Goal: Task Accomplishment & Management: Manage account settings

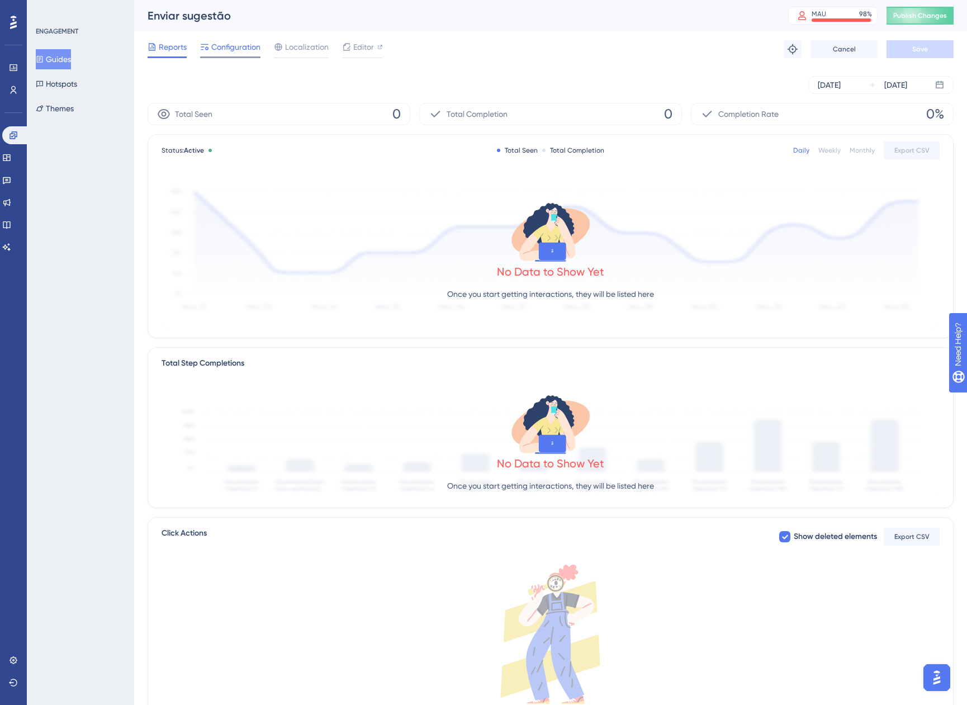
click at [231, 48] on span "Configuration" at bounding box center [235, 46] width 49 height 13
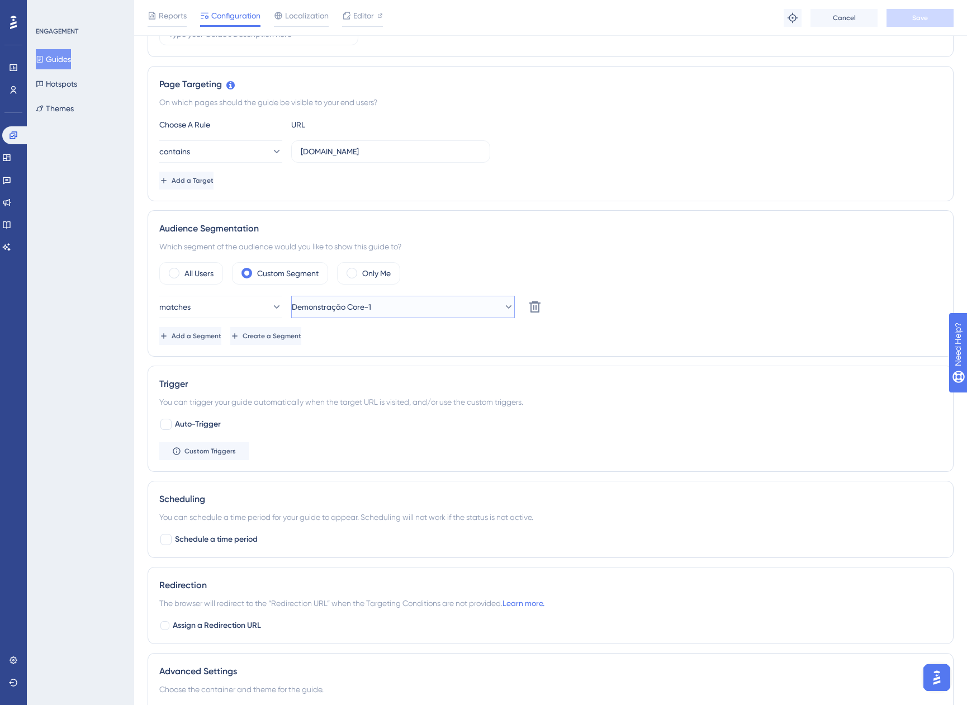
click at [393, 297] on button "Demonstração Core-1" at bounding box center [403, 307] width 224 height 22
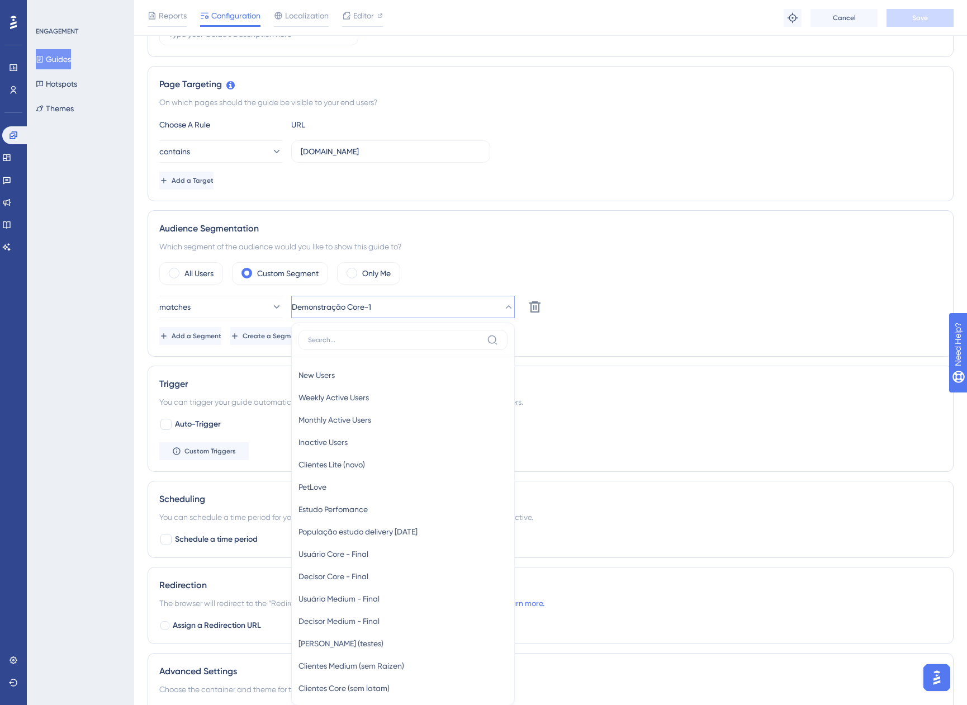
scroll to position [385, 0]
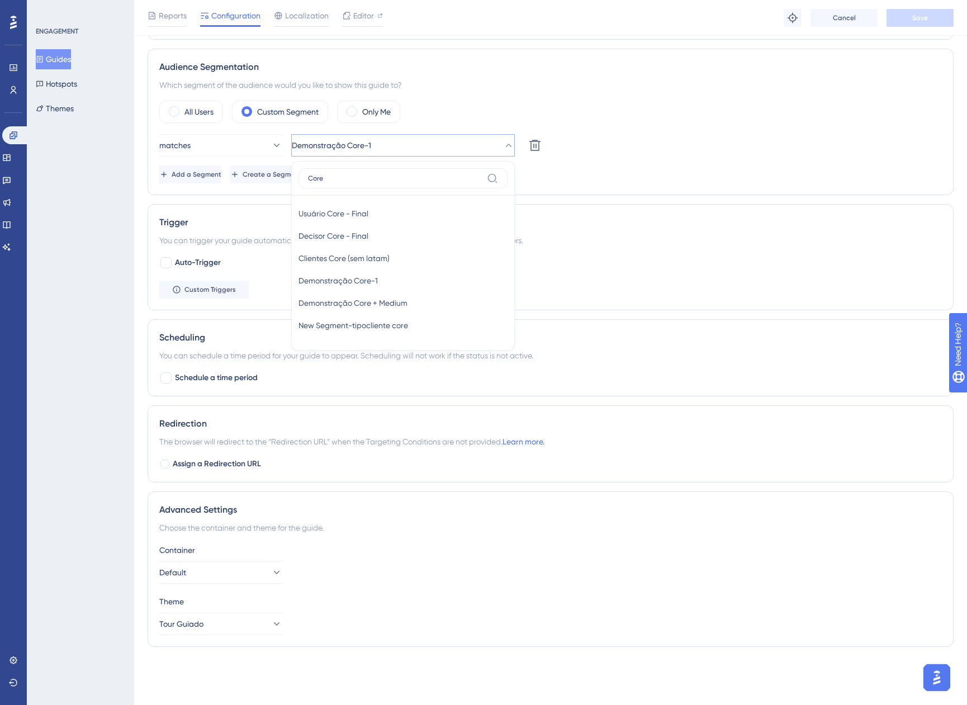
type input "Core"
click at [410, 261] on div "Clientes Core (sem latam) Clientes Core (sem latam)" at bounding box center [403, 258] width 209 height 22
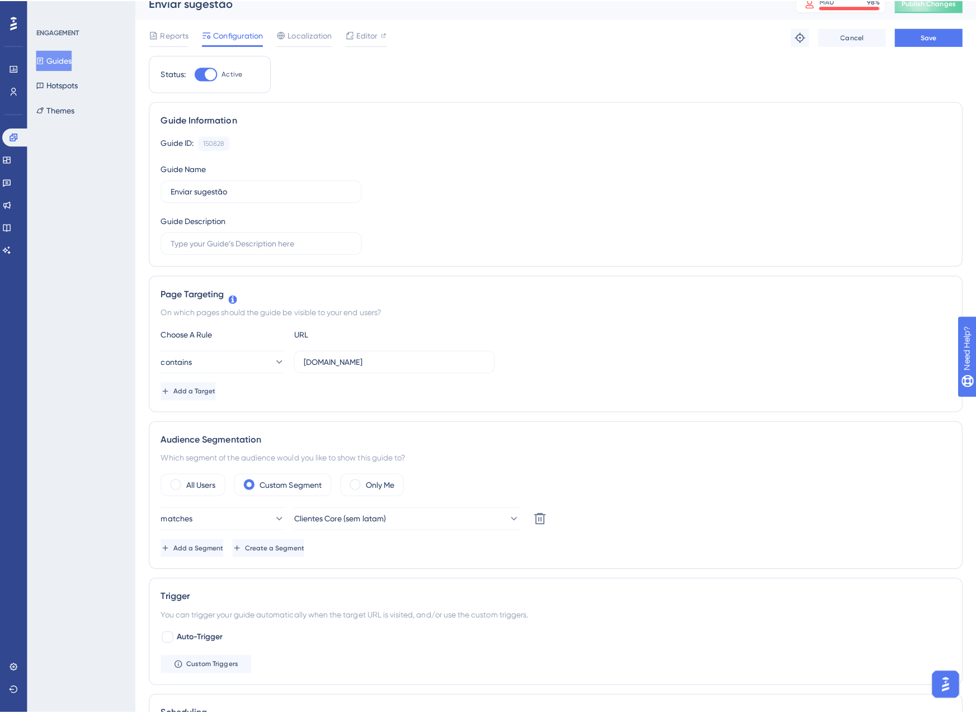
scroll to position [0, 0]
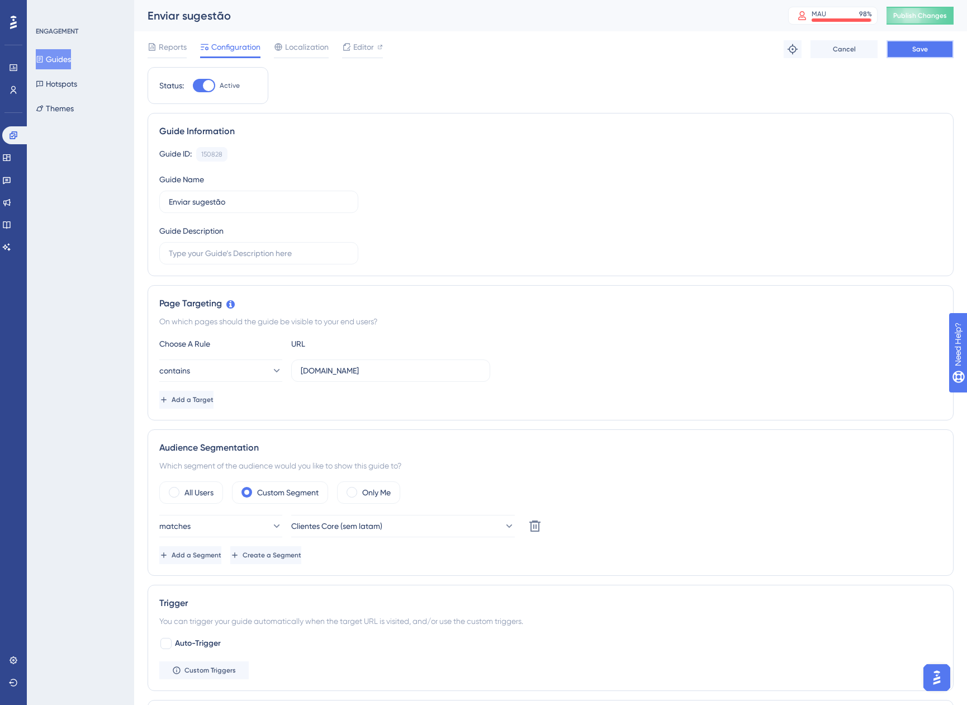
click at [939, 54] on button "Save" at bounding box center [920, 49] width 67 height 18
click at [930, 23] on button "Publish Changes" at bounding box center [920, 16] width 67 height 18
click at [0, 0] on link at bounding box center [0, 0] width 0 height 0
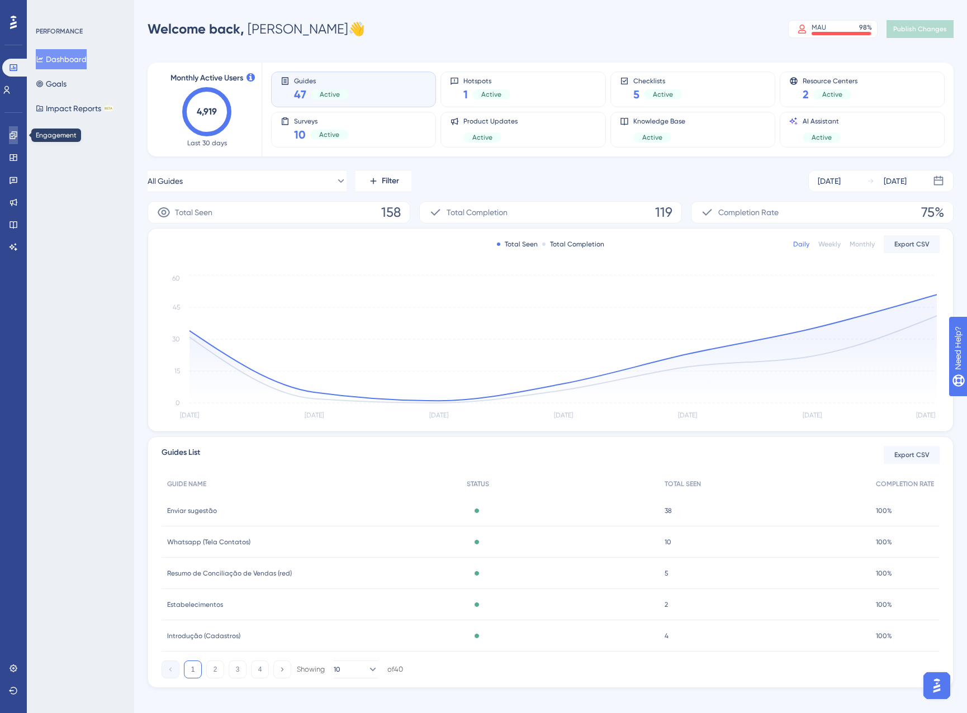
click at [15, 141] on link at bounding box center [13, 135] width 9 height 18
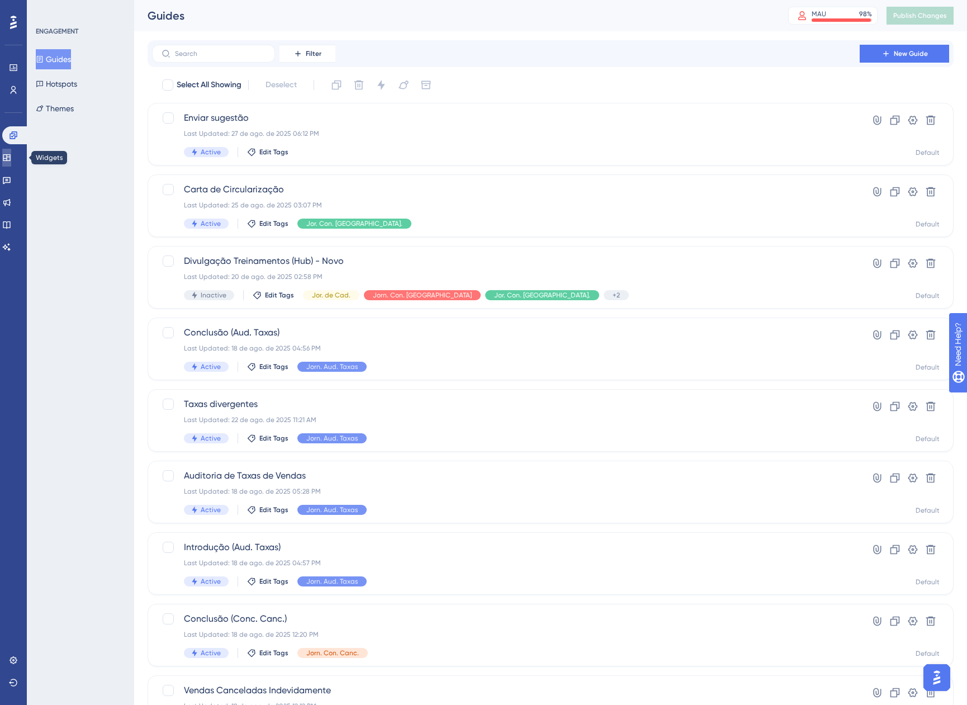
click at [9, 154] on icon at bounding box center [6, 157] width 9 height 9
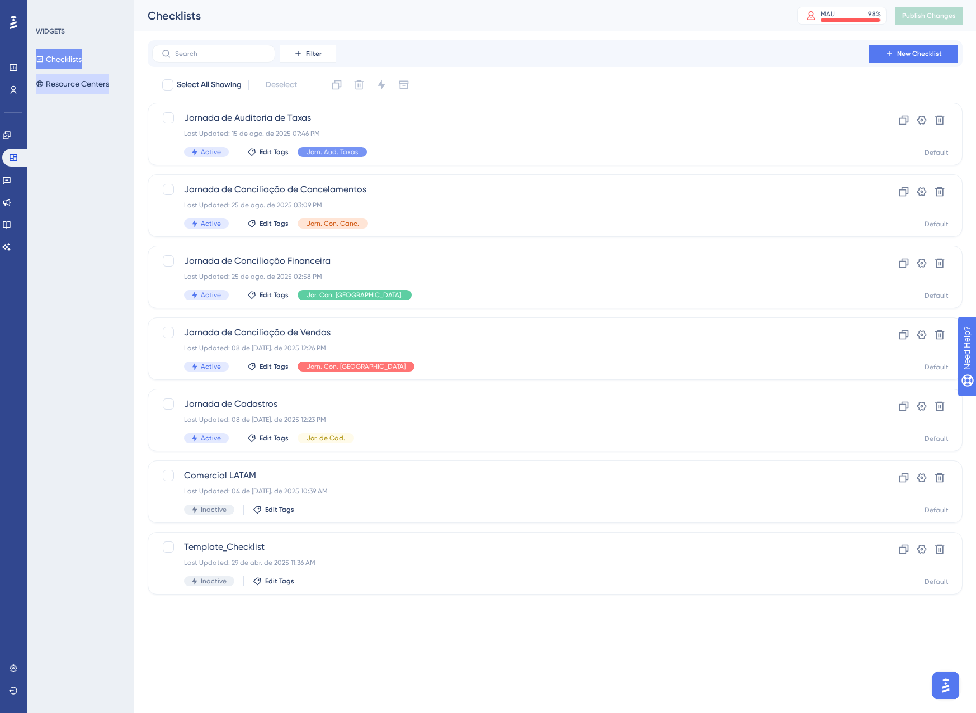
click at [69, 87] on button "Resource Centers" at bounding box center [72, 84] width 73 height 20
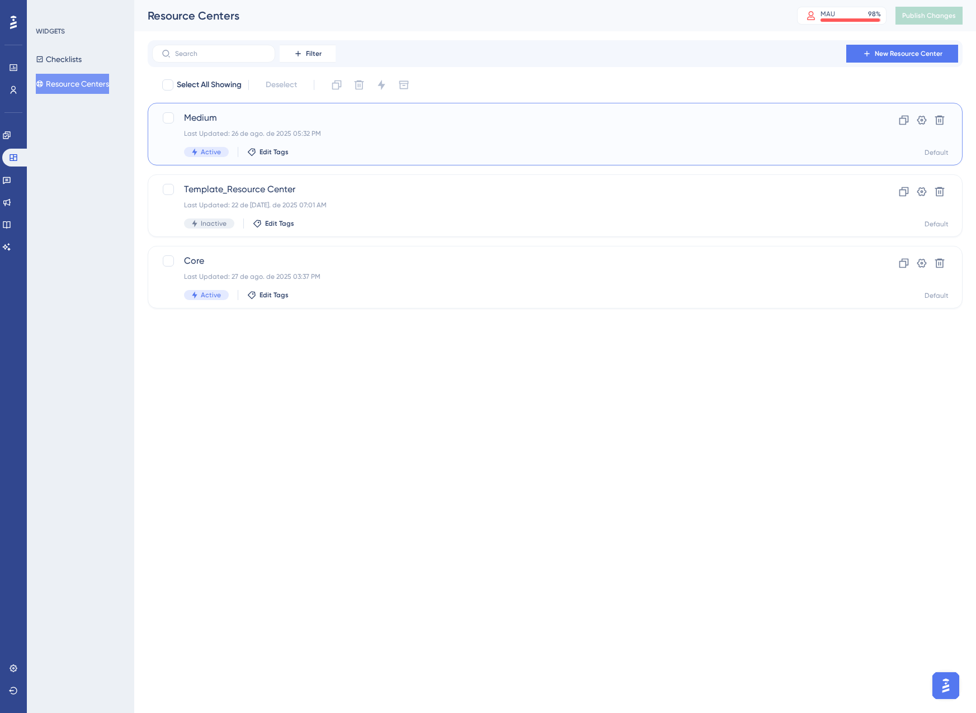
click at [315, 139] on div "Medium Last Updated: 26 de ago. de 2025 05:32 PM Active Edit Tags" at bounding box center [510, 134] width 652 height 46
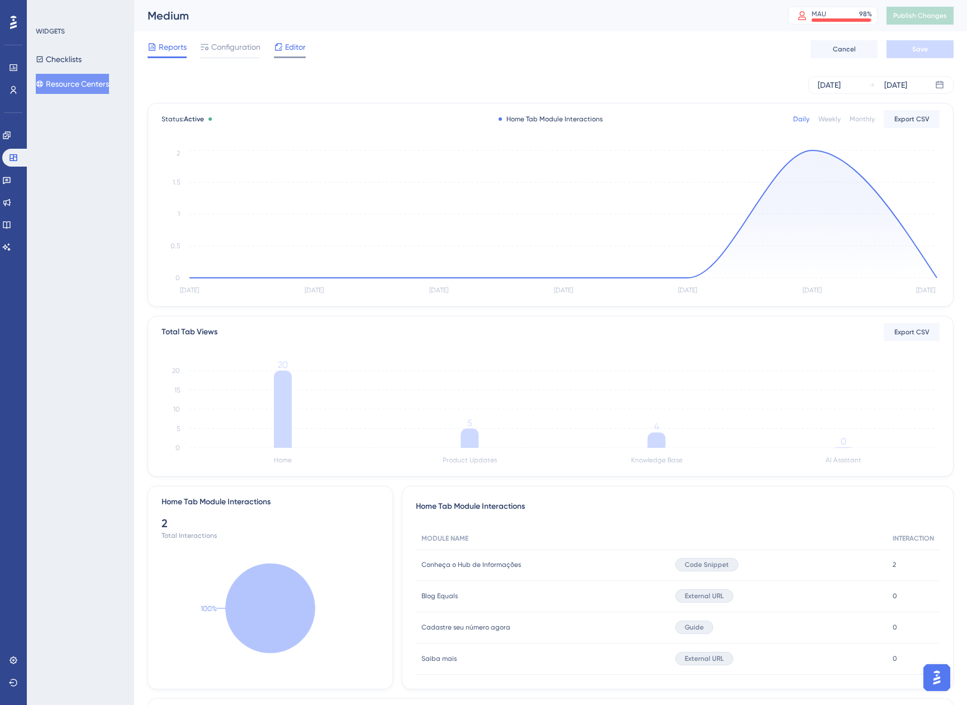
click at [276, 50] on icon at bounding box center [278, 46] width 9 height 9
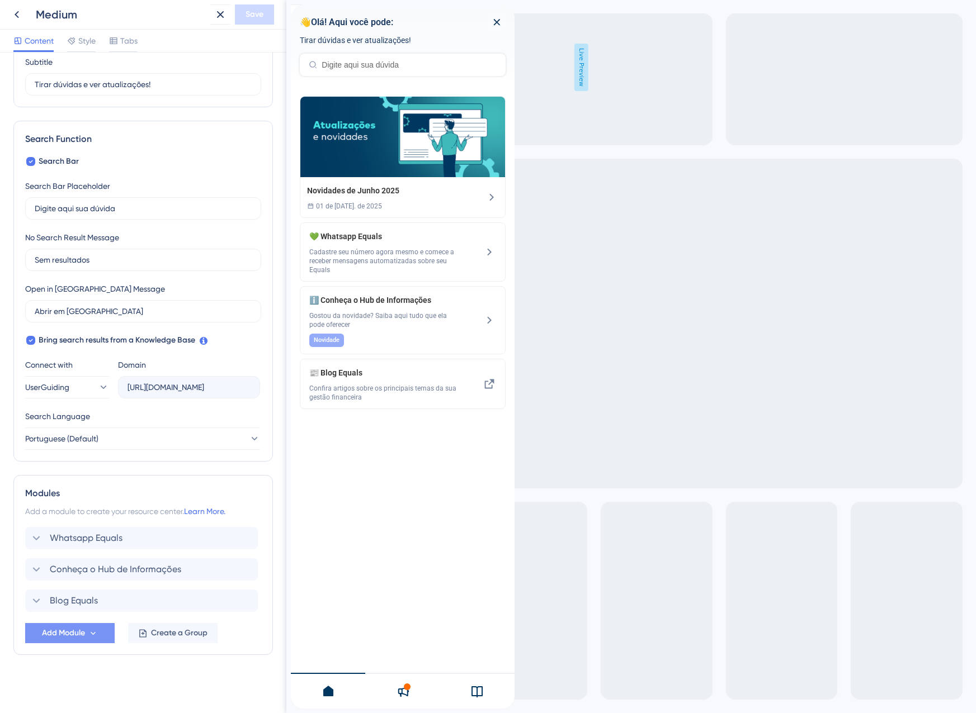
click at [65, 639] on span "Add Module" at bounding box center [63, 633] width 43 height 13
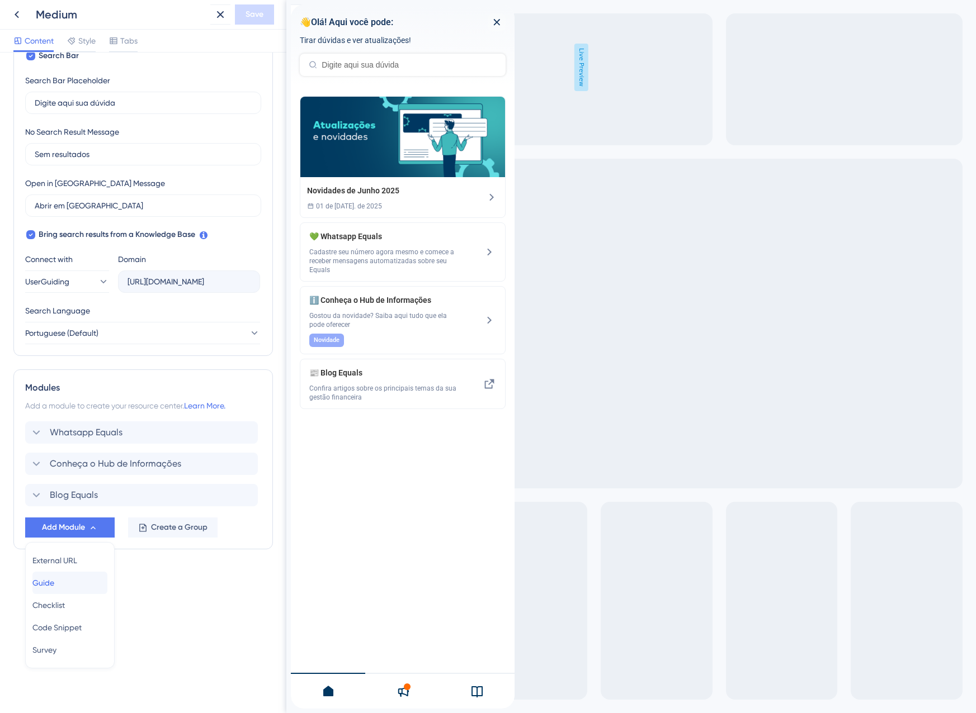
click at [68, 585] on div "Guide Guide" at bounding box center [69, 583] width 75 height 22
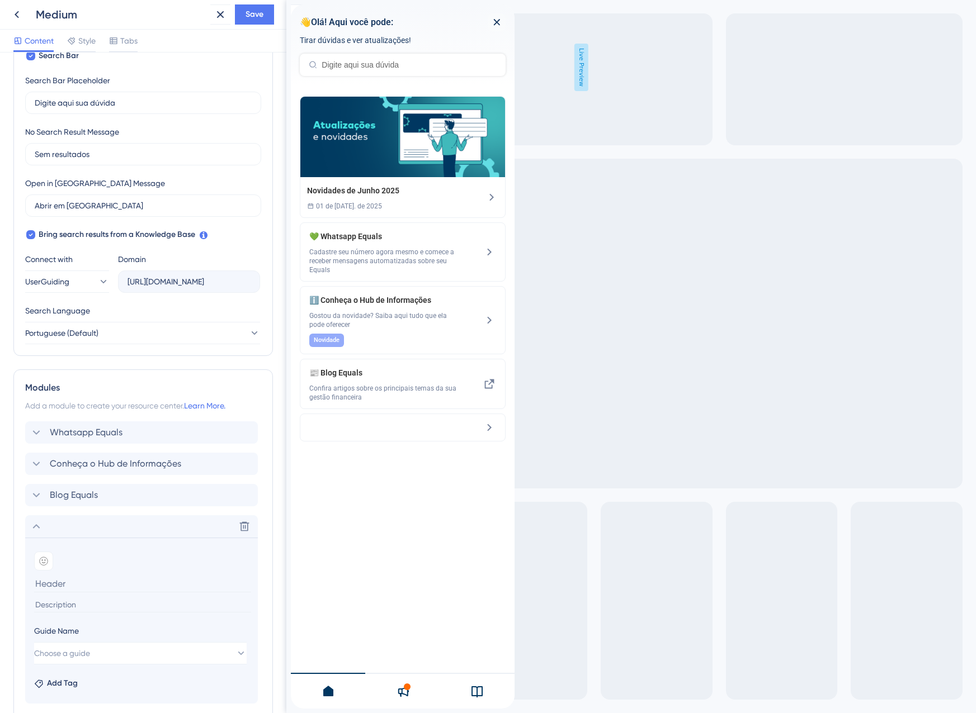
click at [68, 611] on input at bounding box center [142, 605] width 217 height 15
click at [217, 20] on icon at bounding box center [220, 14] width 13 height 13
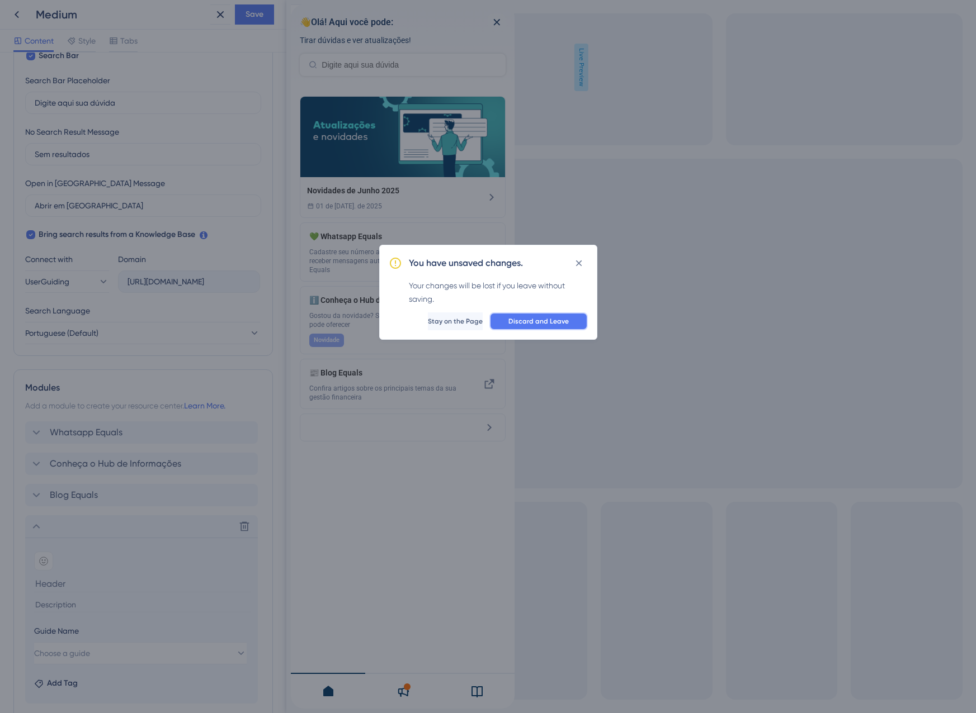
click at [554, 321] on span "Discard and Leave" at bounding box center [538, 321] width 60 height 9
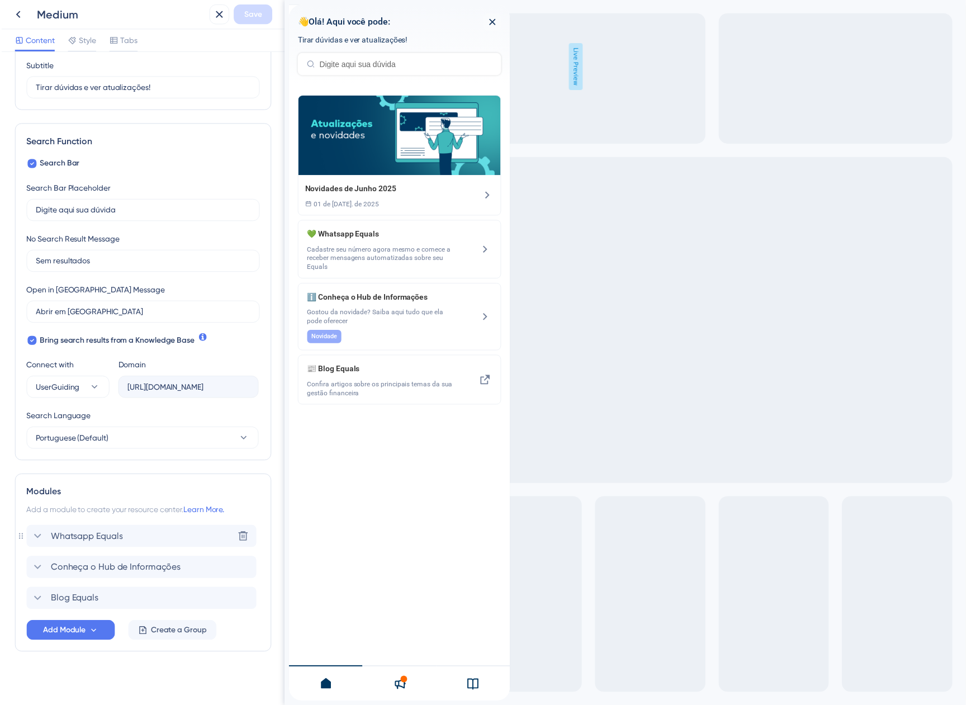
scroll to position [96, 0]
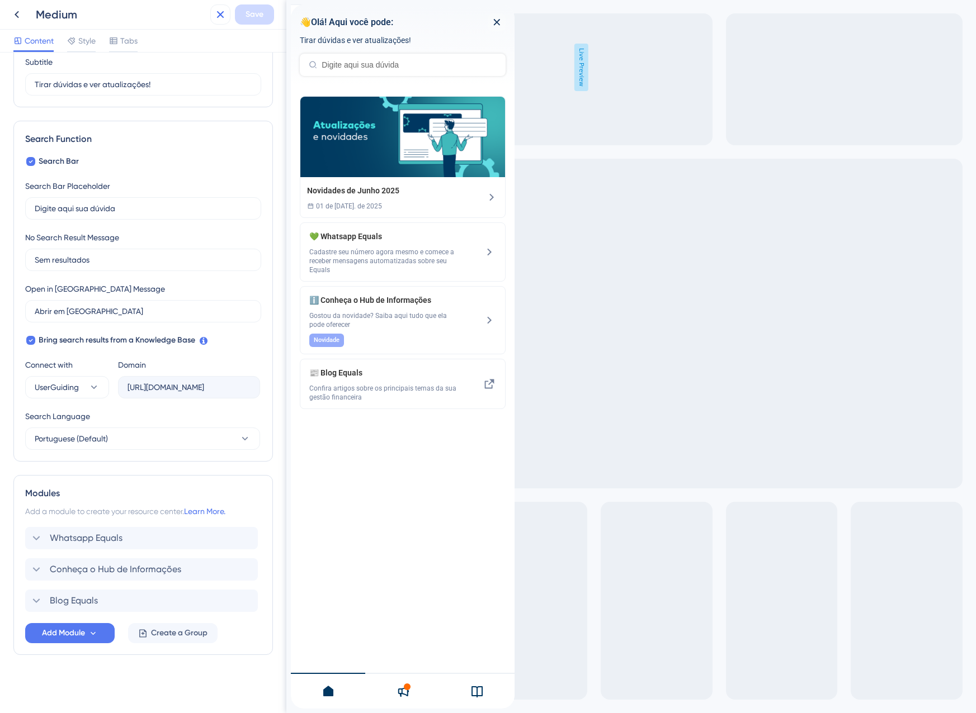
click at [228, 14] on button at bounding box center [220, 14] width 20 height 20
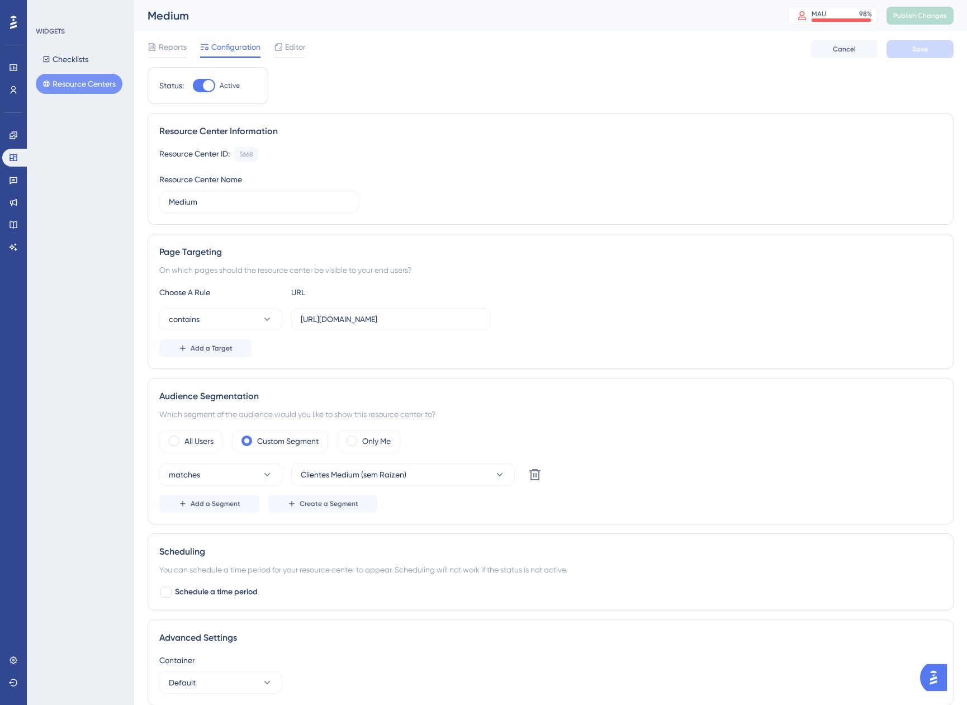
click at [69, 79] on button "Resource Centers" at bounding box center [79, 84] width 87 height 20
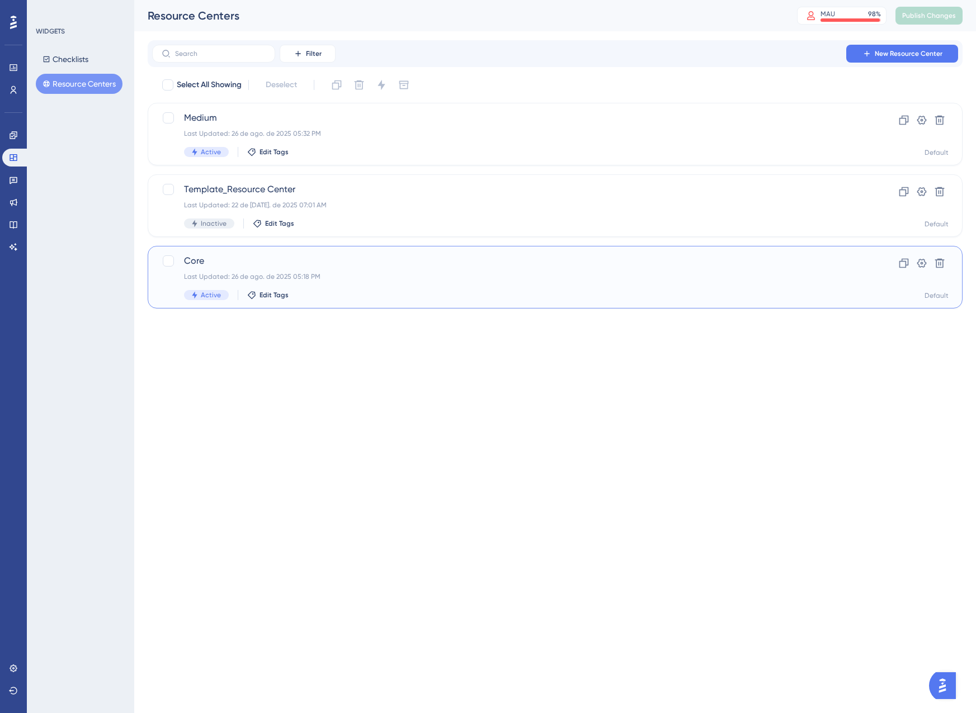
click at [391, 269] on div "Core Last Updated: 26 de ago. de 2025 05:18 PM Active Edit Tags" at bounding box center [510, 277] width 652 height 46
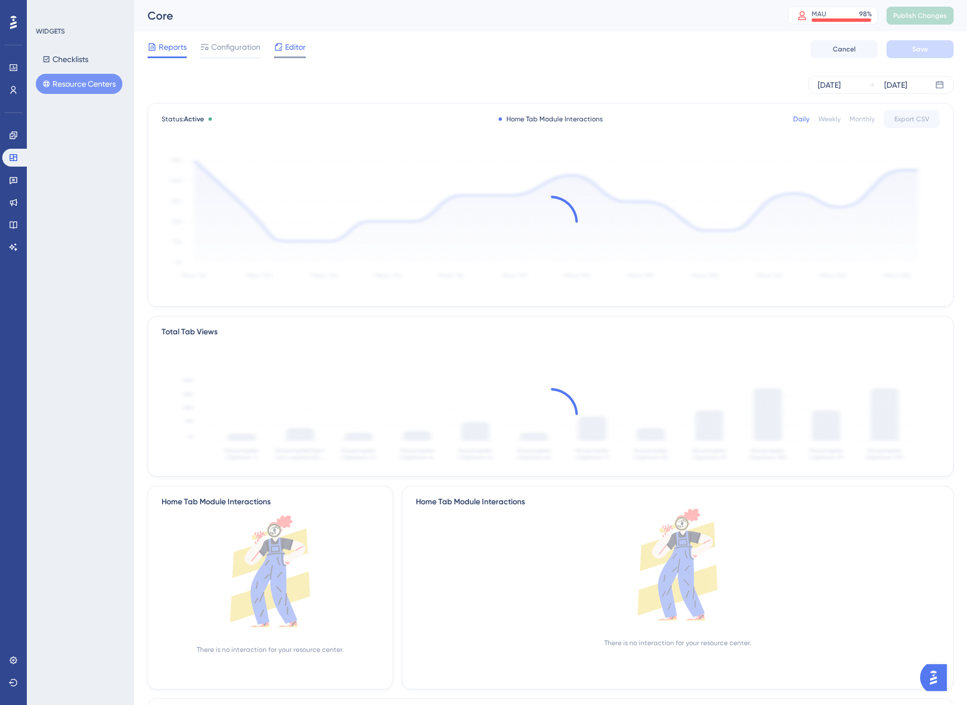
click at [287, 46] on span "Editor" at bounding box center [295, 46] width 21 height 13
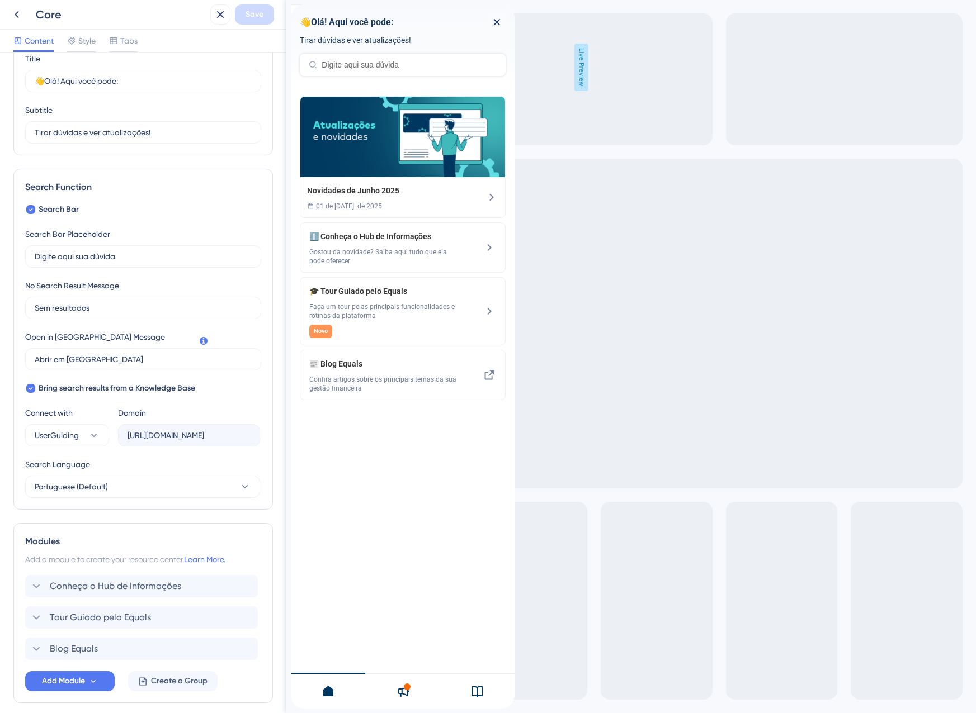
scroll to position [96, 0]
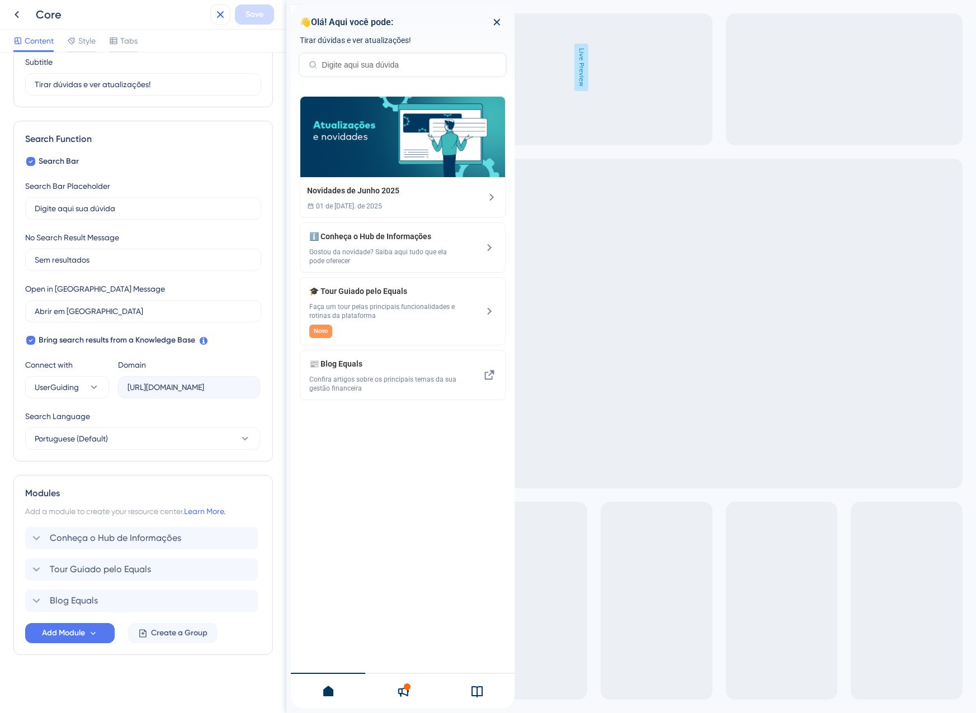
click at [221, 15] on icon at bounding box center [220, 14] width 7 height 7
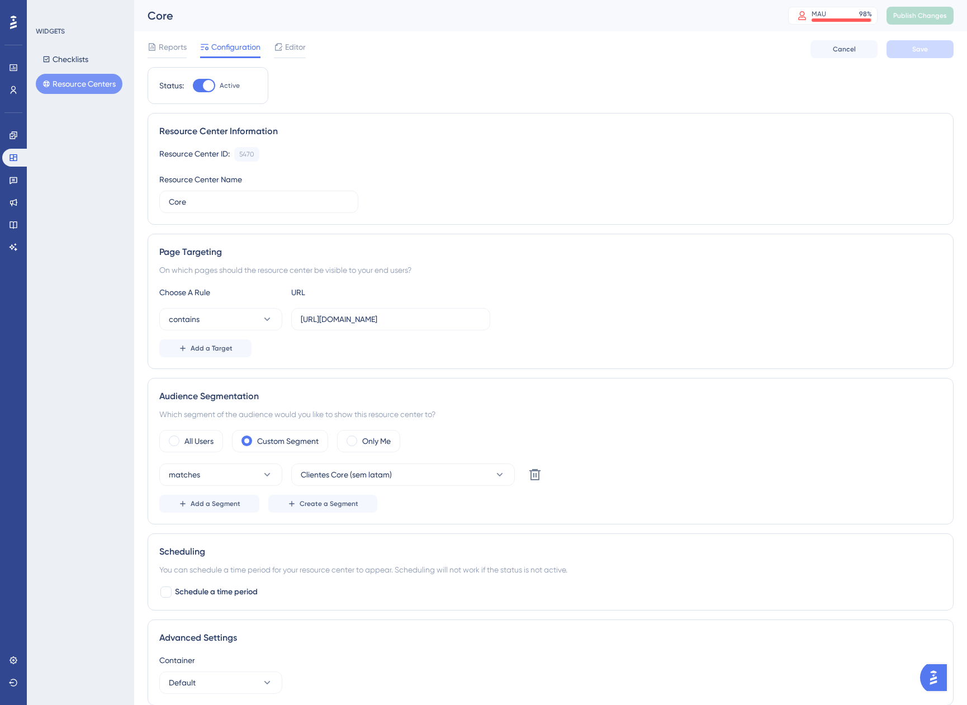
click at [97, 84] on button "Resource Centers" at bounding box center [79, 84] width 87 height 20
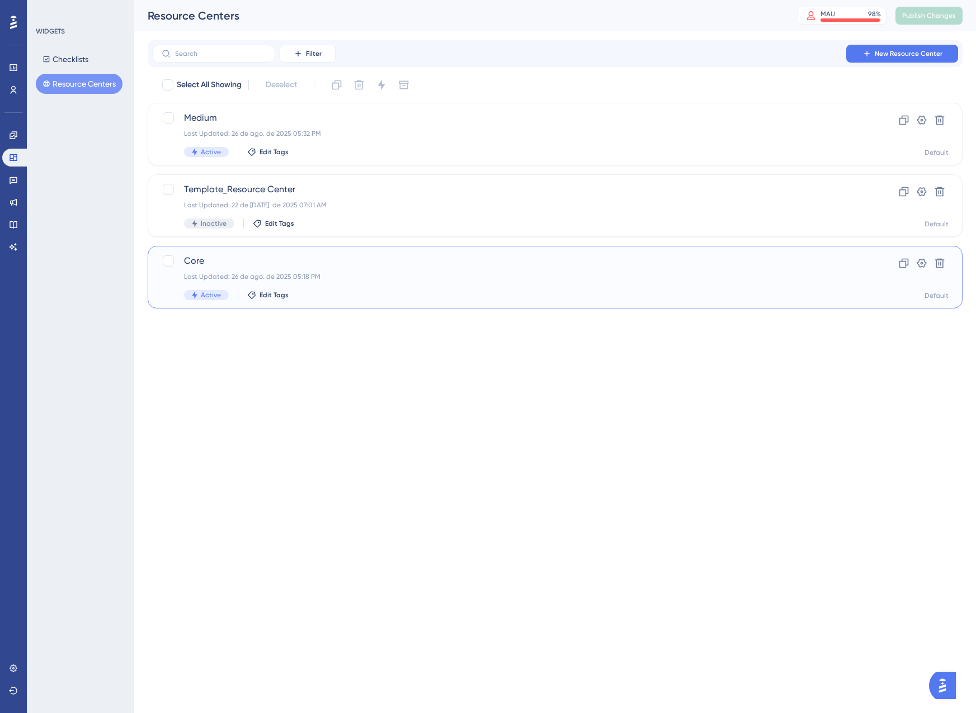
click at [344, 282] on div "Core Last Updated: 26 de ago. de 2025 05:18 PM Active Edit Tags" at bounding box center [510, 277] width 652 height 46
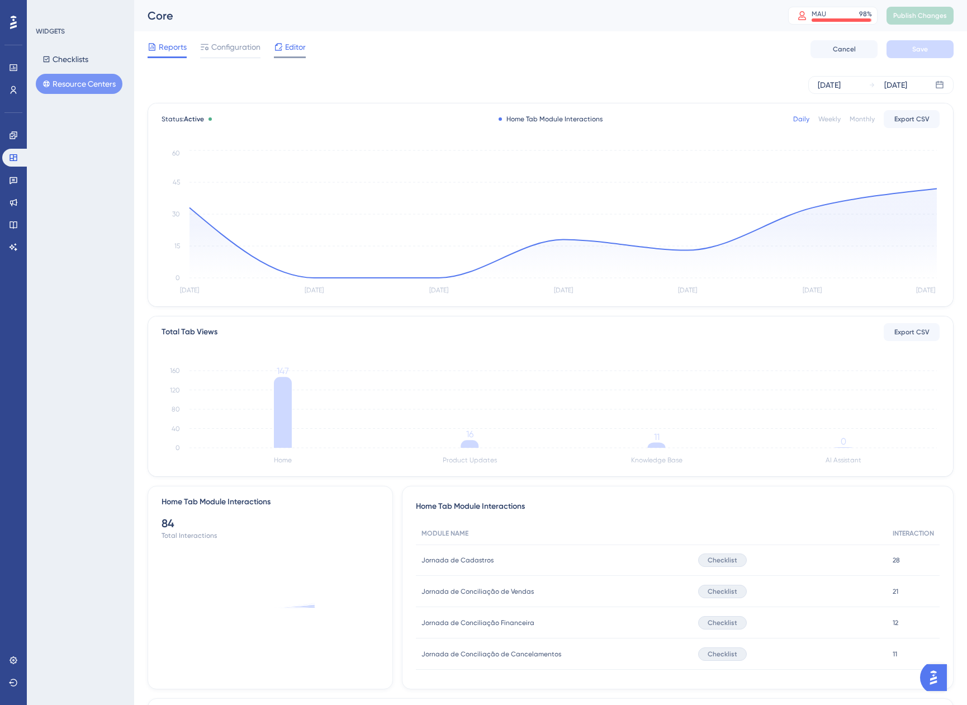
click at [288, 46] on span "Editor" at bounding box center [295, 46] width 21 height 13
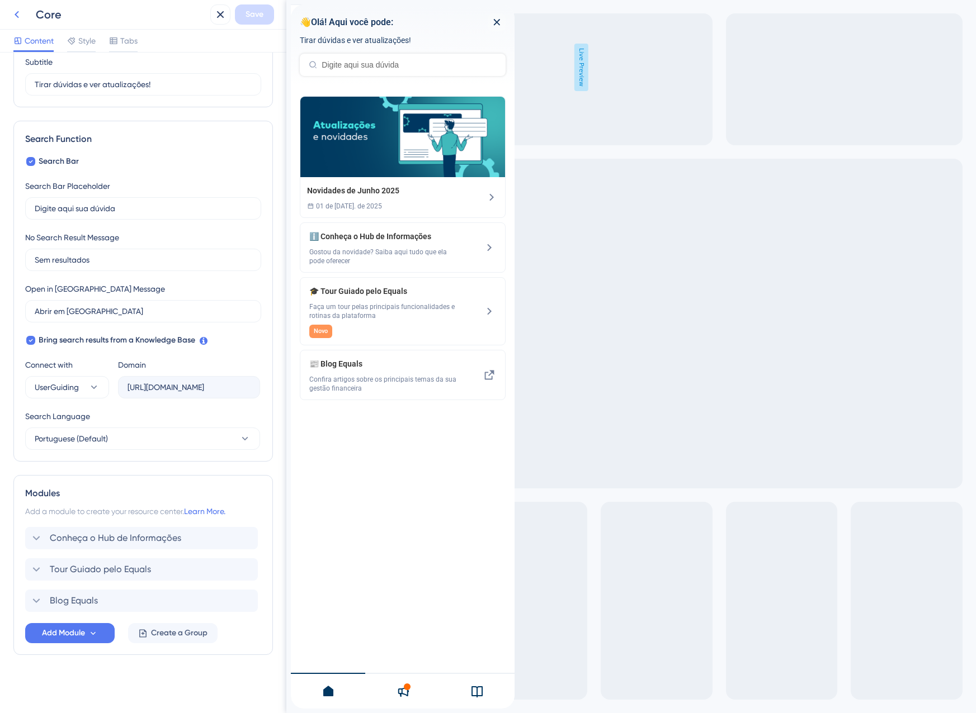
click at [20, 21] on icon at bounding box center [16, 14] width 13 height 13
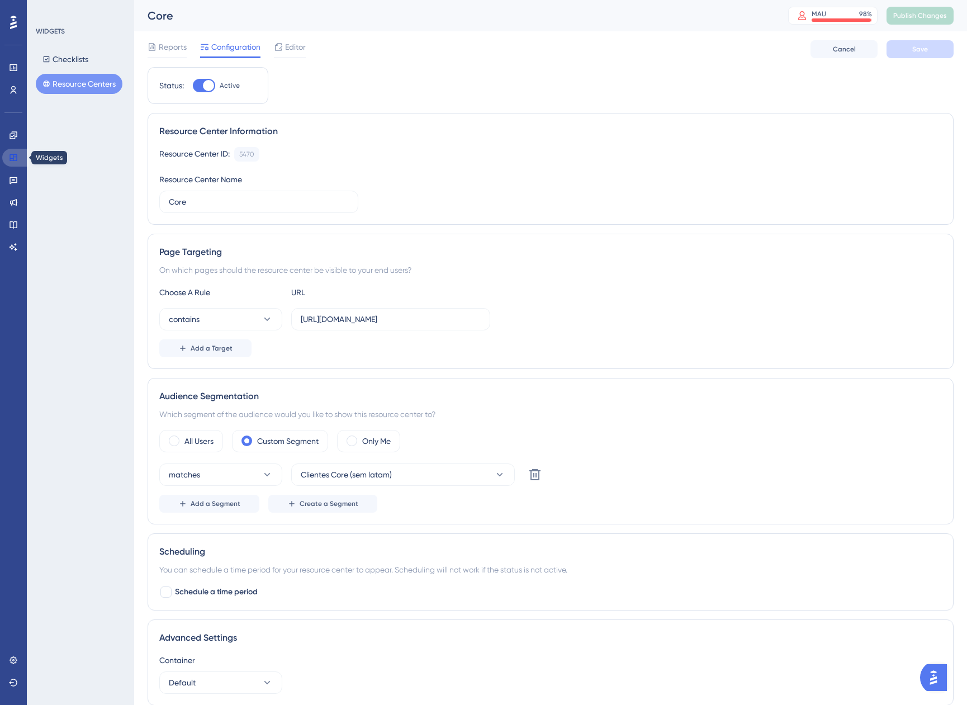
click at [21, 155] on link at bounding box center [15, 158] width 27 height 18
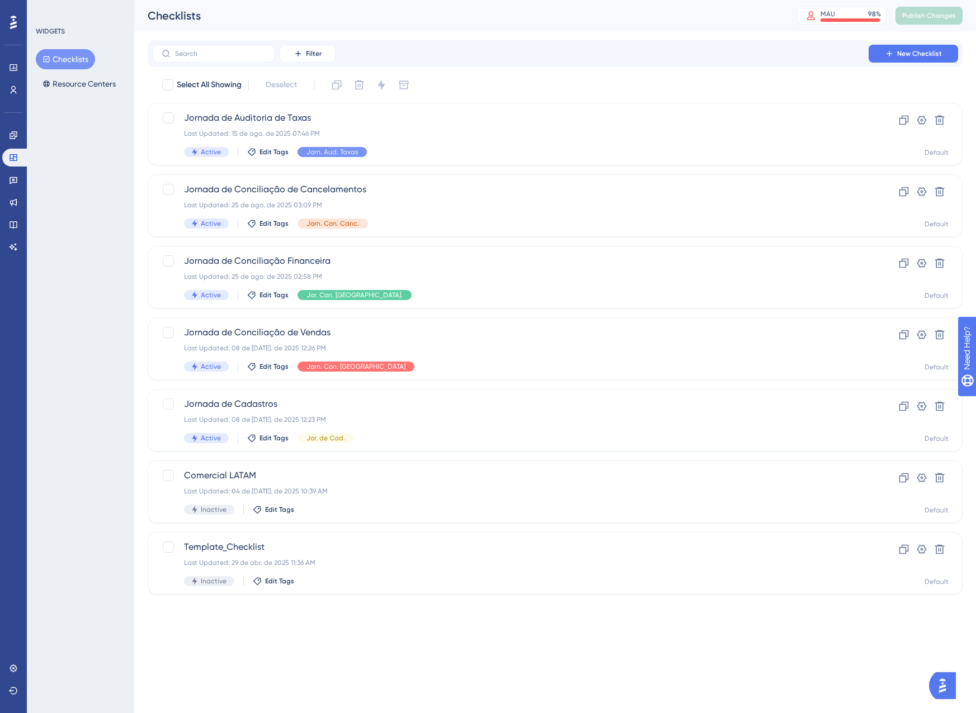
click at [49, 98] on div "WIDGETS Checklists Resource Centers" at bounding box center [80, 356] width 107 height 713
click at [58, 83] on button "Resource Centers" at bounding box center [79, 84] width 87 height 20
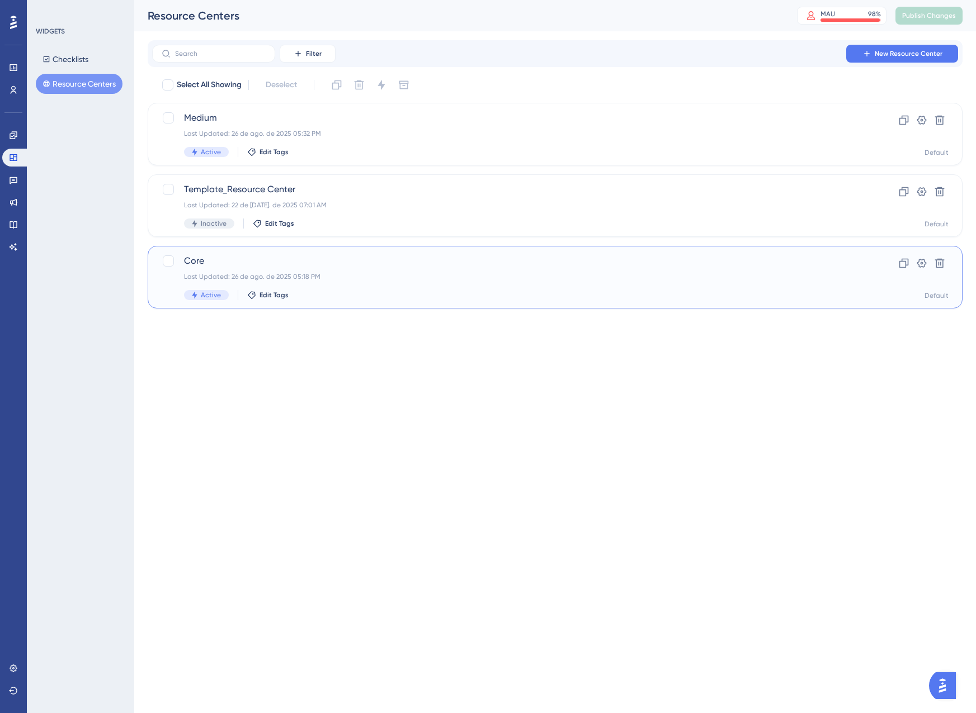
click at [432, 293] on div "Active Edit Tags" at bounding box center [510, 295] width 652 height 10
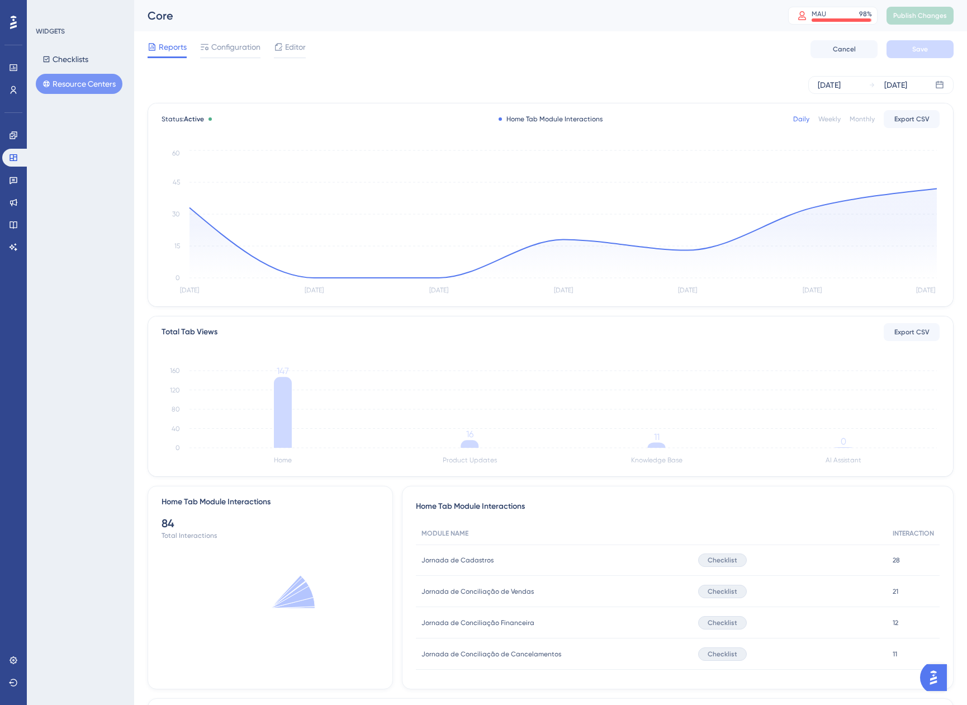
click at [299, 58] on div "Reports Configuration Editor Cancel Save" at bounding box center [551, 49] width 806 height 36
click at [294, 54] on div "Editor" at bounding box center [290, 49] width 32 height 18
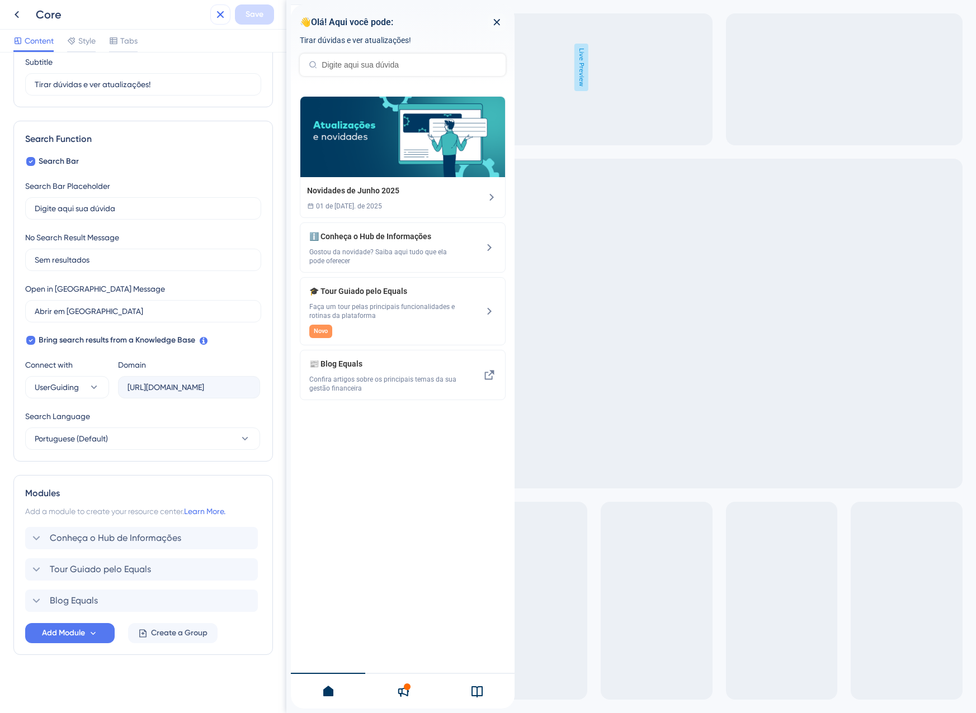
click at [215, 15] on icon at bounding box center [220, 14] width 13 height 13
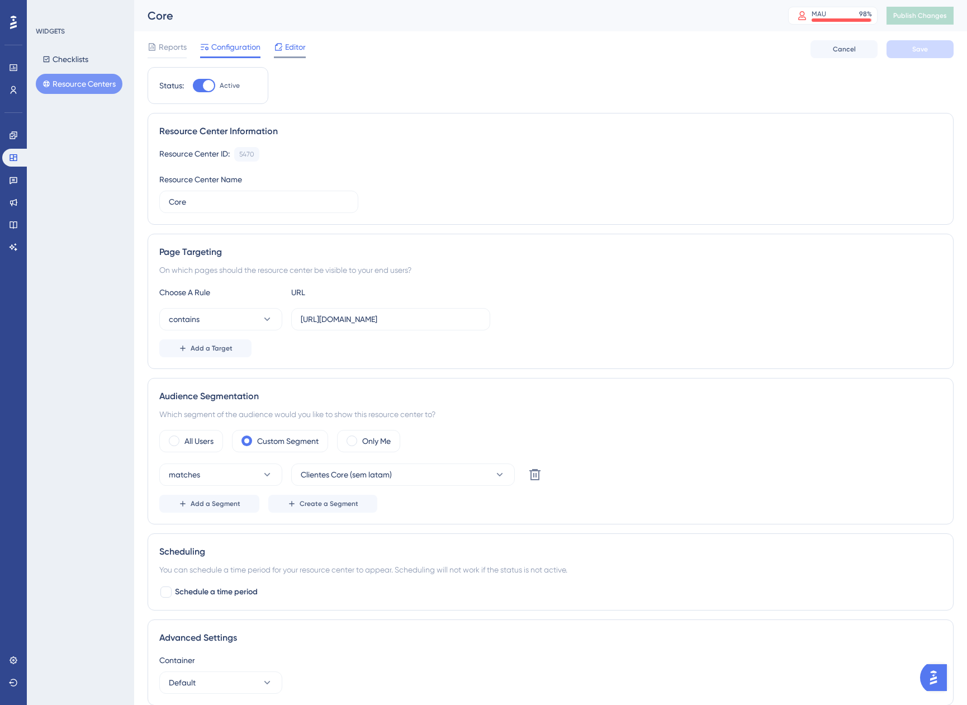
click at [288, 45] on span "Editor" at bounding box center [295, 46] width 21 height 13
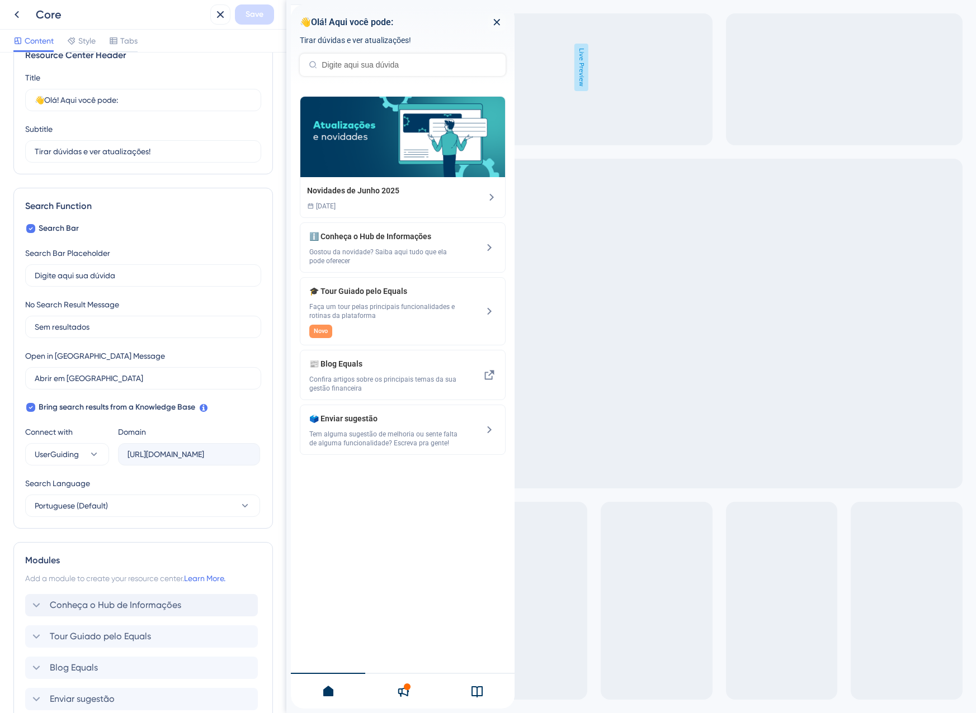
scroll to position [56, 0]
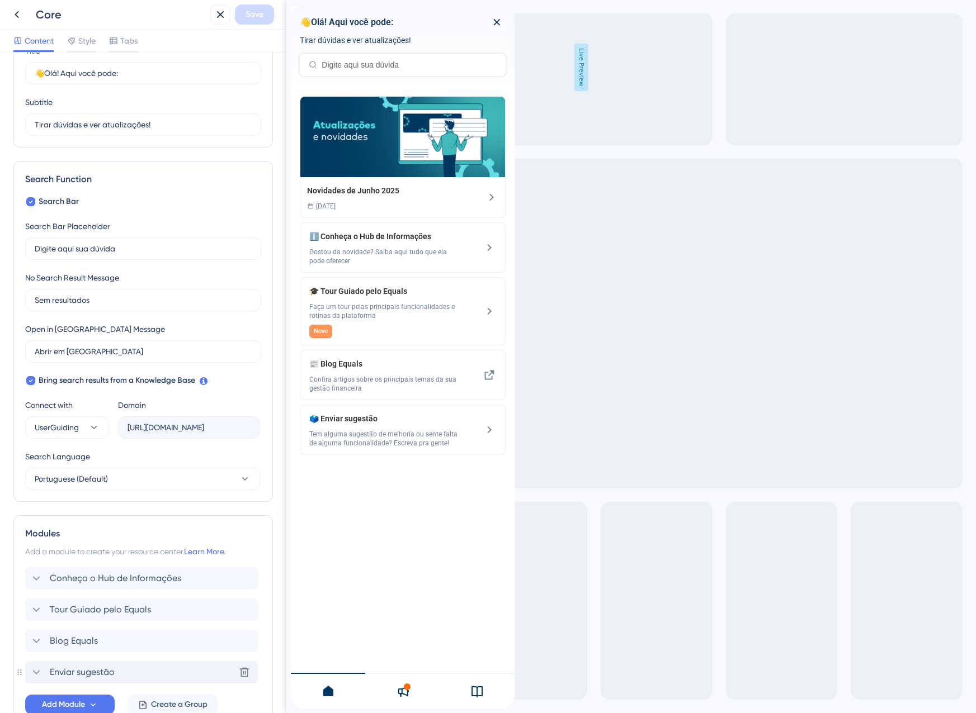
click at [104, 669] on span "Enviar sugestão" at bounding box center [82, 672] width 65 height 13
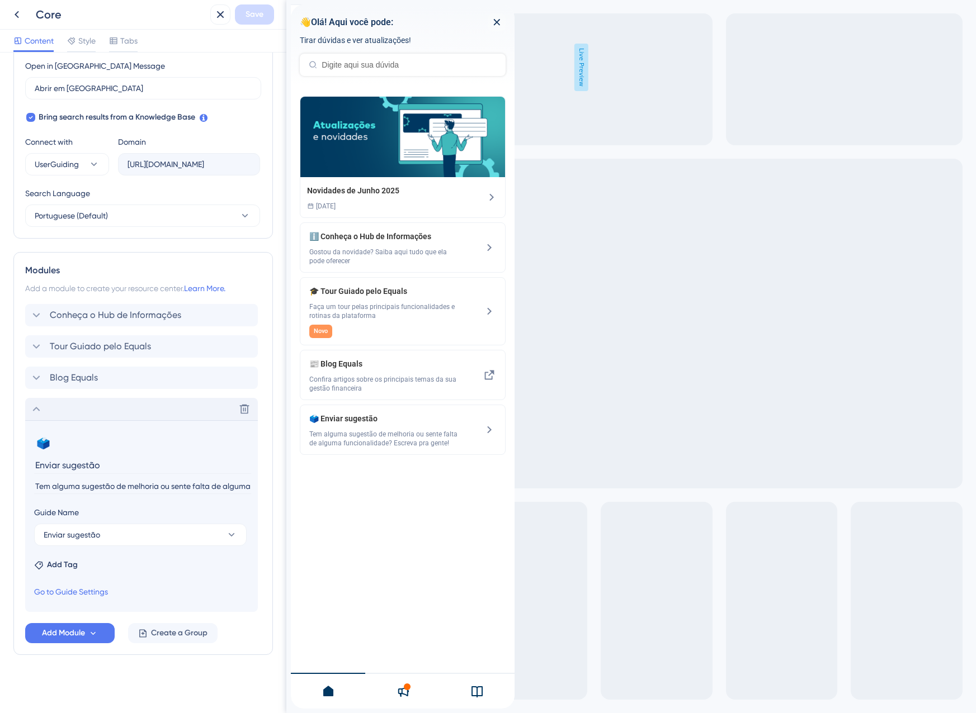
click at [117, 481] on input "Tem alguma sugestão de melhoria ou sente falta de alguma funcionalidade? Escrev…" at bounding box center [142, 486] width 217 height 15
click at [222, 21] on icon at bounding box center [220, 14] width 13 height 13
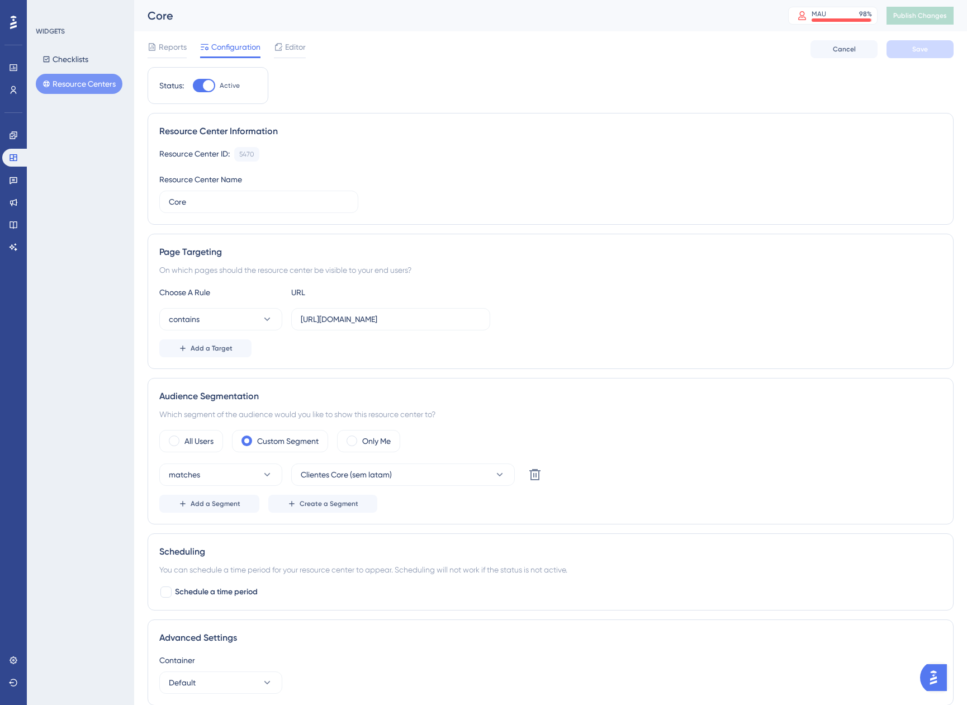
click at [89, 86] on button "Resource Centers" at bounding box center [79, 84] width 87 height 20
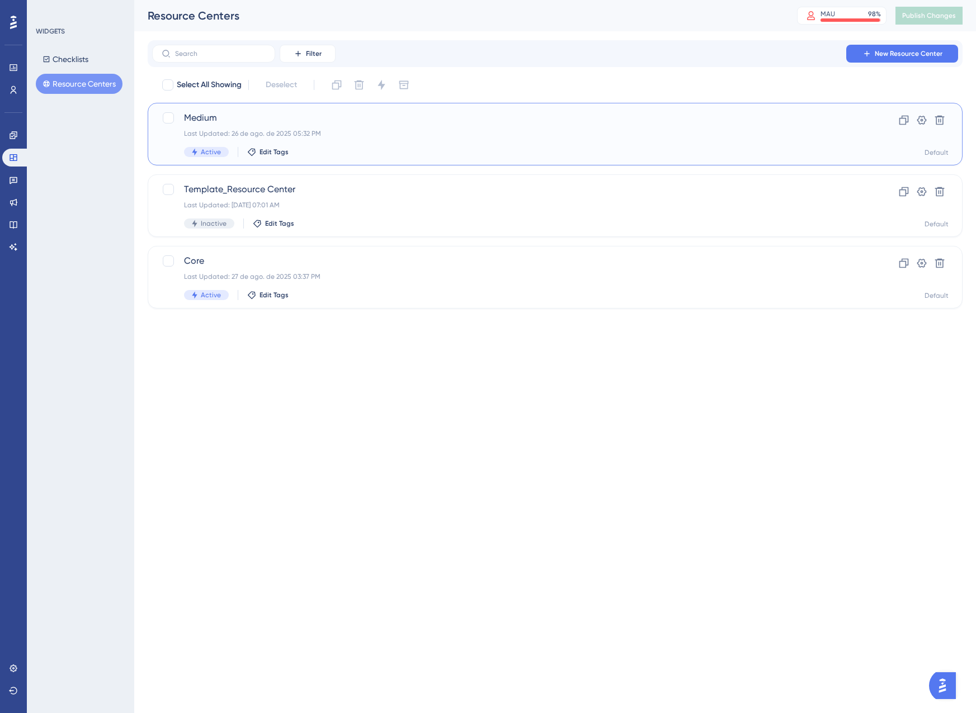
click at [334, 138] on div "Last Updated: 26 de ago. de 2025 05:32 PM" at bounding box center [510, 133] width 652 height 9
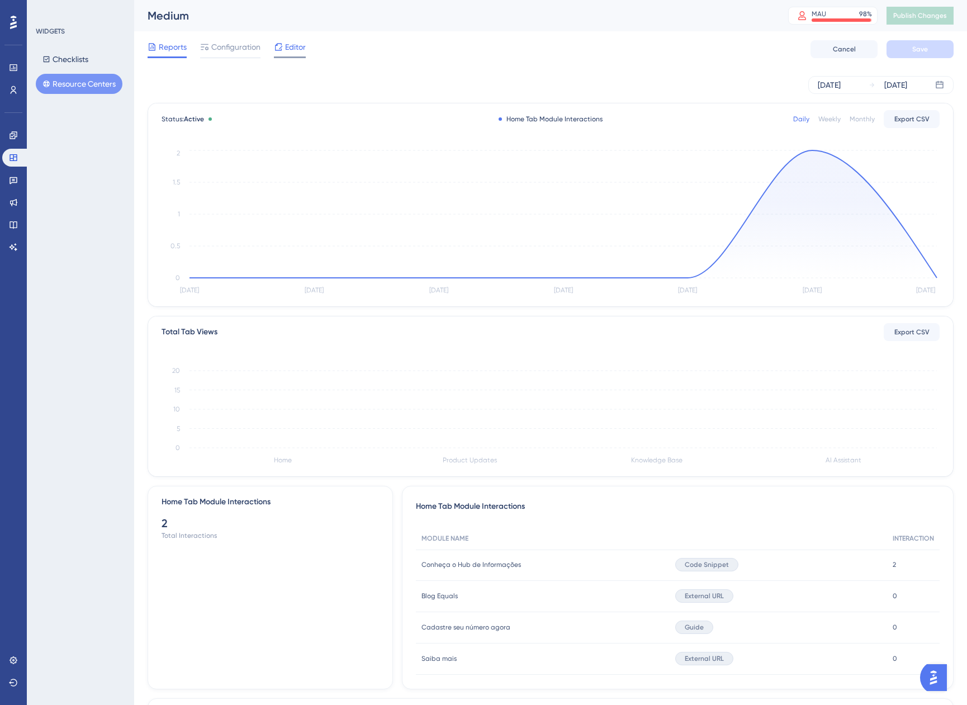
click at [291, 49] on span "Editor" at bounding box center [295, 46] width 21 height 13
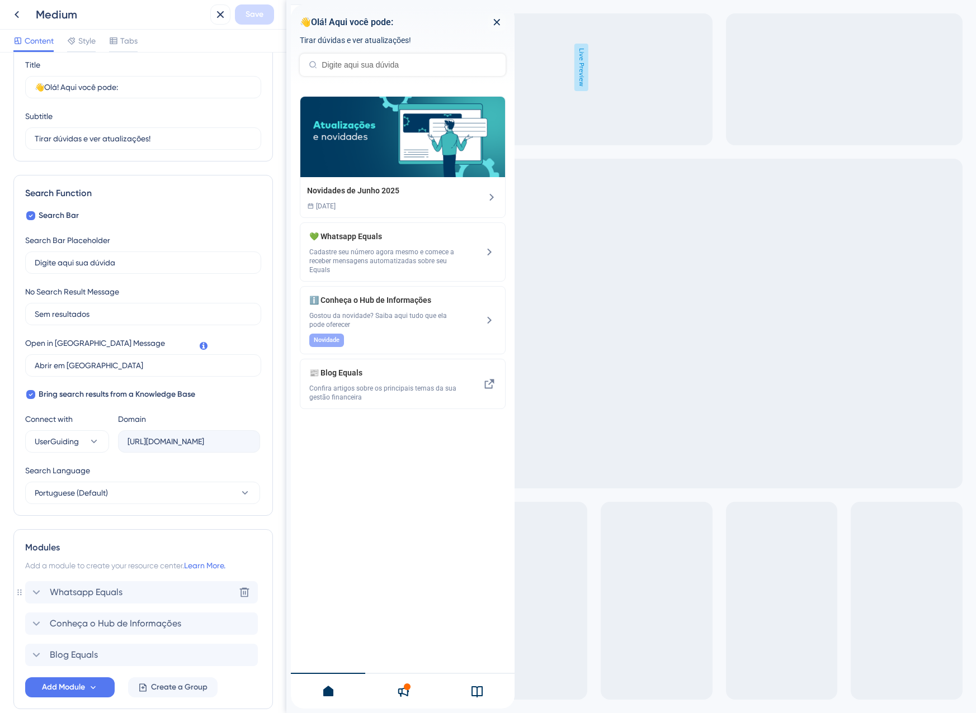
scroll to position [96, 0]
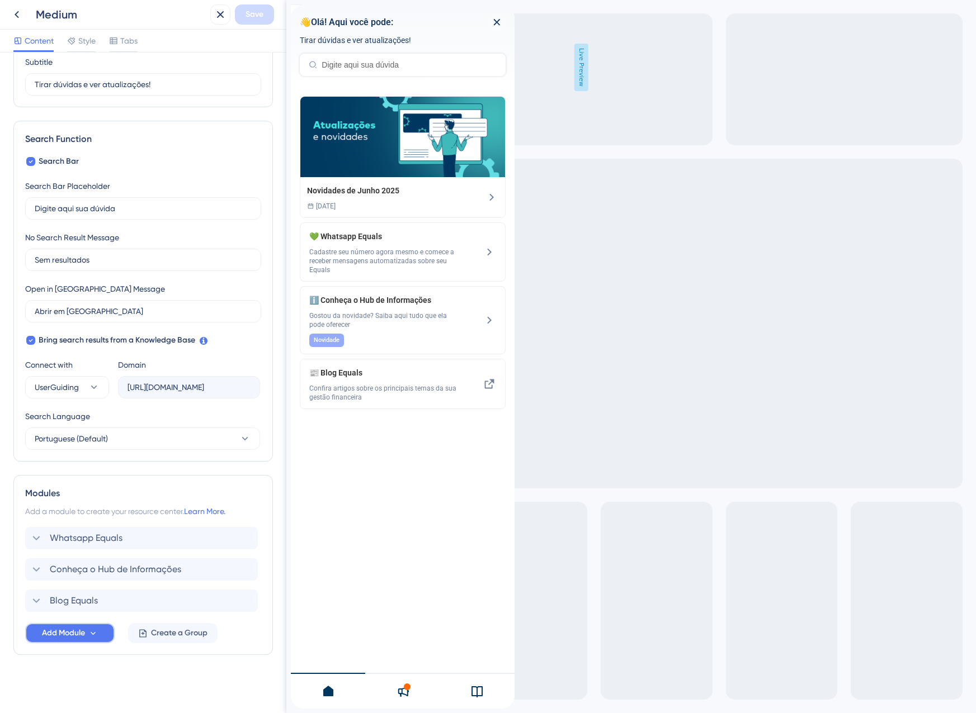
click at [84, 629] on span "Add Module" at bounding box center [63, 633] width 43 height 13
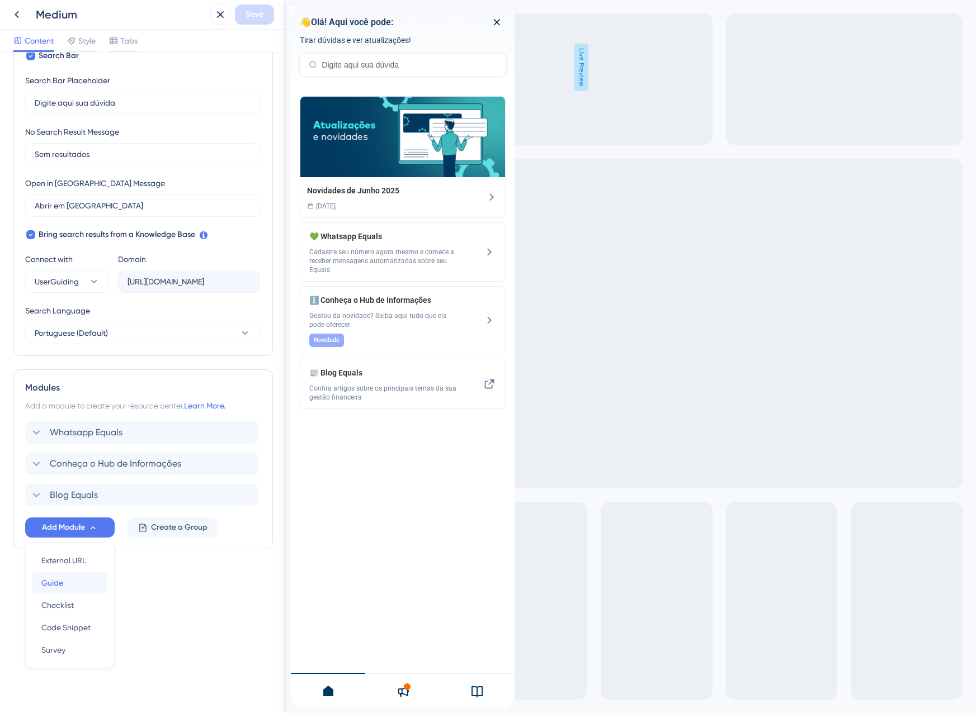
click at [68, 585] on div "Guide Guide" at bounding box center [69, 583] width 57 height 22
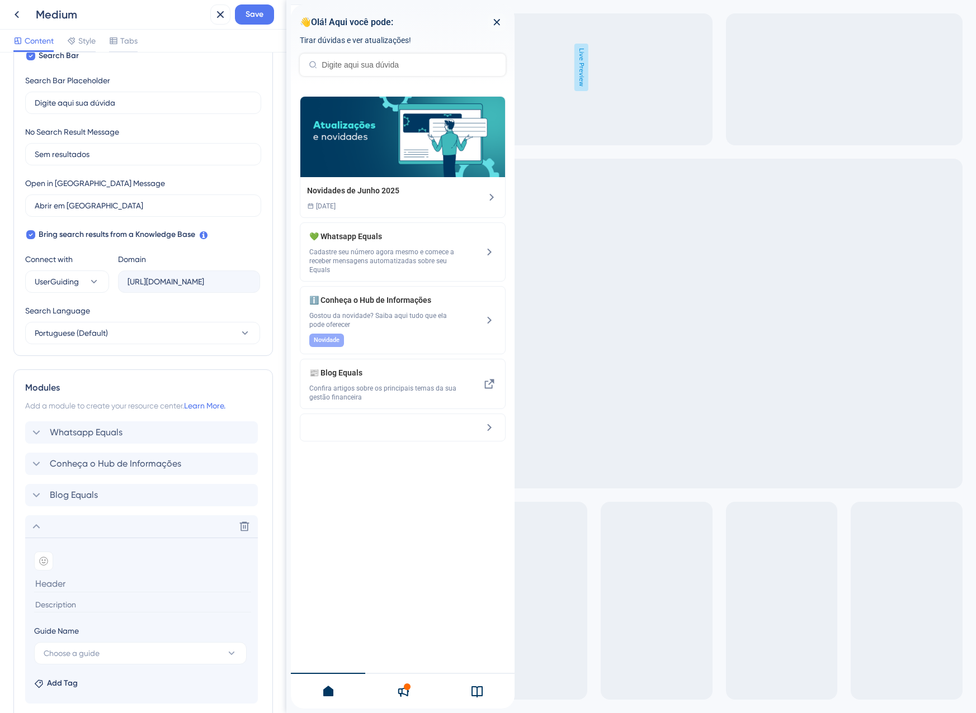
click at [64, 606] on input at bounding box center [142, 605] width 217 height 15
paste input "Tem alguma sugestão de melhoria ou sente falta de alguma funcionalidade? Escrev…"
type input "Tem alguma sugestão de melhoria ou sente falta de alguma funcionalidade? Escrev…"
click at [89, 647] on span "Choose a guide" at bounding box center [72, 653] width 56 height 13
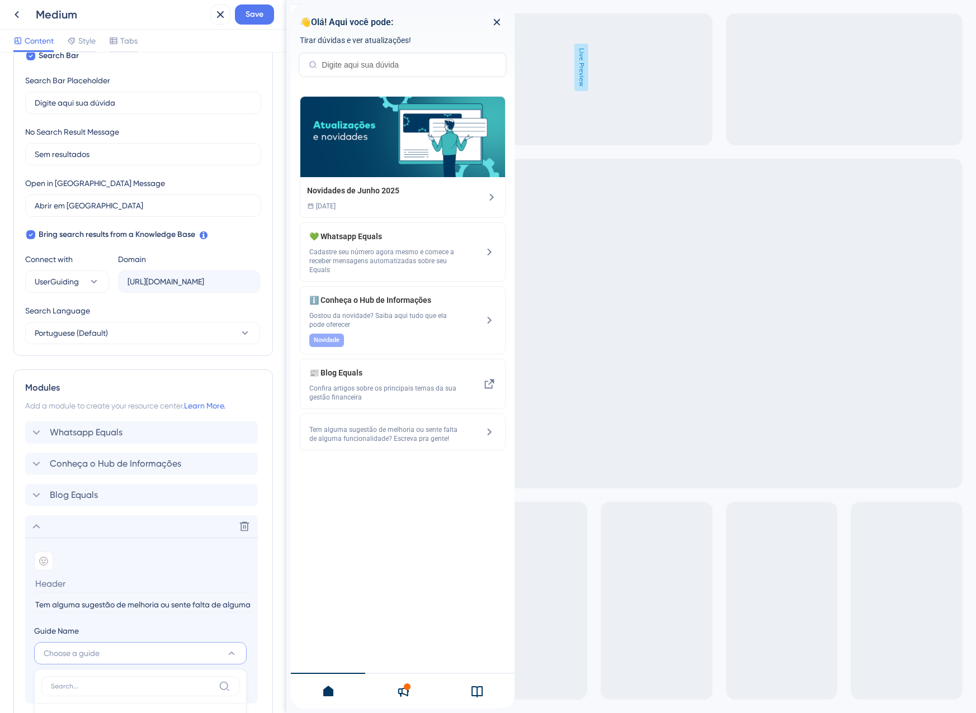
scroll to position [592, 0]
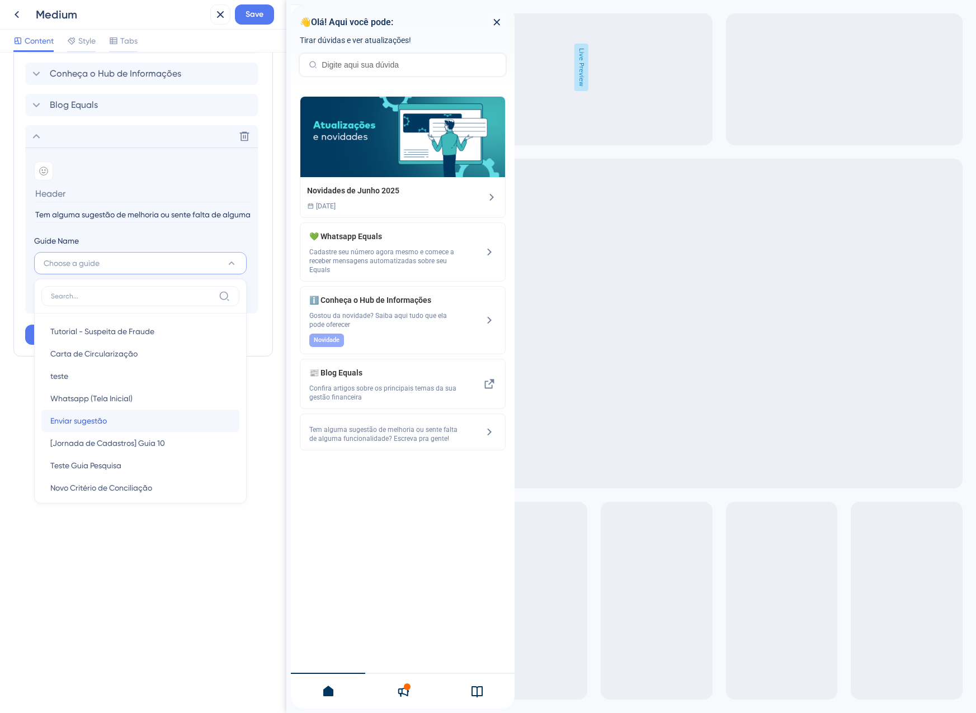
click at [122, 413] on div "Enviar sugestão Enviar sugestão" at bounding box center [140, 421] width 180 height 22
type input "Enviar sugestão"
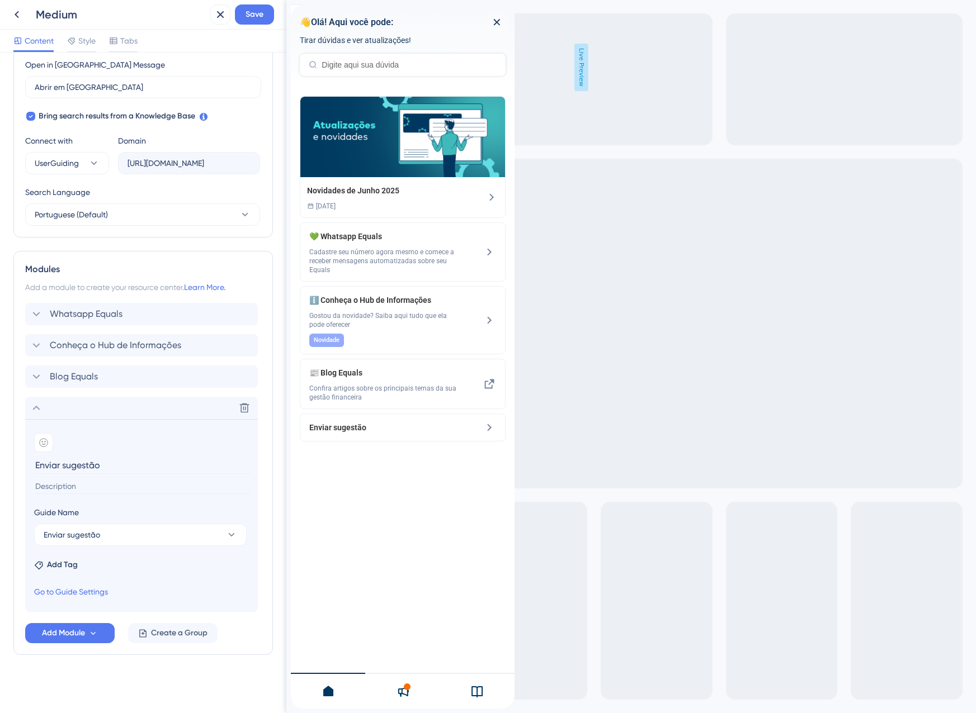
scroll to position [320, 0]
click at [63, 480] on input at bounding box center [142, 486] width 217 height 15
paste input "Tem alguma sugestão de melhoria ou sente falta de alguma funcionalidade? Escrev…"
type input "Tem alguma sugestão de melhoria ou sente falta de alguma funcionalidade? Escrev…"
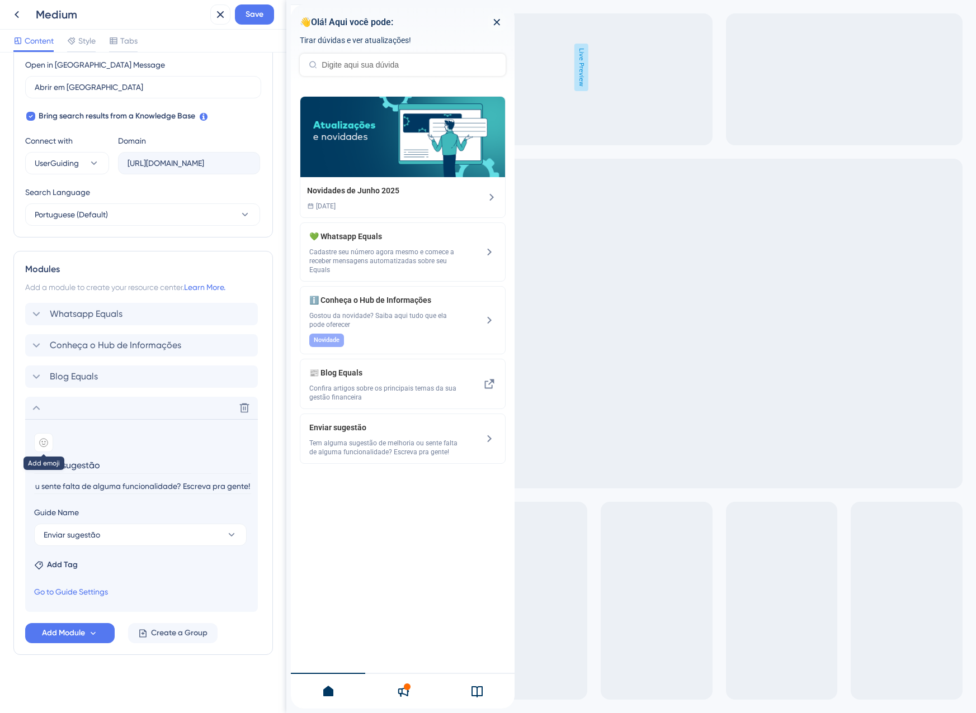
click at [49, 443] on div at bounding box center [43, 442] width 19 height 19
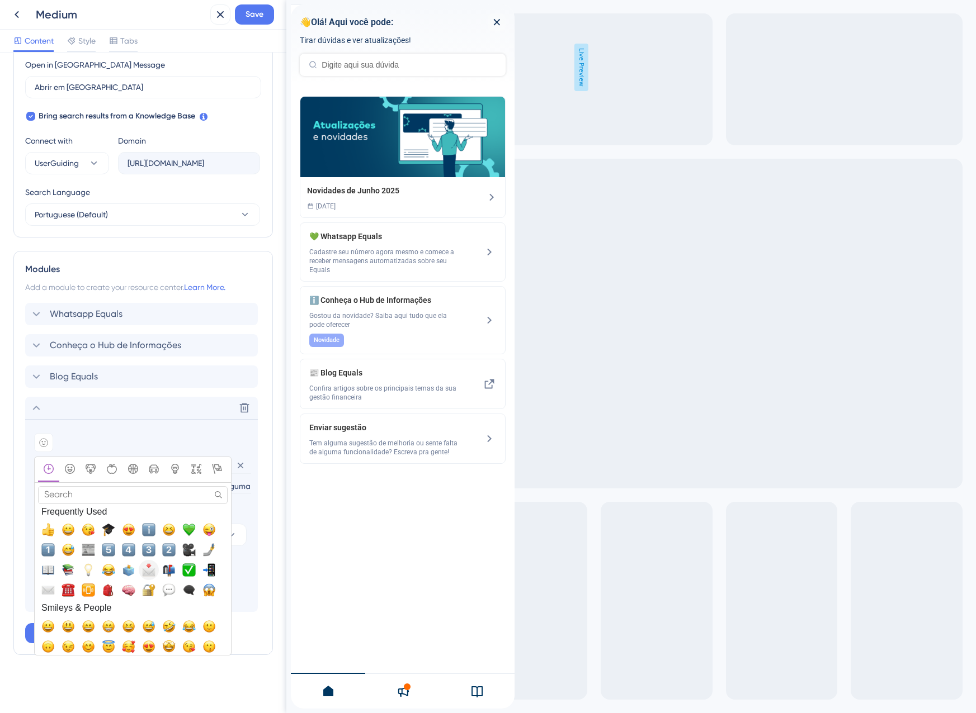
click at [144, 574] on span "📩, envelope_with_arrow" at bounding box center [148, 570] width 13 height 13
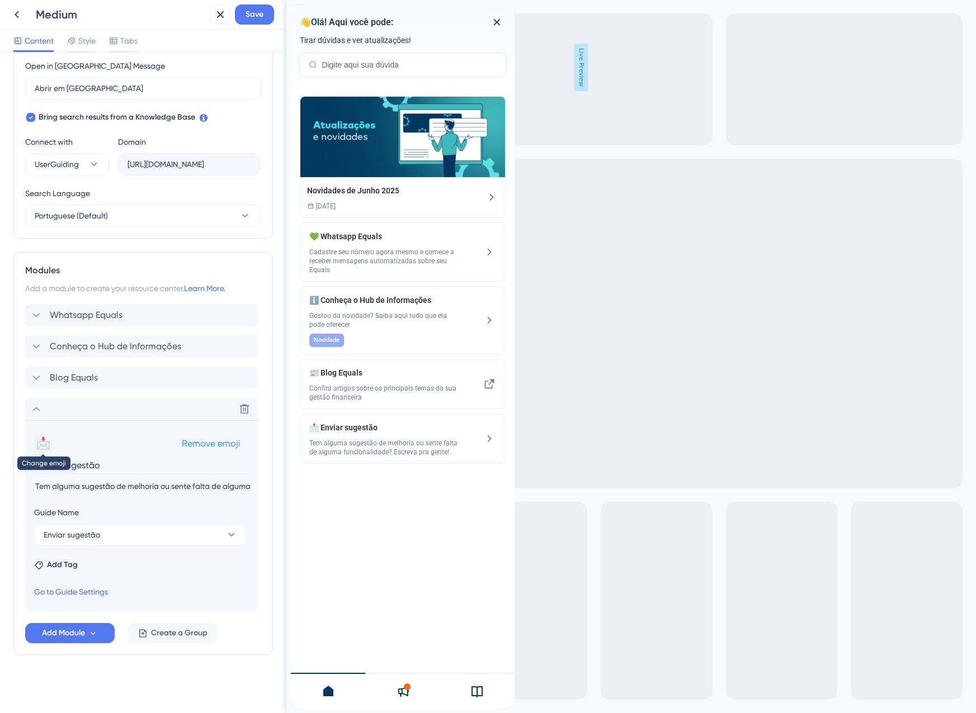
click at [42, 443] on button "📩" at bounding box center [43, 443] width 18 height 18
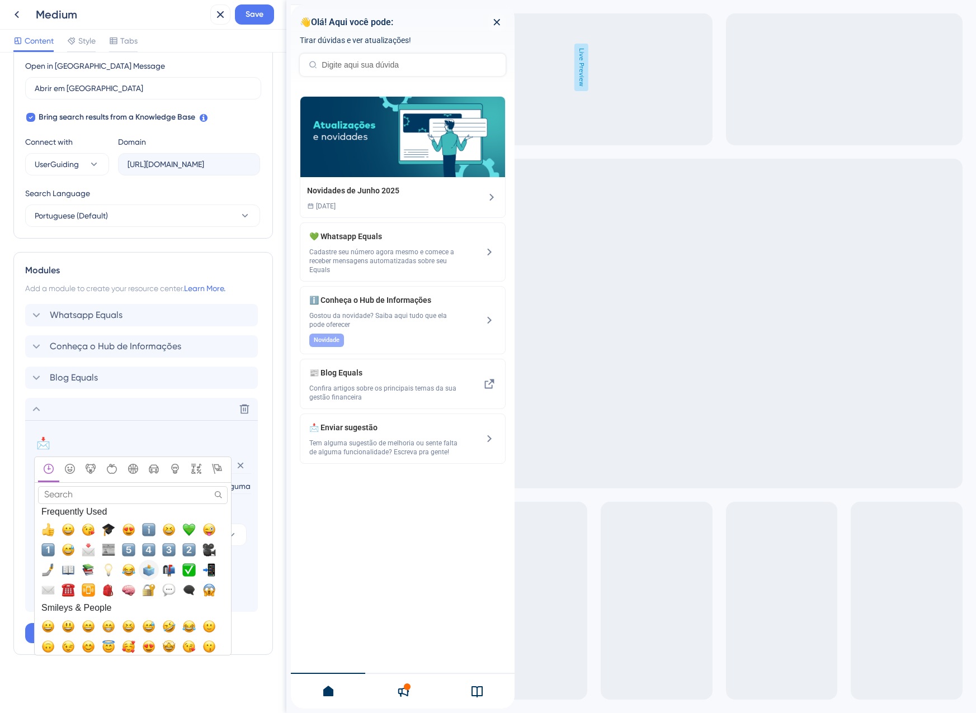
click at [148, 569] on span "🗳️, ballot_box_with_ballot" at bounding box center [148, 570] width 13 height 13
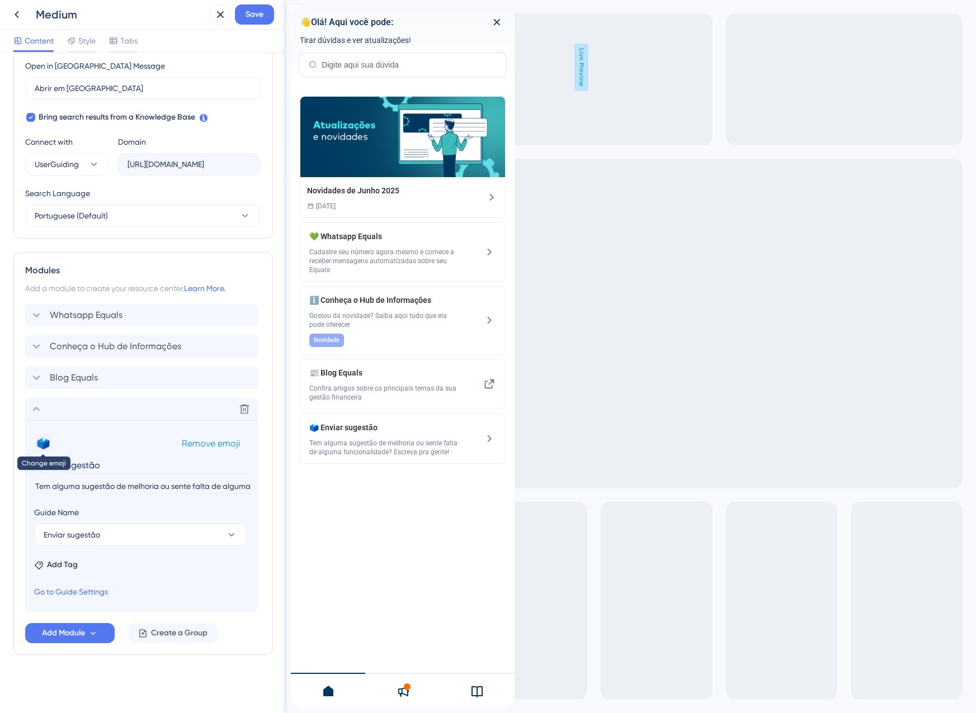
click at [40, 446] on button "🗳️" at bounding box center [43, 443] width 18 height 18
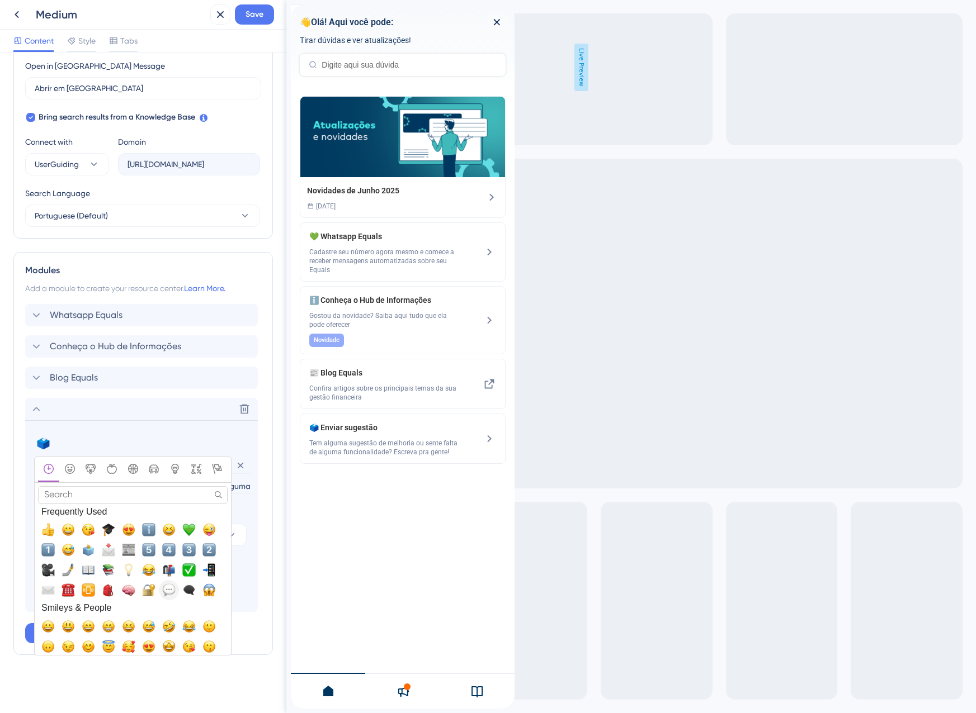
click at [167, 593] on span "💬, speech_balloon" at bounding box center [168, 590] width 13 height 13
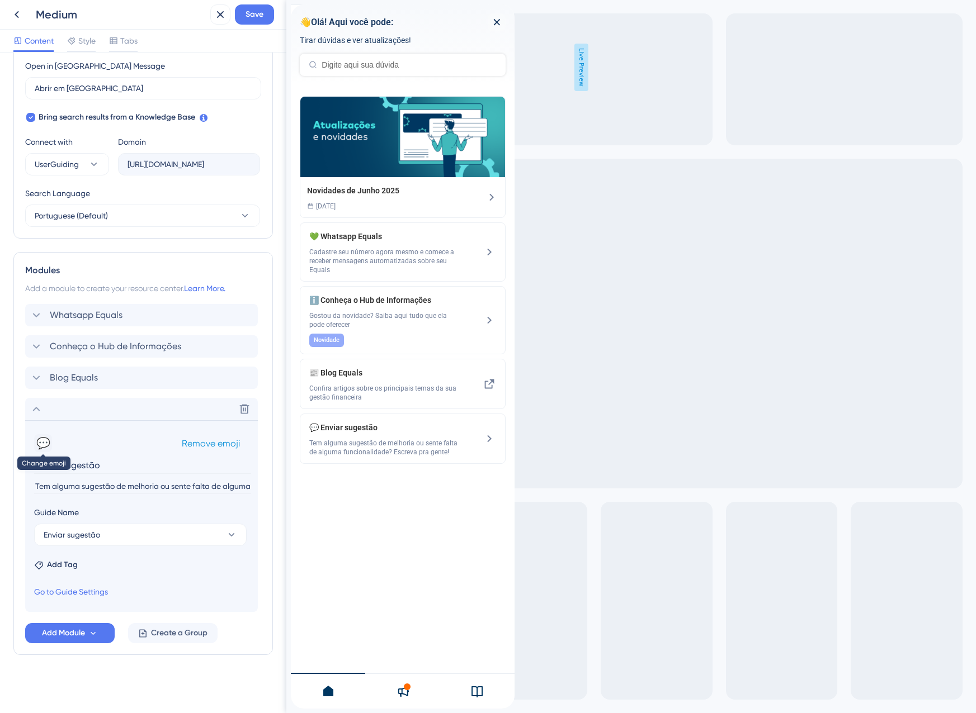
click at [39, 446] on button "💬" at bounding box center [43, 443] width 18 height 18
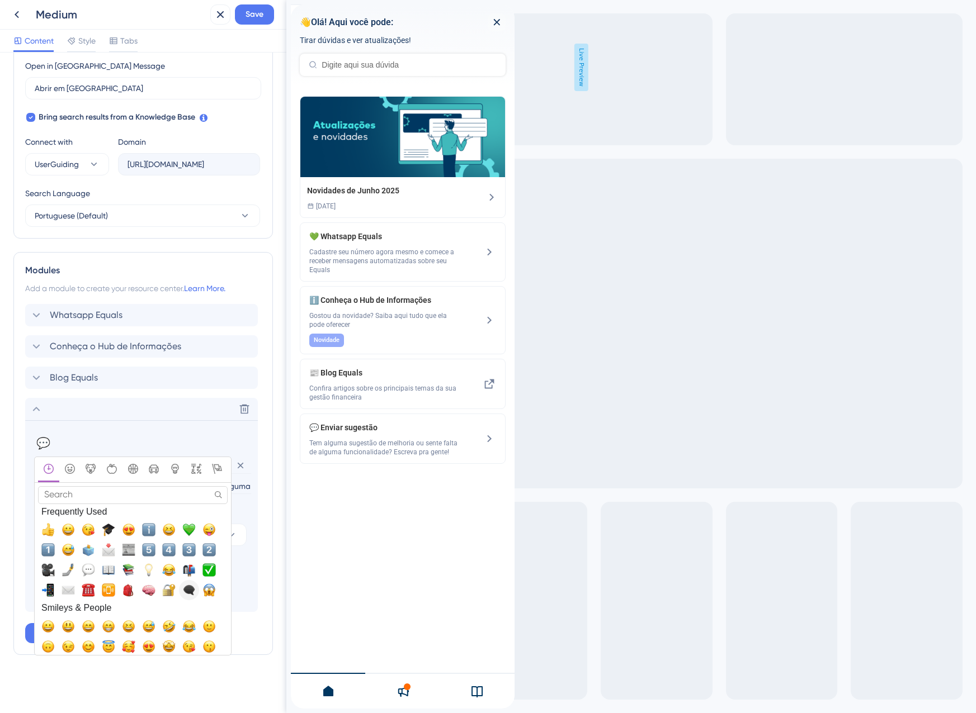
click at [194, 591] on span "🗨️, left_speech_bubble" at bounding box center [188, 590] width 13 height 13
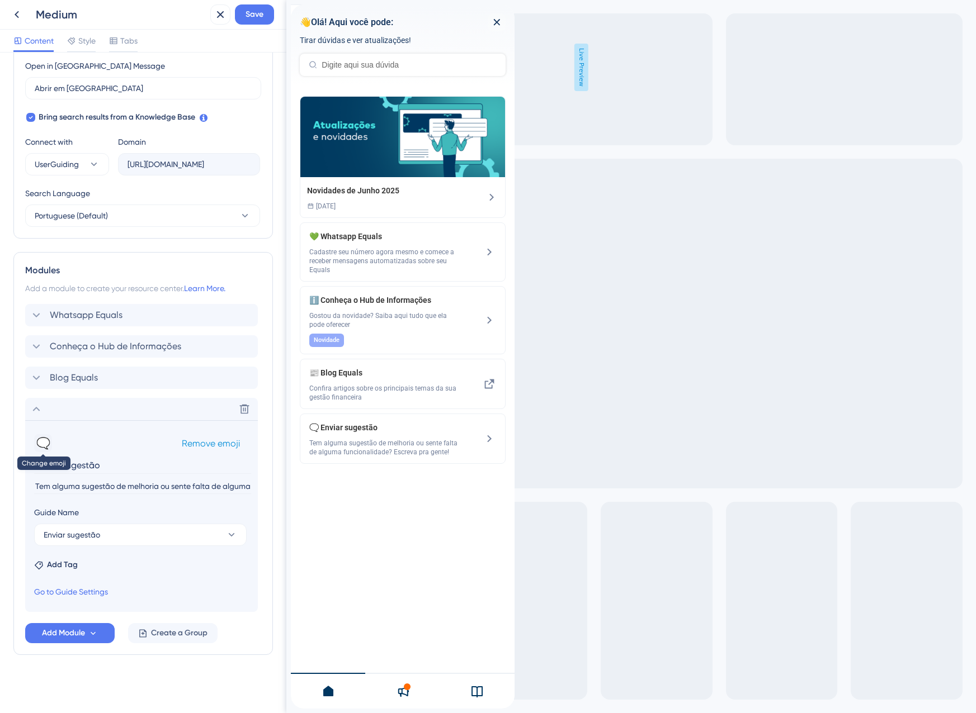
click at [39, 440] on button "🗨️" at bounding box center [43, 443] width 18 height 18
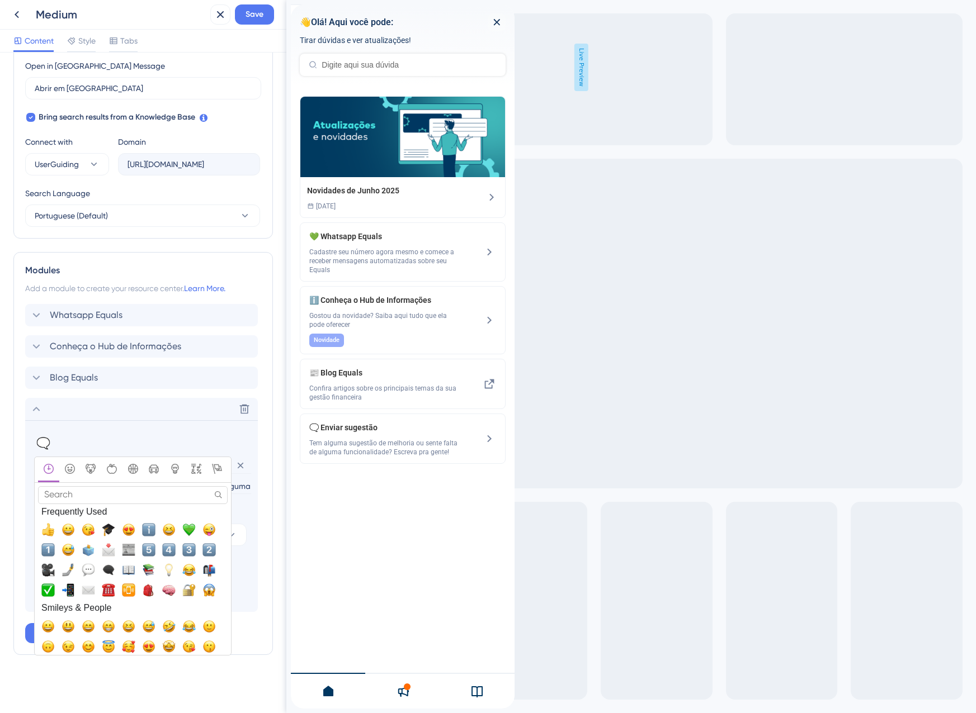
click at [96, 490] on input "Search" at bounding box center [133, 494] width 190 height 17
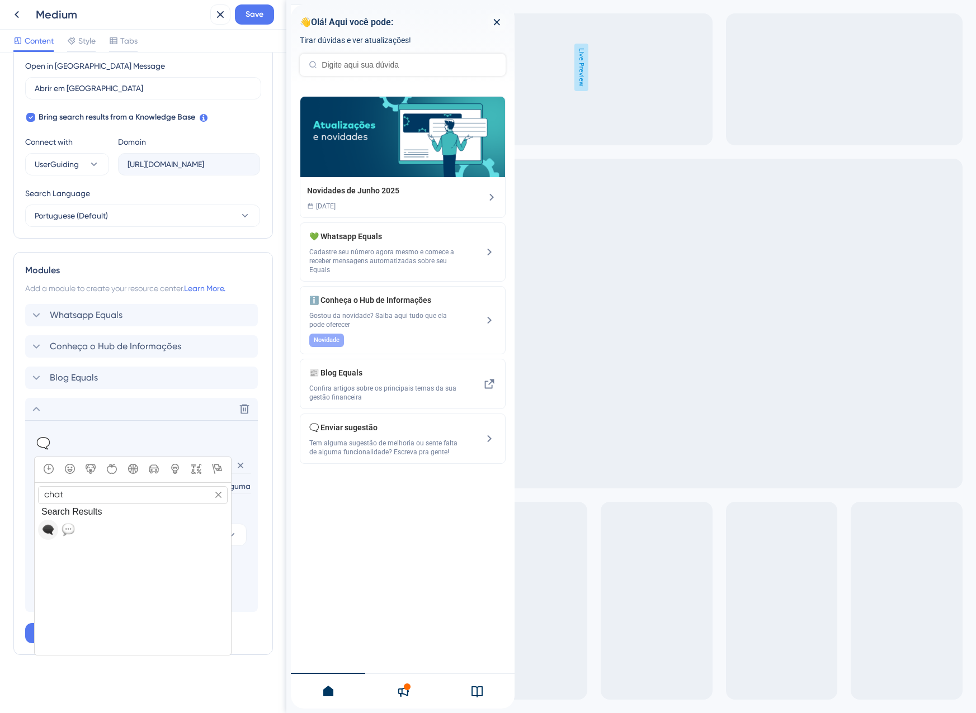
type input "chat"
click at [46, 529] on span "🗨️, left_speech_bubble" at bounding box center [47, 529] width 13 height 13
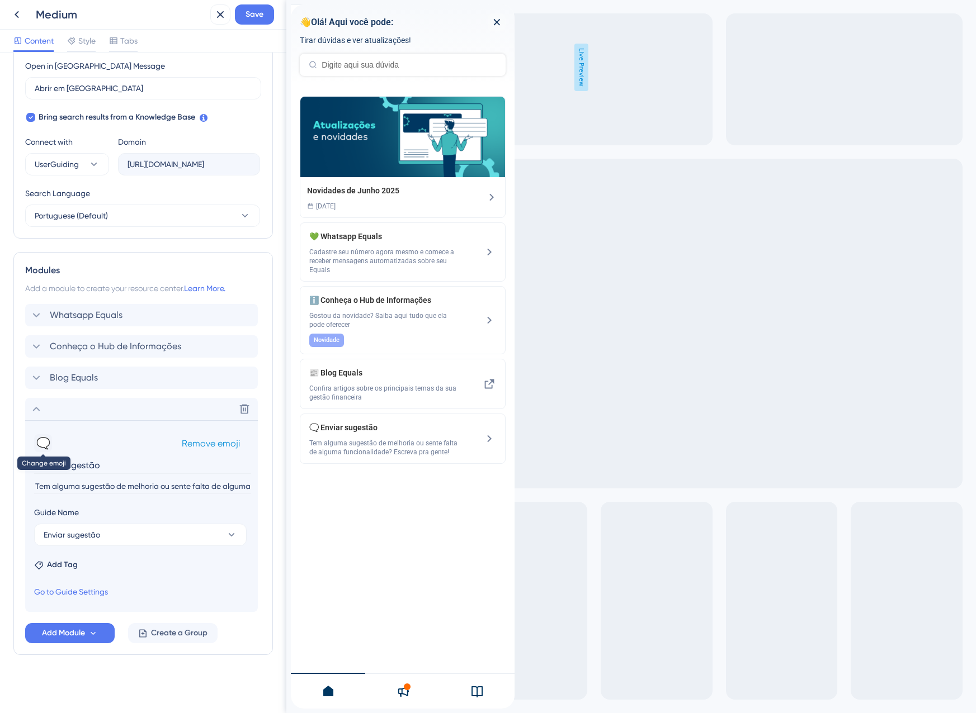
click at [38, 437] on button "🗨️" at bounding box center [43, 443] width 18 height 18
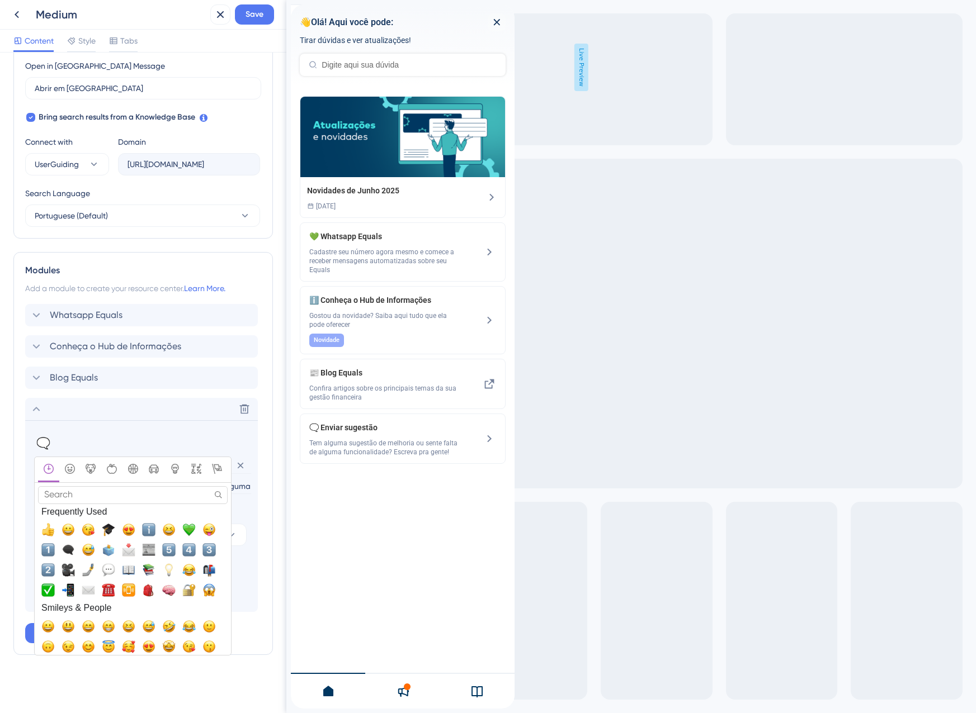
click at [93, 494] on input "Search" at bounding box center [133, 494] width 190 height 17
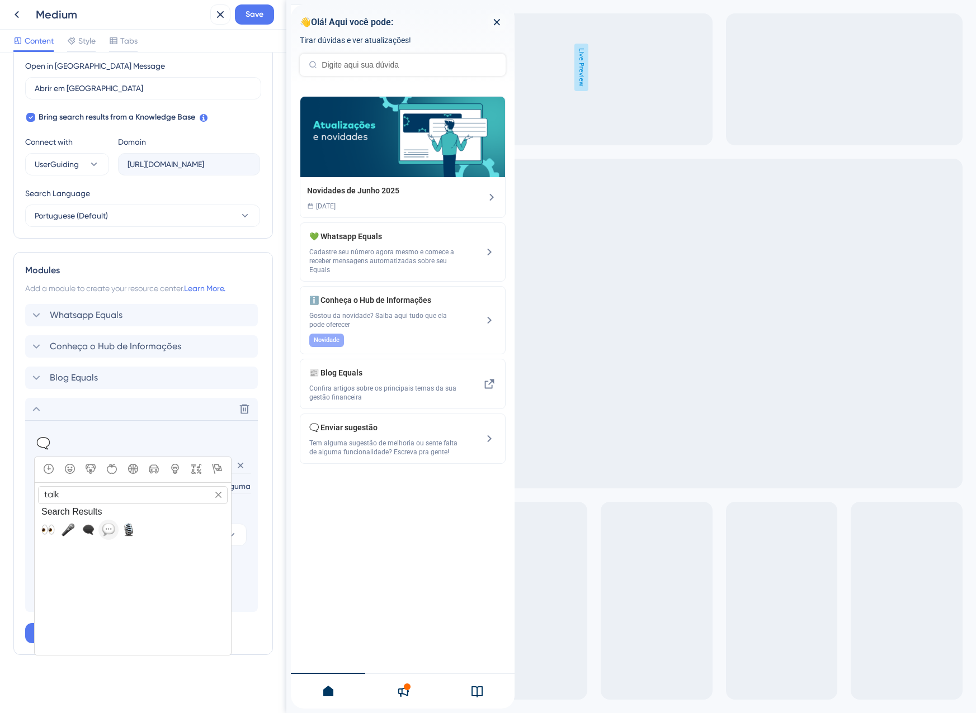
type input "talk"
click at [110, 527] on span "💬, speech_balloon" at bounding box center [108, 529] width 13 height 13
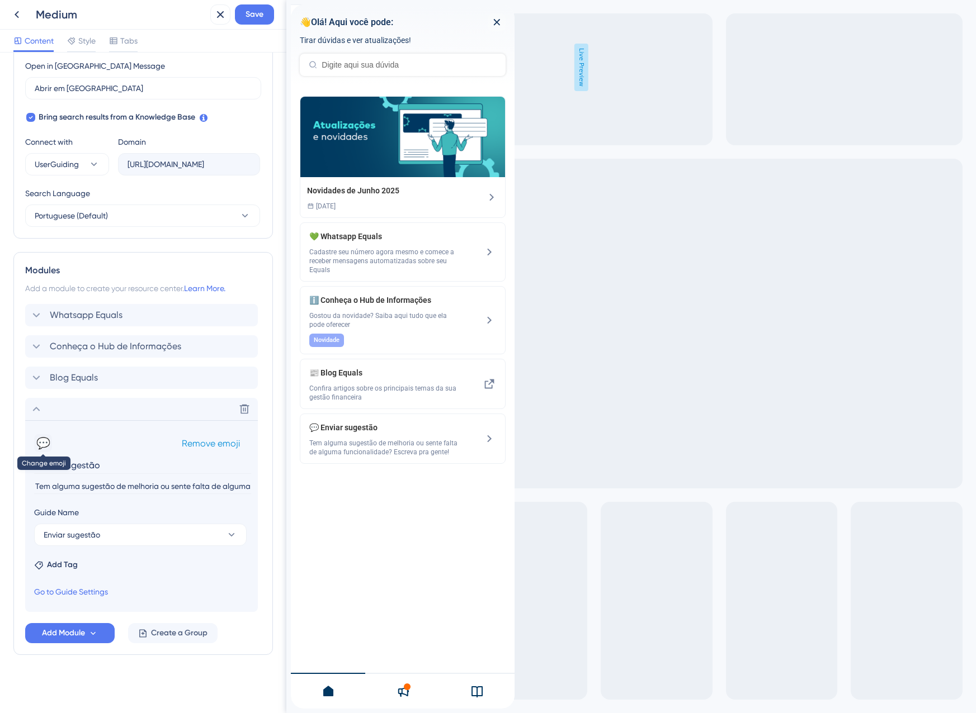
click at [40, 442] on button "💬" at bounding box center [43, 443] width 18 height 18
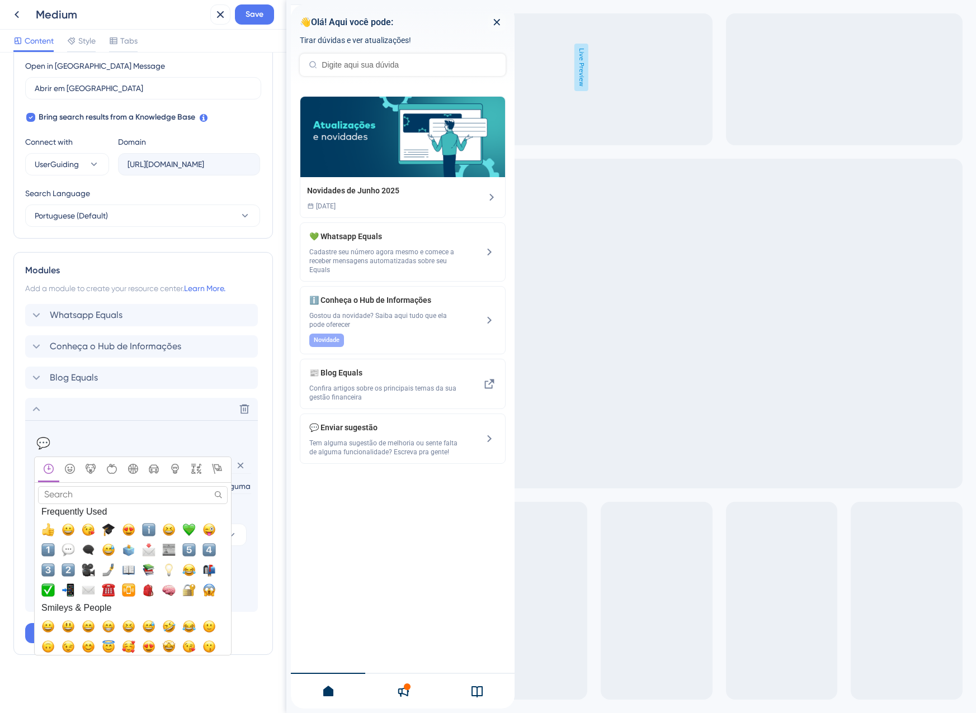
click at [73, 493] on input "Search" at bounding box center [133, 494] width 190 height 17
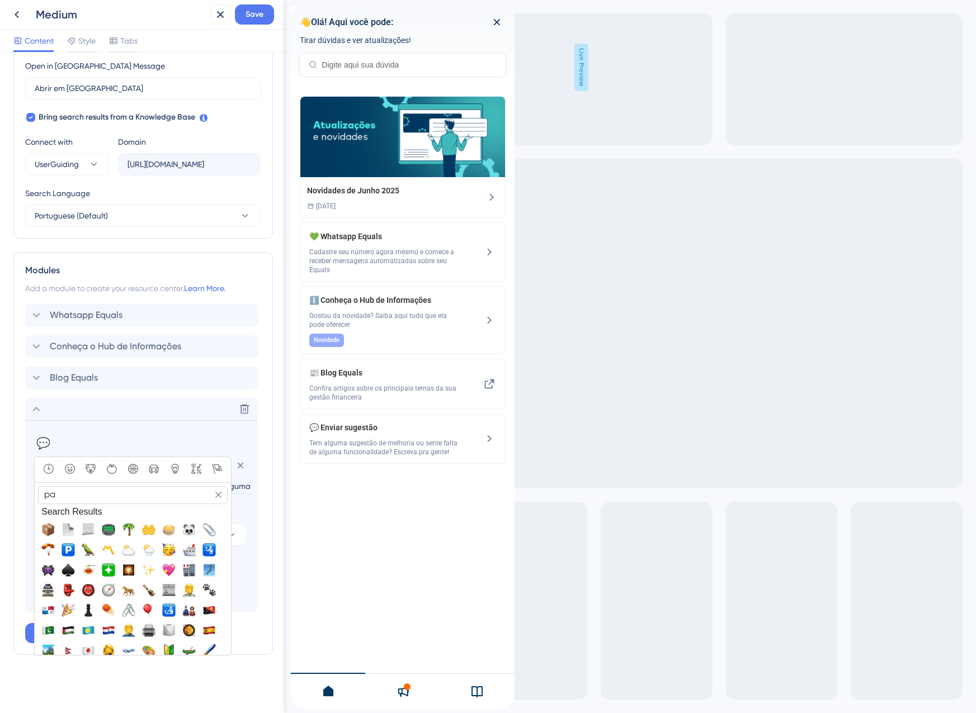
type input "p"
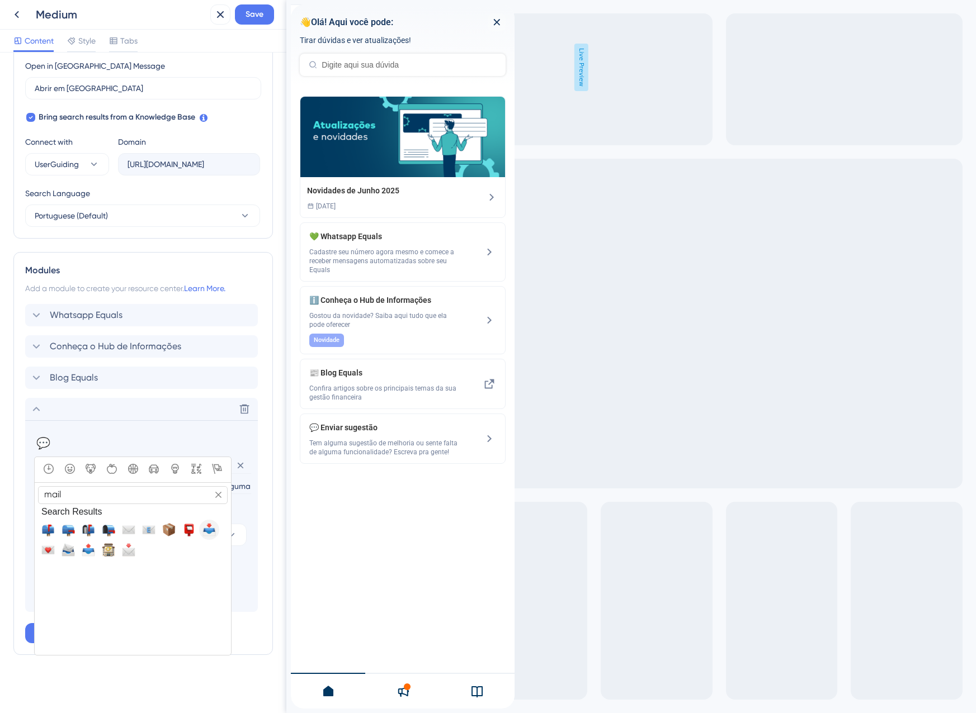
type input "mail"
click at [210, 532] on span "📥, inbox_tray" at bounding box center [208, 529] width 13 height 13
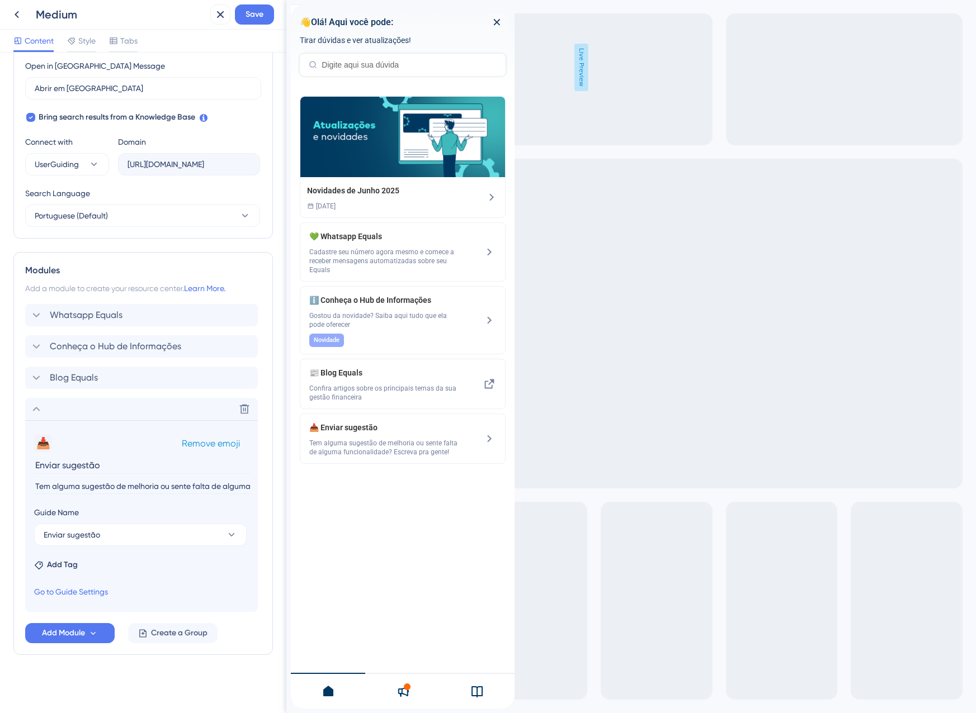
click at [36, 449] on button "📥" at bounding box center [43, 443] width 18 height 18
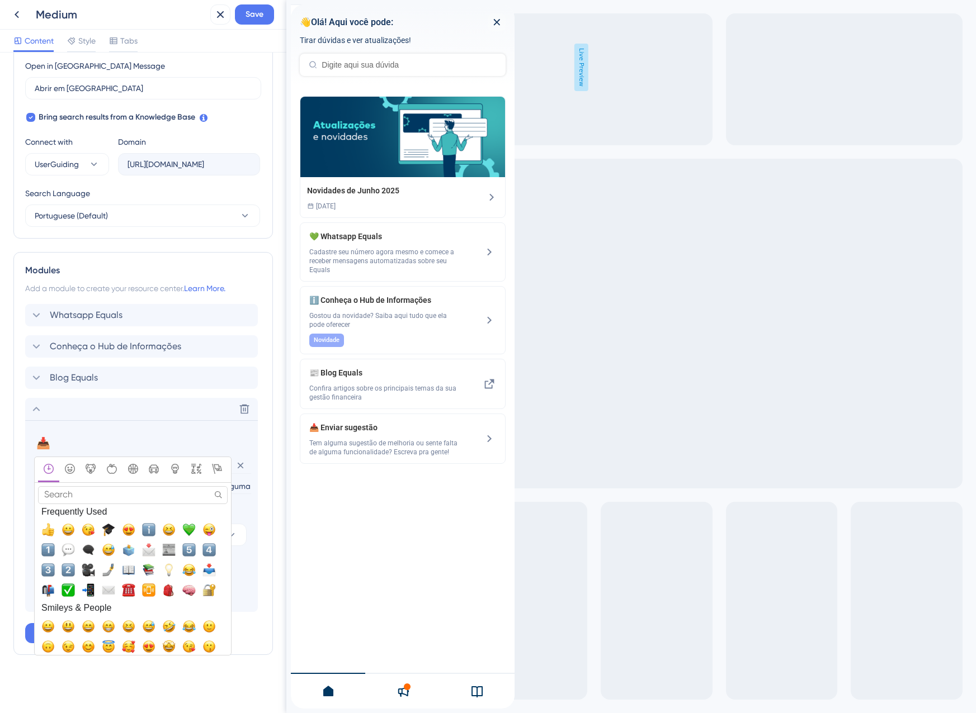
click at [121, 491] on input "Search" at bounding box center [133, 494] width 190 height 17
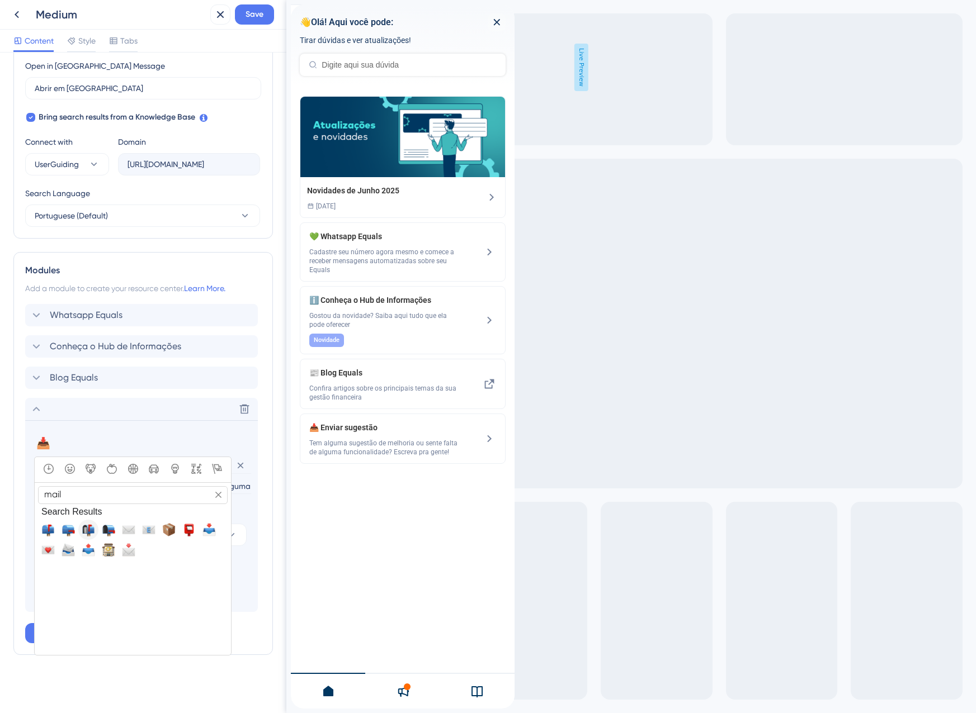
type input "mail"
click at [89, 526] on span "📬, mailbox_with_mail" at bounding box center [88, 529] width 13 height 13
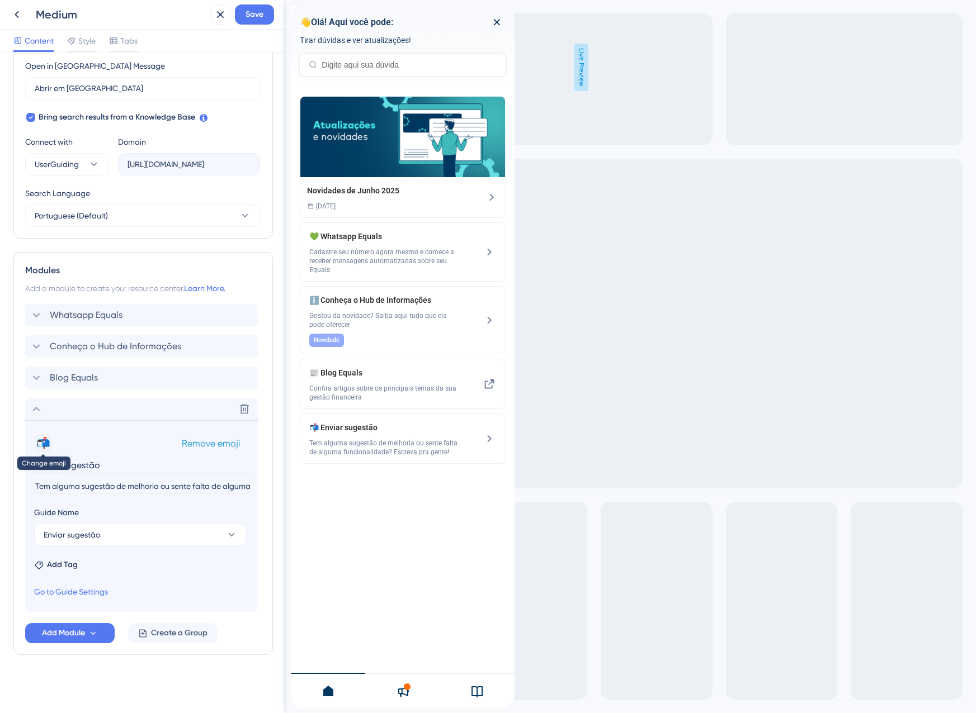
click at [49, 441] on button "📬" at bounding box center [43, 443] width 18 height 18
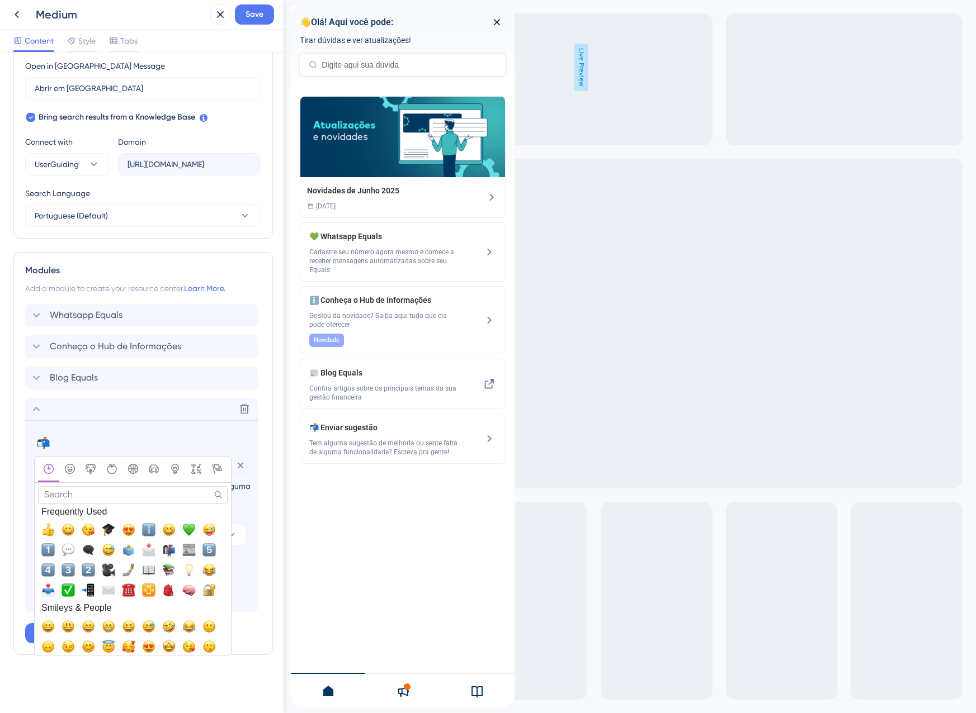
click at [69, 495] on input "Search" at bounding box center [133, 494] width 190 height 17
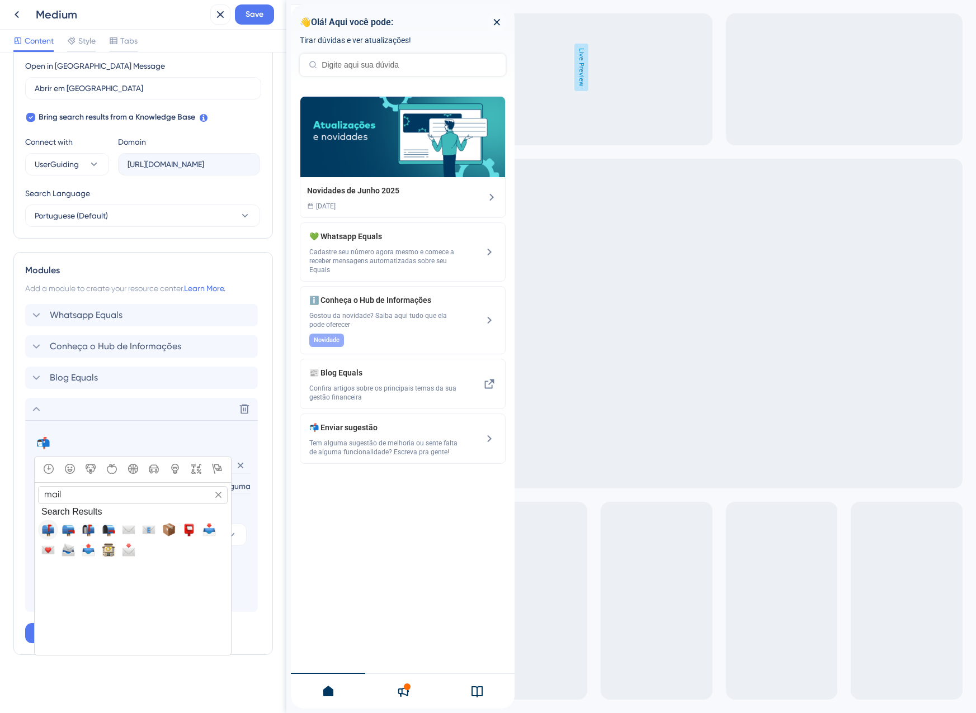
type input "mail"
click at [49, 528] on span "📫, mailbox" at bounding box center [47, 529] width 13 height 13
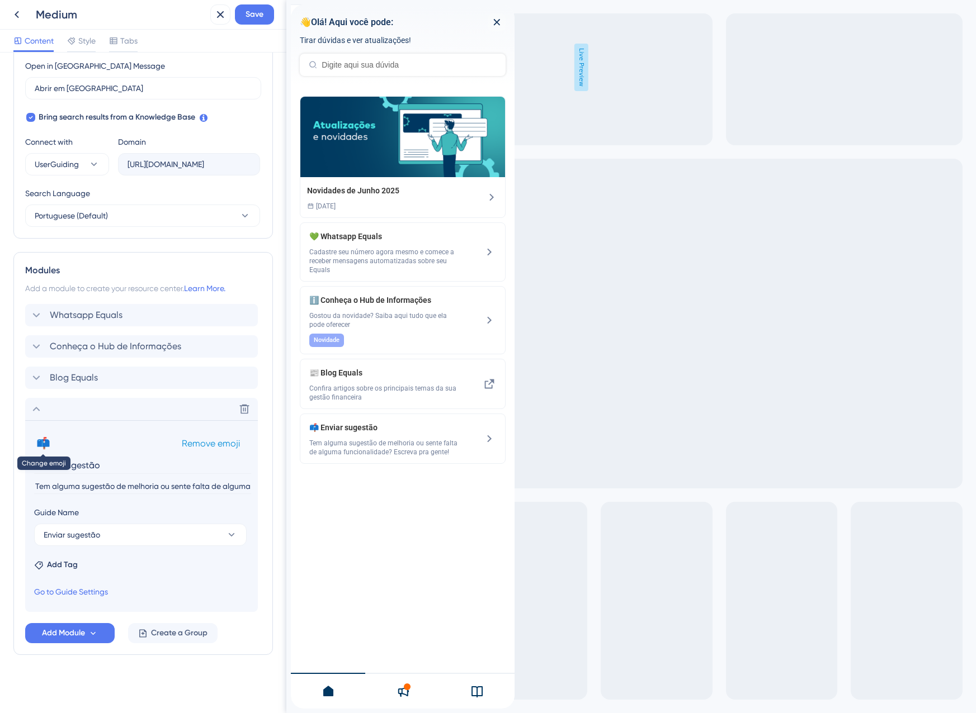
click at [49, 440] on button "📫" at bounding box center [43, 443] width 18 height 18
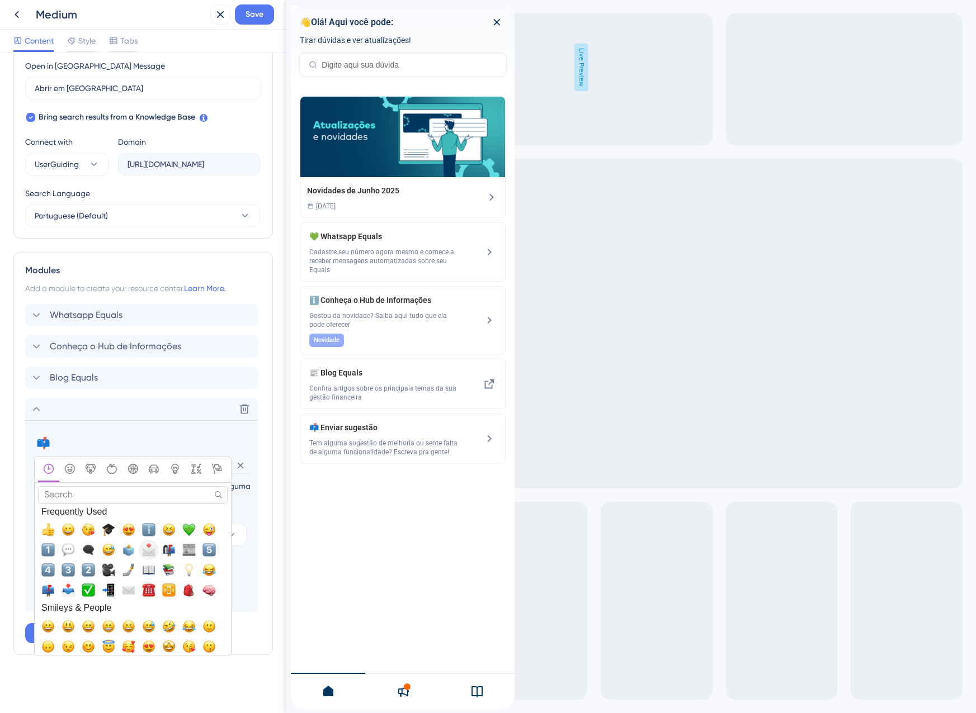
click at [149, 553] on span "📩, envelope_with_arrow" at bounding box center [148, 549] width 13 height 13
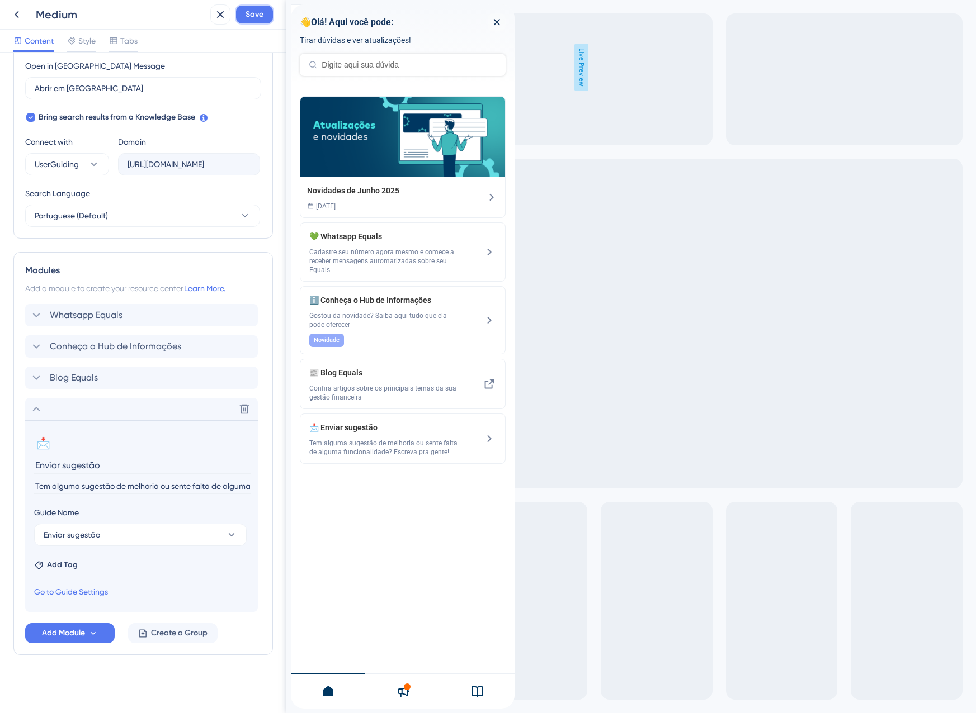
click at [258, 18] on span "Save" at bounding box center [254, 14] width 18 height 13
click at [217, 27] on button at bounding box center [212, 21] width 17 height 18
click at [216, 9] on icon at bounding box center [220, 14] width 13 height 13
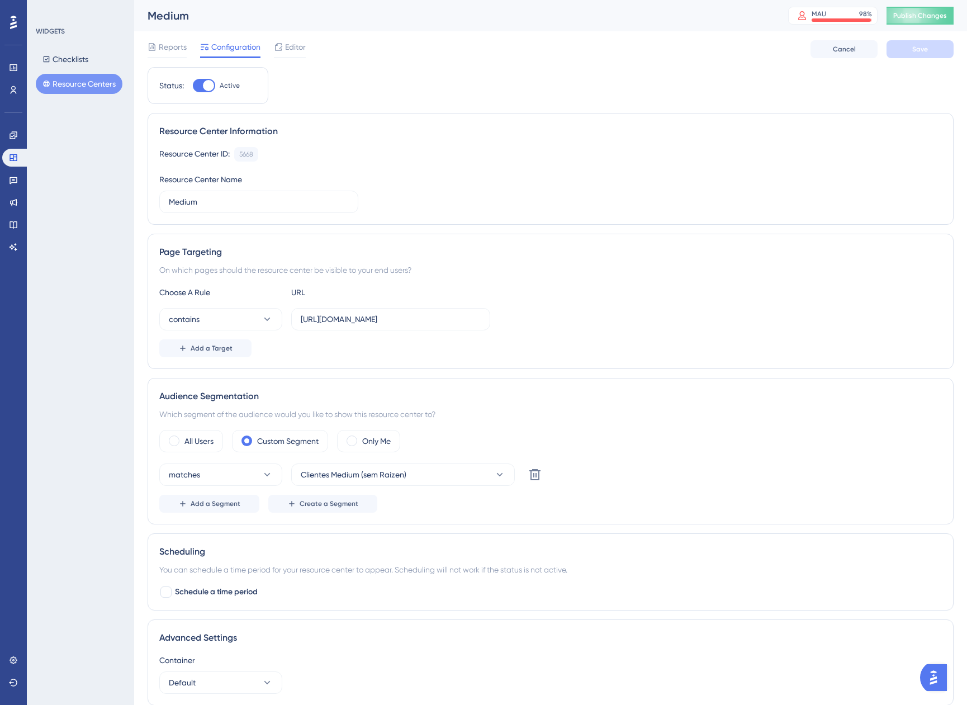
click at [64, 88] on button "Resource Centers" at bounding box center [79, 84] width 87 height 20
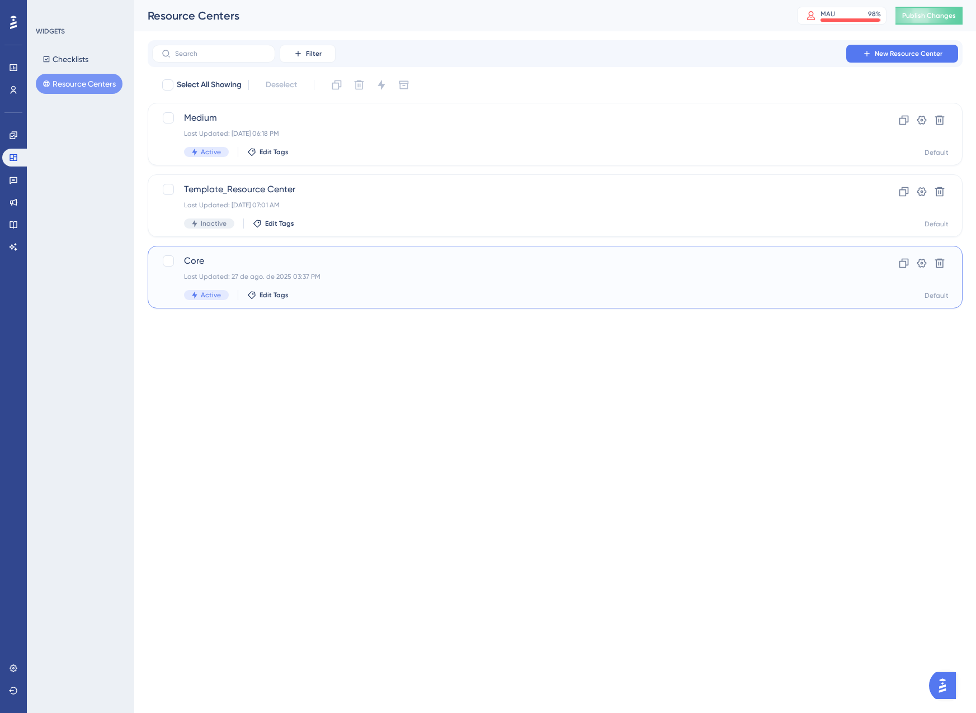
click at [368, 282] on div "Core Last Updated: 27 de ago. de 2025 03:37 PM Active Edit Tags" at bounding box center [510, 277] width 652 height 46
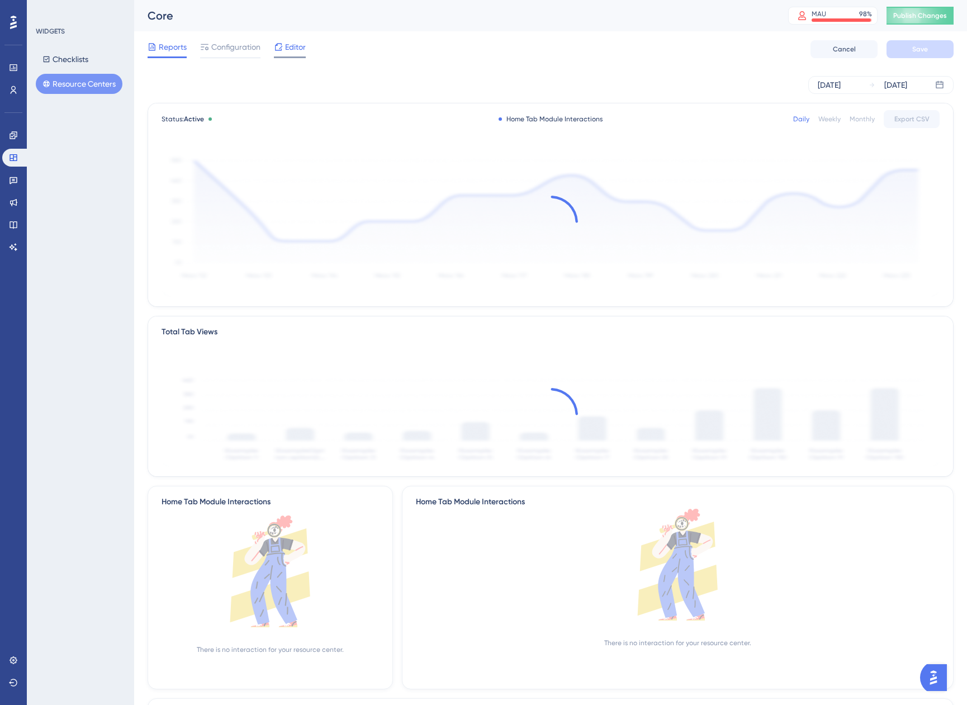
click at [284, 45] on div "Editor" at bounding box center [290, 46] width 32 height 13
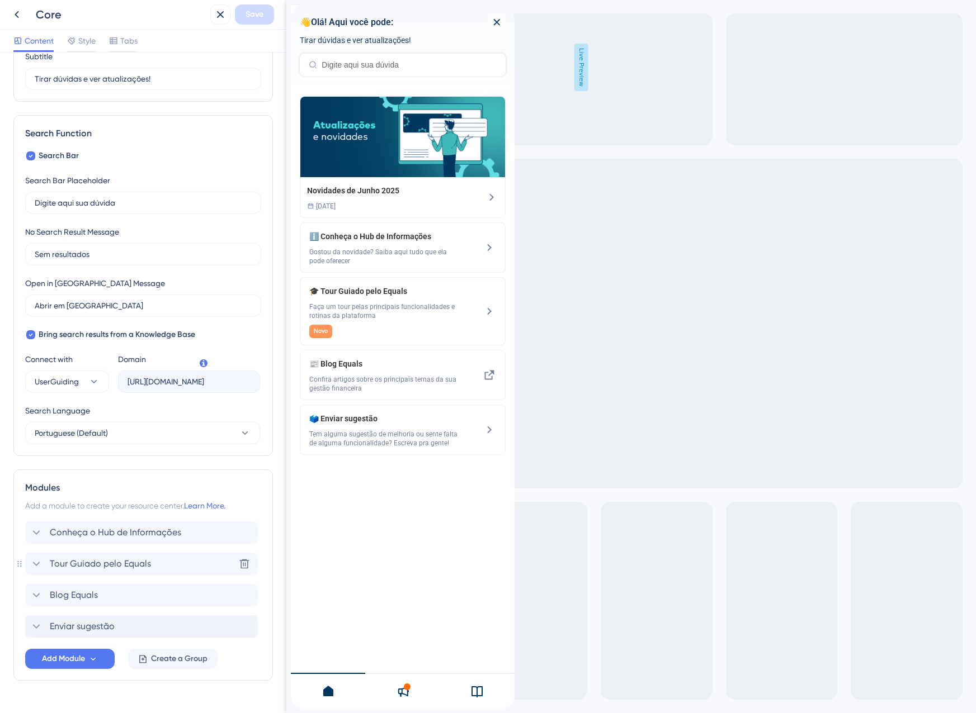
scroll to position [112, 0]
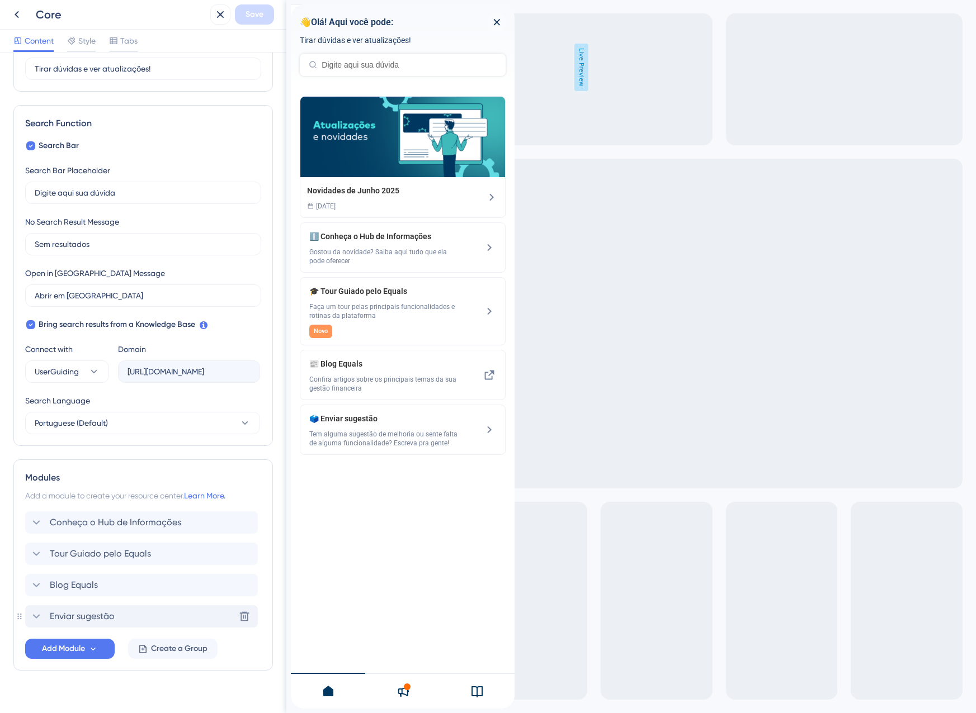
click at [68, 617] on span "Enviar sugestão" at bounding box center [82, 616] width 65 height 13
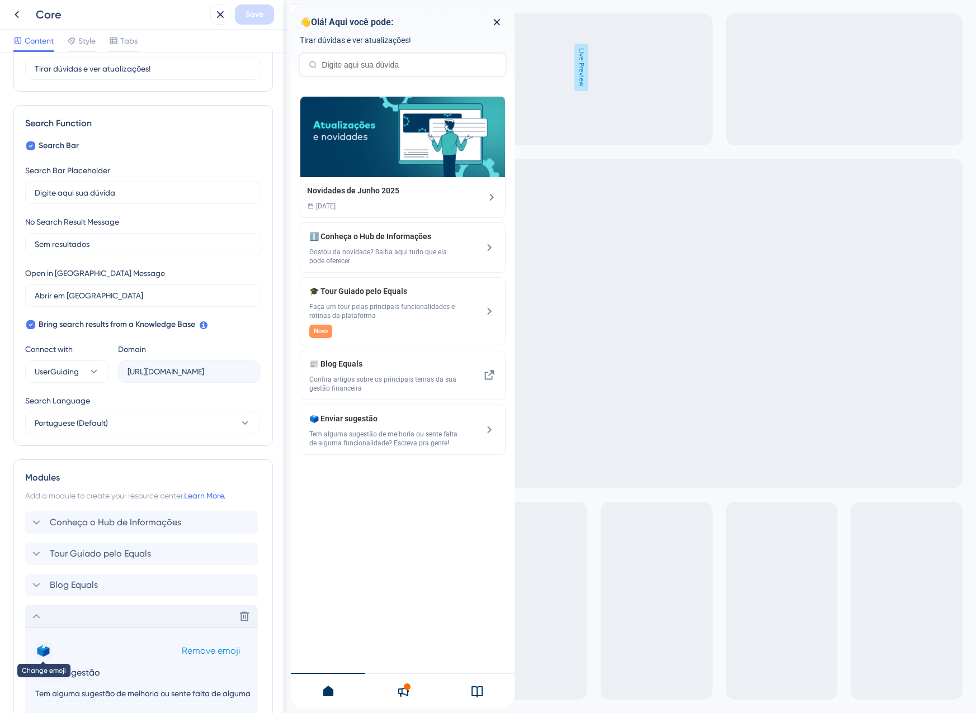
click at [39, 650] on button "🗳️" at bounding box center [43, 651] width 18 height 18
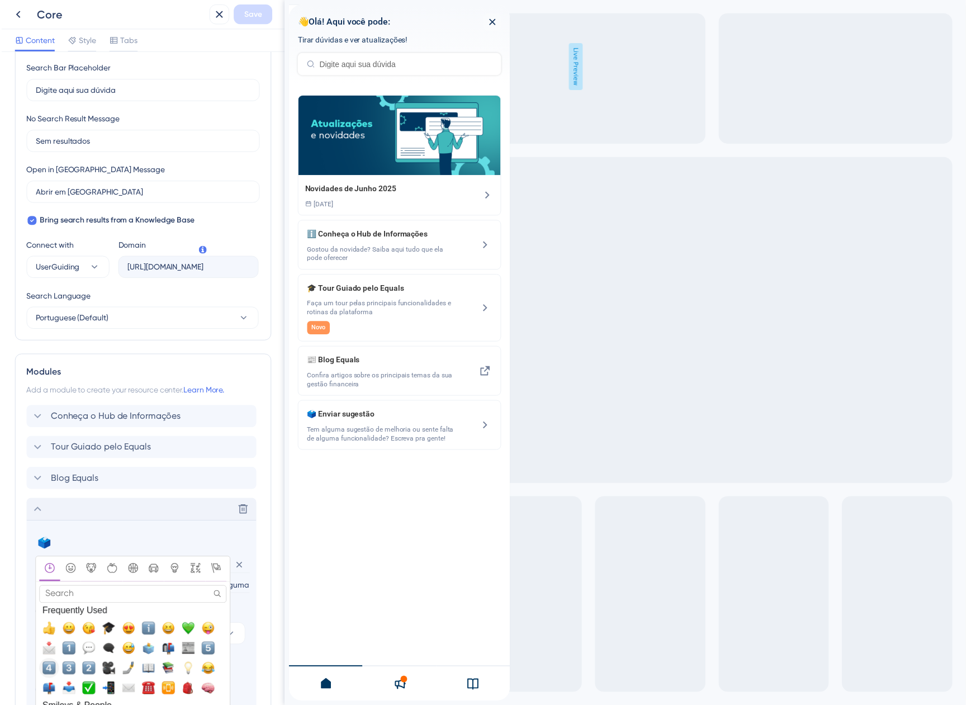
scroll to position [224, 0]
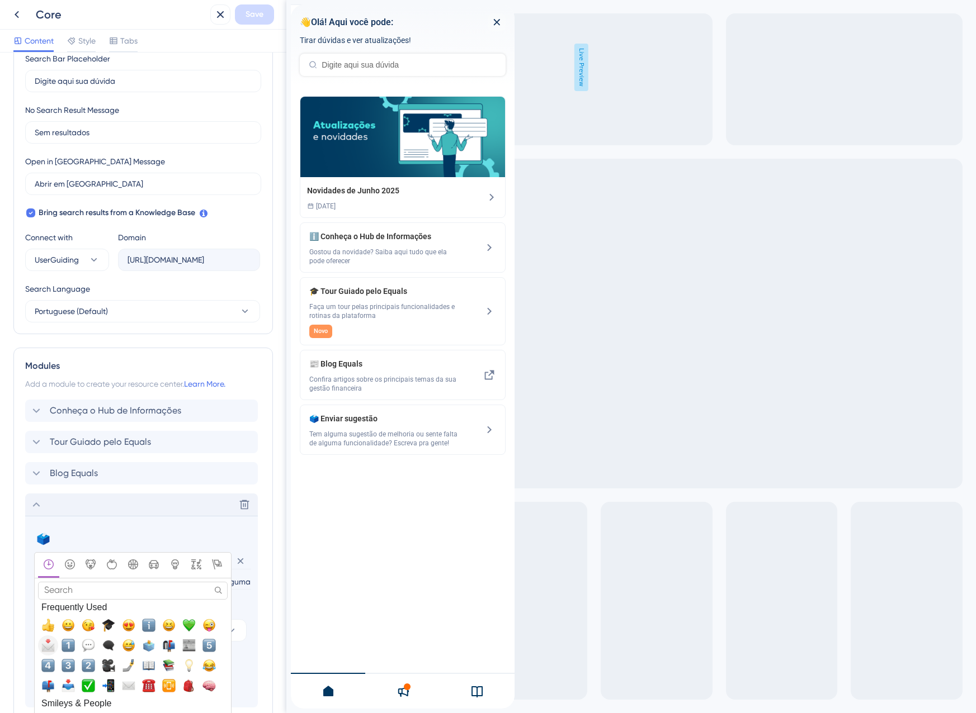
click at [52, 647] on span "📩, envelope_with_arrow" at bounding box center [47, 645] width 13 height 13
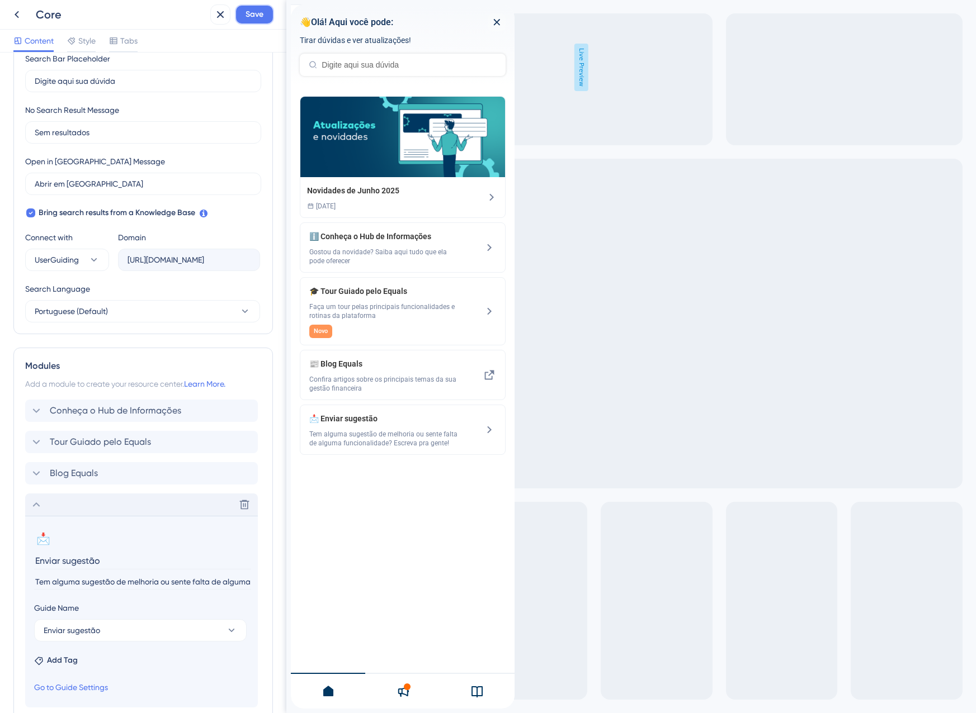
click at [266, 11] on button "Save" at bounding box center [254, 14] width 39 height 20
click at [214, 17] on icon at bounding box center [212, 20] width 11 height 11
click at [220, 11] on icon at bounding box center [220, 14] width 13 height 13
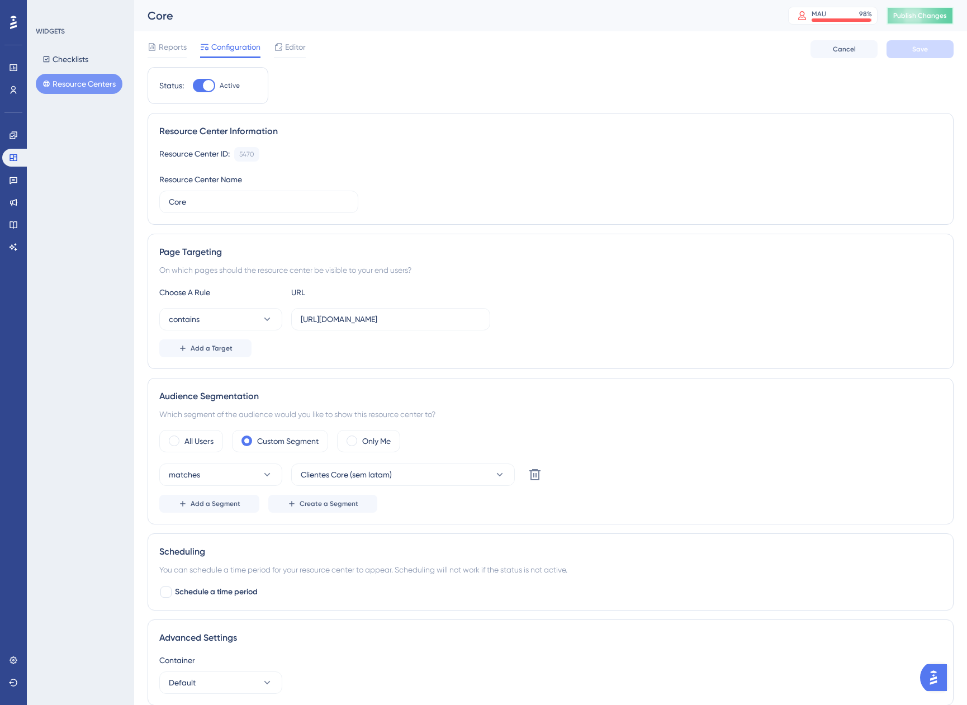
click at [930, 21] on button "Publish Changes" at bounding box center [920, 16] width 67 height 18
click at [74, 88] on button "Resource Centers" at bounding box center [79, 84] width 87 height 20
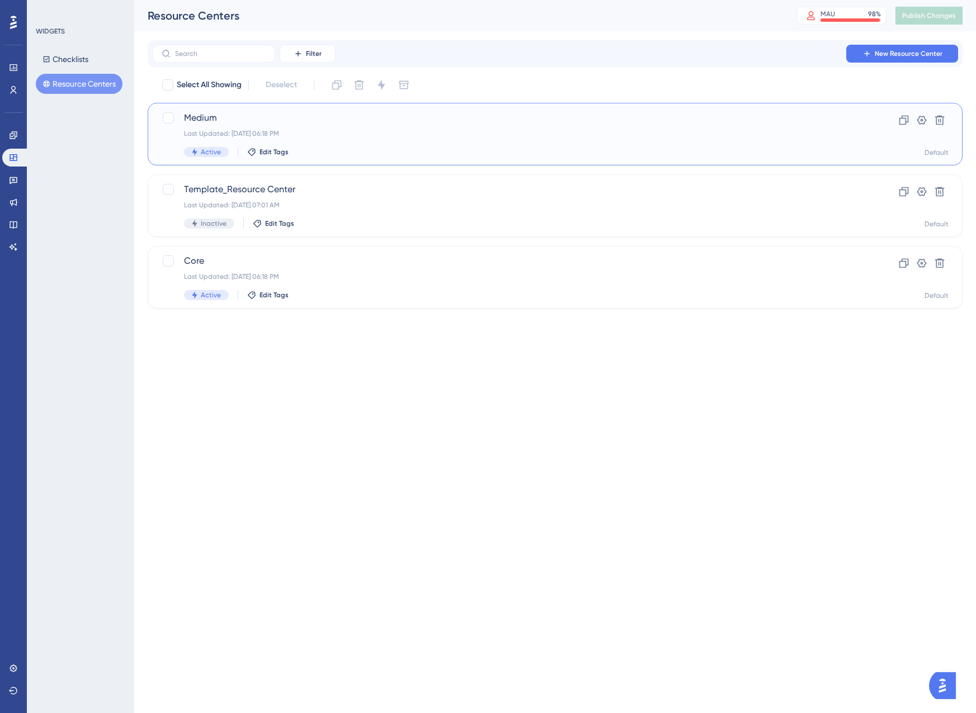
click at [274, 120] on span "Medium" at bounding box center [510, 117] width 652 height 13
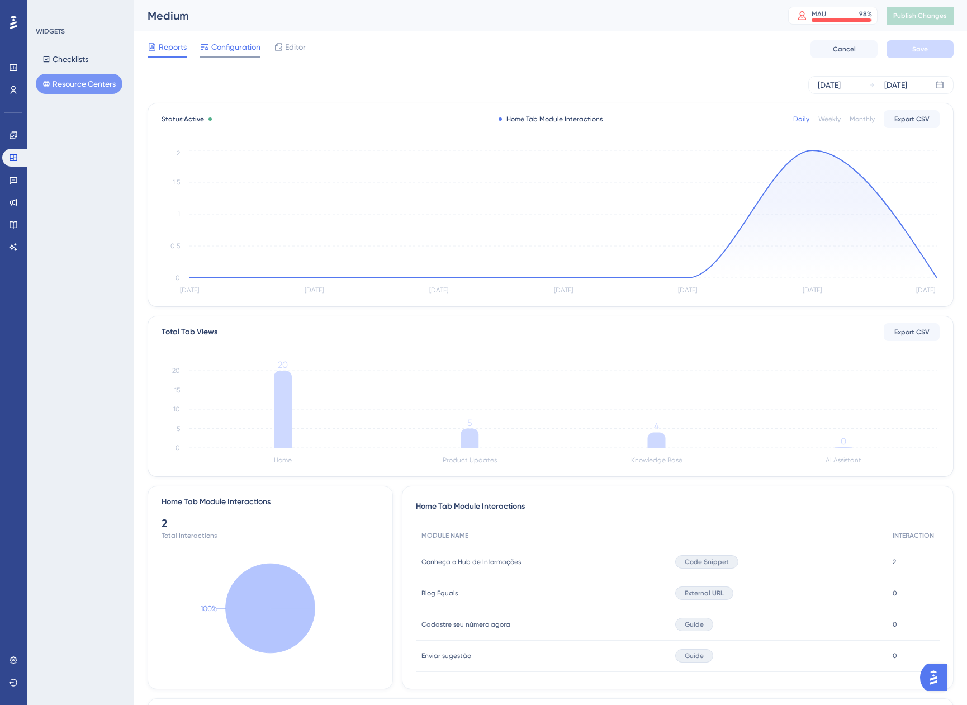
click at [224, 51] on span "Configuration" at bounding box center [235, 46] width 49 height 13
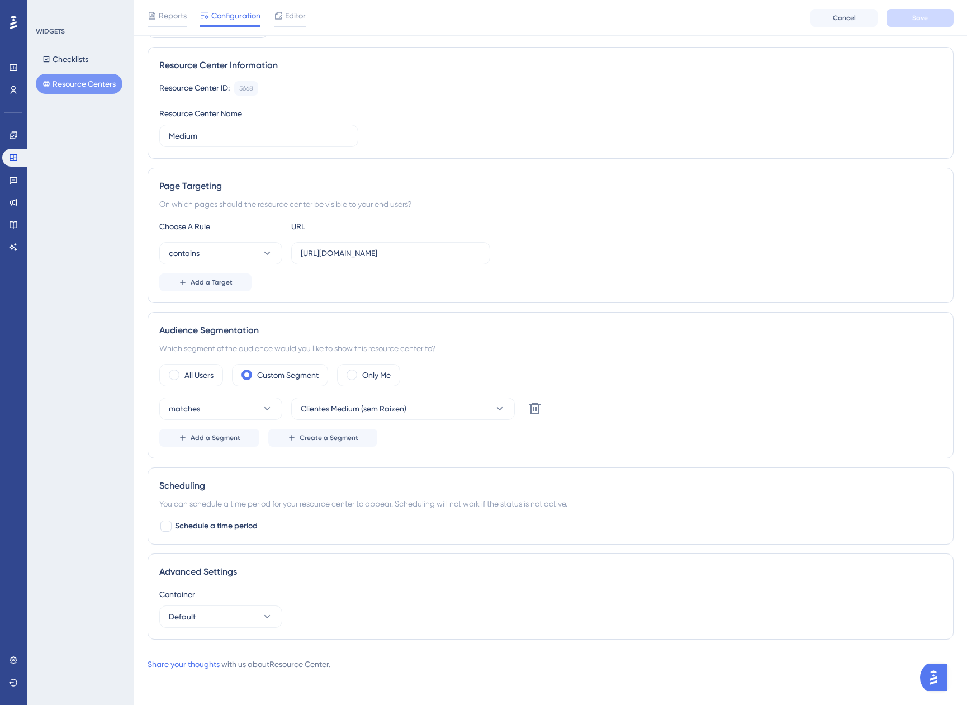
scroll to position [72, 0]
click at [294, 22] on div "Editor" at bounding box center [290, 18] width 32 height 18
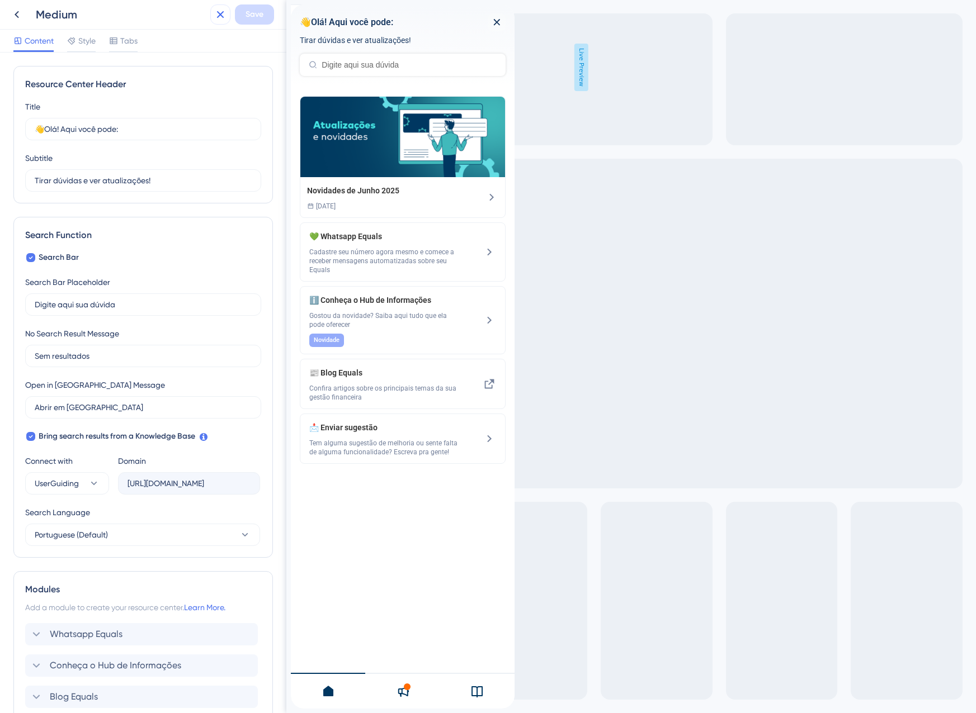
click at [217, 19] on icon at bounding box center [220, 14] width 13 height 13
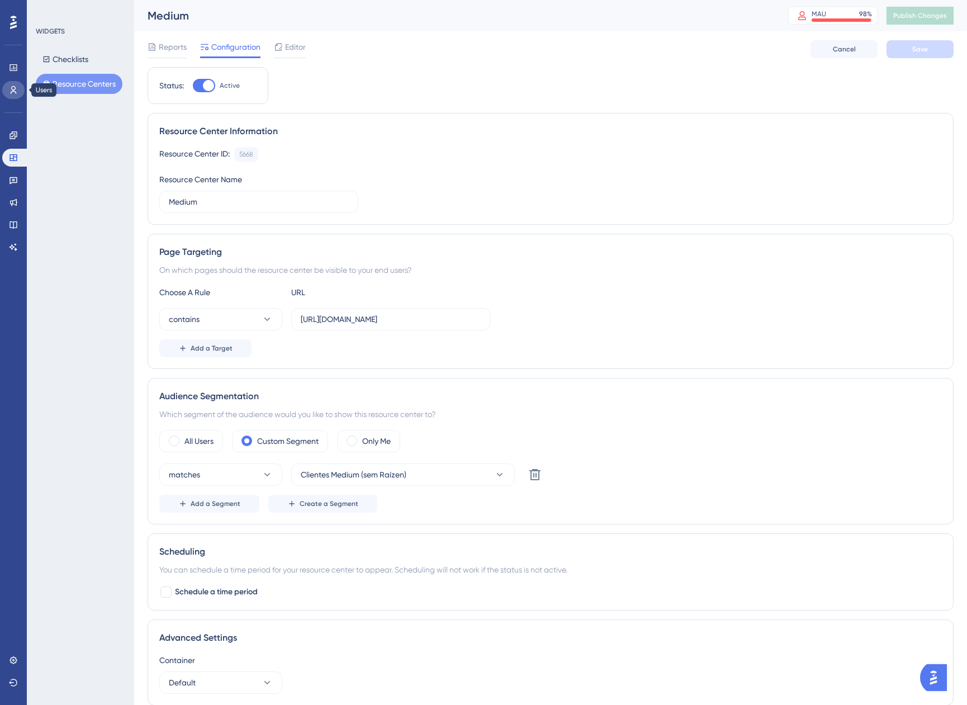
click at [11, 96] on link at bounding box center [13, 90] width 22 height 18
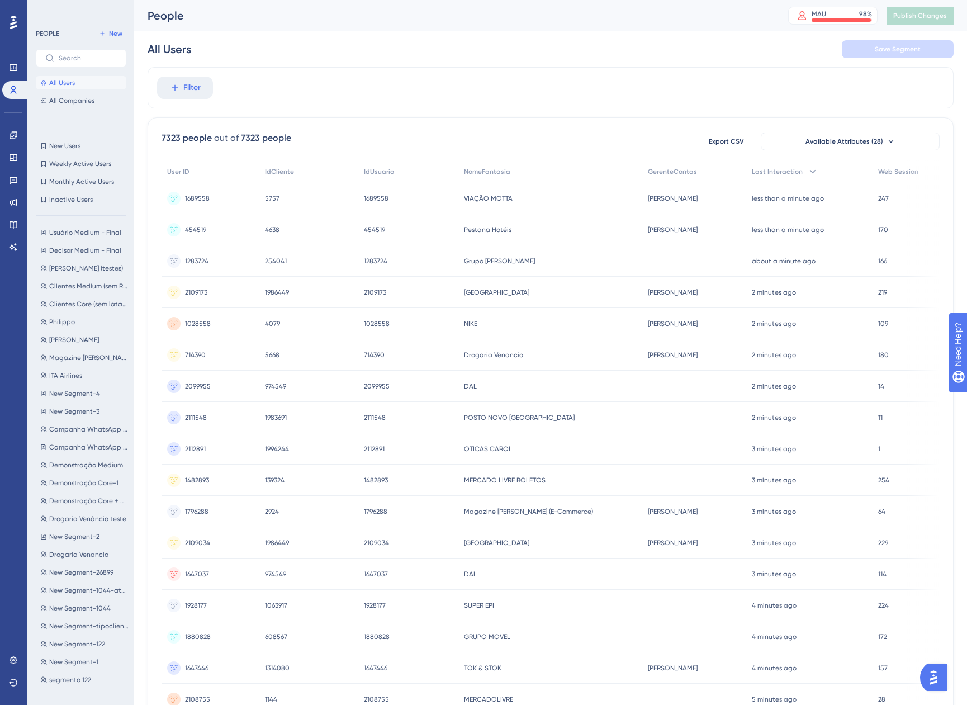
scroll to position [122, 0]
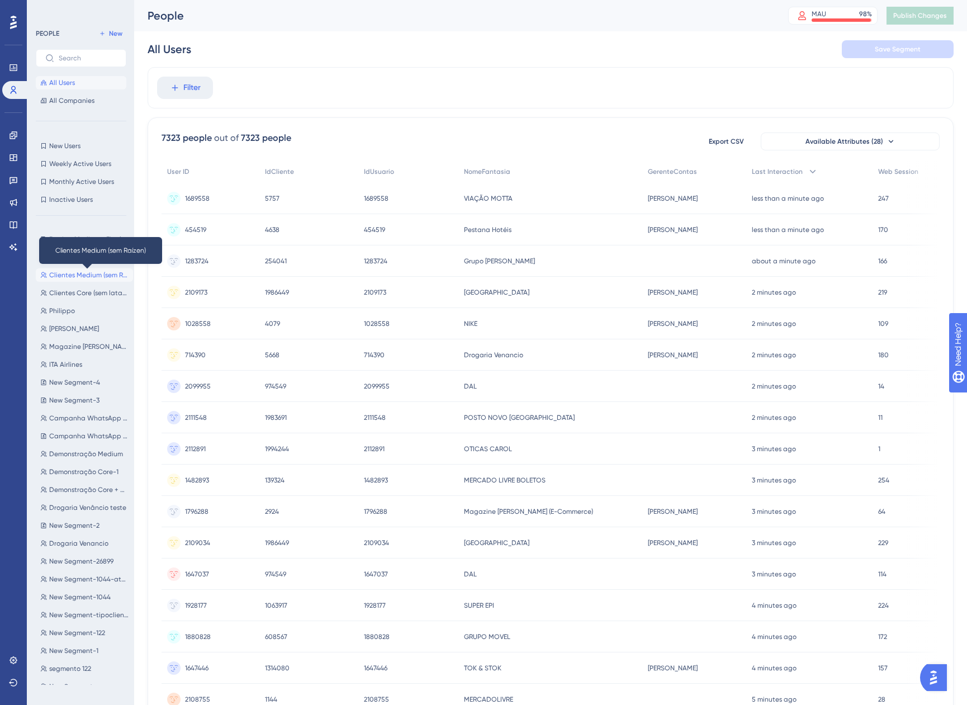
click at [80, 276] on span "Clientes Medium (sem Raízen)" at bounding box center [88, 275] width 79 height 9
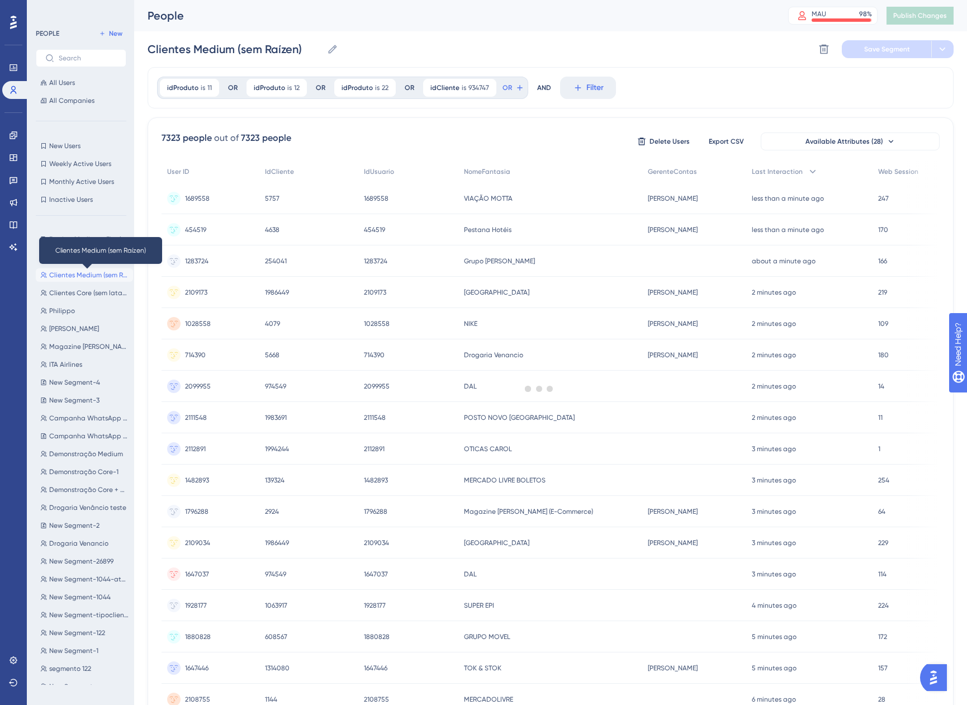
scroll to position [0, 0]
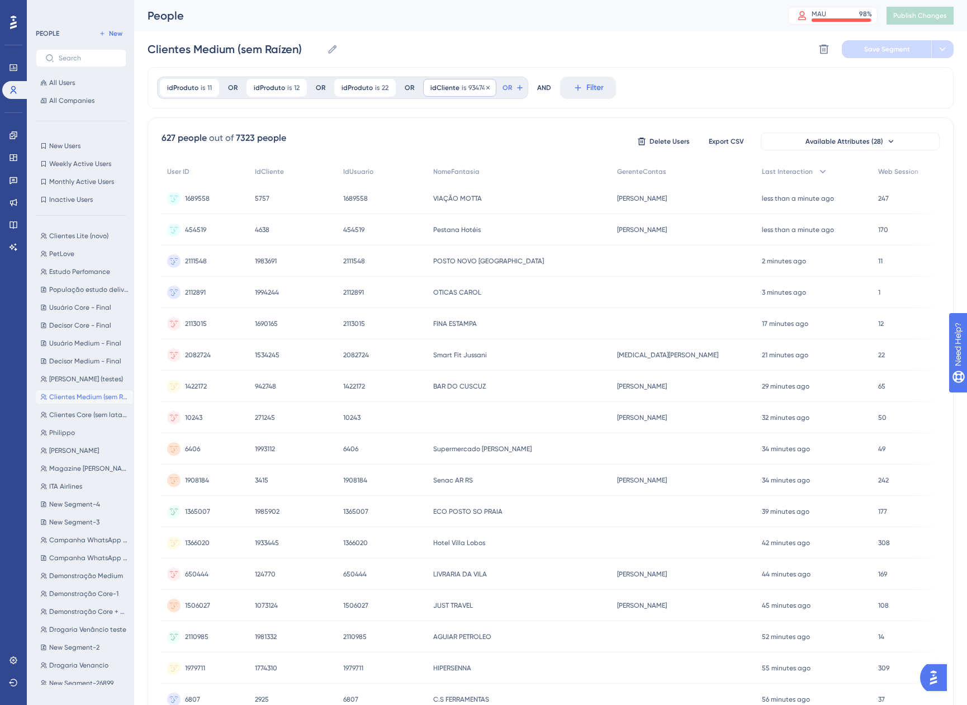
click at [462, 89] on span "is" at bounding box center [464, 87] width 4 height 9
click at [717, 85] on div "idProduto is 11 11 Remove OR idProduto is 12 12 Remove OR idProduto is 22 22 Re…" at bounding box center [551, 87] width 806 height 41
click at [284, 173] on span "IdCliente" at bounding box center [269, 171] width 29 height 9
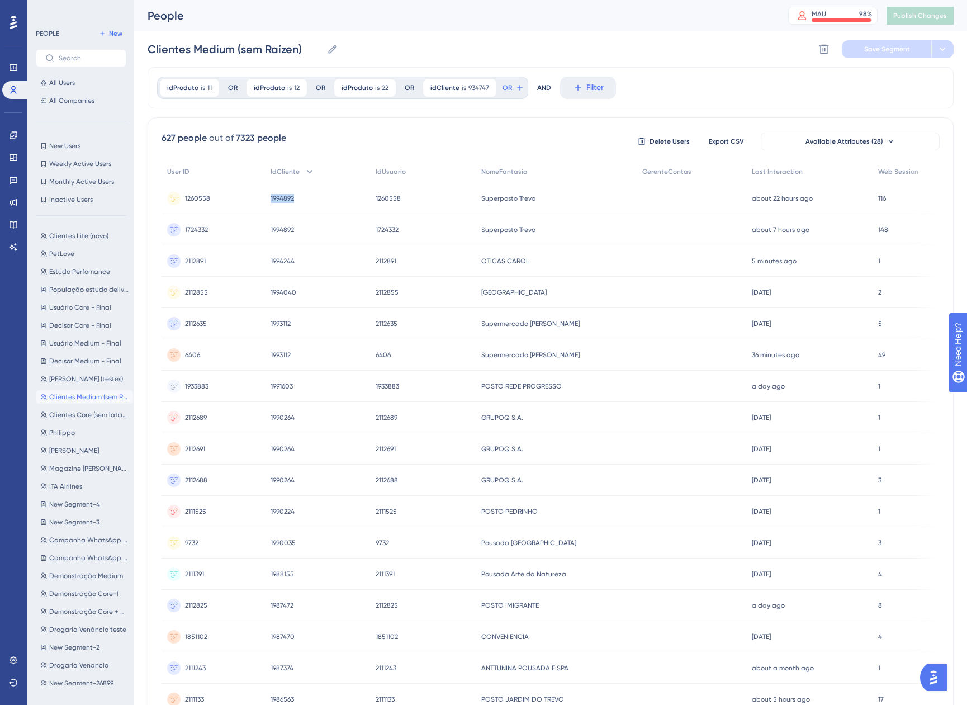
drag, startPoint x: 309, startPoint y: 193, endPoint x: 272, endPoint y: 200, distance: 38.1
click at [272, 200] on div "1994892 1994892" at bounding box center [317, 198] width 105 height 31
copy span "1994892"
click at [18, 139] on link at bounding box center [13, 135] width 22 height 18
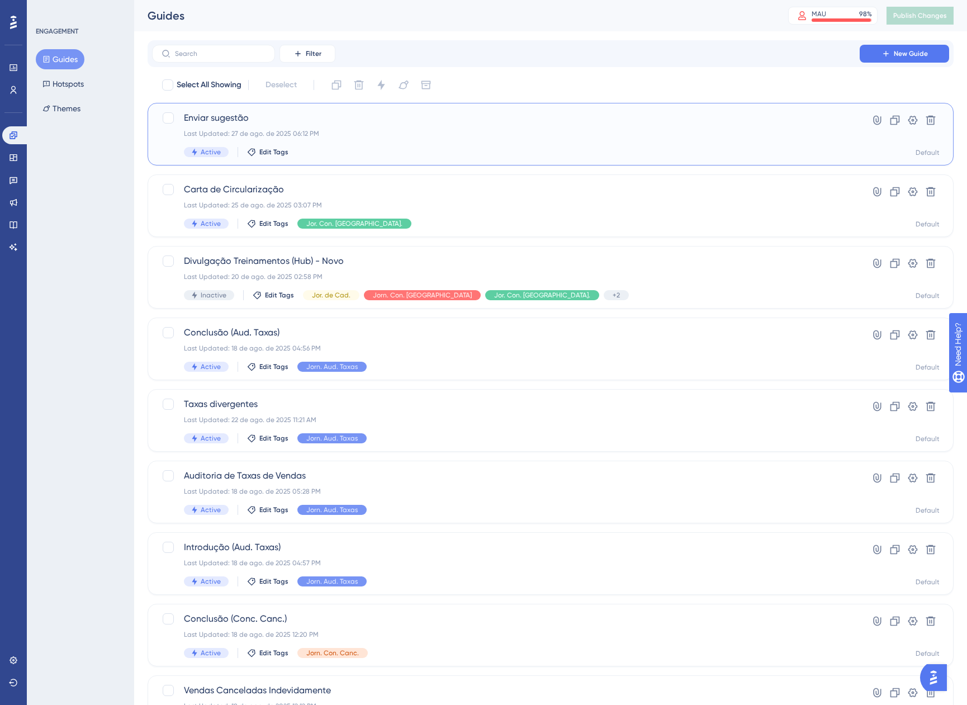
click at [370, 126] on div "Enviar sugestão Last Updated: 27 de ago. de 2025 06:12 PM Active Edit Tags" at bounding box center [506, 134] width 644 height 46
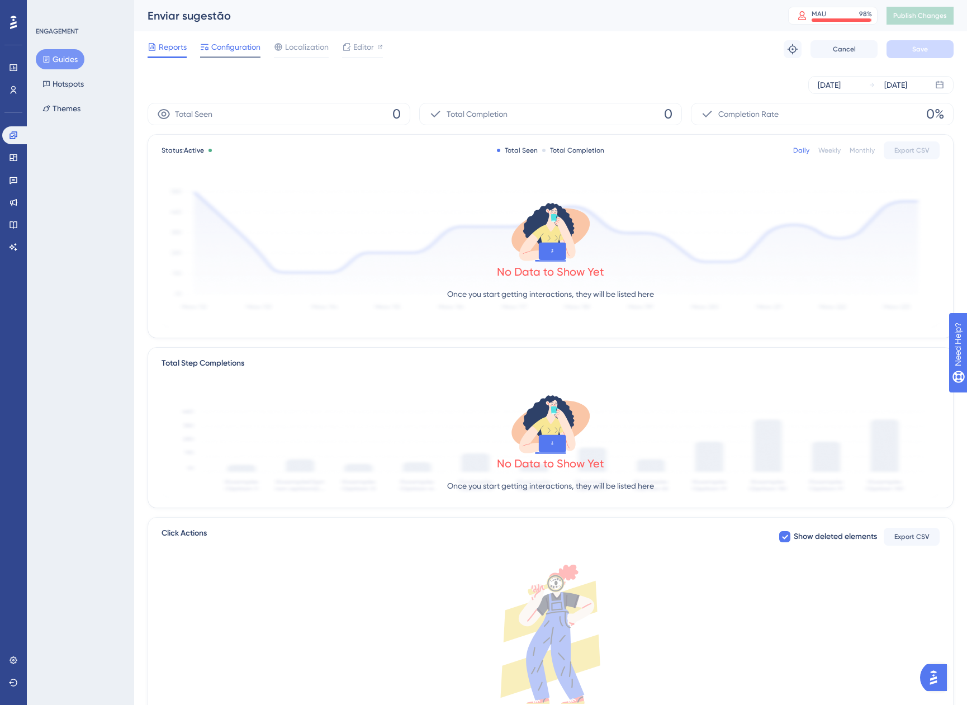
click at [227, 44] on span "Configuration" at bounding box center [235, 46] width 49 height 13
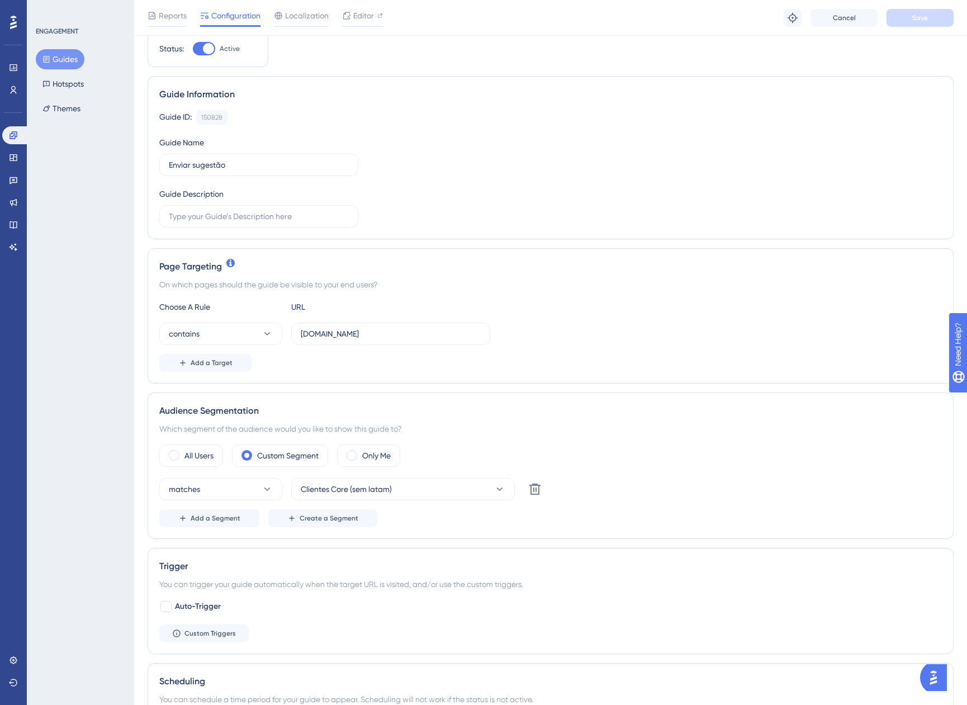
scroll to position [168, 0]
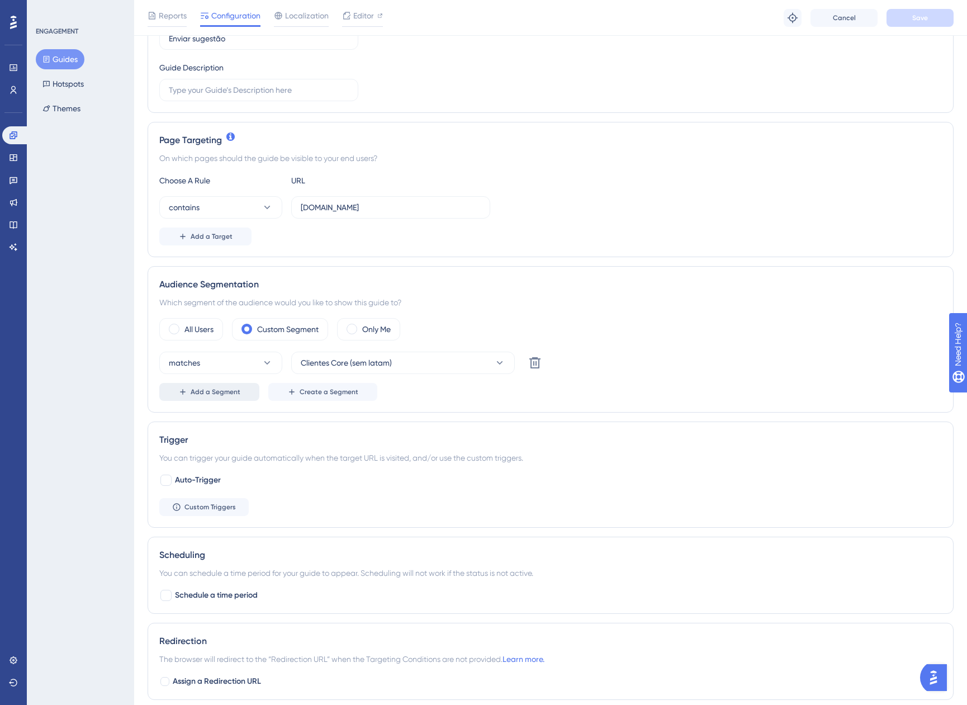
click at [228, 387] on span "Add a Segment" at bounding box center [216, 391] width 50 height 9
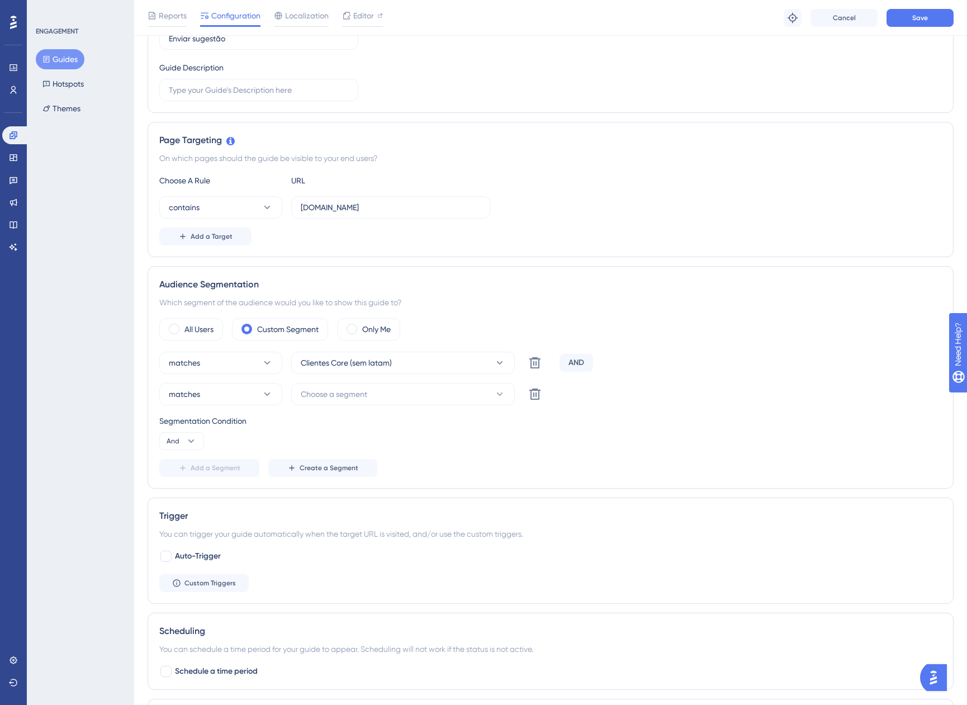
click at [590, 357] on div "AND" at bounding box center [577, 363] width 34 height 18
click at [576, 359] on div "AND" at bounding box center [577, 363] width 34 height 18
click at [340, 394] on span "Choose a segment" at bounding box center [334, 393] width 67 height 13
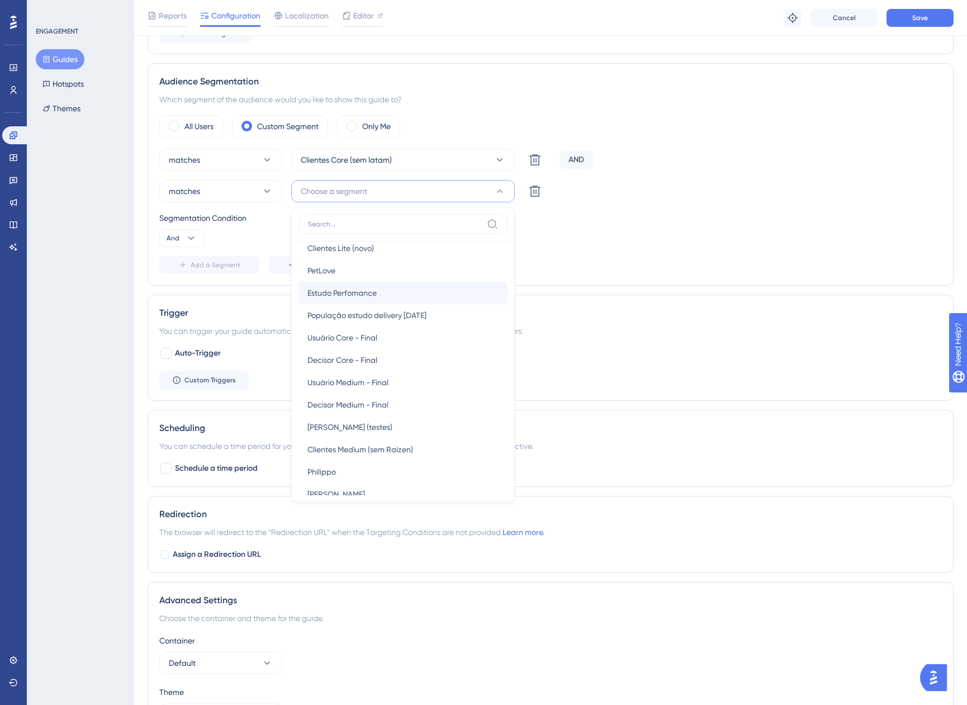
scroll to position [224, 0]
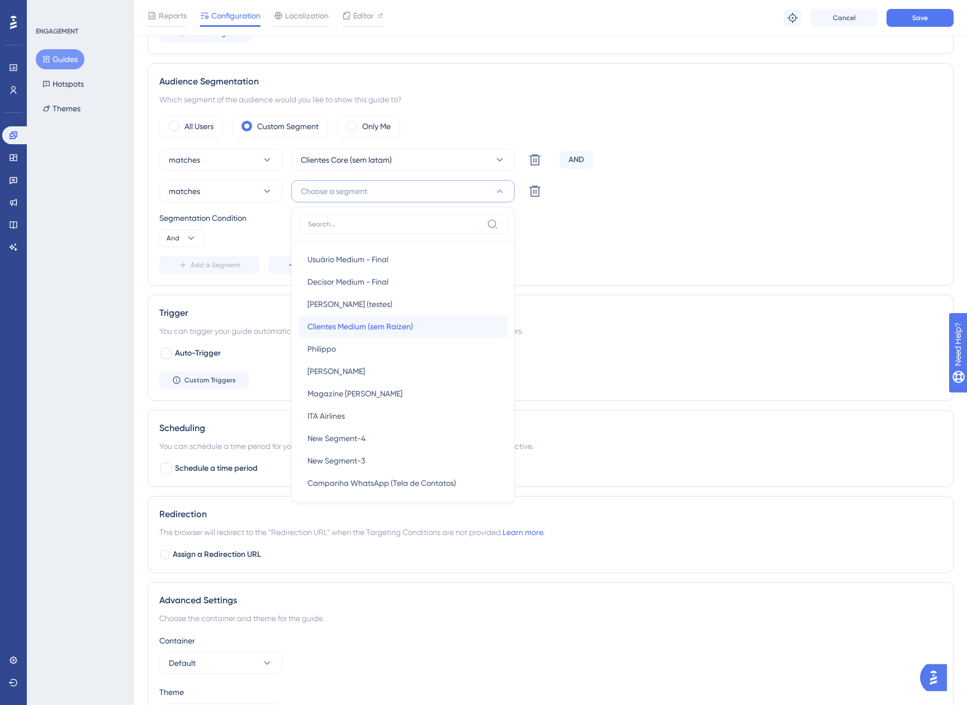
click at [414, 326] on div "Clientes Medium (sem Raízen) Clientes Medium (sem Raízen)" at bounding box center [403, 326] width 191 height 22
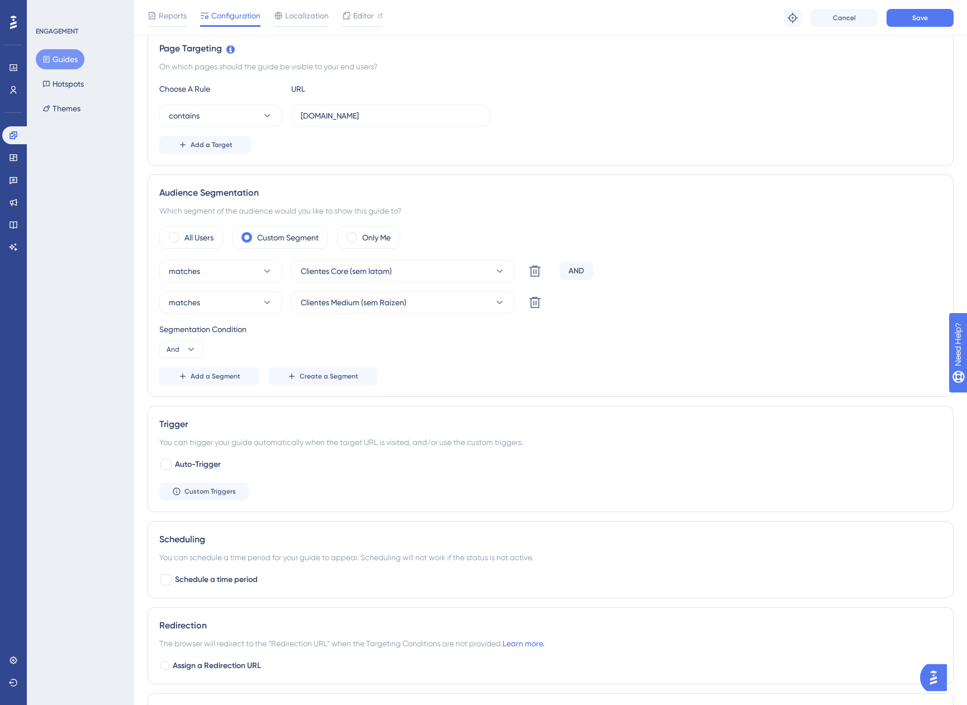
scroll to position [259, 0]
click at [935, 19] on button "Save" at bounding box center [920, 18] width 67 height 18
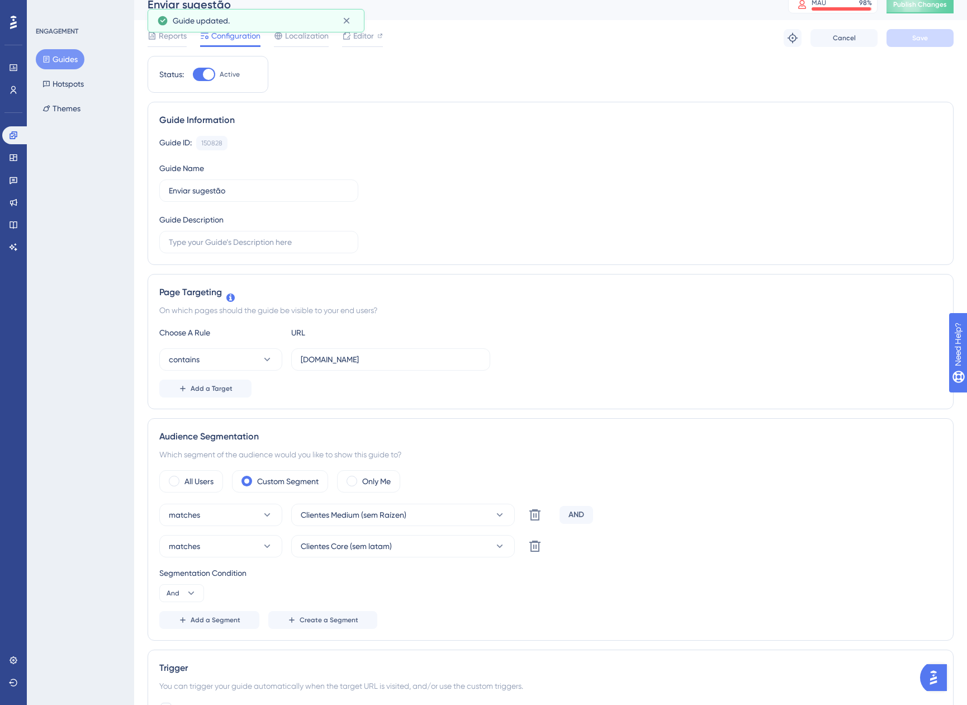
scroll to position [0, 0]
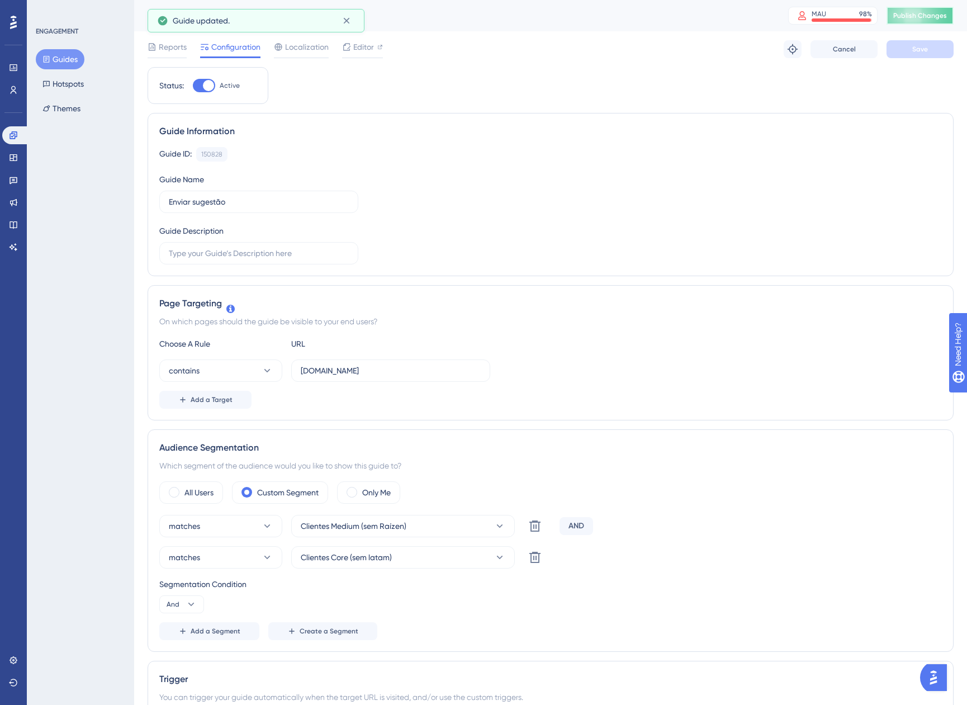
click at [923, 20] on button "Publish Changes" at bounding box center [920, 16] width 67 height 18
click at [171, 609] on button "And" at bounding box center [181, 604] width 45 height 18
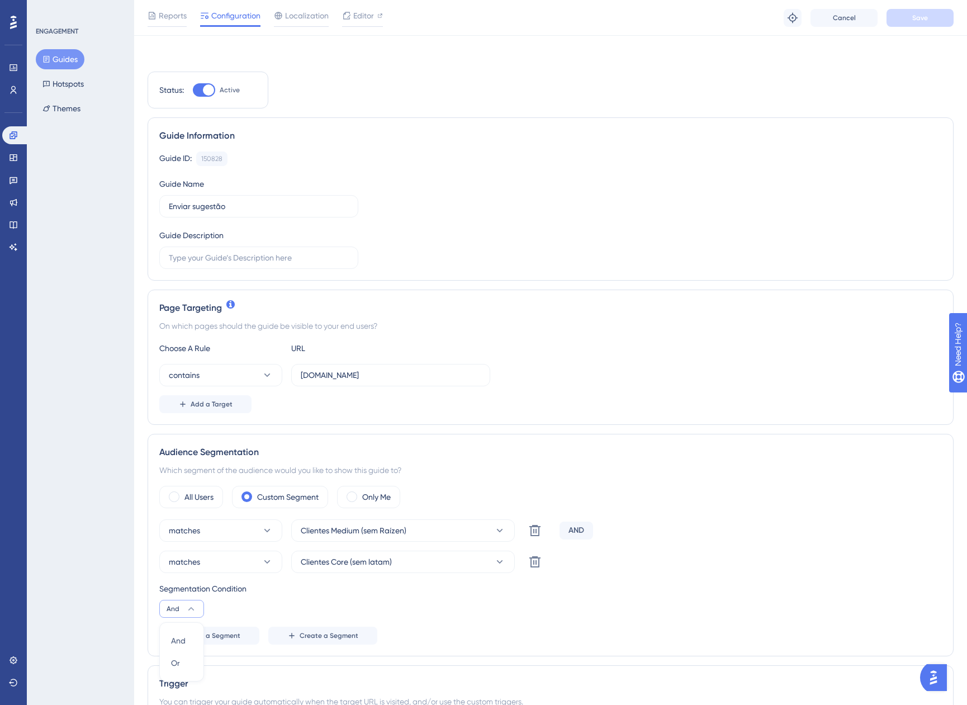
scroll to position [295, 0]
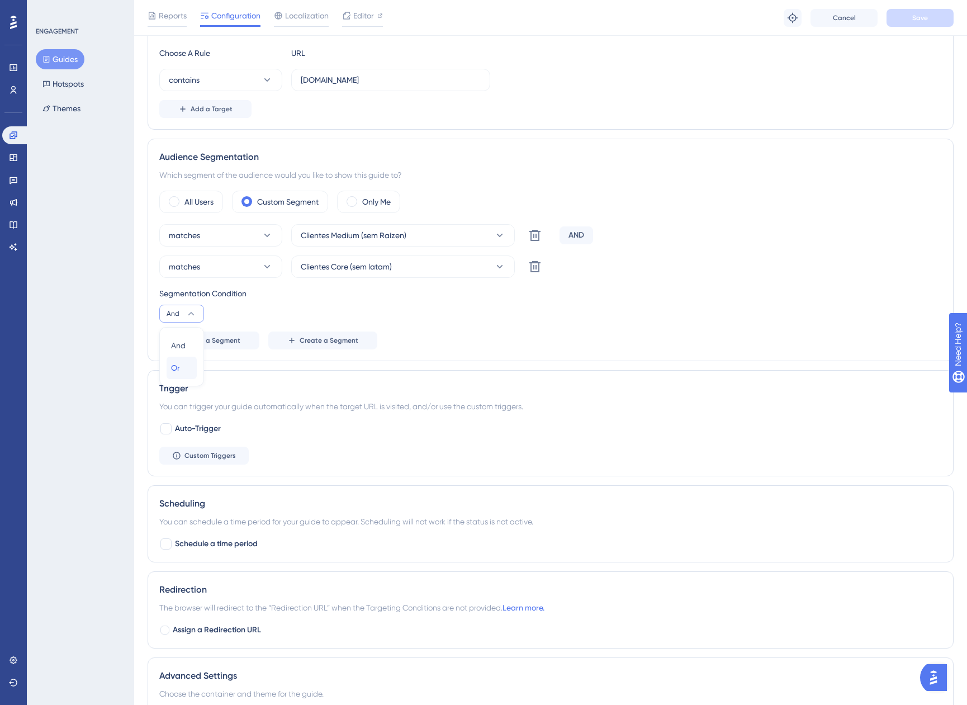
click at [172, 373] on span "Or" at bounding box center [175, 367] width 9 height 13
click at [902, 23] on button "Save" at bounding box center [920, 18] width 67 height 18
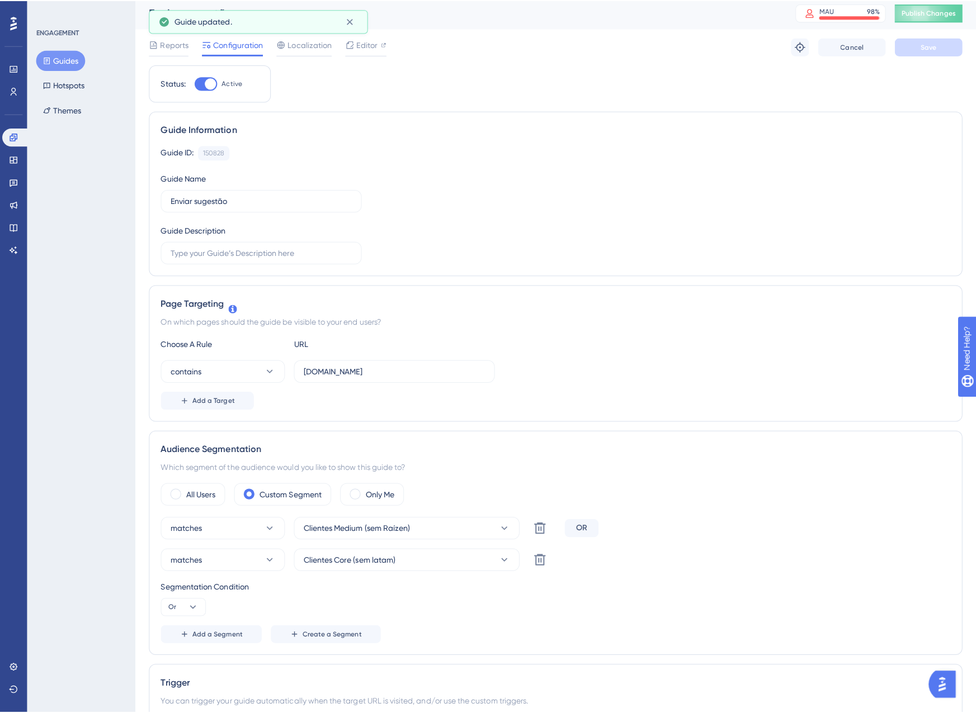
scroll to position [0, 0]
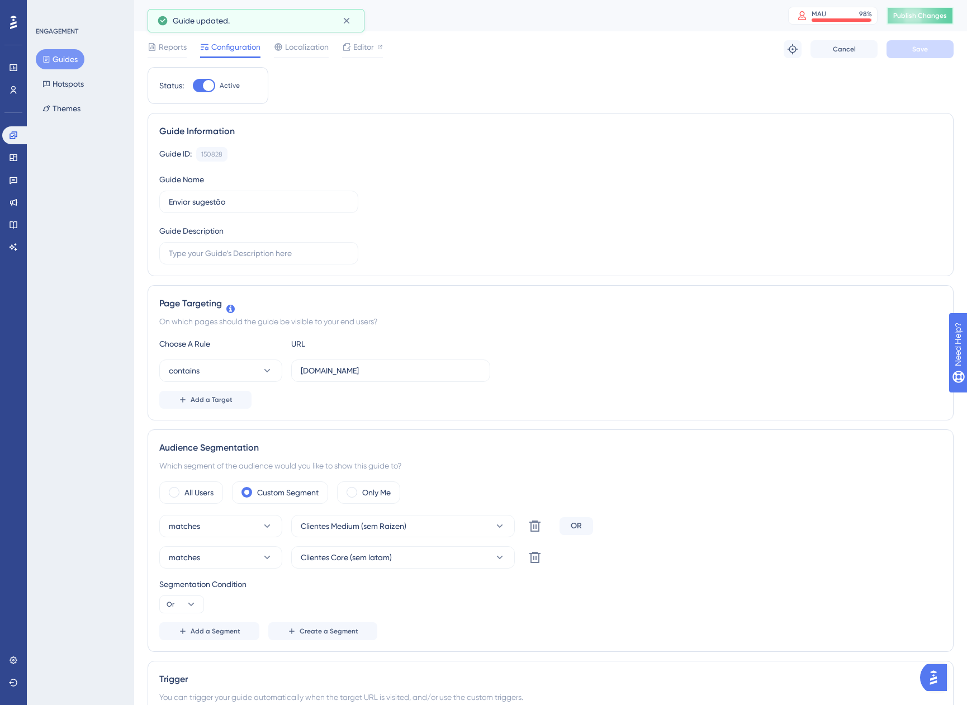
click at [902, 17] on span "Publish Changes" at bounding box center [920, 15] width 54 height 9
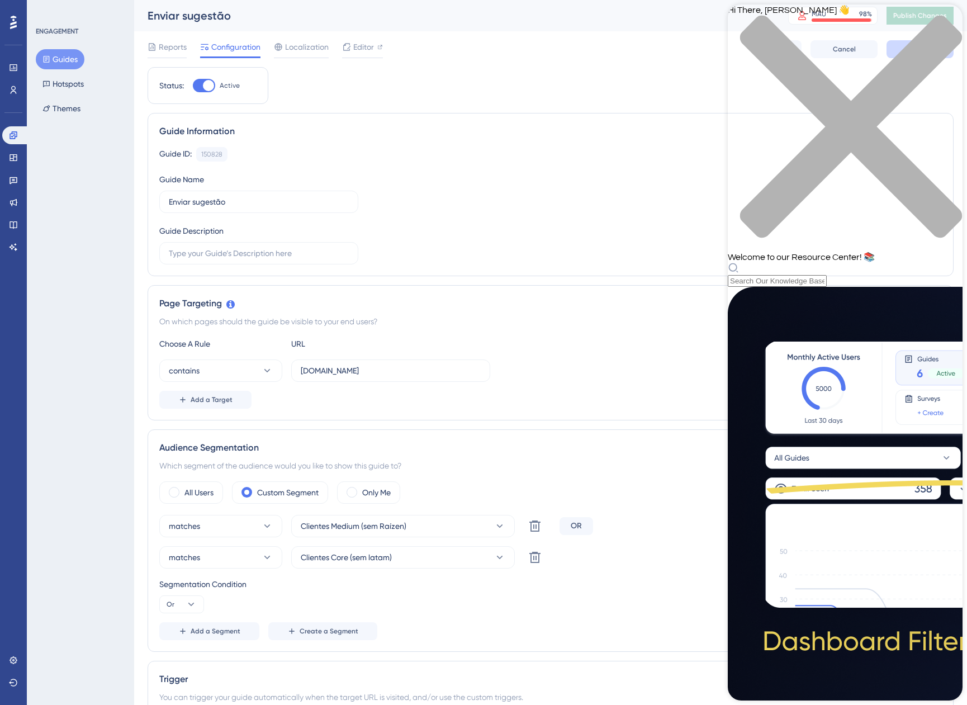
click at [62, 371] on div "ENGAGEMENT Guides Hotspots Themes" at bounding box center [80, 352] width 107 height 705
click at [16, 91] on icon at bounding box center [13, 90] width 9 height 9
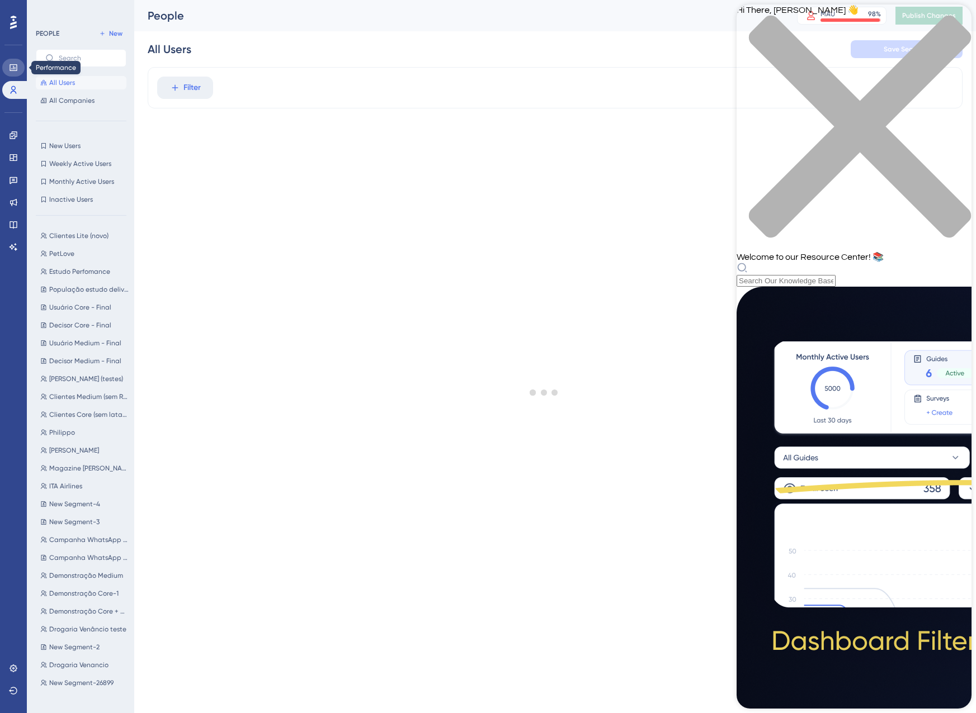
click at [15, 74] on link at bounding box center [13, 68] width 22 height 18
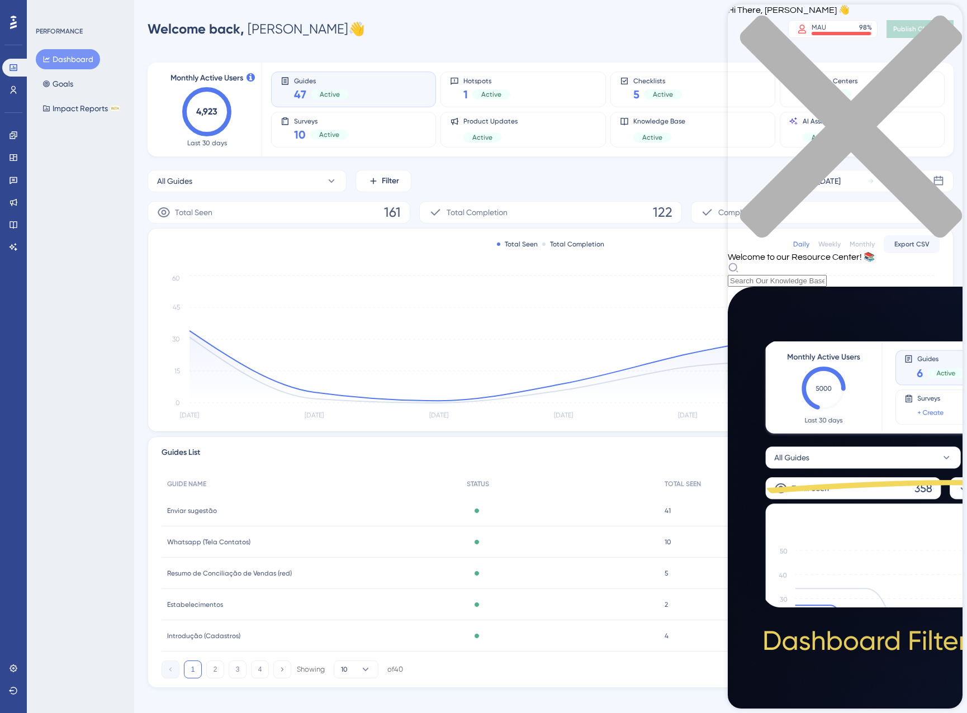
click at [940, 26] on div "close resource center" at bounding box center [845, 133] width 235 height 237
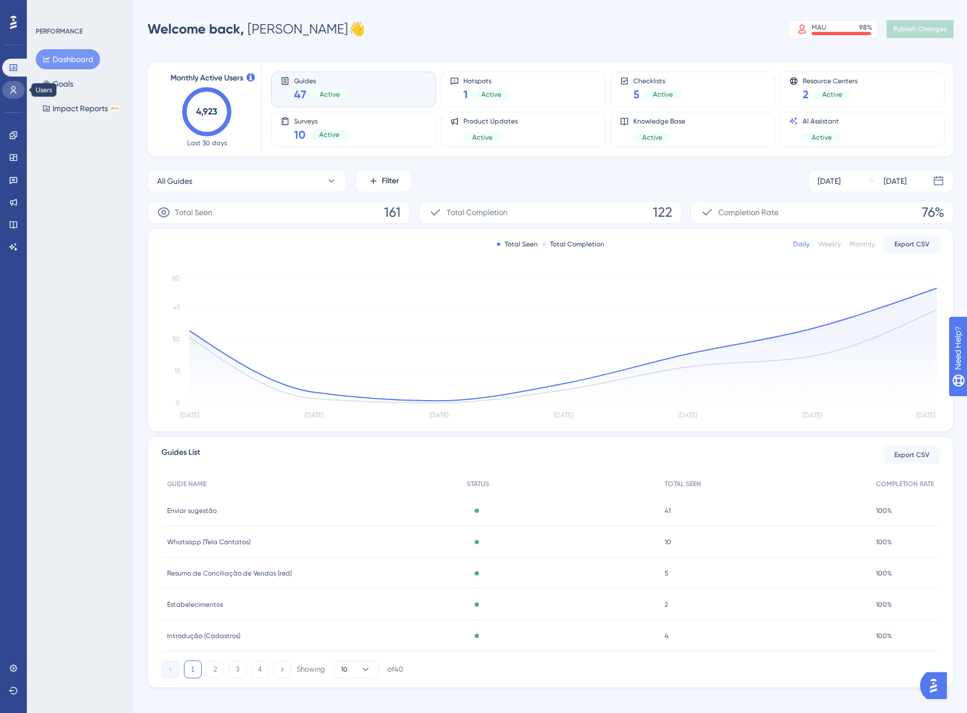
click at [12, 96] on link at bounding box center [13, 90] width 22 height 18
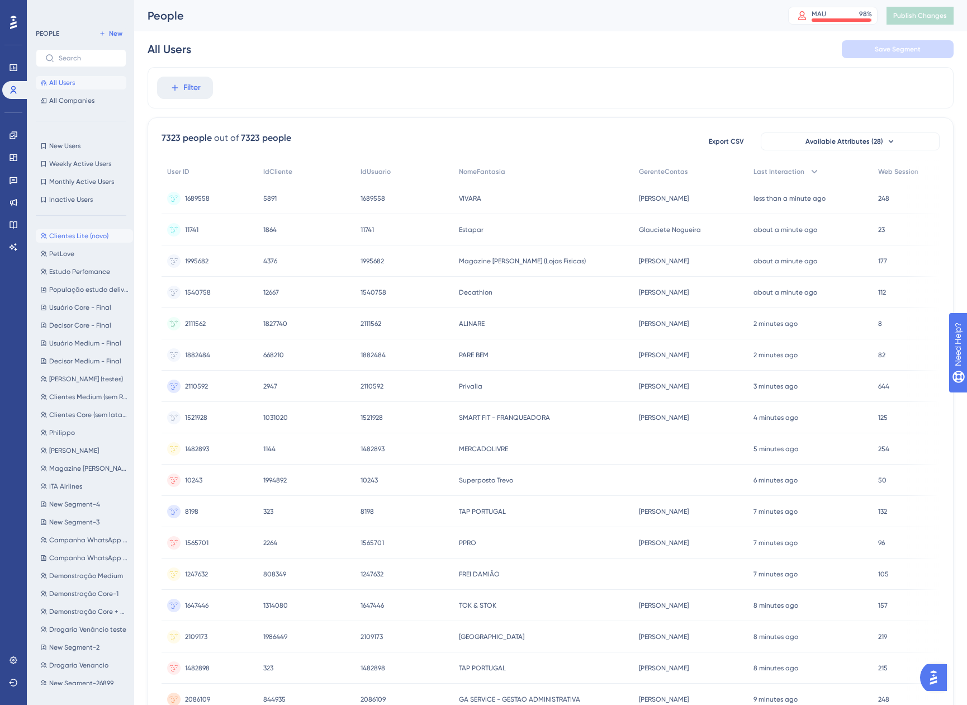
click at [100, 234] on span "Clientes Lite (novo)" at bounding box center [78, 235] width 59 height 9
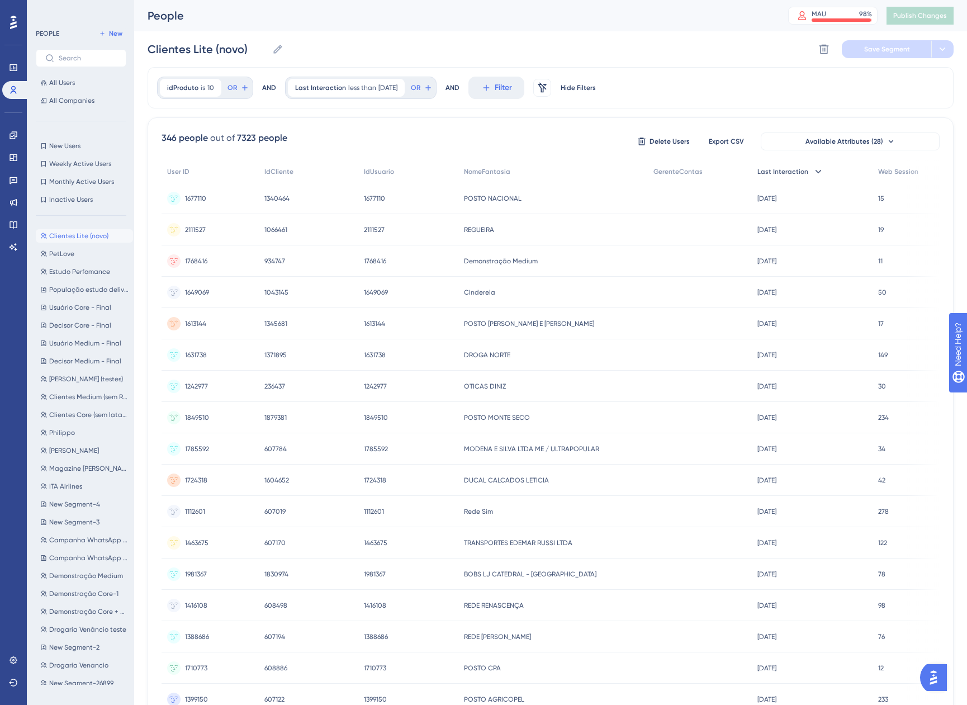
click at [820, 169] on icon at bounding box center [818, 171] width 11 height 11
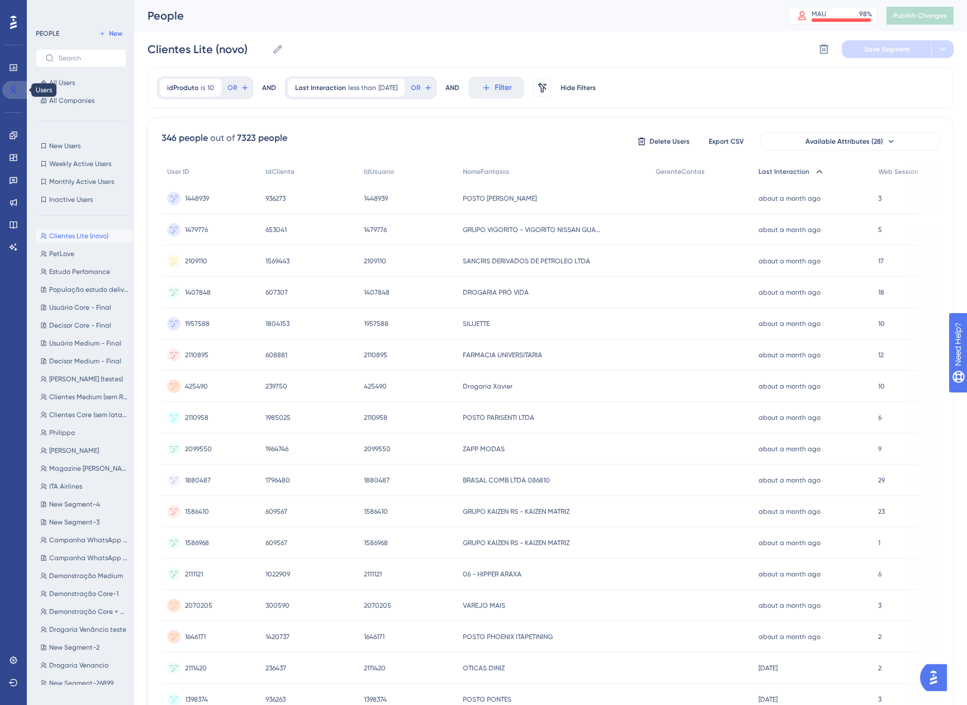
click at [18, 92] on link at bounding box center [15, 90] width 27 height 18
click at [16, 74] on link at bounding box center [13, 68] width 22 height 18
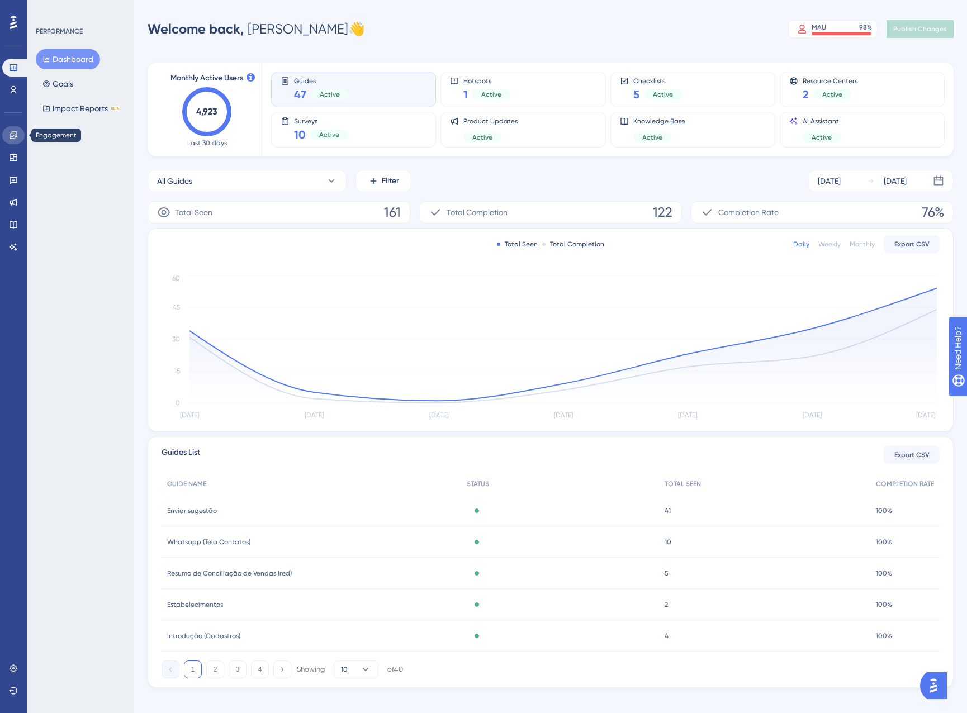
click at [12, 138] on icon at bounding box center [13, 135] width 9 height 9
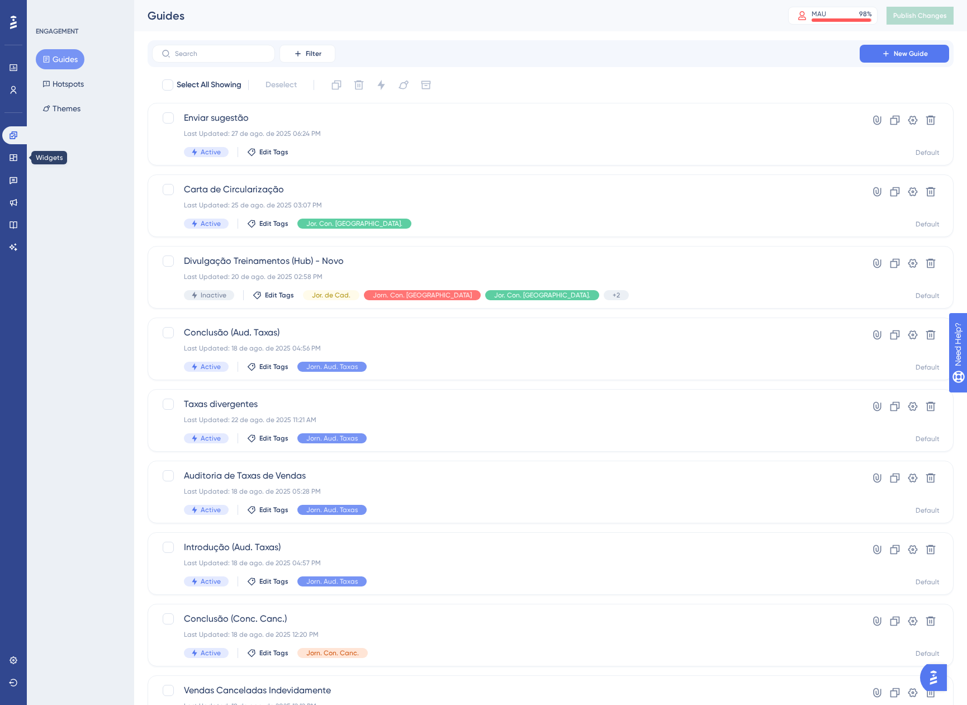
click at [10, 167] on div "Engagement Widgets Feedback Product Updates Knowledge Base AI Assistant" at bounding box center [13, 191] width 22 height 130
click at [13, 162] on icon at bounding box center [13, 157] width 9 height 9
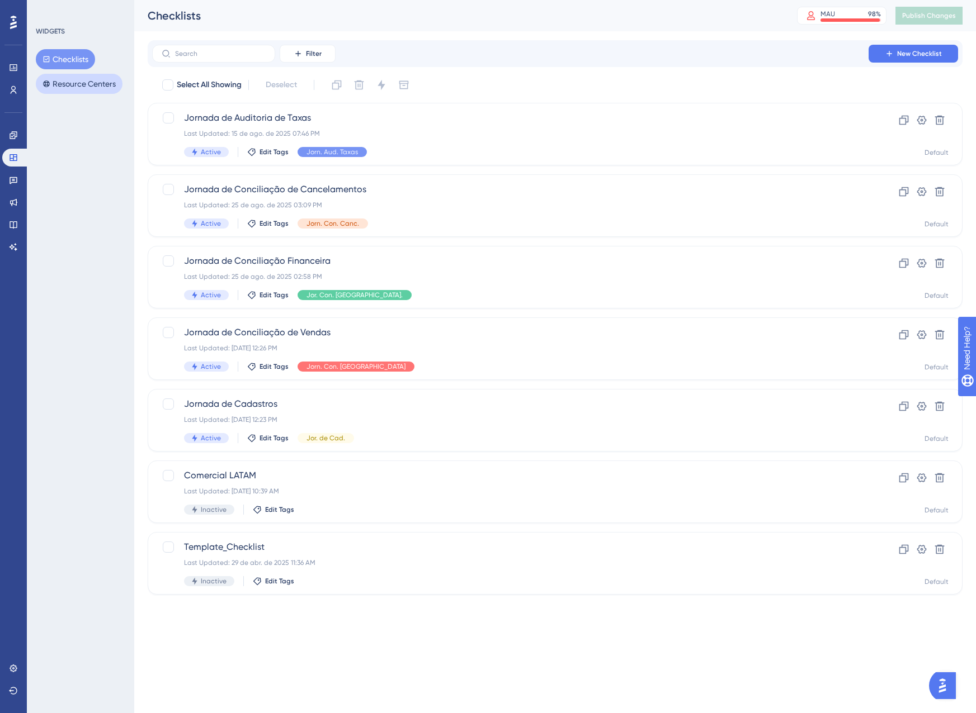
click at [89, 82] on button "Resource Centers" at bounding box center [79, 84] width 87 height 20
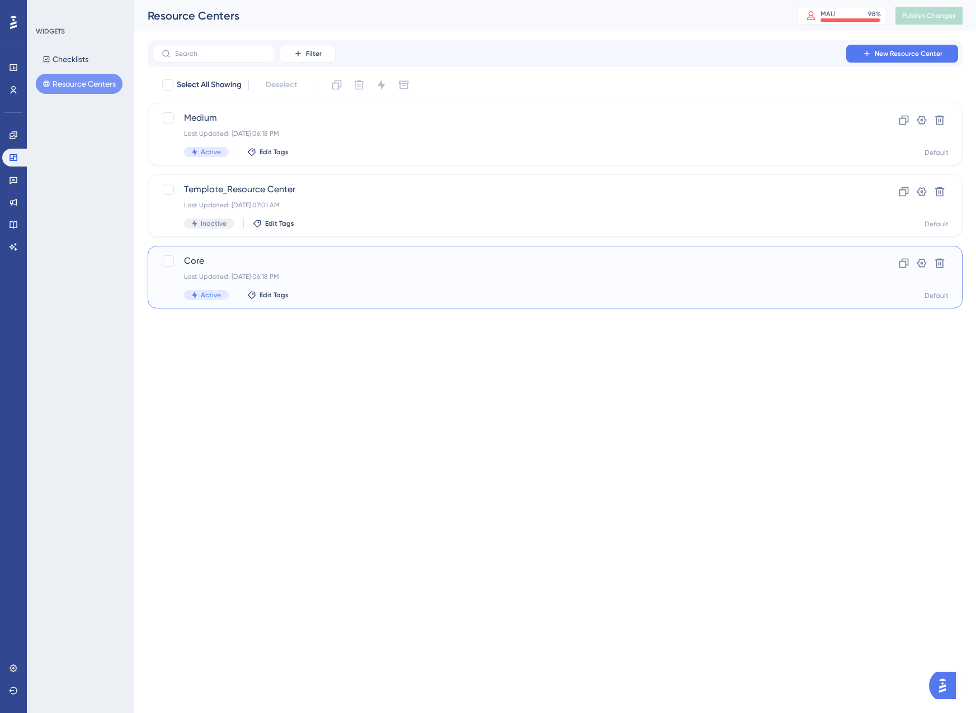
click at [398, 301] on div "Core Last Updated: 27 de ago. de 2025 06:18 PM Active Edit Tags Clone Settings …" at bounding box center [555, 277] width 815 height 63
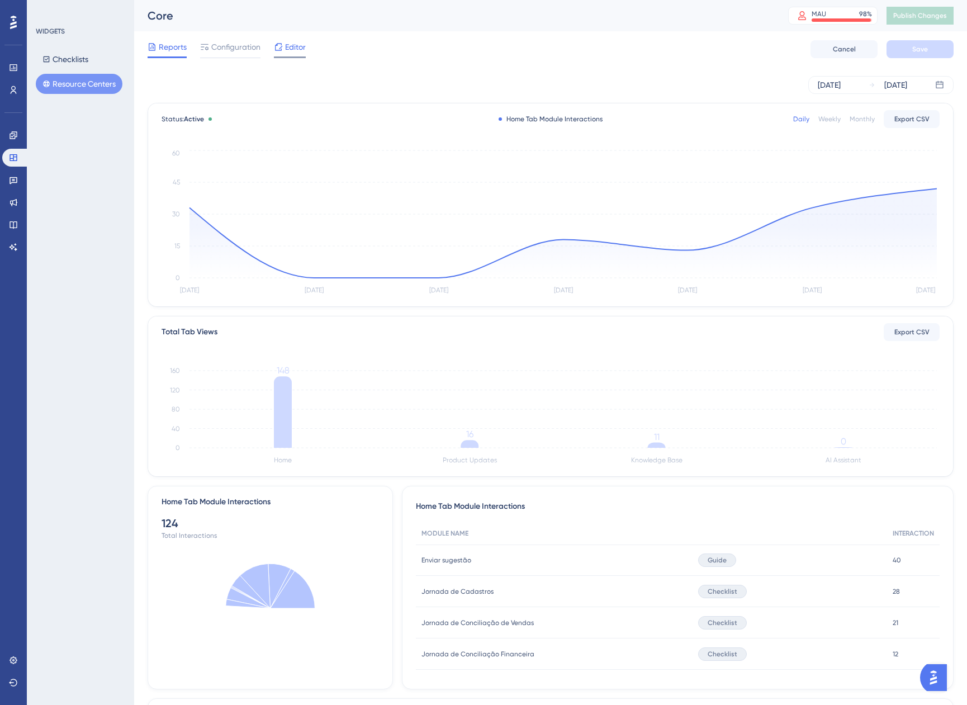
click at [286, 53] on span "Editor" at bounding box center [295, 46] width 21 height 13
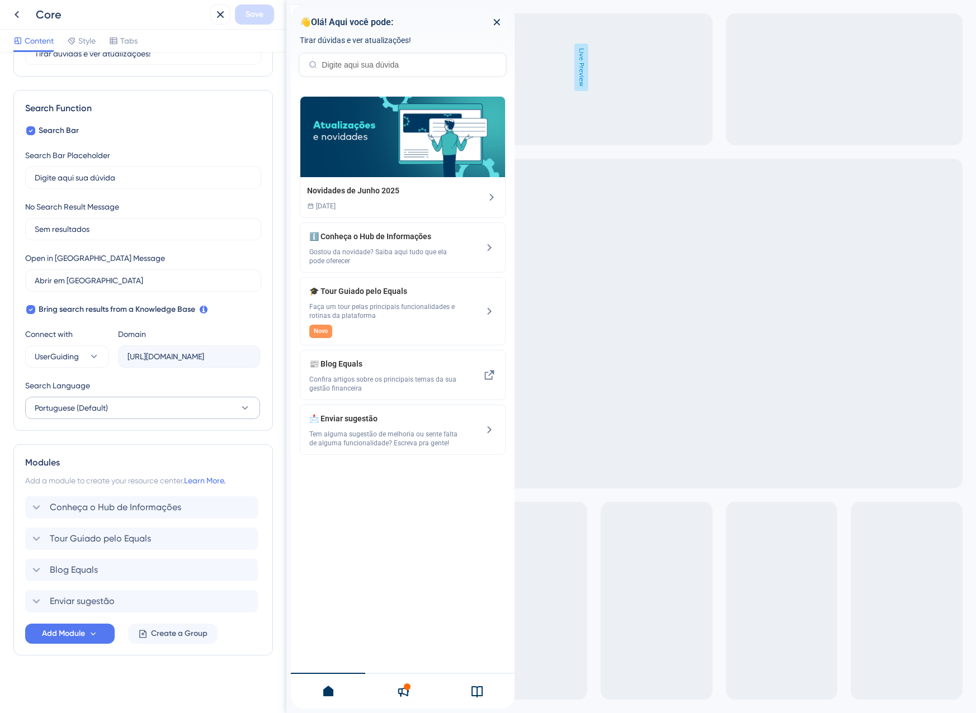
scroll to position [127, 0]
click at [65, 543] on span "Tour Guiado pelo Equals" at bounding box center [100, 538] width 101 height 13
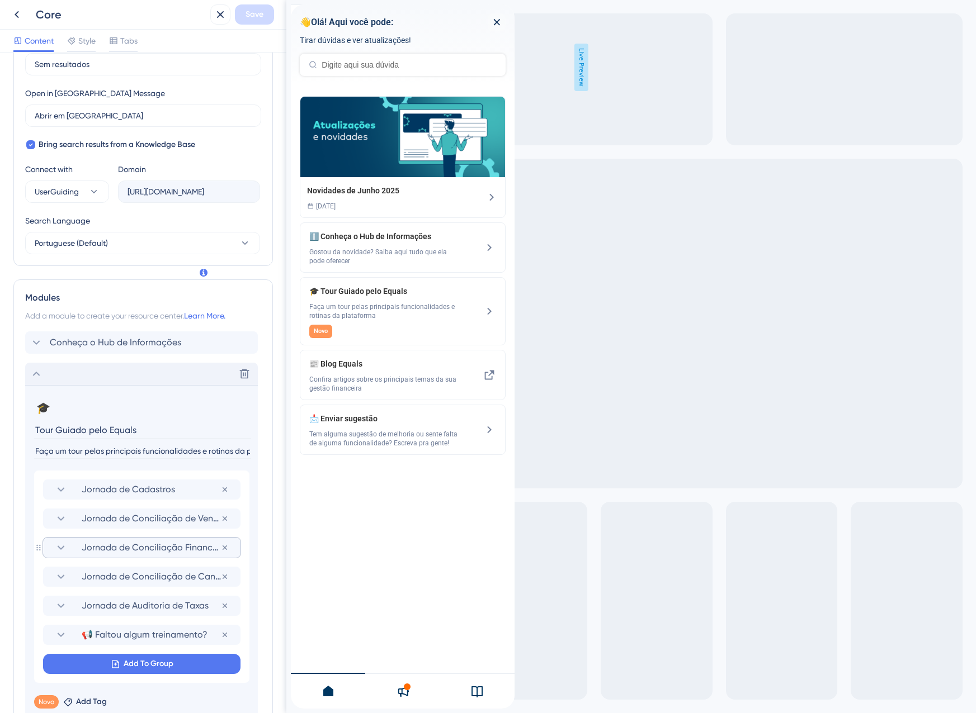
scroll to position [295, 0]
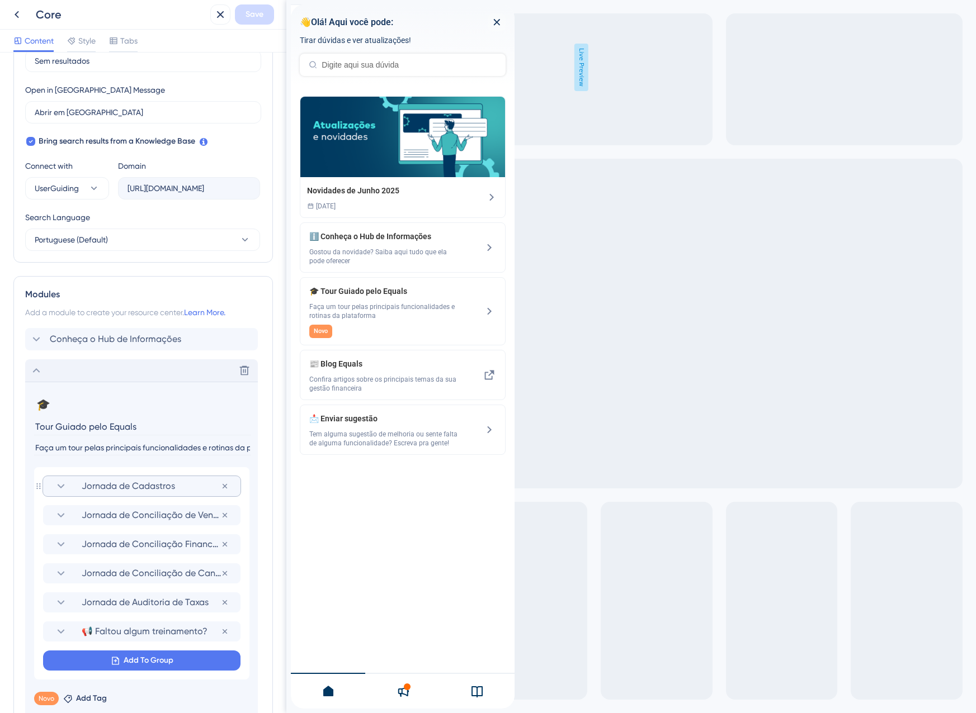
click at [113, 486] on span "Jornada de Cadastros" at bounding box center [151, 486] width 139 height 13
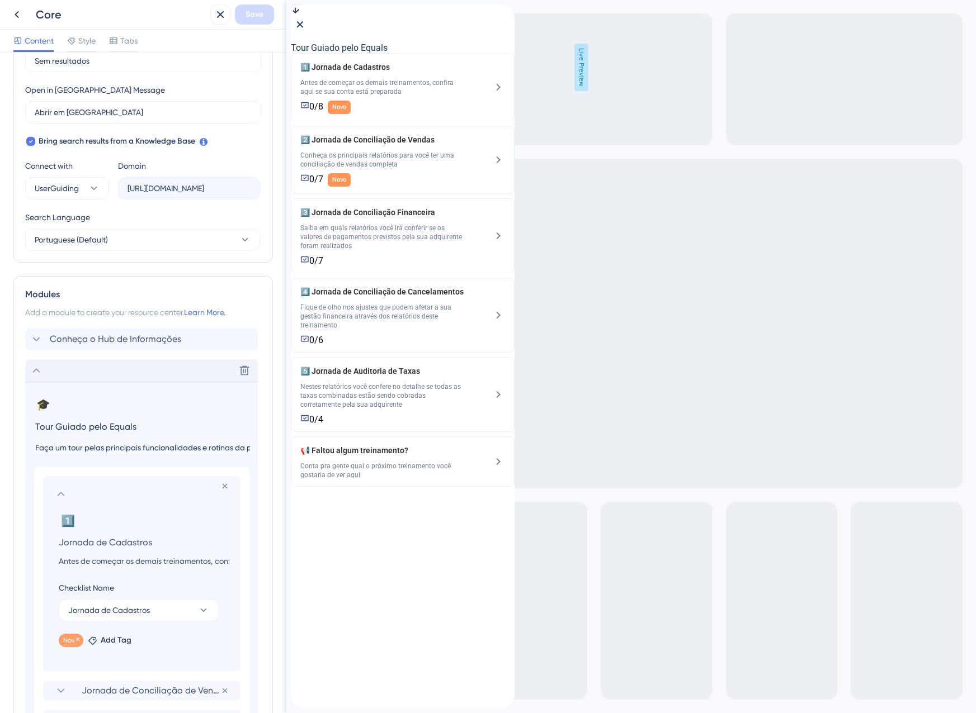
click at [71, 642] on span "Novo" at bounding box center [71, 640] width 16 height 9
click at [80, 638] on icon at bounding box center [77, 639] width 7 height 7
click at [73, 491] on section at bounding box center [141, 494] width 175 height 13
click at [64, 493] on icon at bounding box center [60, 494] width 13 height 13
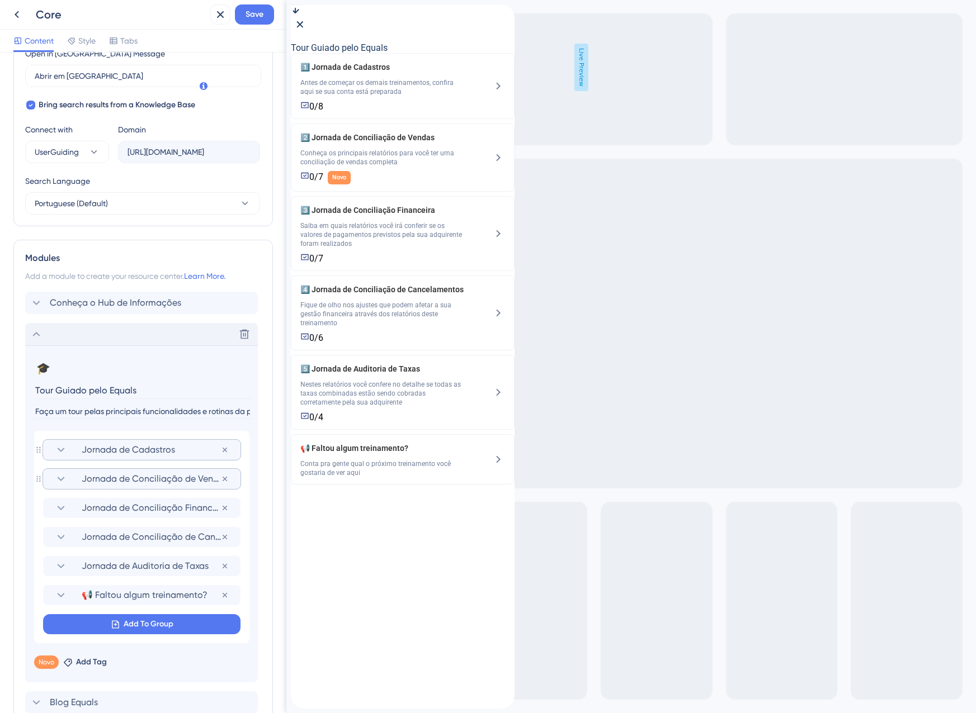
scroll to position [351, 0]
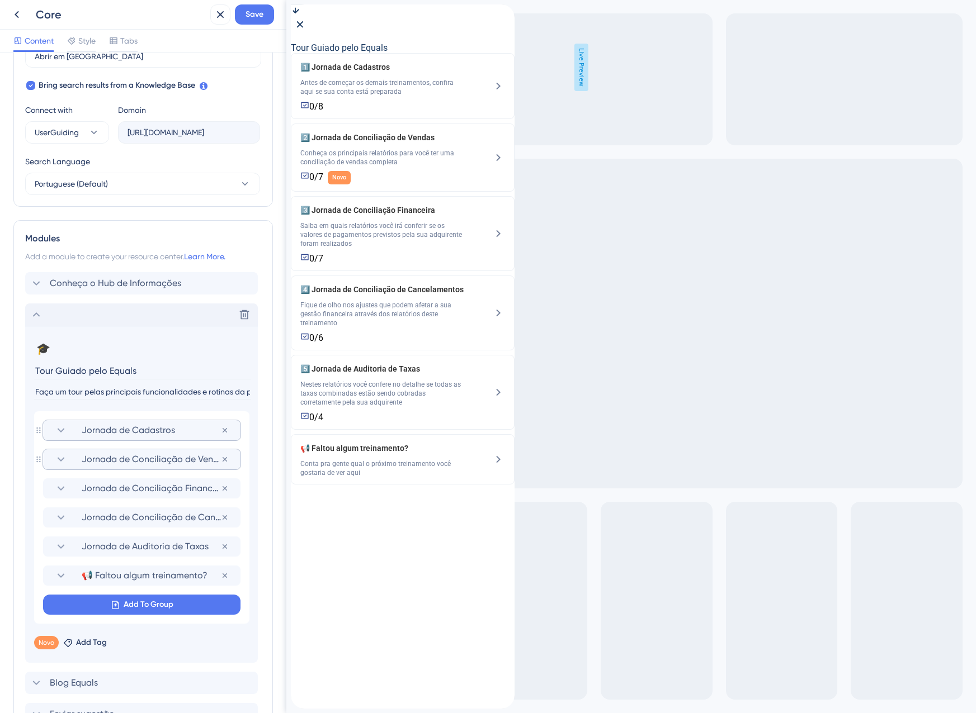
click at [93, 463] on span "Jornada de Conciliação de Vendas" at bounding box center [151, 459] width 139 height 13
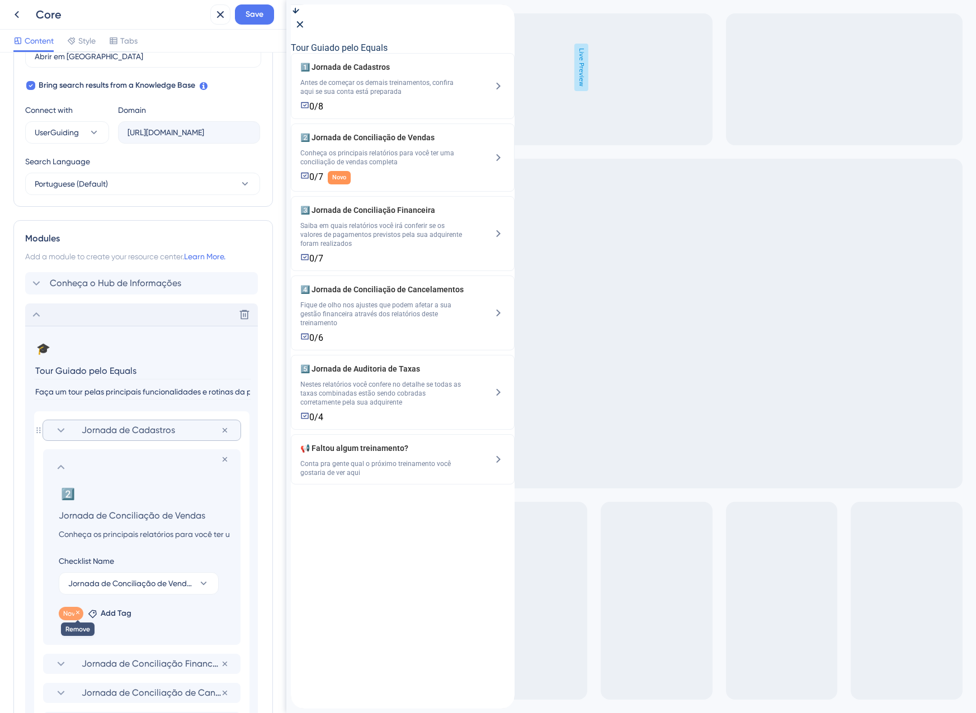
click at [77, 614] on icon at bounding box center [77, 612] width 7 height 7
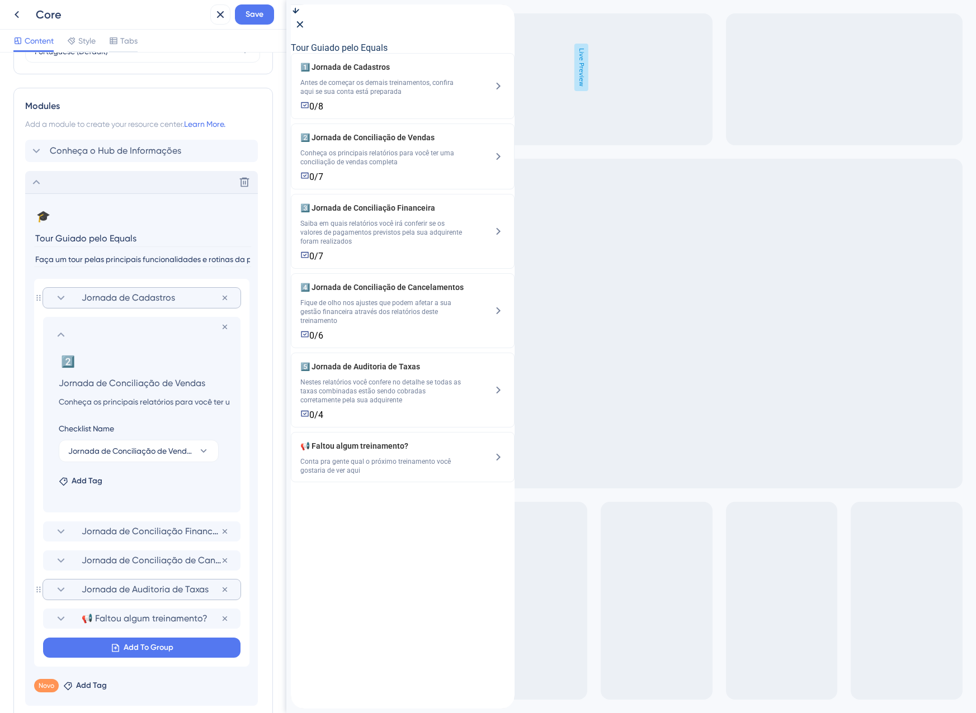
scroll to position [519, 0]
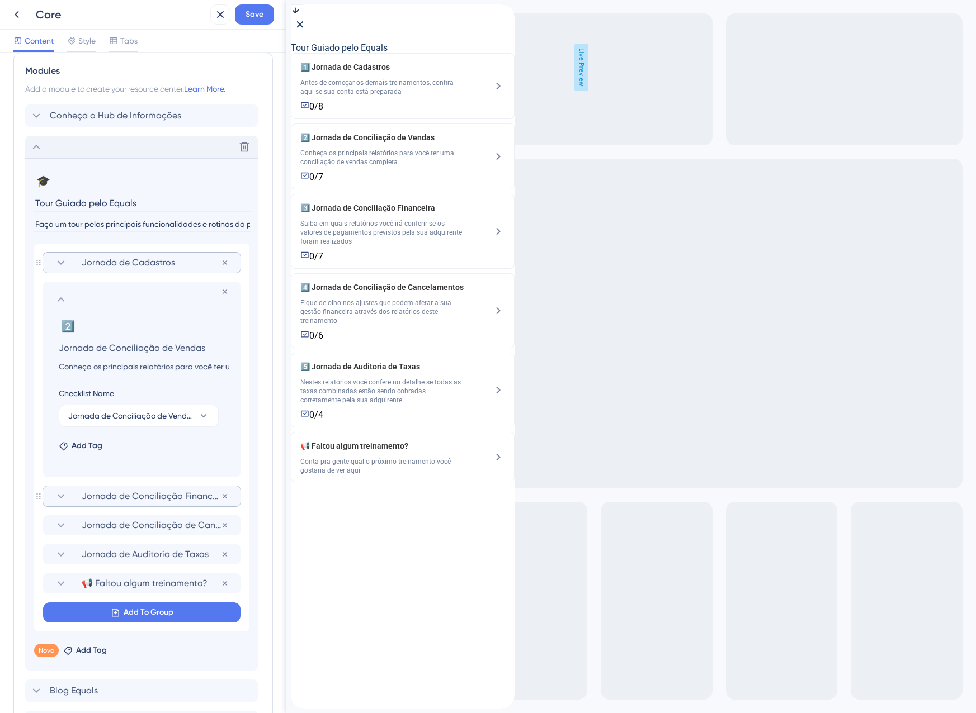
click at [73, 494] on section "Jornada de Conciliação Financeira" at bounding box center [141, 496] width 175 height 20
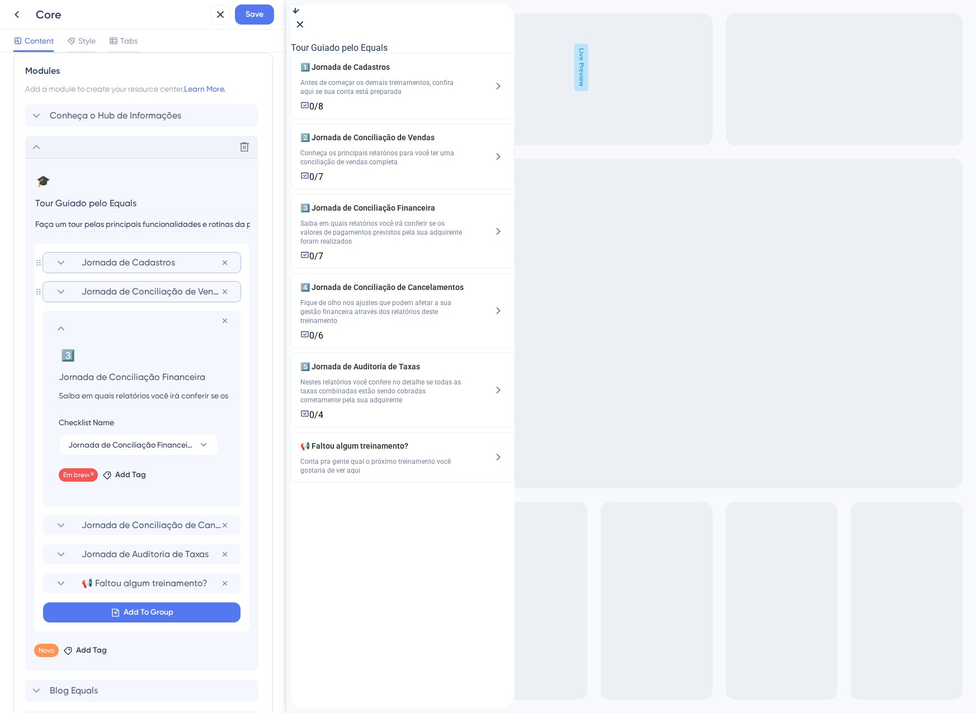
click at [77, 477] on span "Em breve!" at bounding box center [78, 475] width 30 height 9
click at [96, 476] on div "Em breve! Remove" at bounding box center [78, 475] width 39 height 13
click at [91, 475] on icon at bounding box center [92, 473] width 3 height 3
click at [85, 475] on span "Add Tag" at bounding box center [87, 475] width 31 height 13
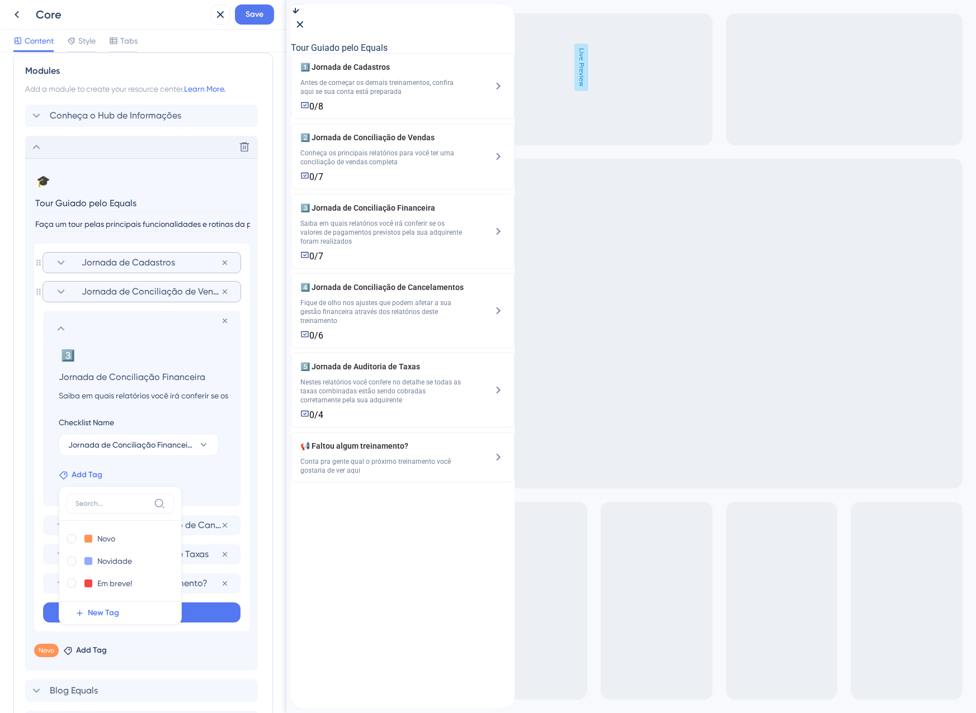
scroll to position [640, 0]
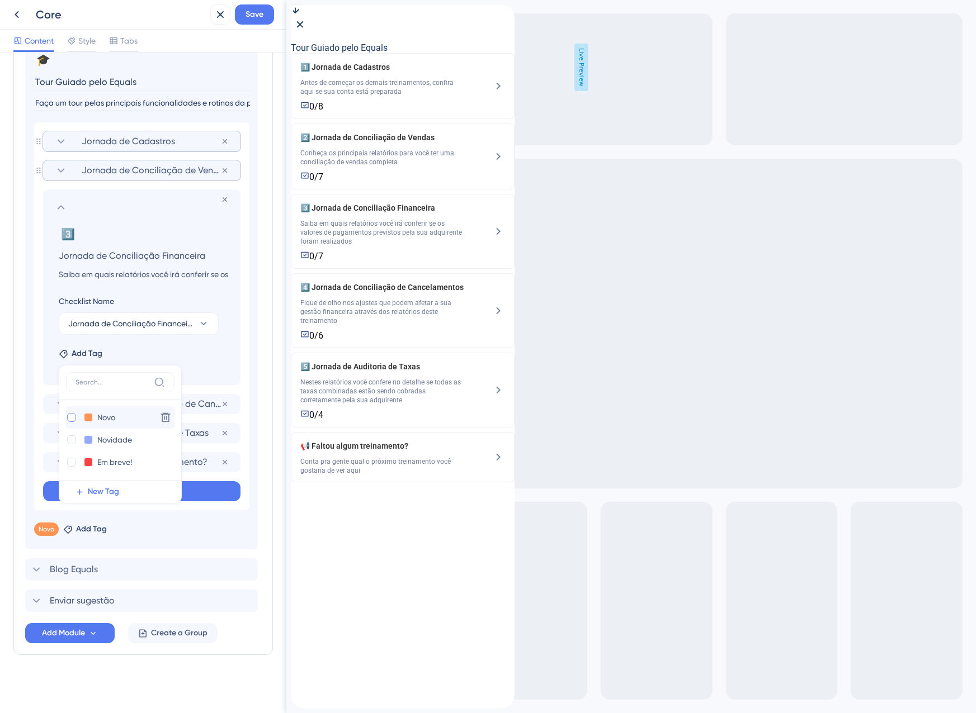
click at [69, 419] on div at bounding box center [71, 417] width 9 height 9
checkbox input "true"
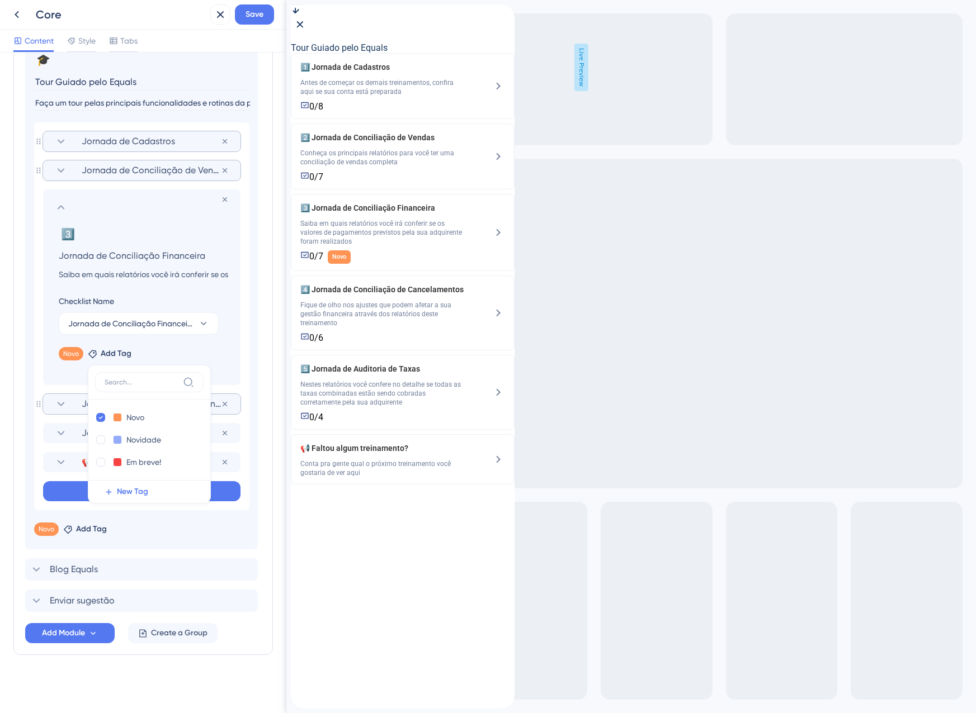
click at [65, 409] on icon at bounding box center [60, 404] width 13 height 13
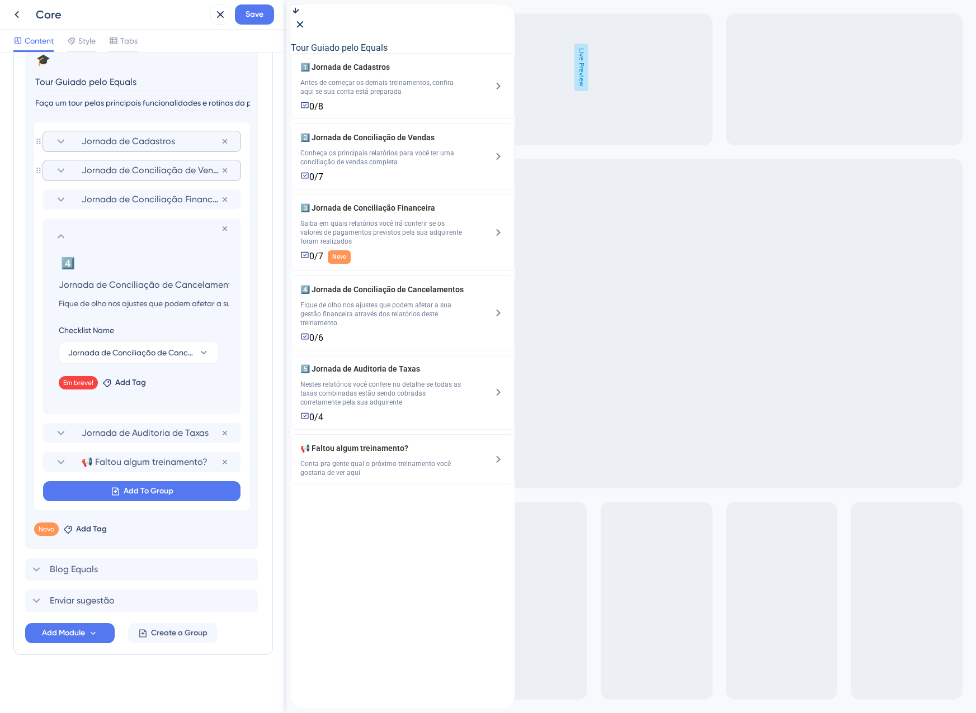
scroll to position [0, 10]
click at [111, 386] on icon at bounding box center [107, 384] width 10 height 10
click at [125, 443] on div "Novo Novo" at bounding box center [153, 447] width 86 height 14
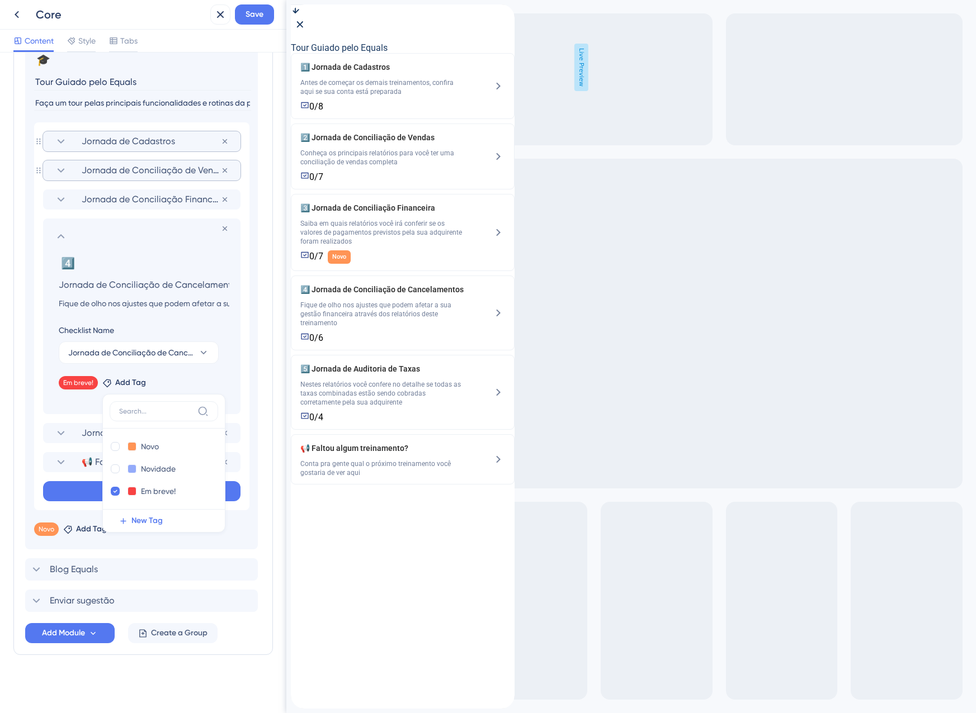
click at [117, 447] on div at bounding box center [115, 446] width 9 height 9
checkbox input "true"
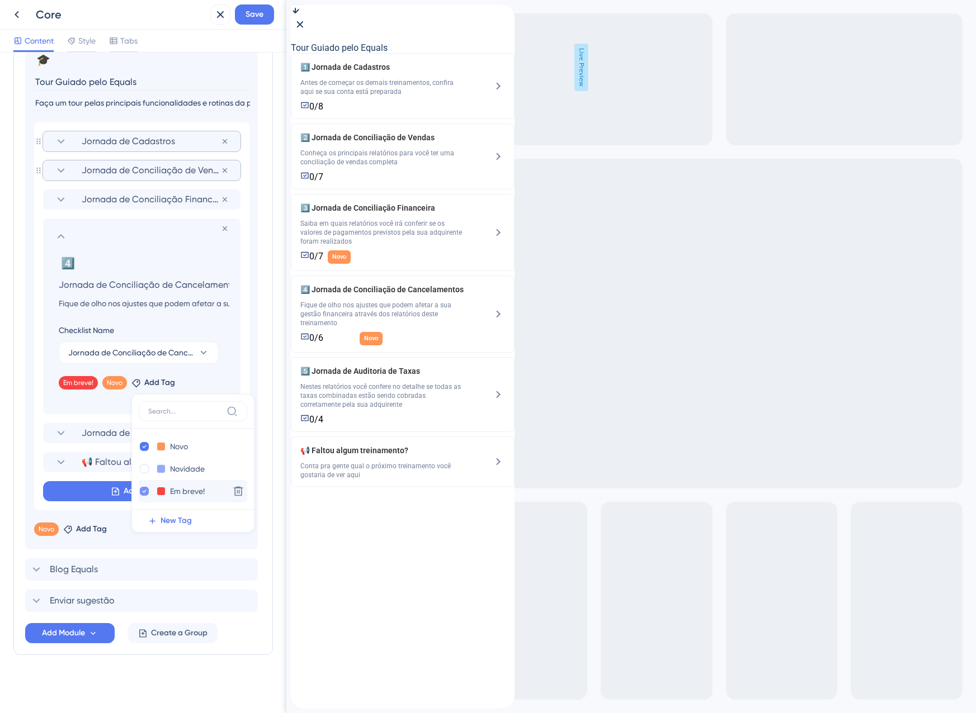
click at [144, 489] on icon at bounding box center [144, 492] width 4 height 8
checkbox input "false"
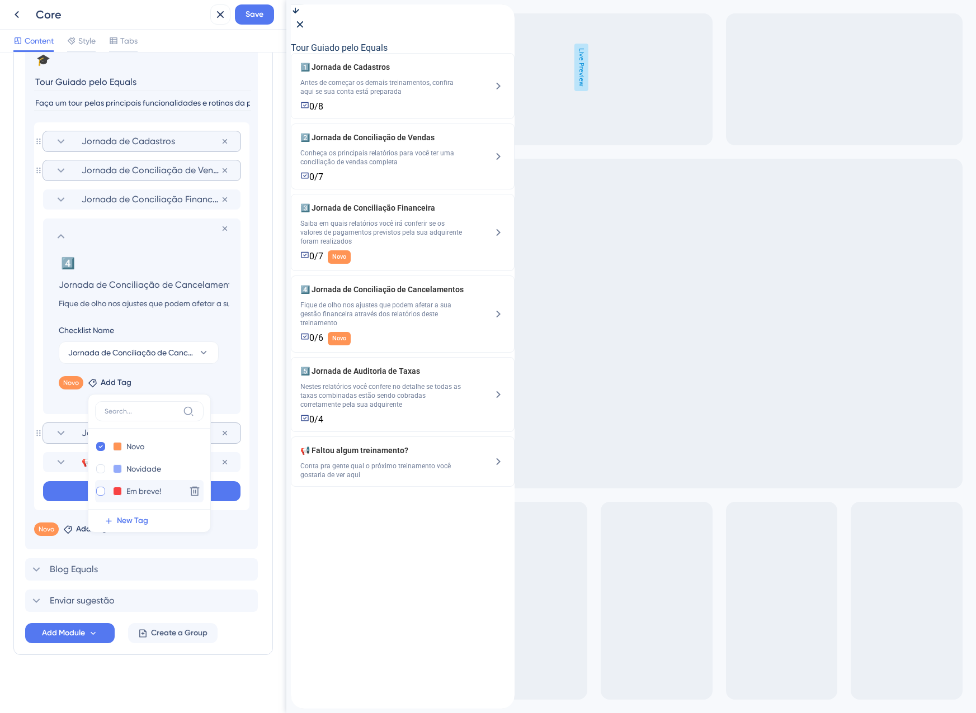
click at [62, 430] on icon at bounding box center [60, 433] width 13 height 13
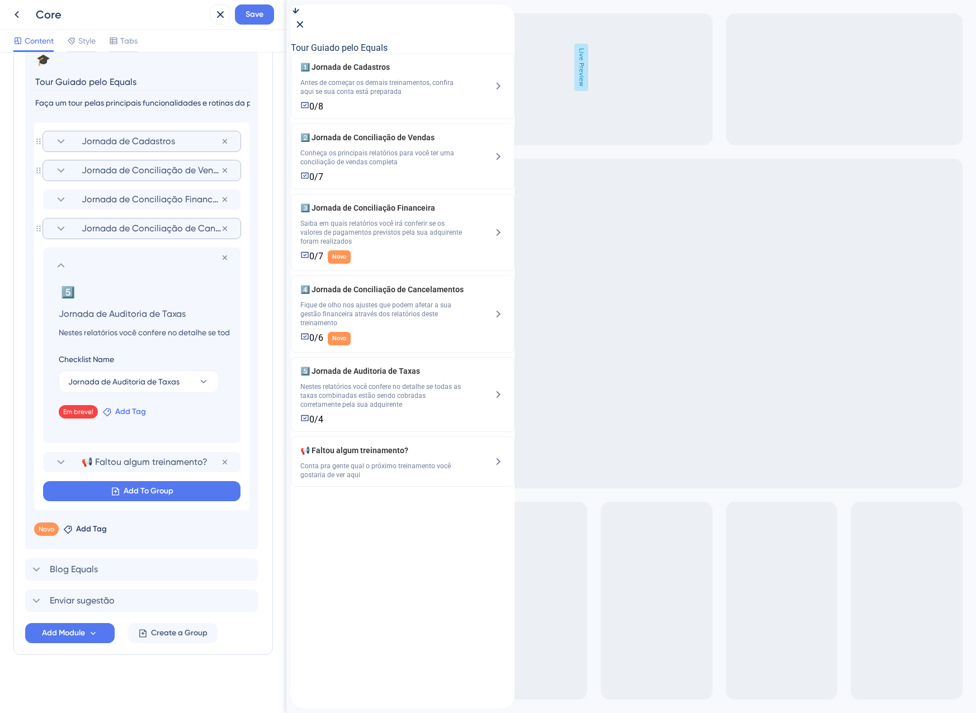
click at [121, 412] on span "Add Tag" at bounding box center [130, 411] width 31 height 13
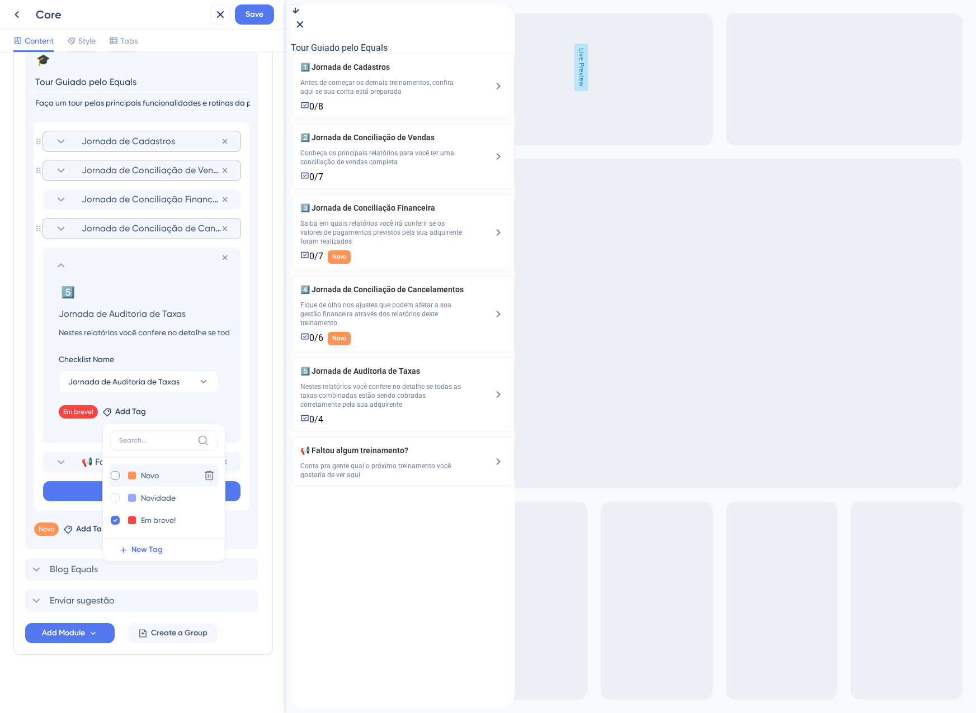
click at [118, 474] on div at bounding box center [115, 475] width 9 height 9
checkbox input "true"
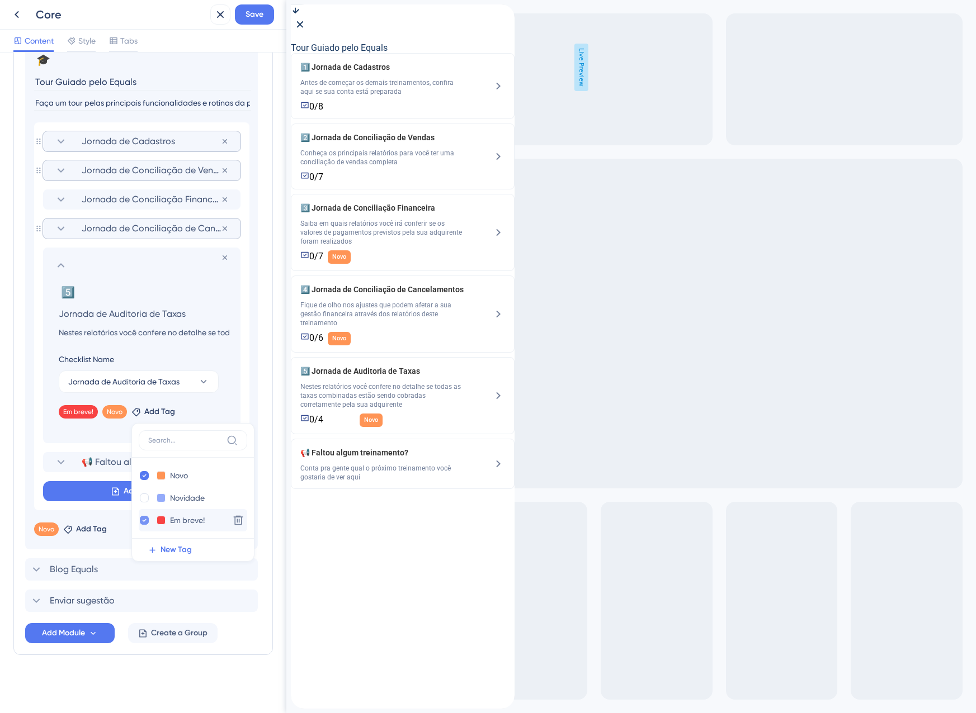
click at [144, 519] on icon at bounding box center [144, 521] width 4 height 8
checkbox input "false"
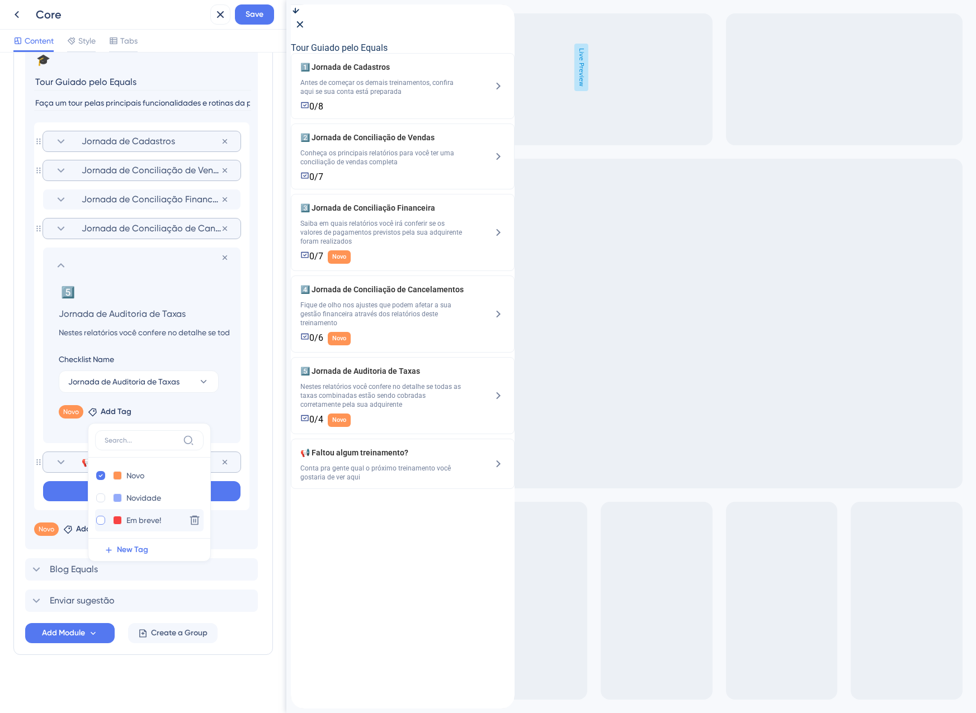
click at [55, 465] on icon at bounding box center [60, 462] width 13 height 13
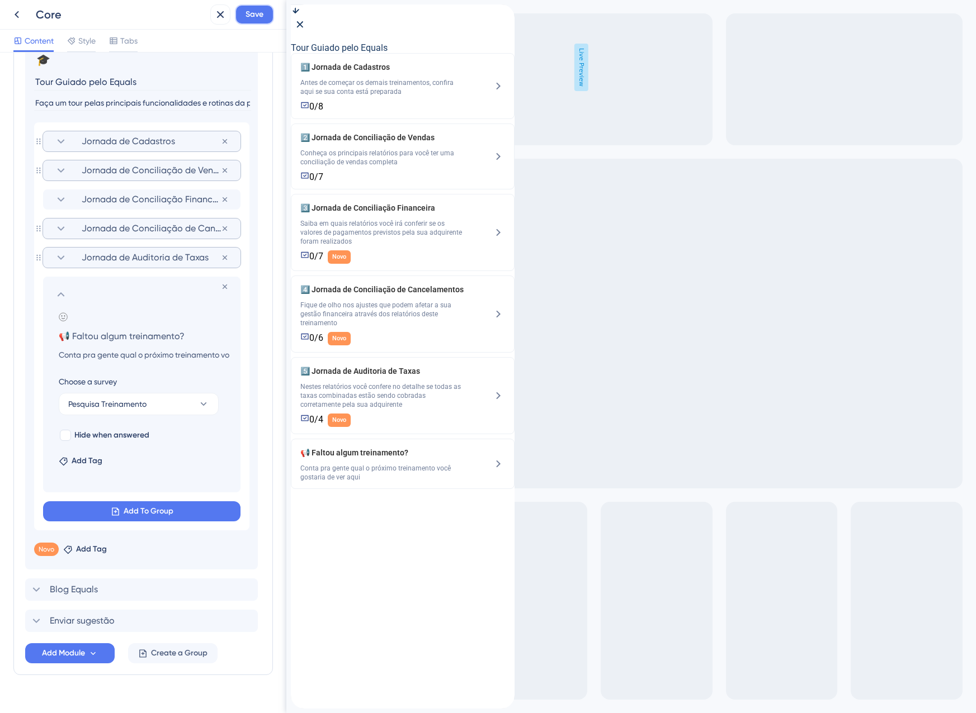
click at [253, 7] on button "Save" at bounding box center [254, 14] width 39 height 20
click at [220, 19] on button at bounding box center [212, 21] width 17 height 18
click at [216, 17] on icon at bounding box center [220, 14] width 13 height 13
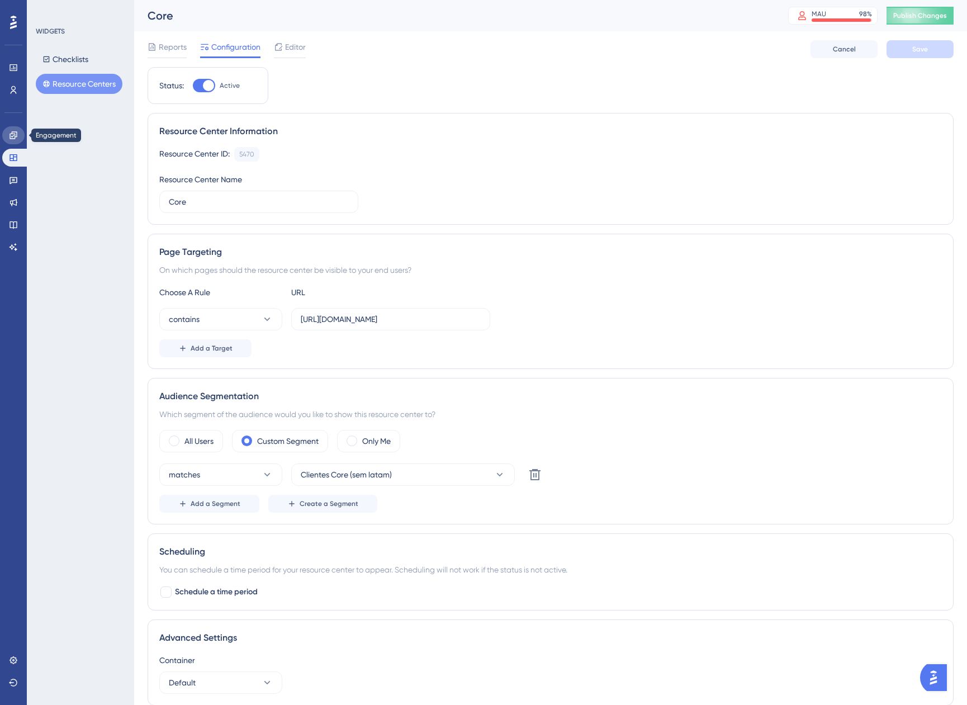
click at [11, 139] on icon at bounding box center [13, 135] width 9 height 9
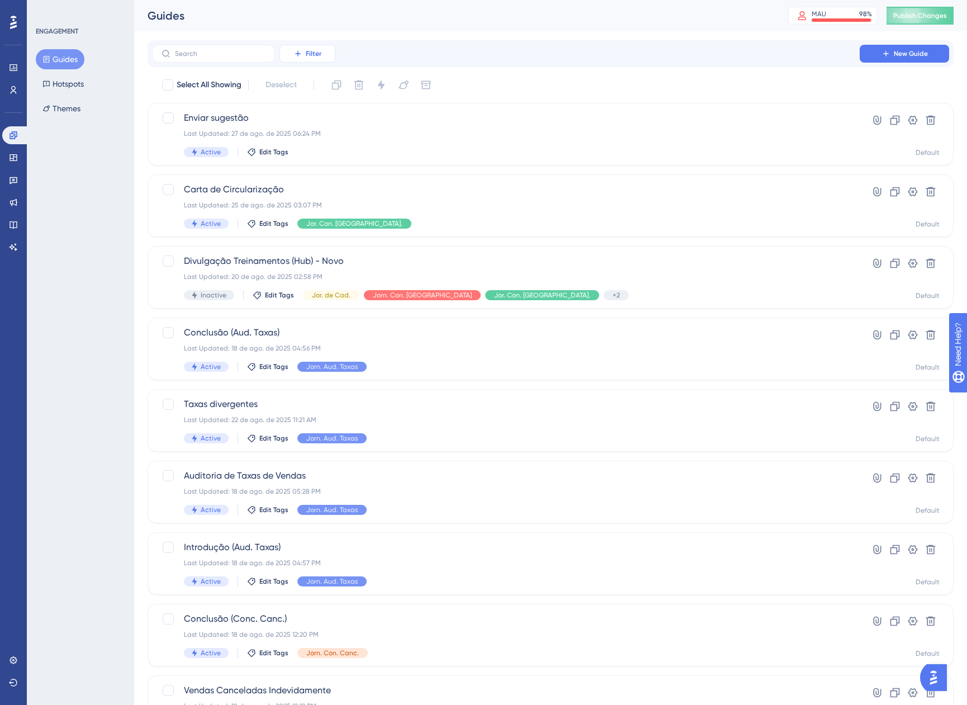
click at [302, 50] on icon at bounding box center [298, 53] width 9 height 9
click at [302, 86] on span "Tags" at bounding box center [304, 85] width 17 height 13
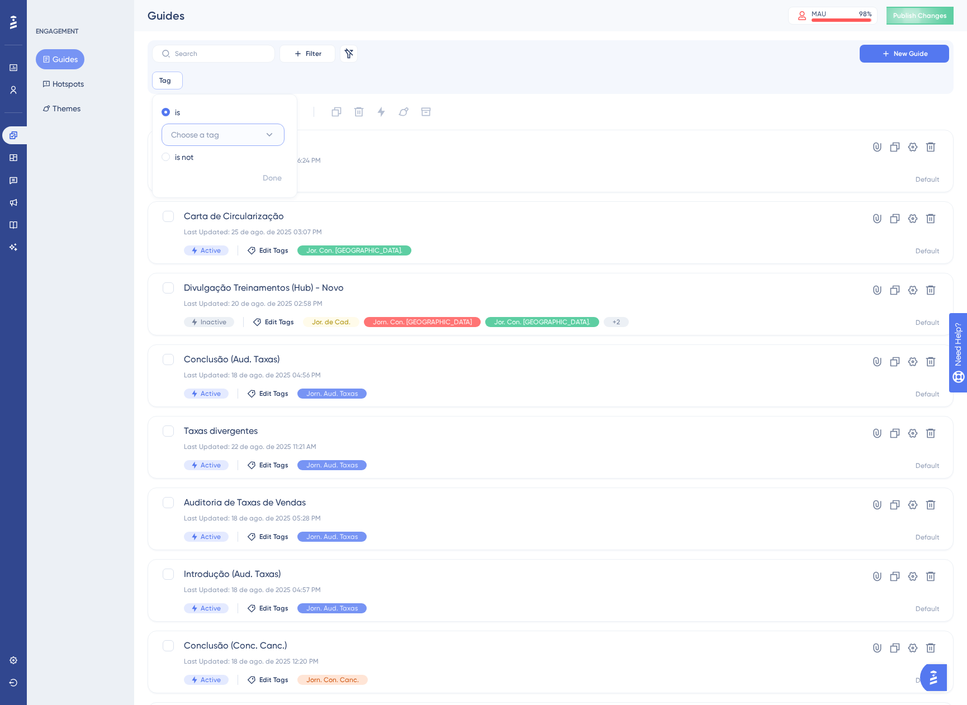
click at [211, 143] on button "Choose a tag" at bounding box center [223, 135] width 123 height 22
click at [230, 252] on span "Jor. Con. [GEOGRAPHIC_DATA]." at bounding box center [223, 247] width 91 height 13
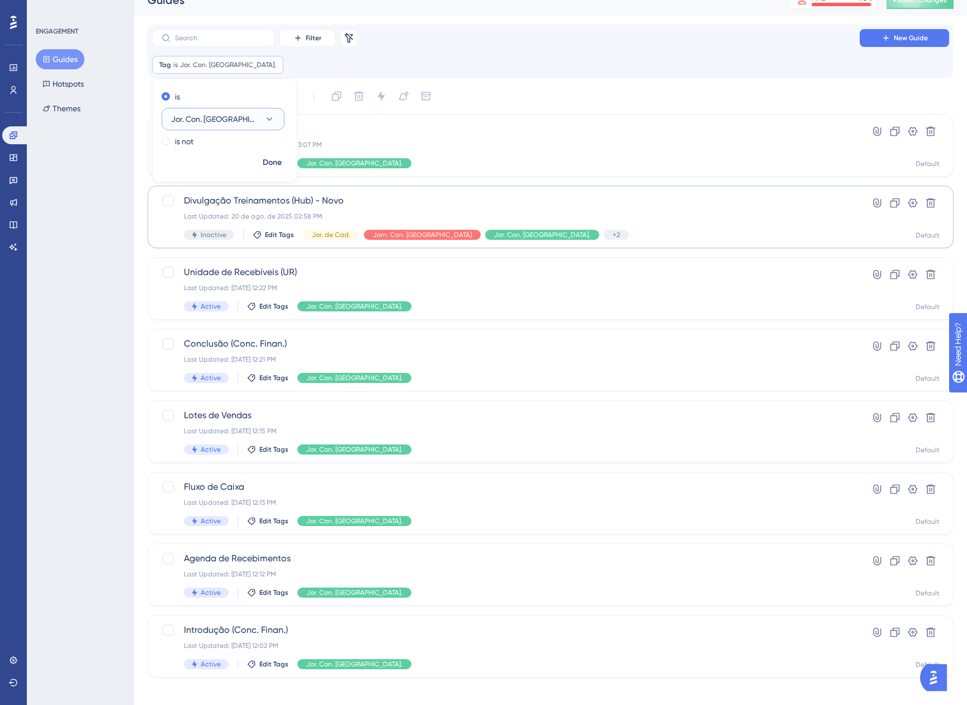
scroll to position [24, 0]
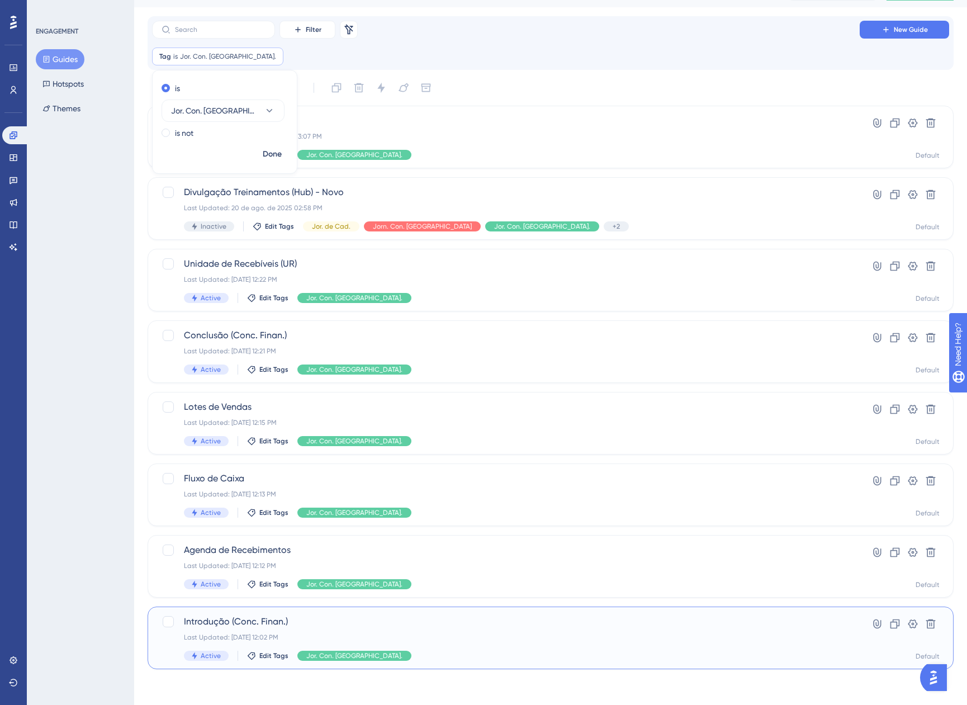
click at [390, 638] on div "Last Updated: 14 de ago. de 2025 12:02 PM" at bounding box center [506, 637] width 644 height 9
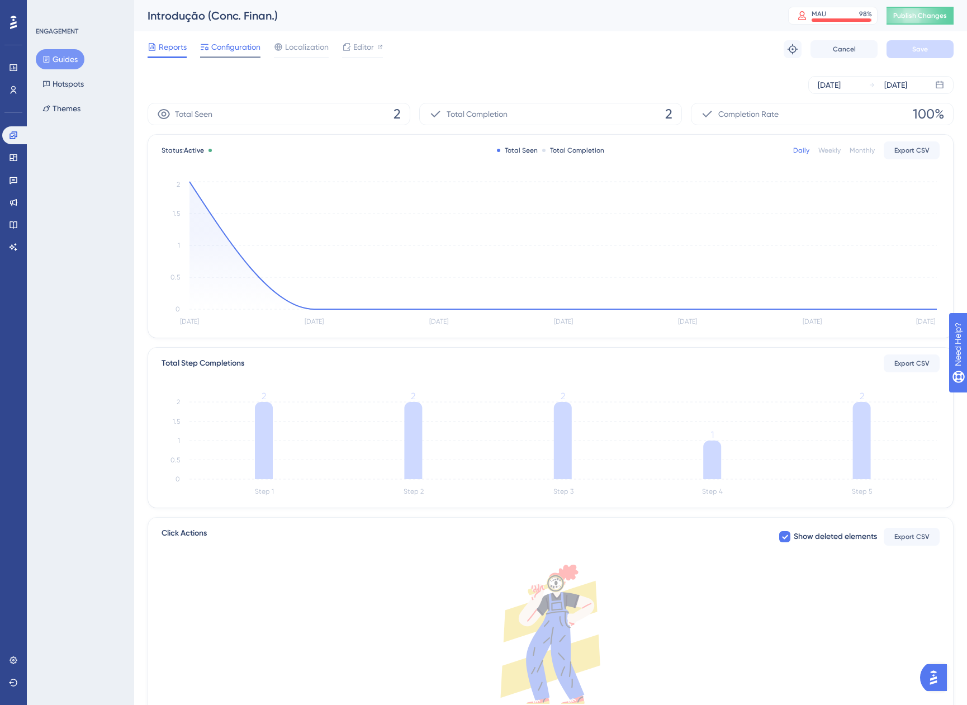
click at [230, 48] on span "Configuration" at bounding box center [235, 46] width 49 height 13
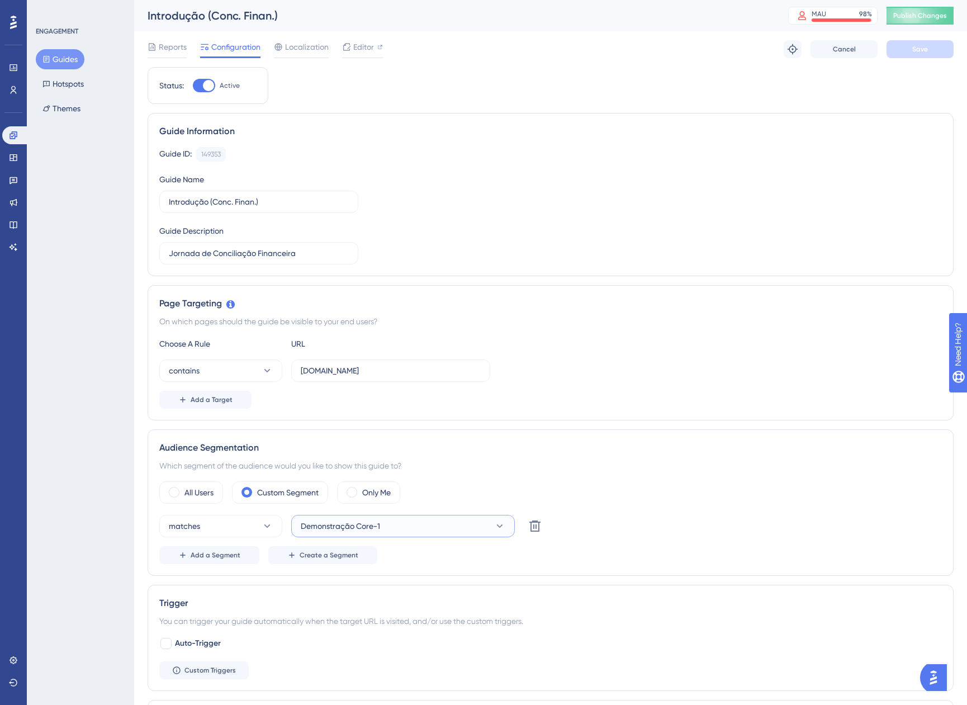
click at [408, 529] on button "Demonstração Core-1" at bounding box center [403, 526] width 224 height 22
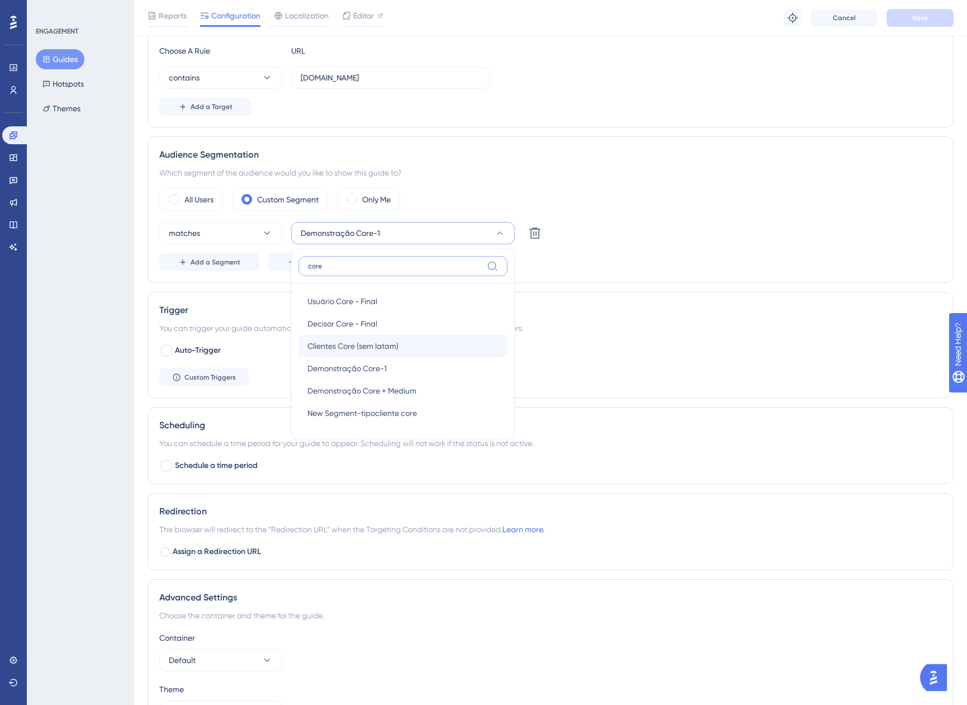
type input "core"
click at [346, 339] on div "Clientes Core (sem latam) Clientes Core (sem latam)" at bounding box center [403, 346] width 191 height 22
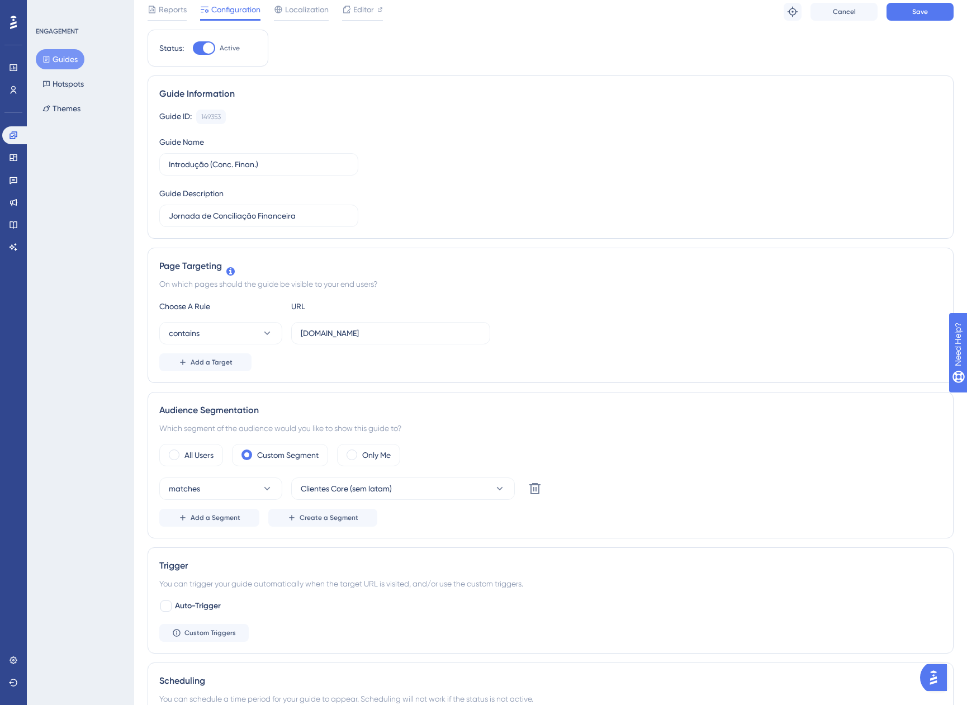
scroll to position [18, 0]
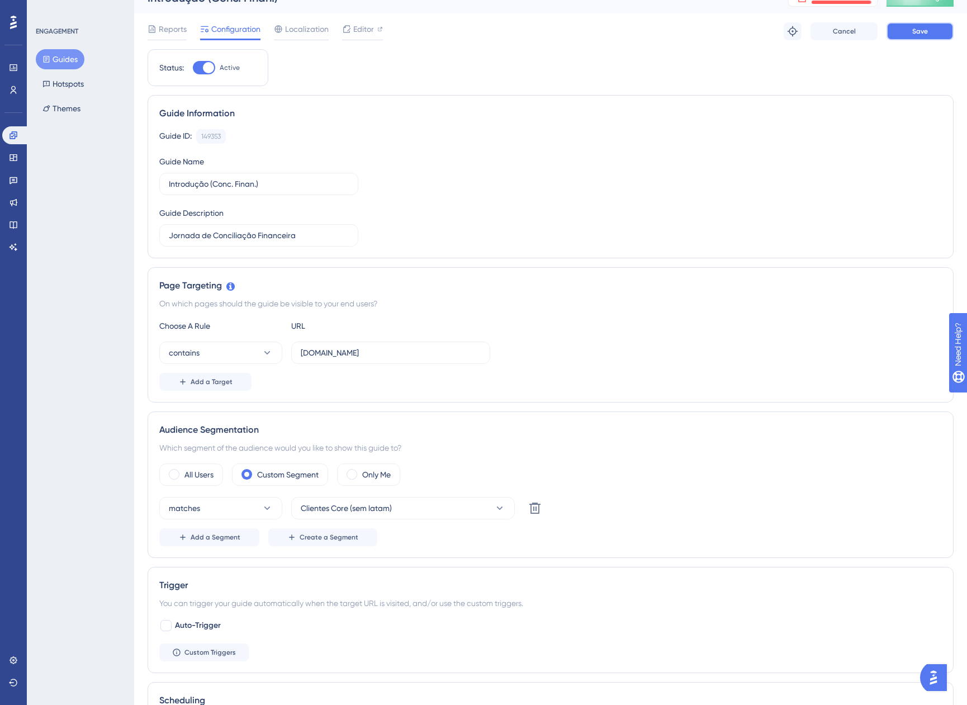
click at [914, 34] on span "Save" at bounding box center [920, 31] width 16 height 9
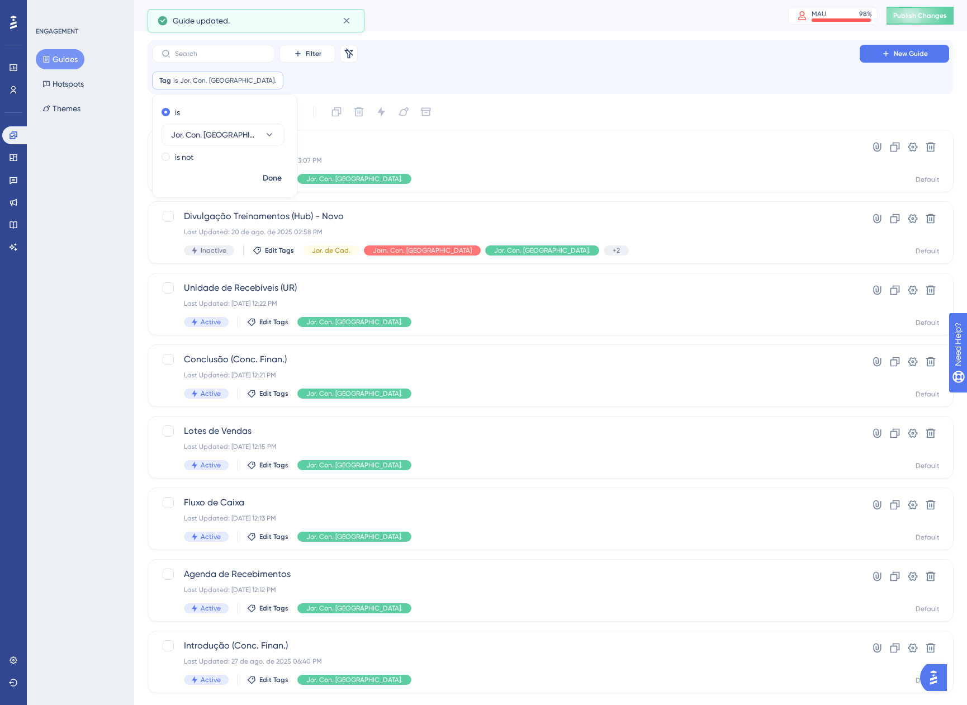
scroll to position [24, 0]
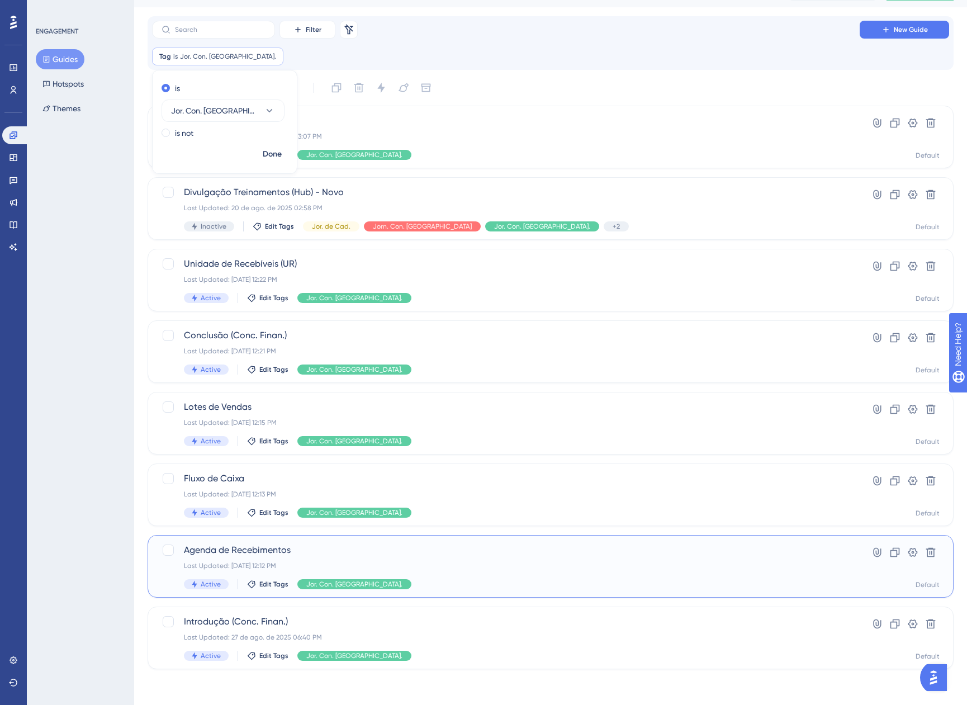
click at [467, 574] on div "Agenda de Recebimentos Last Updated: 15 de ago. de 2025 12:12 PM Active Edit Ta…" at bounding box center [506, 566] width 644 height 46
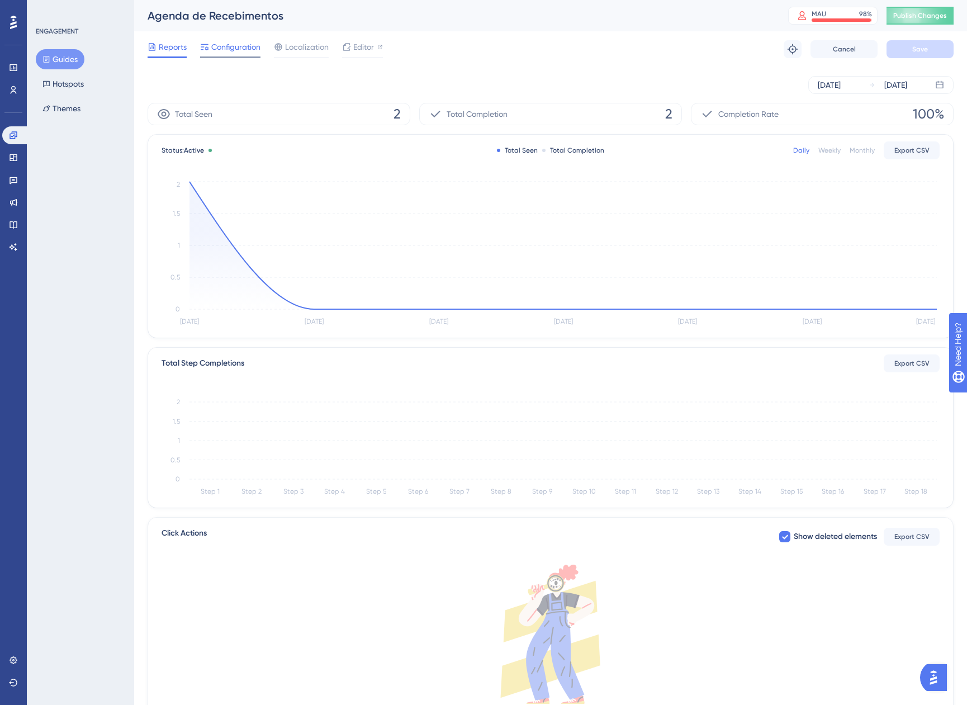
click at [222, 46] on span "Configuration" at bounding box center [235, 46] width 49 height 13
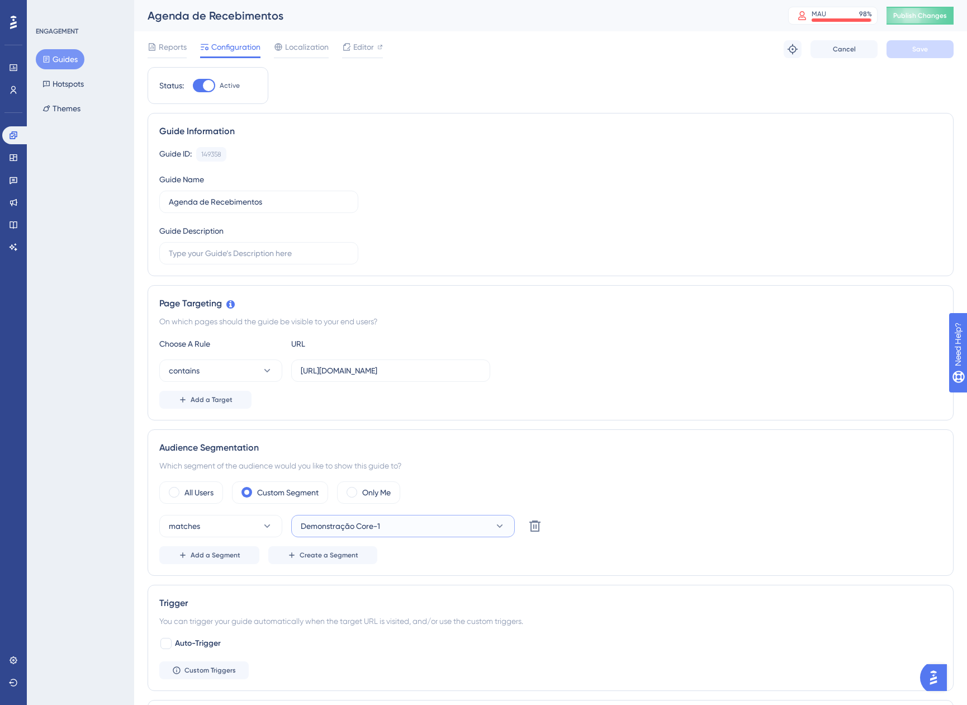
click at [415, 525] on button "Demonstração Core-1" at bounding box center [403, 526] width 224 height 22
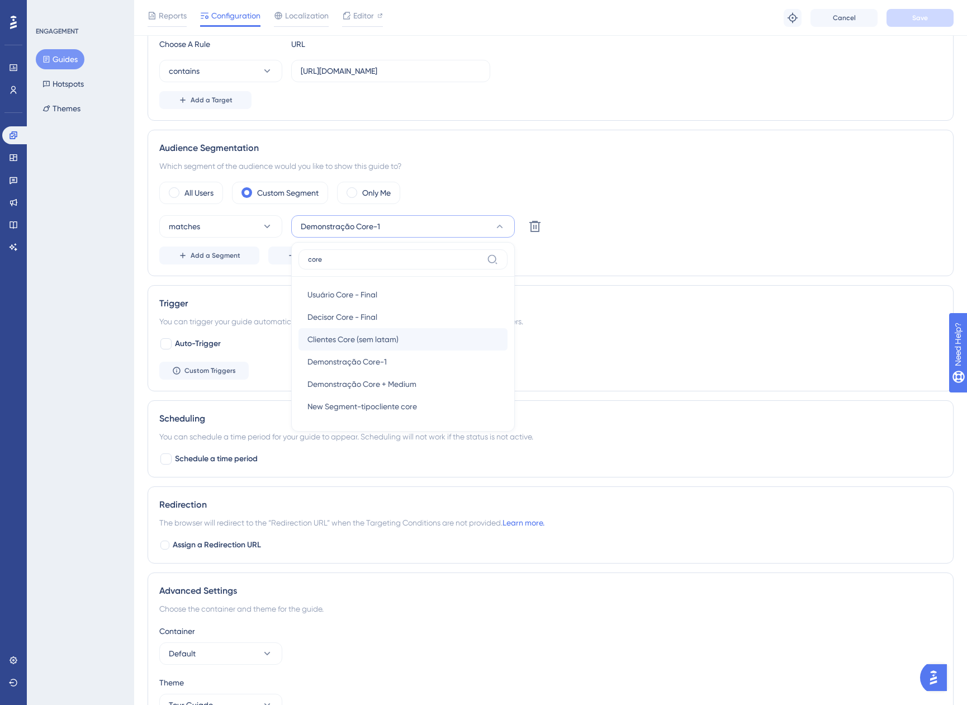
type input "core"
click at [377, 343] on span "Clientes Core (sem latam)" at bounding box center [353, 339] width 91 height 13
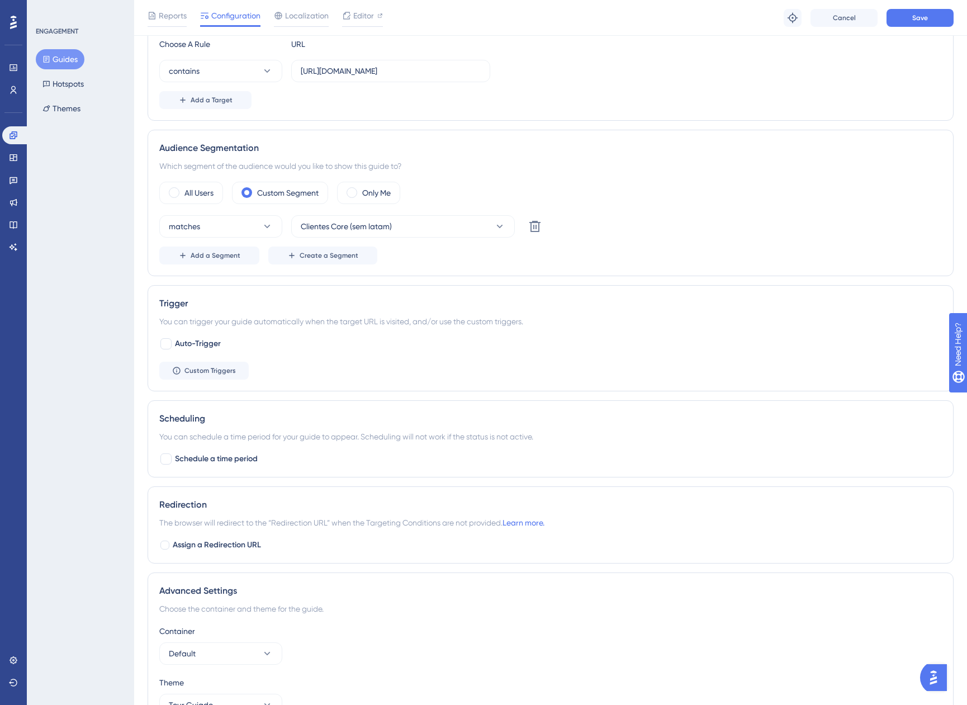
click at [905, 8] on div "Reports Configuration Localization Editor Troubleshoot Cancel Save" at bounding box center [550, 18] width 833 height 36
click at [910, 20] on button "Save" at bounding box center [920, 18] width 67 height 18
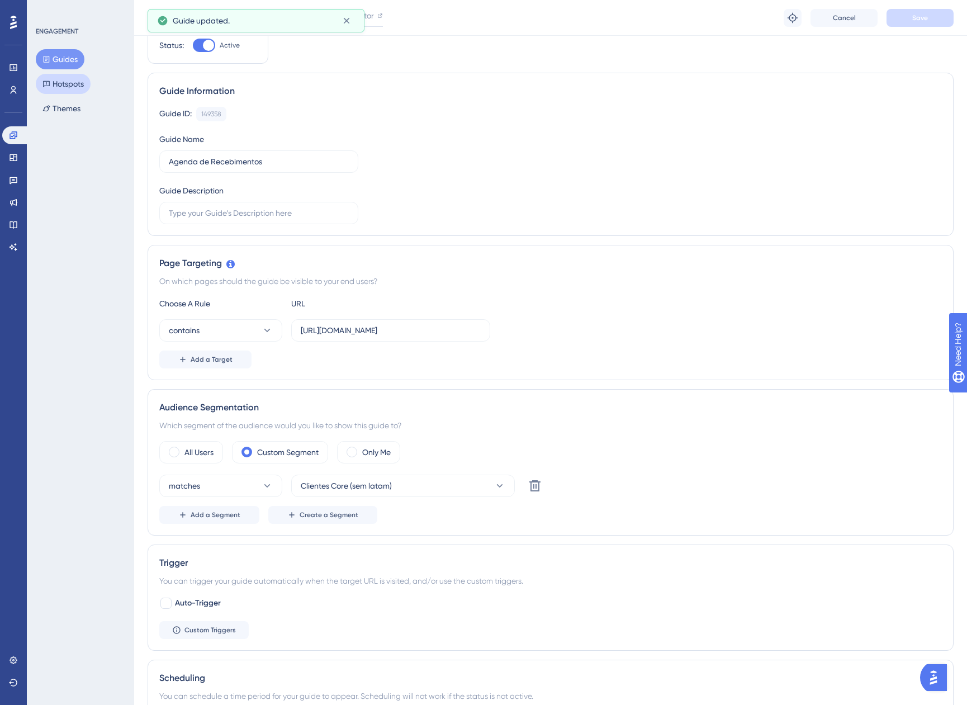
scroll to position [0, 0]
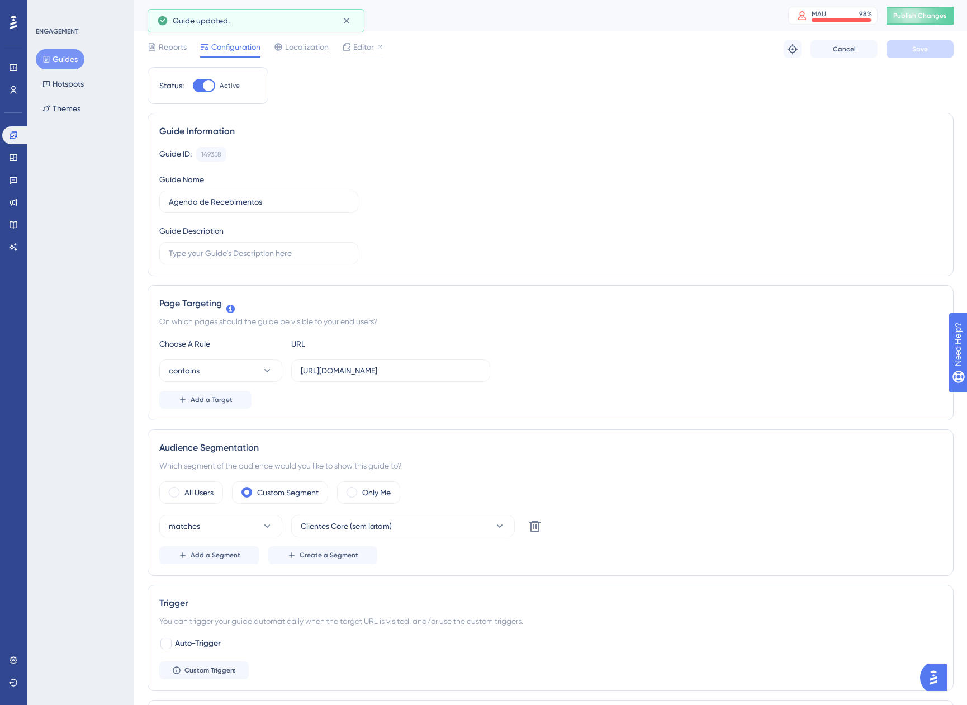
click at [72, 50] on button "Guides" at bounding box center [60, 59] width 49 height 20
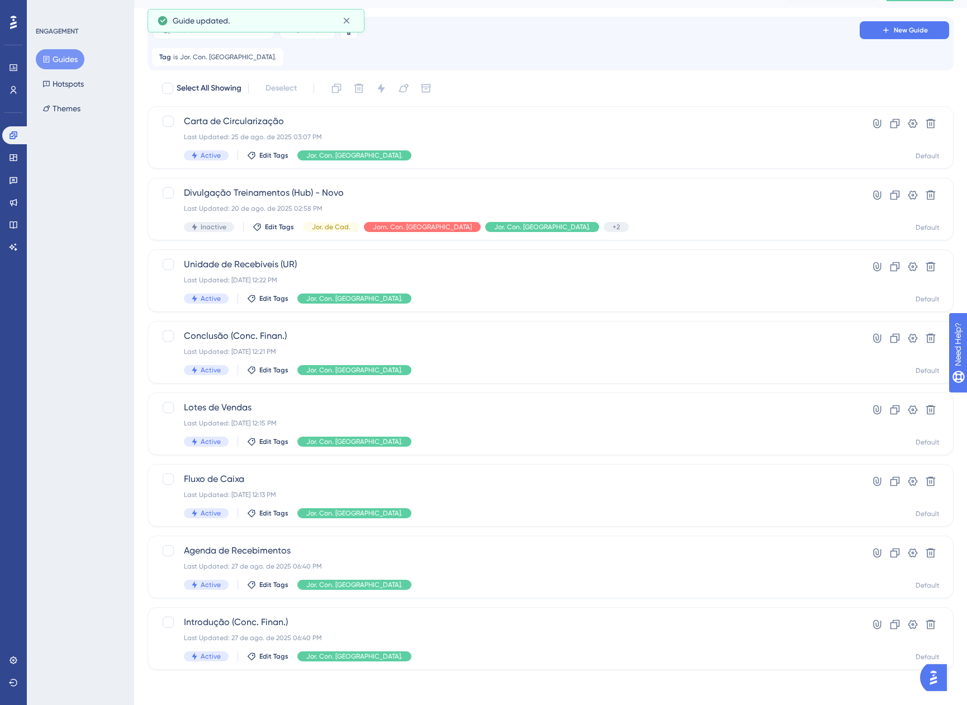
scroll to position [24, 0]
click at [391, 491] on div "Last Updated: 15 de ago. de 2025 12:13 PM" at bounding box center [506, 494] width 644 height 9
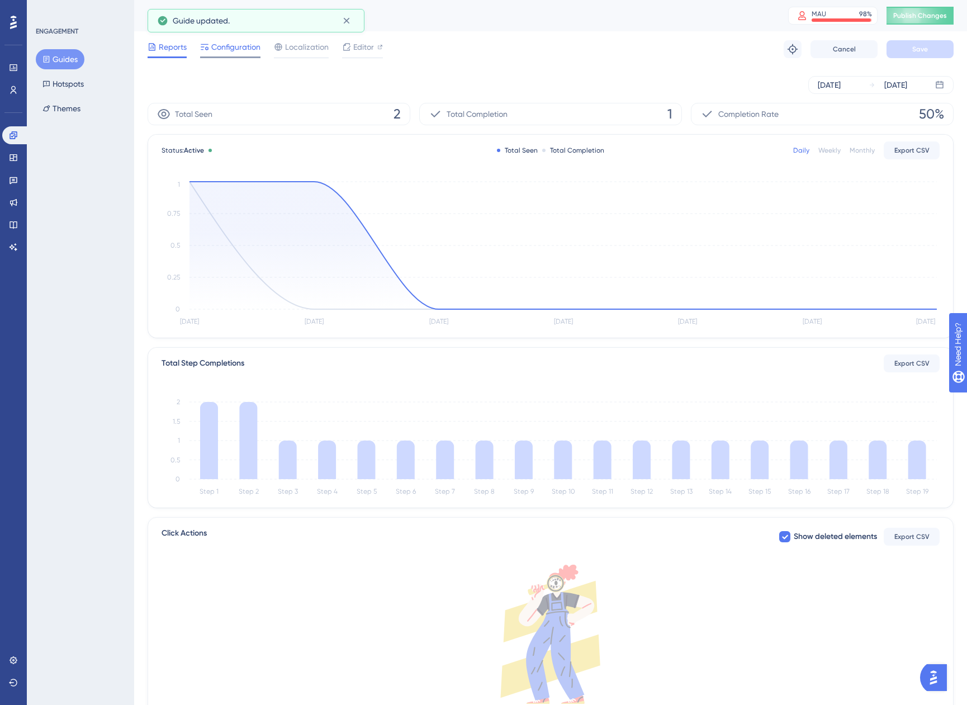
click at [226, 44] on span "Configuration" at bounding box center [235, 46] width 49 height 13
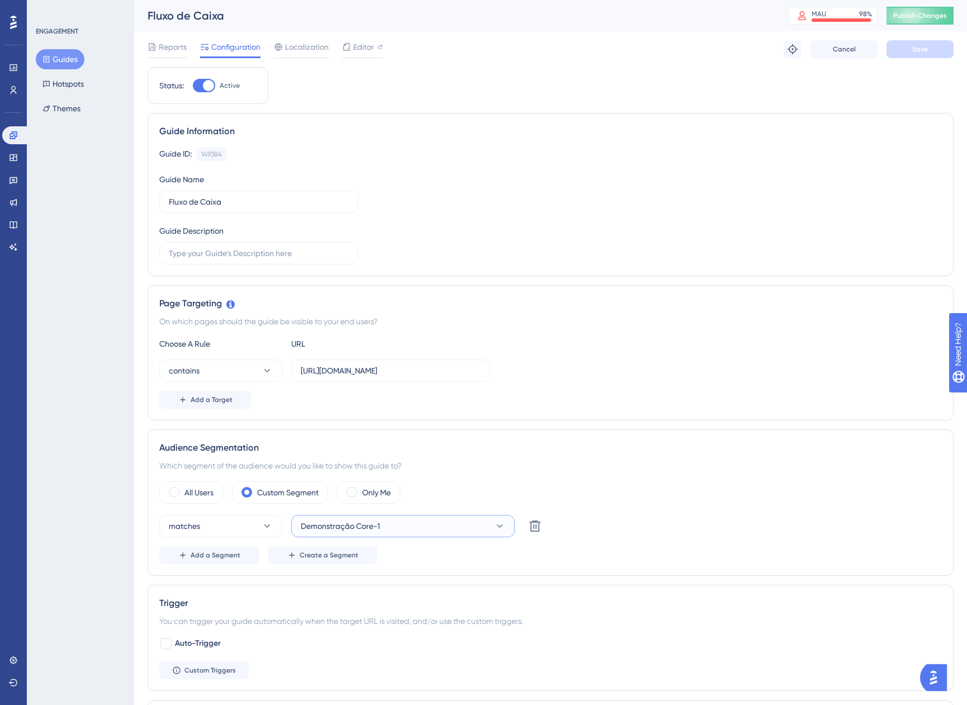
click at [329, 527] on span "Demonstração Core-1" at bounding box center [340, 525] width 79 height 13
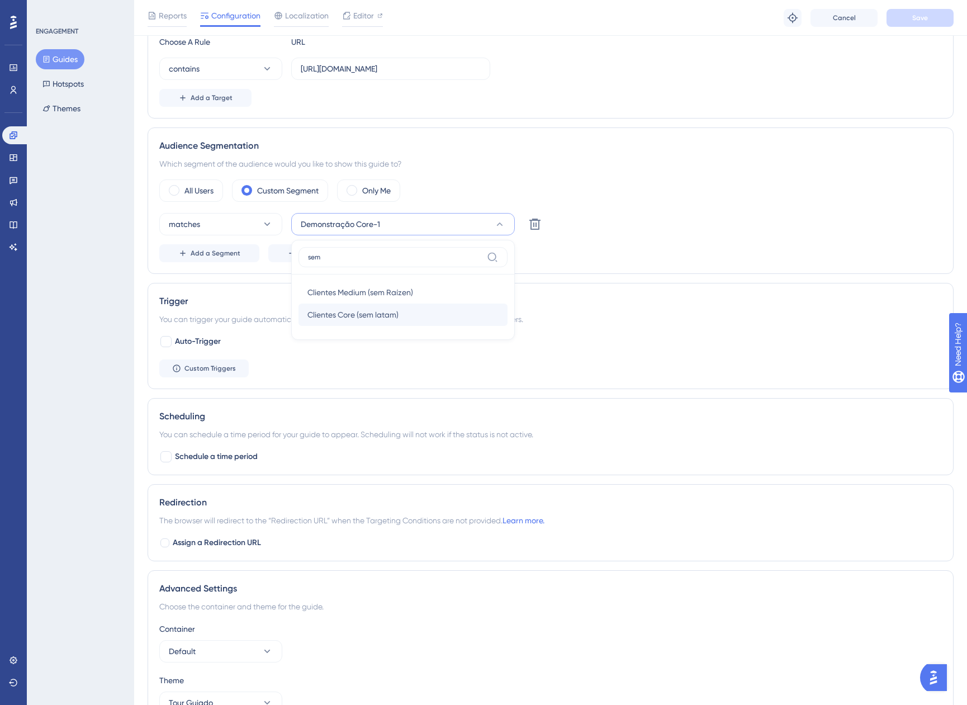
type input "sem"
click at [356, 322] on div "Clientes Core (sem latam) Clientes Core (sem latam)" at bounding box center [403, 315] width 191 height 22
click at [926, 16] on span "Save" at bounding box center [920, 17] width 16 height 9
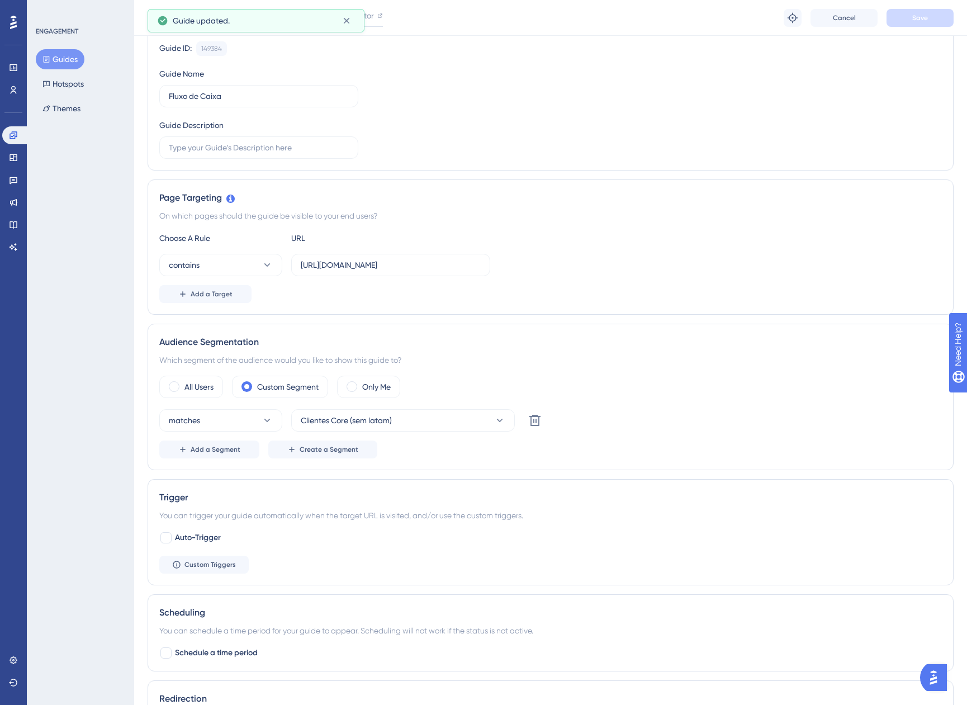
scroll to position [83, 0]
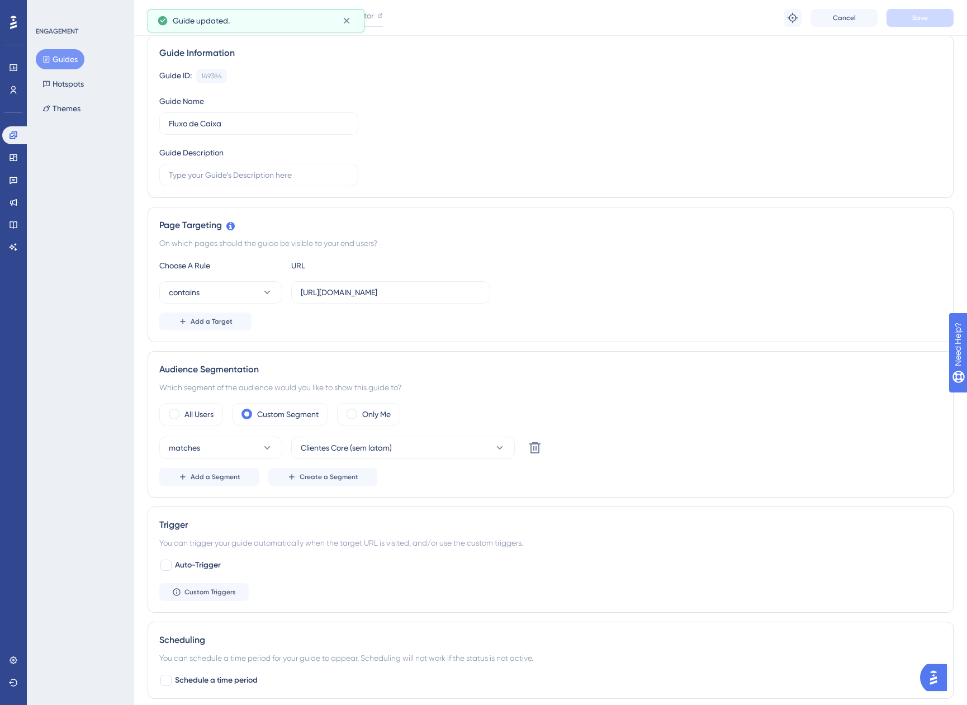
click at [68, 54] on button "Guides" at bounding box center [60, 59] width 49 height 20
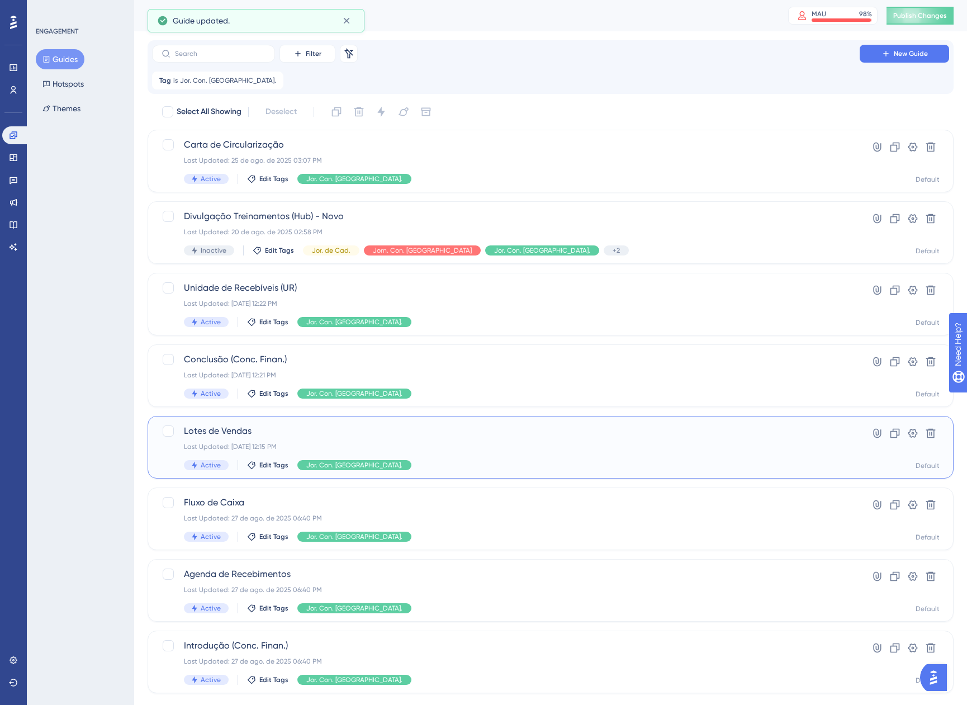
click at [384, 460] on div "Active Edit Tags Jor. Con. Finan." at bounding box center [506, 465] width 644 height 10
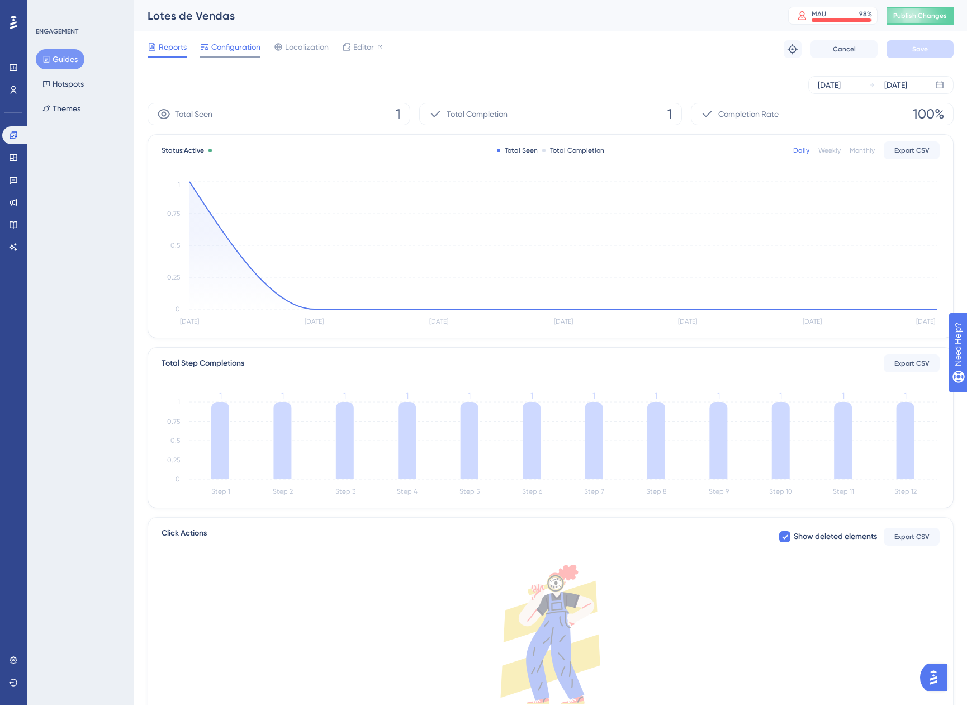
click at [221, 56] on div at bounding box center [230, 57] width 60 height 2
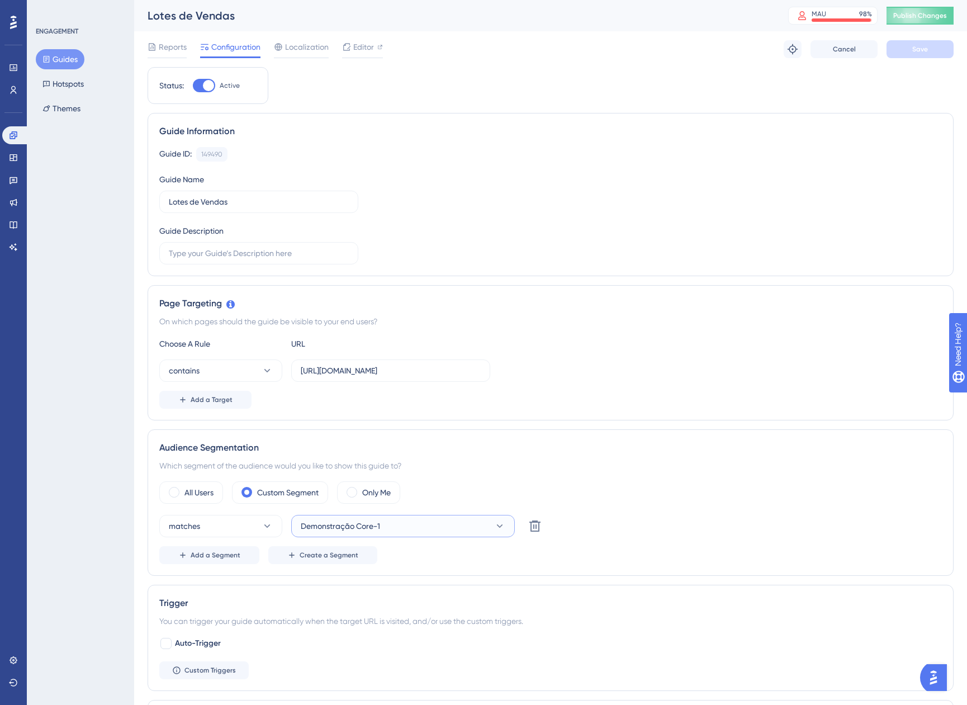
click at [415, 523] on button "Demonstração Core-1" at bounding box center [403, 526] width 224 height 22
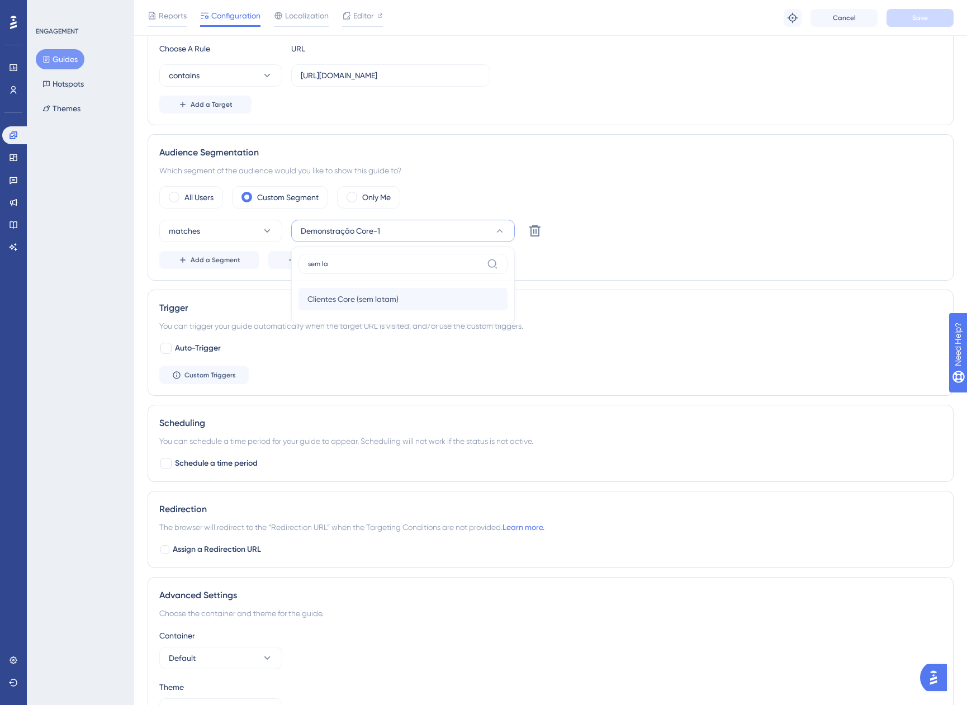
type input "sem la"
click at [304, 301] on button "Clientes Core (sem latam) Clientes Core (sem latam)" at bounding box center [403, 299] width 209 height 22
click at [916, 15] on span "Save" at bounding box center [920, 17] width 16 height 9
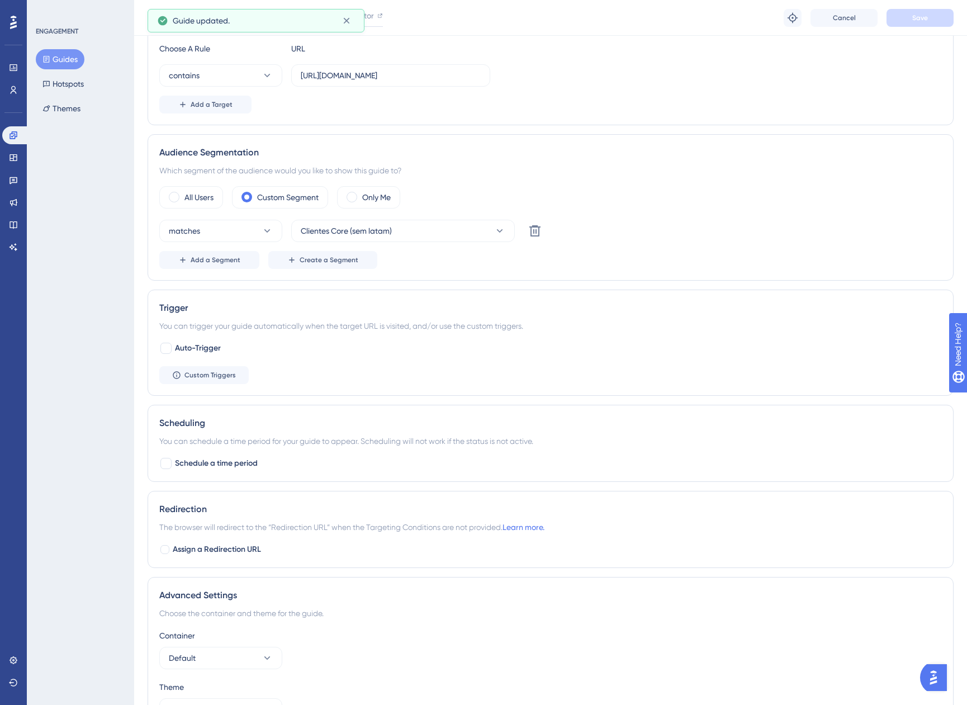
click at [47, 56] on icon at bounding box center [47, 59] width 6 height 7
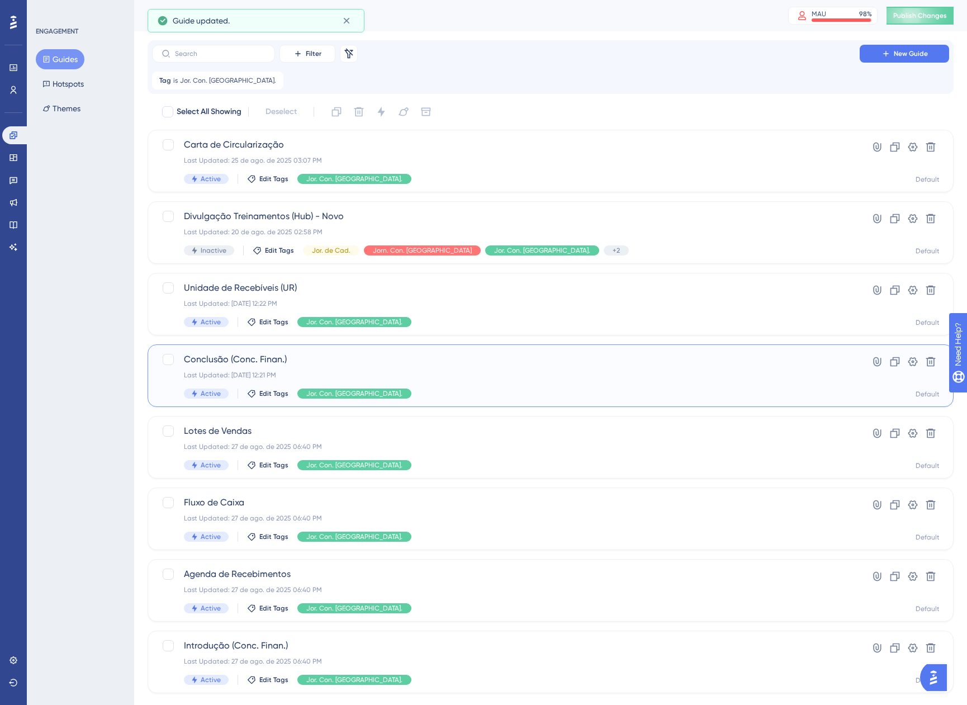
click at [376, 370] on div "Conclusão (Conc. Finan.) Last Updated: 18 de ago. de 2025 12:21 PM Active Edit …" at bounding box center [506, 376] width 644 height 46
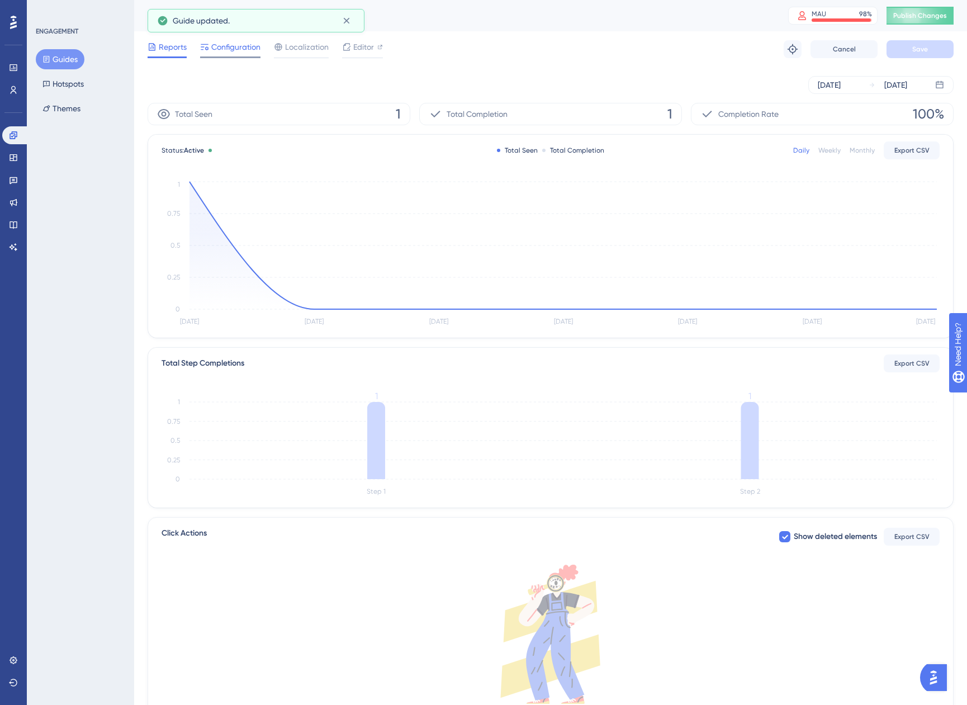
click at [222, 55] on div "Configuration" at bounding box center [230, 49] width 60 height 18
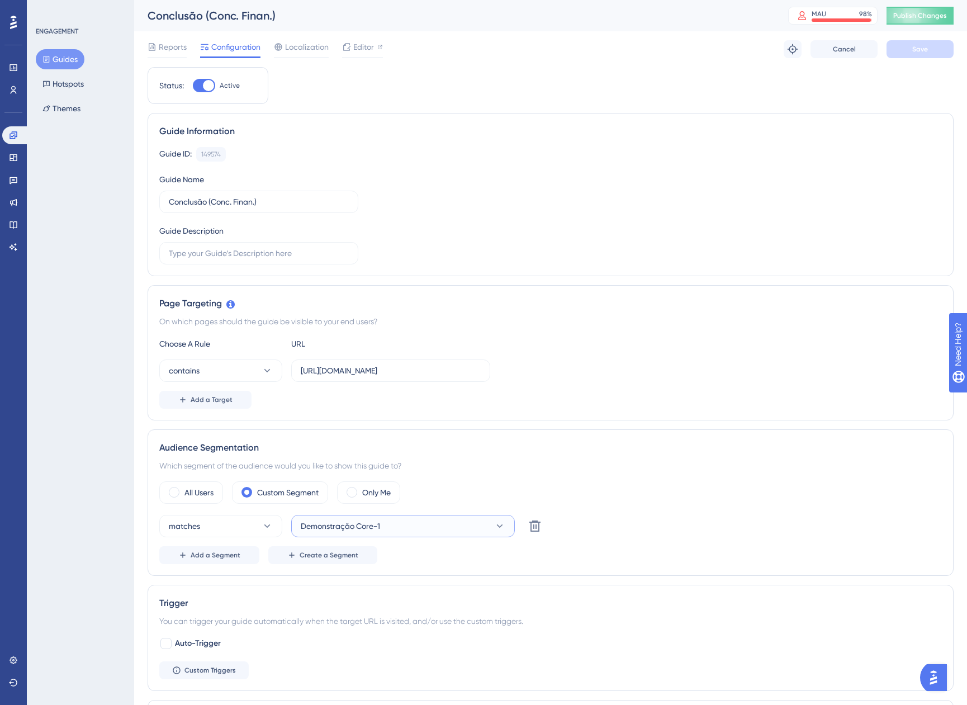
click at [421, 518] on button "Demonstração Core-1" at bounding box center [403, 526] width 224 height 22
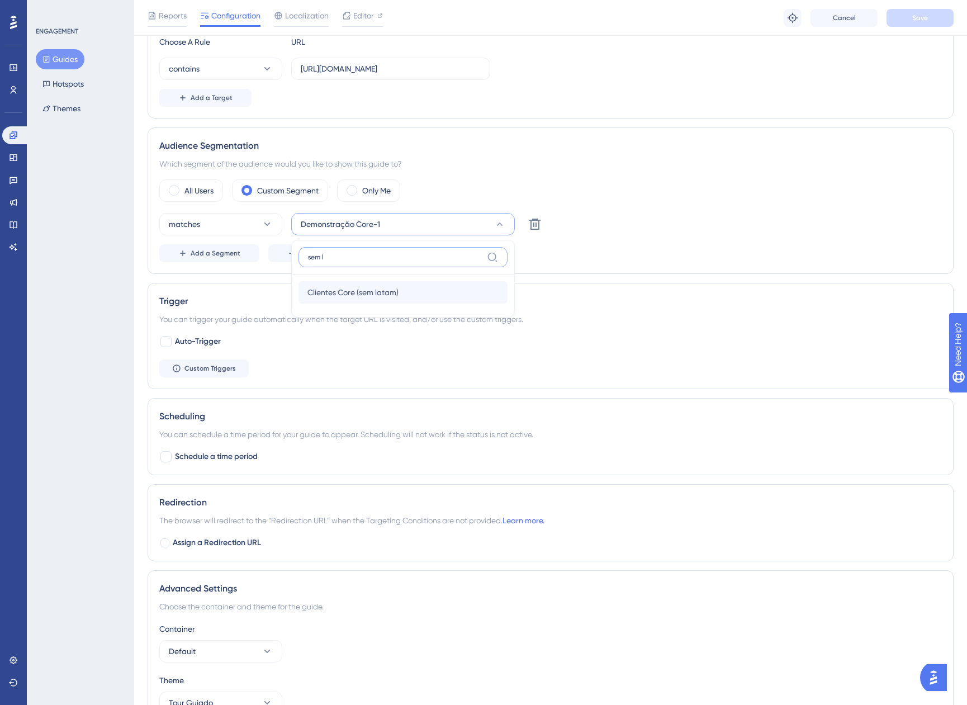
type input "sem l"
click at [372, 289] on span "Clientes Core (sem latam)" at bounding box center [353, 292] width 91 height 13
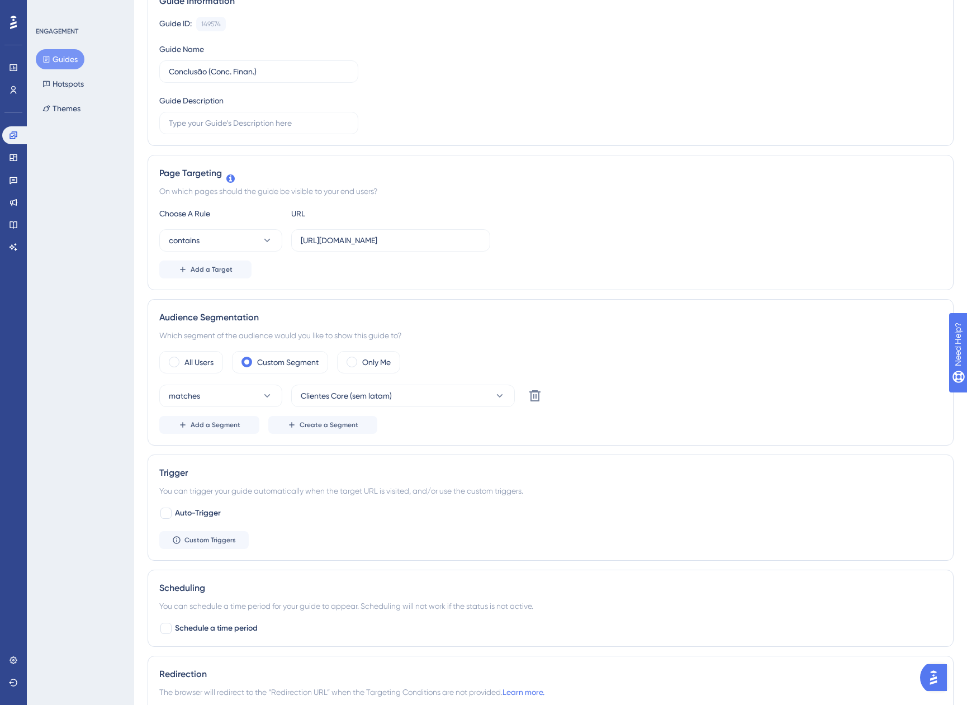
scroll to position [0, 0]
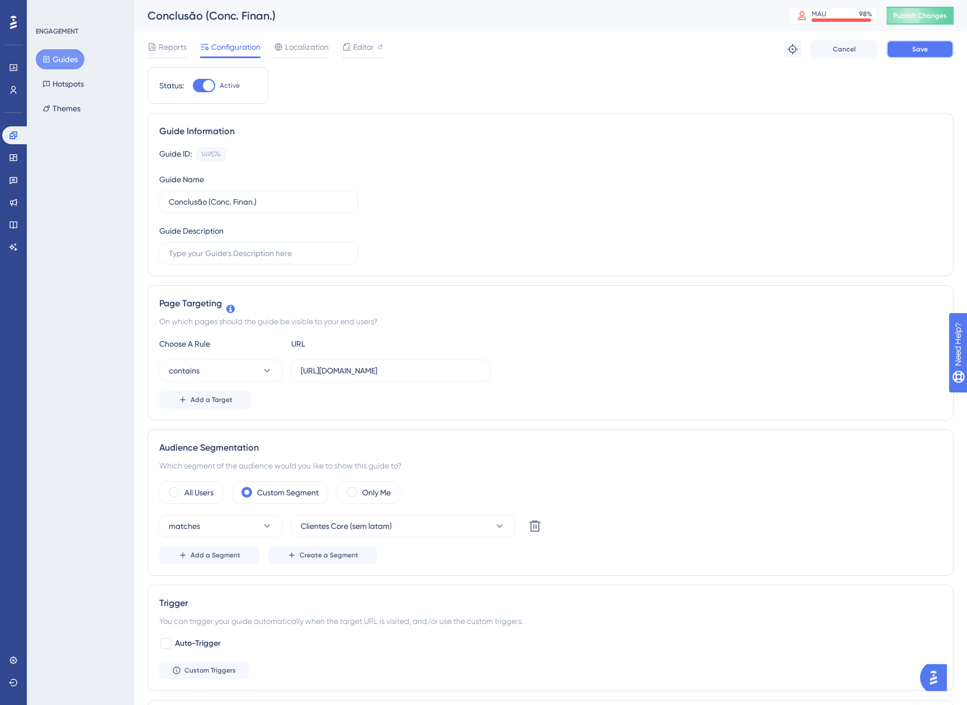
click at [922, 50] on span "Save" at bounding box center [920, 49] width 16 height 9
click at [69, 55] on button "Guides" at bounding box center [60, 59] width 49 height 20
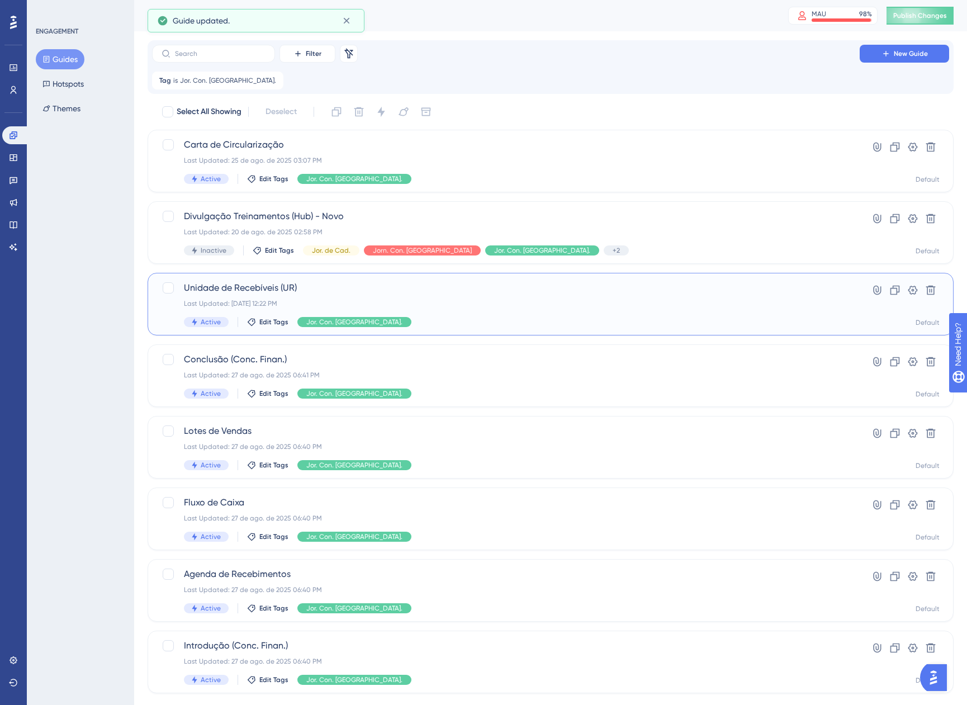
click at [415, 308] on div "Unidade de Recebíveis (UR) Last Updated: 15 de ago. de 2025 12:22 PM Active Edi…" at bounding box center [506, 304] width 644 height 46
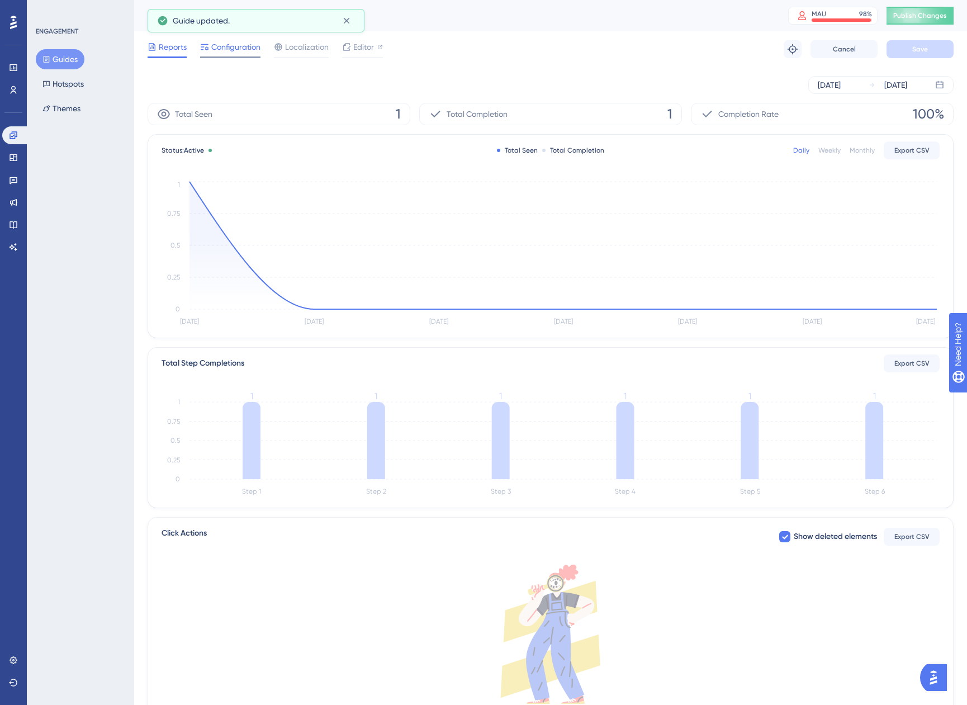
click at [233, 51] on span "Configuration" at bounding box center [235, 46] width 49 height 13
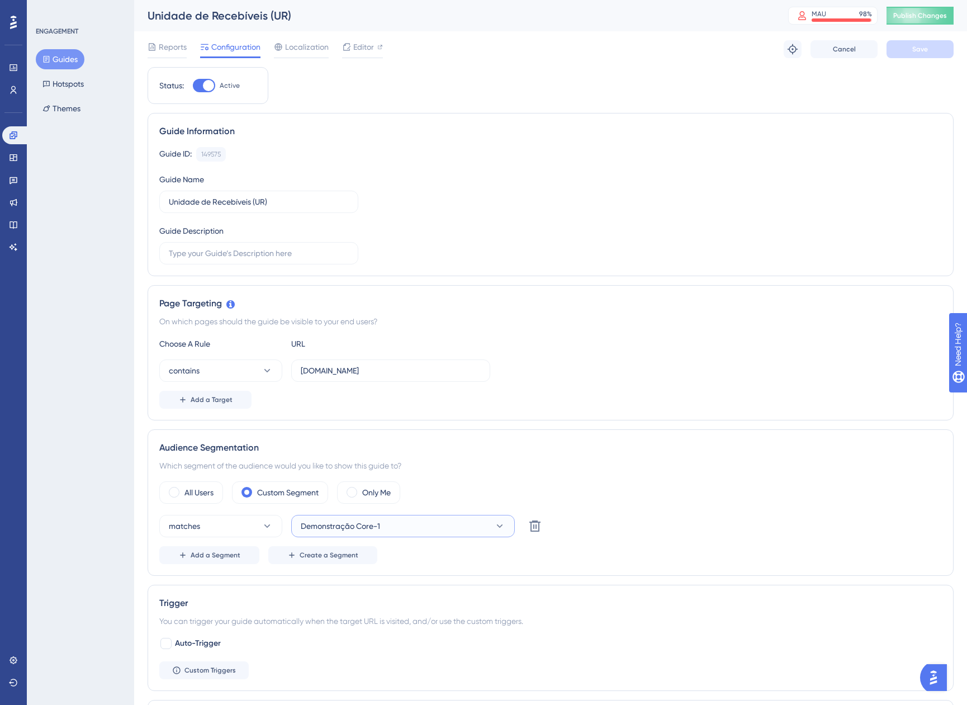
click at [431, 520] on button "Demonstração Core-1" at bounding box center [403, 526] width 224 height 22
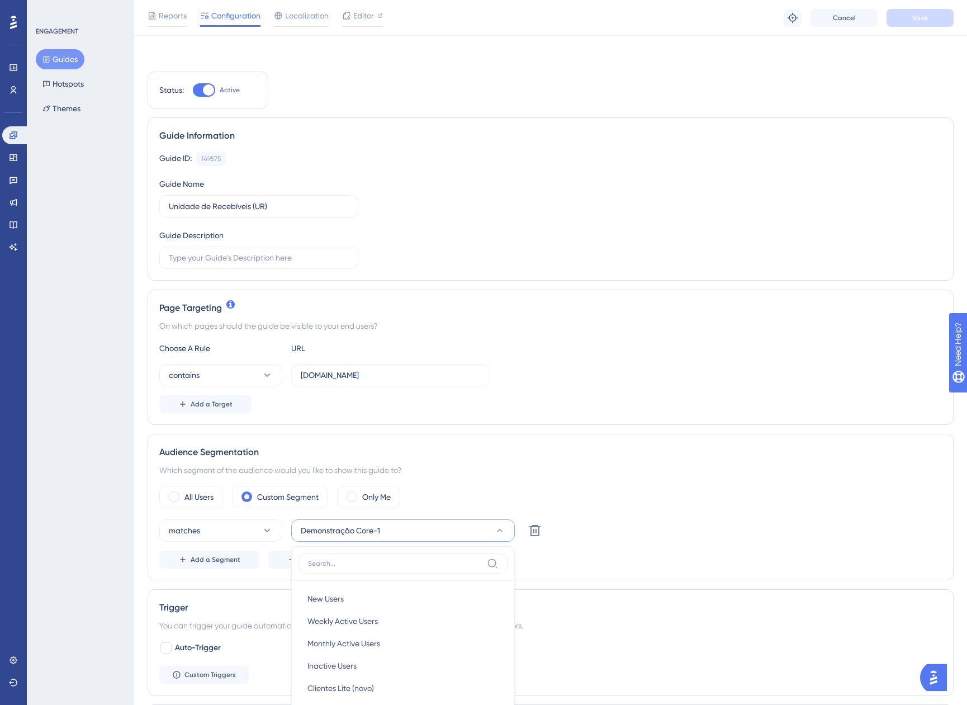
scroll to position [304, 0]
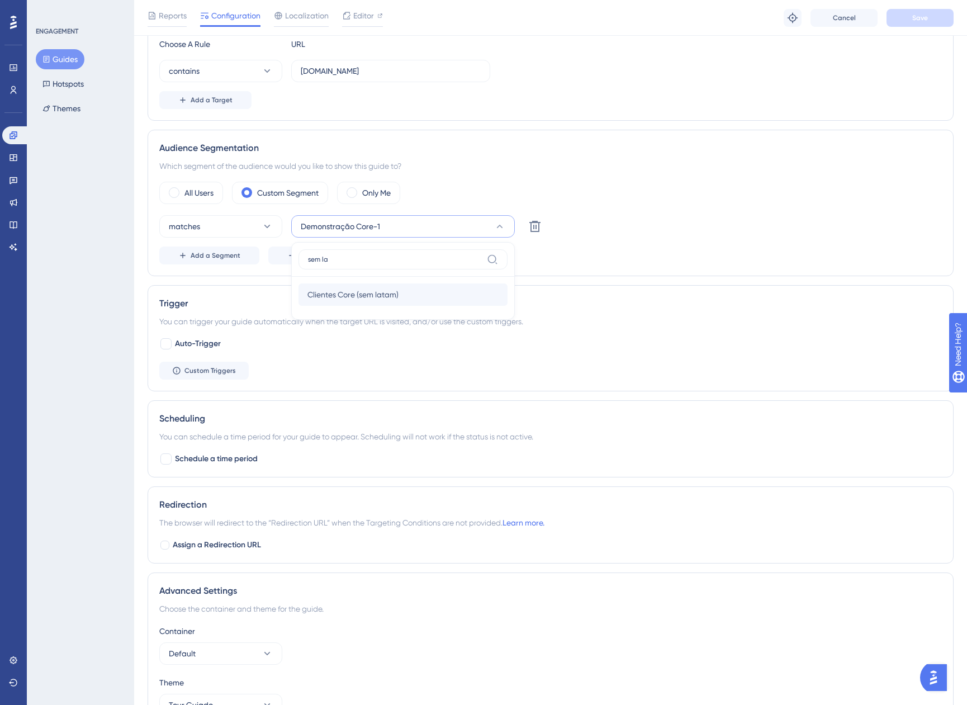
type input "sem la"
click at [358, 292] on span "Clientes Core (sem latam)" at bounding box center [353, 294] width 91 height 13
click at [900, 10] on button "Save" at bounding box center [920, 18] width 67 height 18
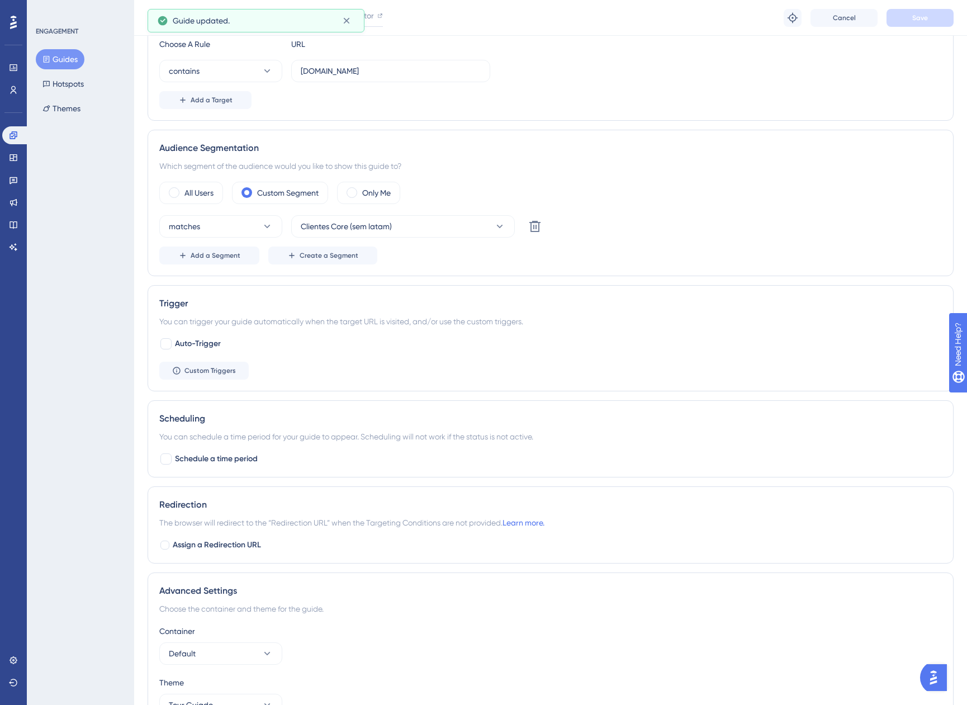
click at [61, 56] on button "Guides" at bounding box center [60, 59] width 49 height 20
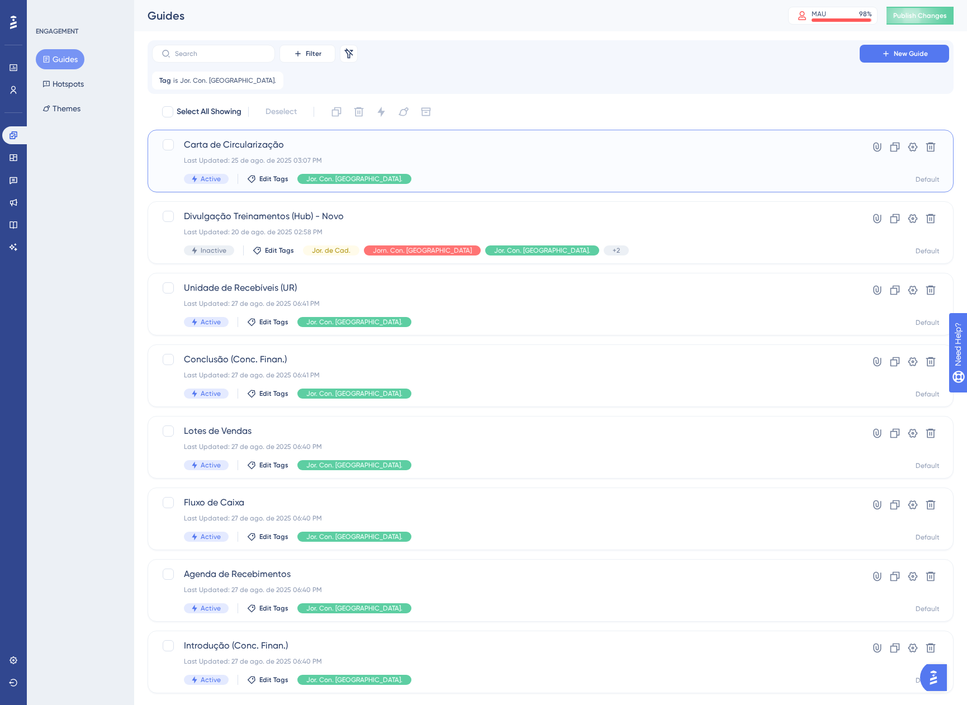
click at [424, 174] on div "Active Edit Tags Jor. Con. Finan." at bounding box center [506, 179] width 644 height 10
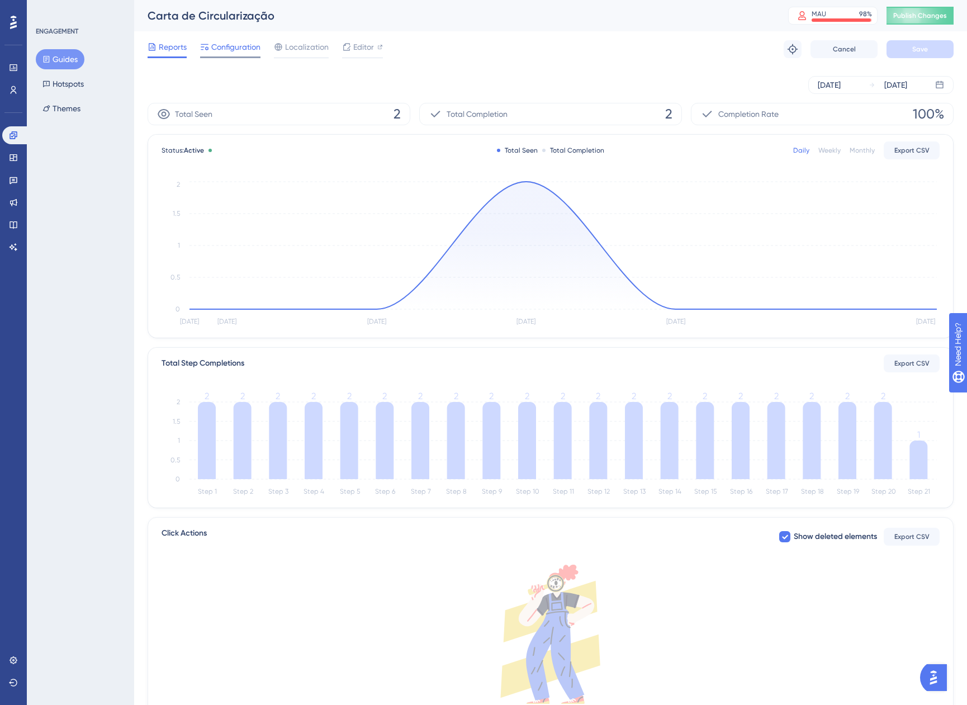
click at [244, 46] on span "Configuration" at bounding box center [235, 46] width 49 height 13
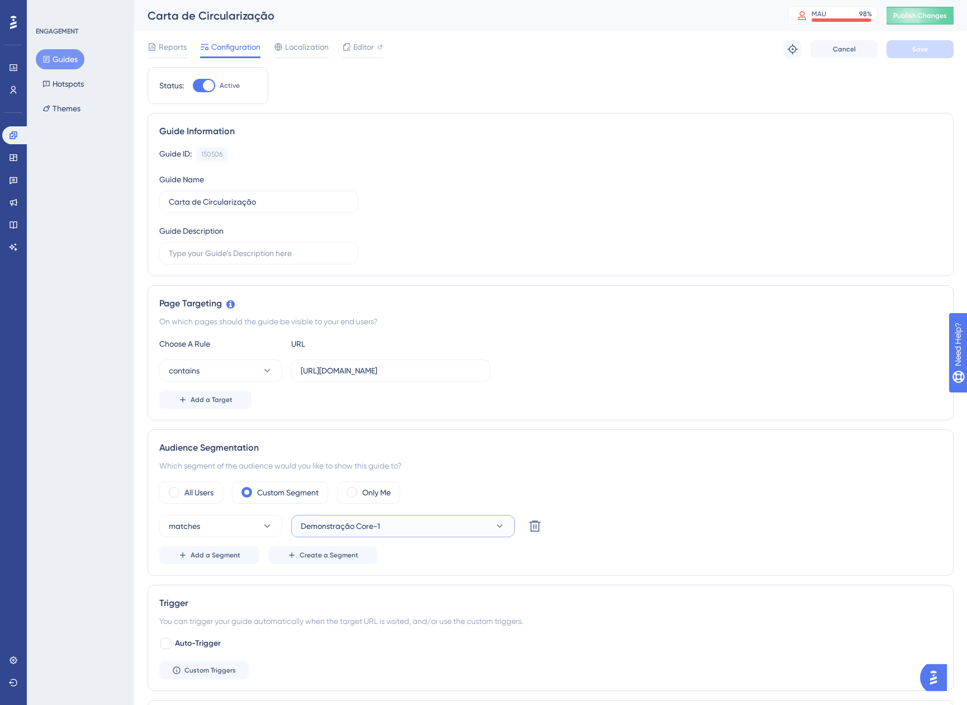
click at [425, 522] on button "Demonstração Core-1" at bounding box center [403, 526] width 224 height 22
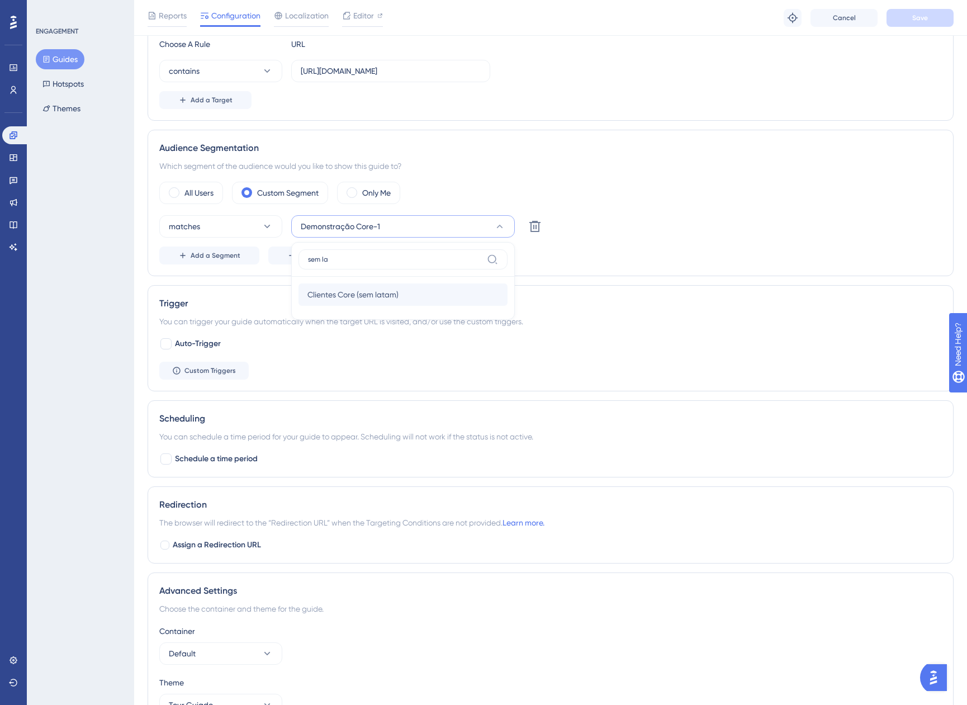
type input "sem la"
click at [385, 294] on span "Clientes Core (sem latam)" at bounding box center [353, 294] width 91 height 13
click at [919, 17] on span "Save" at bounding box center [920, 17] width 16 height 9
click at [55, 61] on button "Guides" at bounding box center [60, 59] width 49 height 20
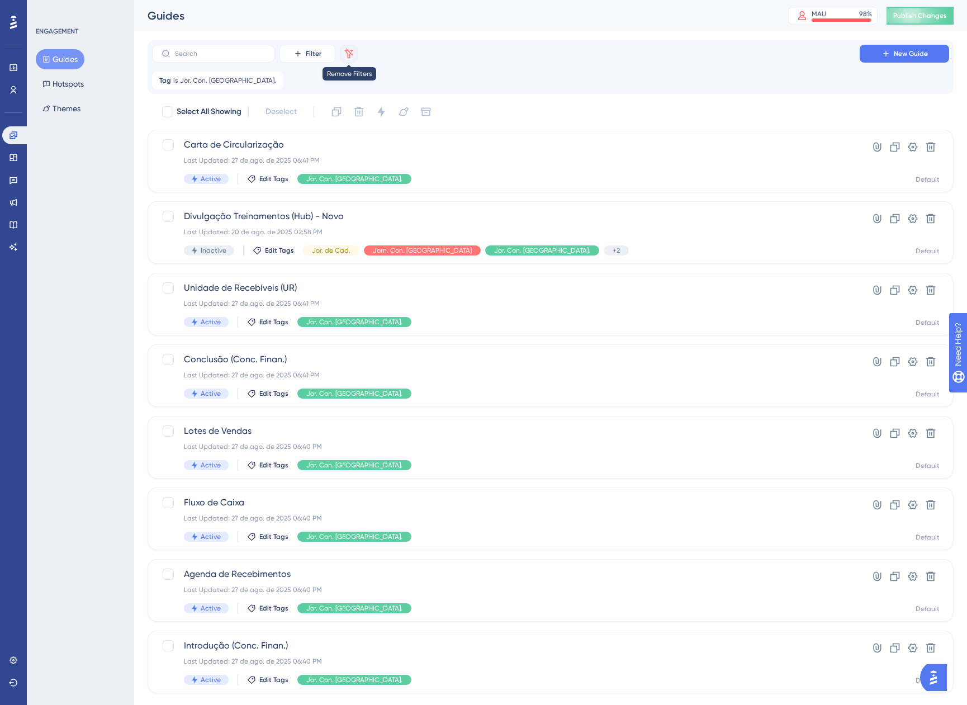
click at [354, 51] on icon at bounding box center [348, 53] width 11 height 11
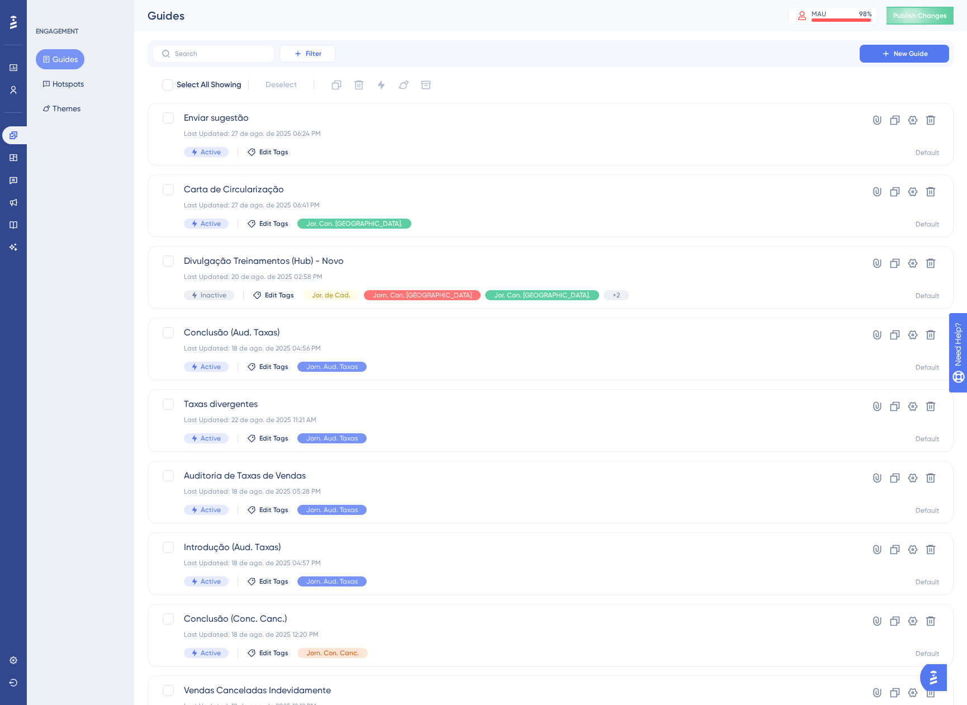
click at [301, 53] on icon at bounding box center [298, 53] width 9 height 9
click at [303, 84] on span "Tags" at bounding box center [304, 85] width 17 height 13
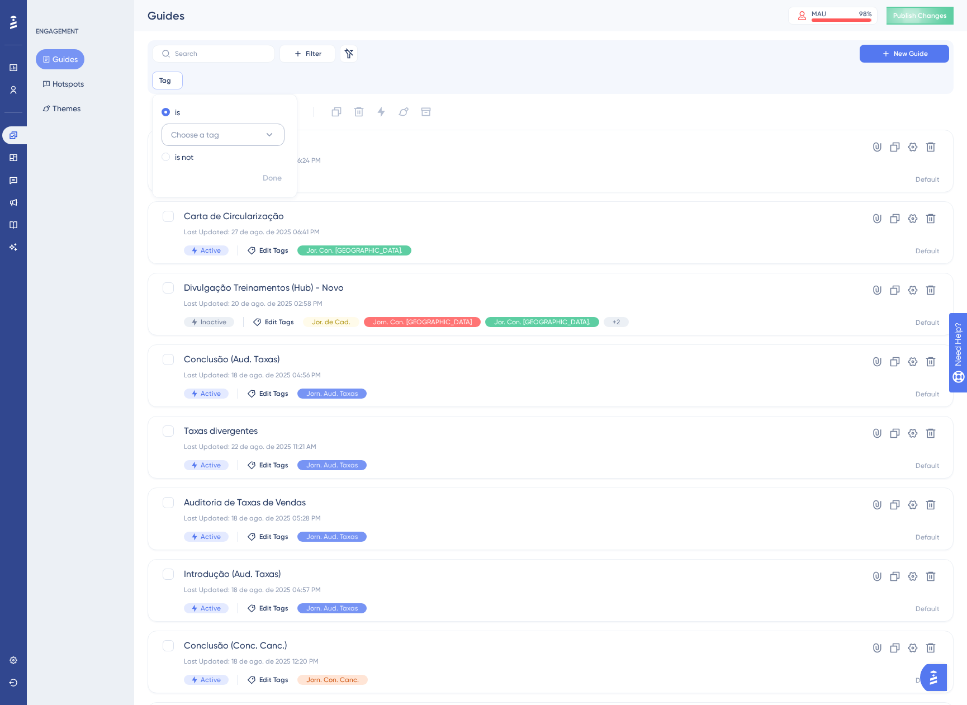
click at [237, 136] on button "Choose a tag" at bounding box center [223, 135] width 123 height 22
click at [229, 264] on span "Jorn. Con. Canc." at bounding box center [207, 269] width 59 height 13
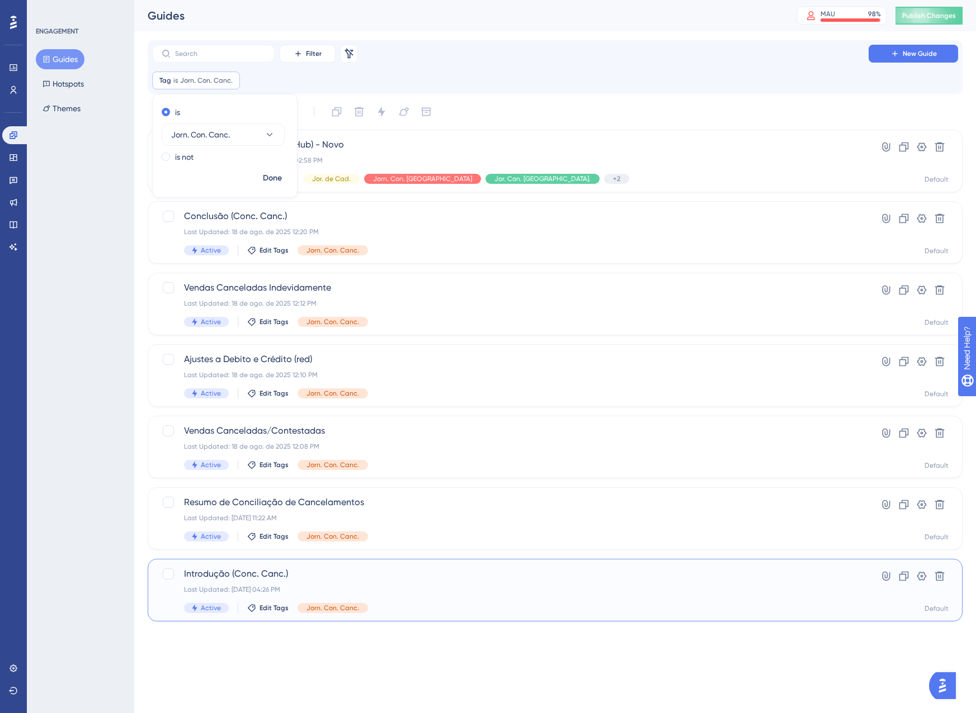
click at [422, 584] on div "Introdução (Conc. Canc.) Last Updated: 14 de ago. de 2025 04:26 PM Active Edit …" at bounding box center [510, 590] width 652 height 46
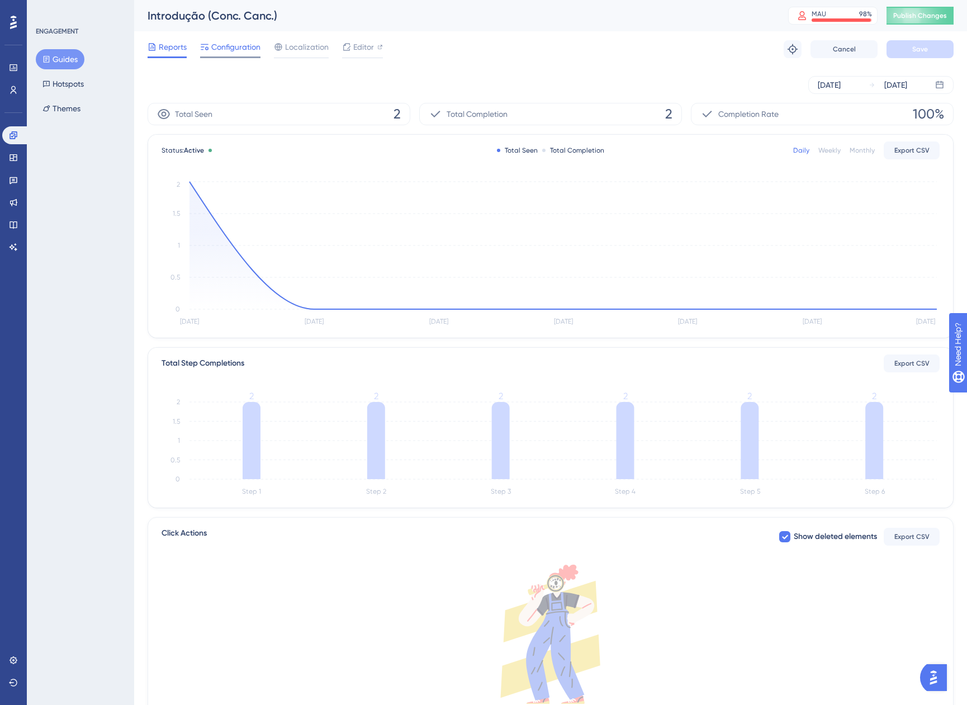
click at [218, 54] on div "Configuration" at bounding box center [230, 49] width 60 height 18
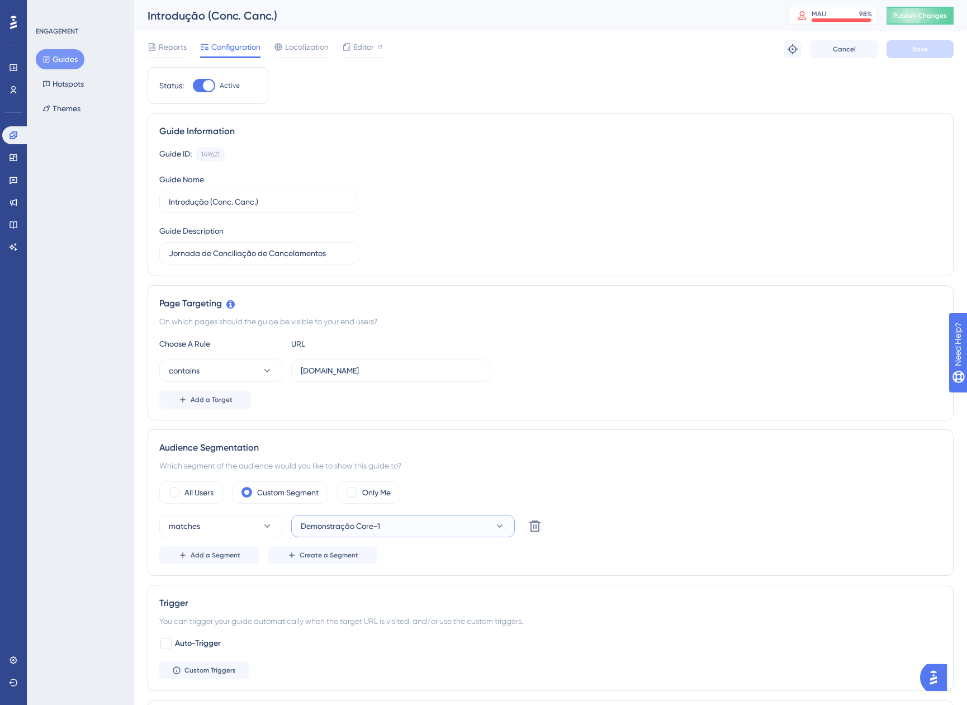
click at [412, 517] on button "Demonstração Core-1" at bounding box center [403, 526] width 224 height 22
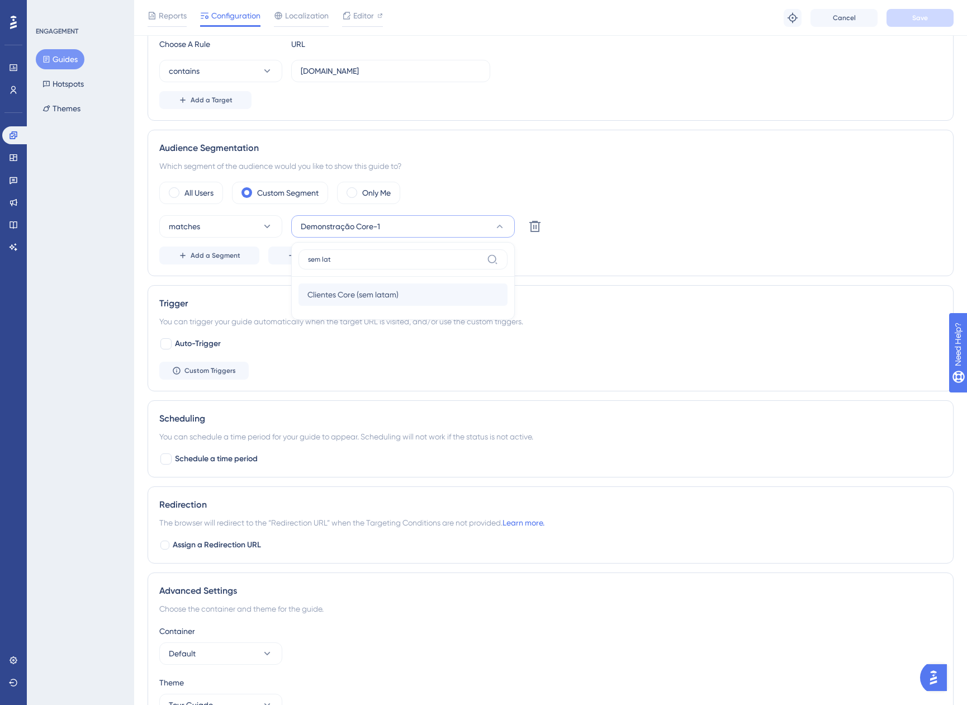
type input "sem lat"
click at [392, 289] on span "Clientes Core (sem latam)" at bounding box center [353, 294] width 91 height 13
click at [924, 21] on span "Save" at bounding box center [920, 17] width 16 height 9
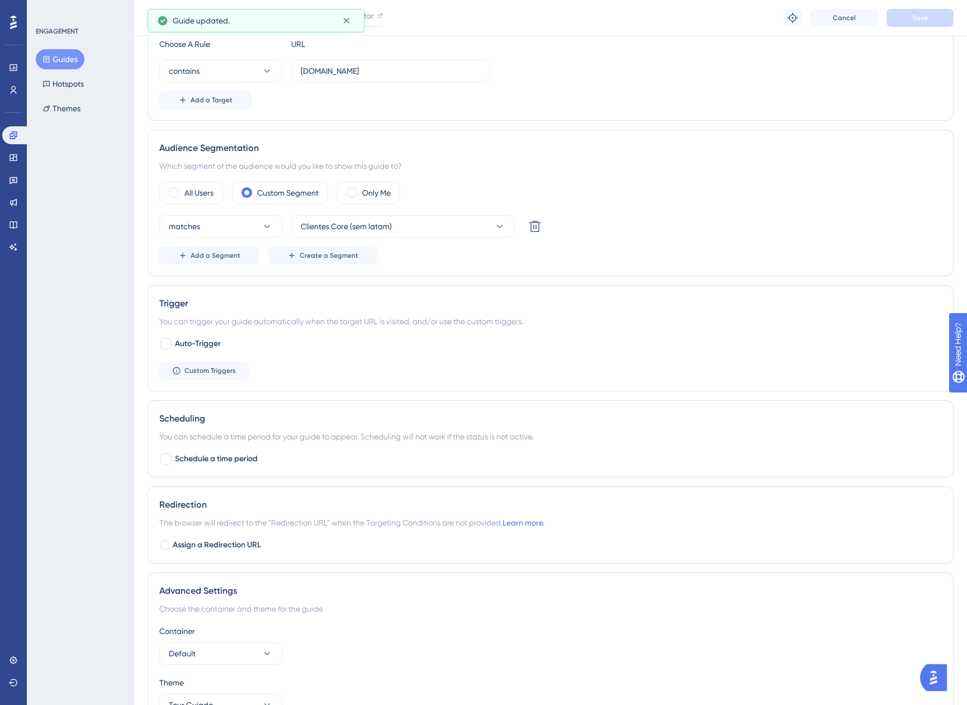
click at [65, 59] on button "Guides" at bounding box center [60, 59] width 49 height 20
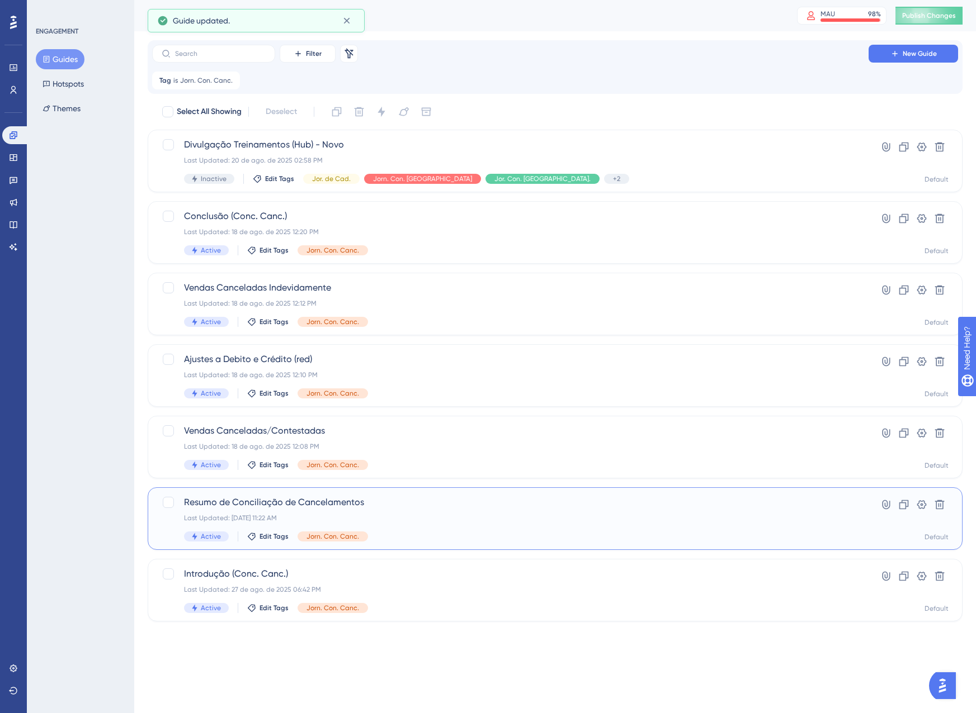
click at [330, 505] on span "Resumo de Conciliação de Cancelamentos" at bounding box center [510, 502] width 652 height 13
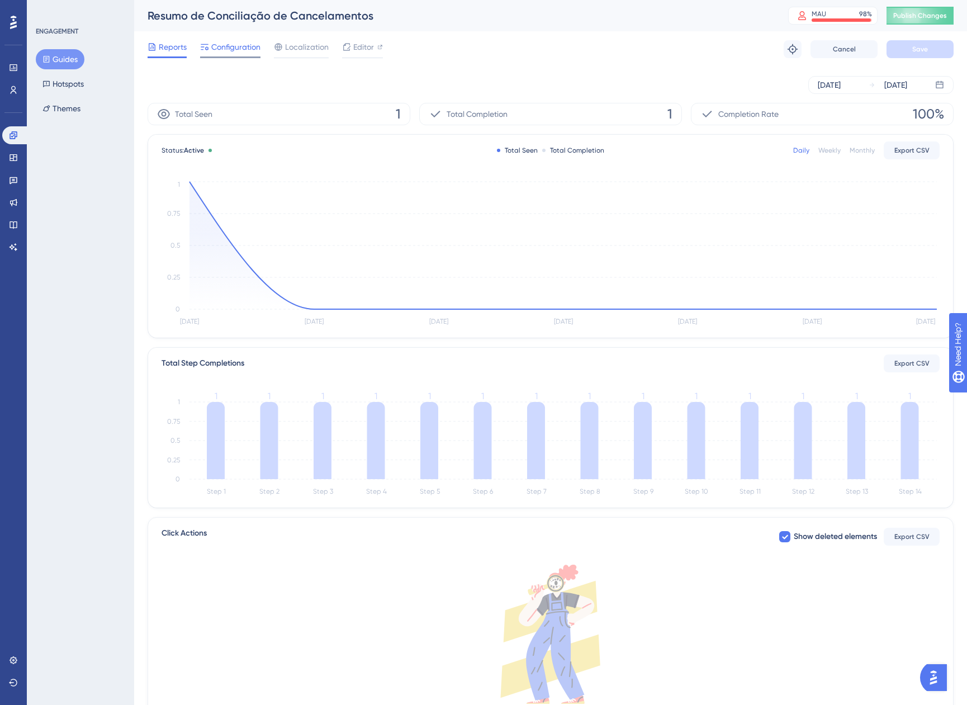
click at [210, 47] on div "Configuration" at bounding box center [230, 46] width 60 height 13
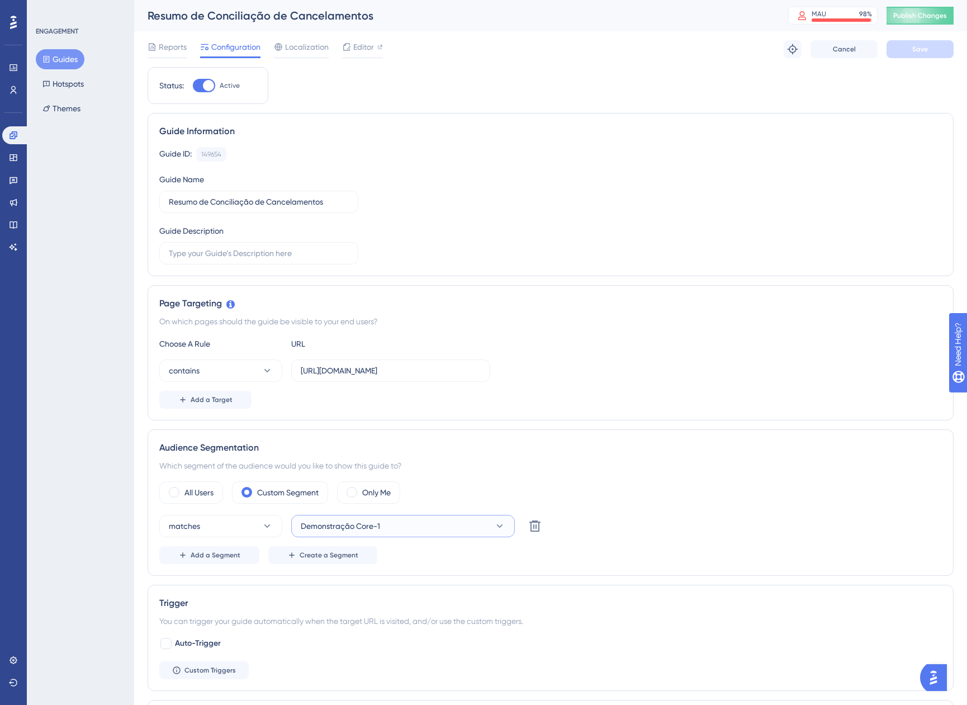
click at [365, 521] on span "Demonstração Core-1" at bounding box center [340, 525] width 79 height 13
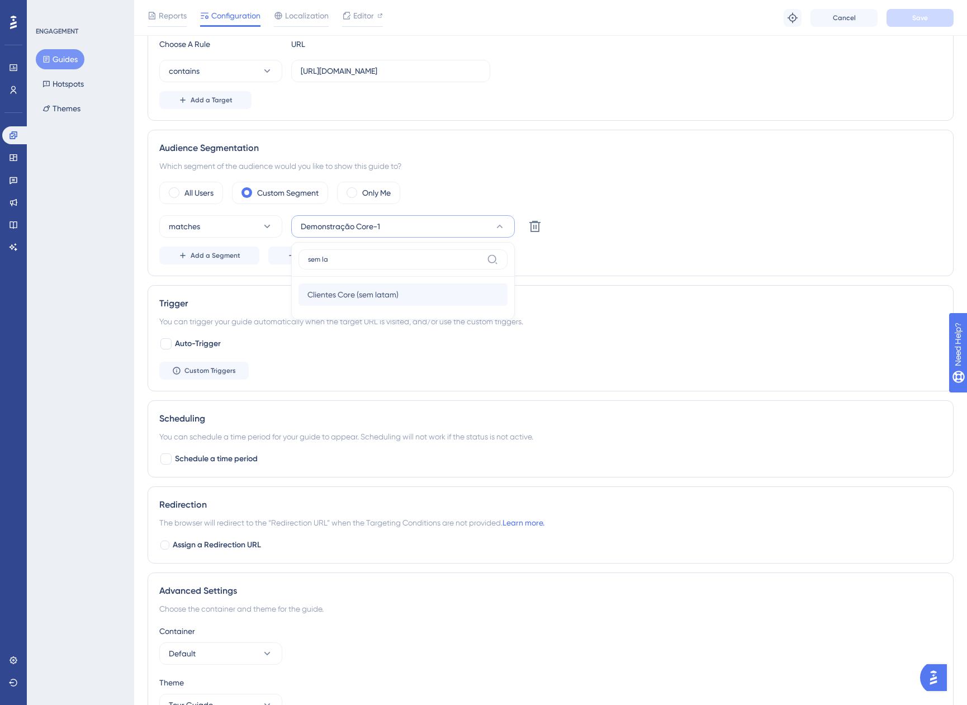
type input "sem la"
click at [357, 293] on span "Clientes Core (sem latam)" at bounding box center [353, 294] width 91 height 13
click at [909, 24] on button "Save" at bounding box center [920, 18] width 67 height 18
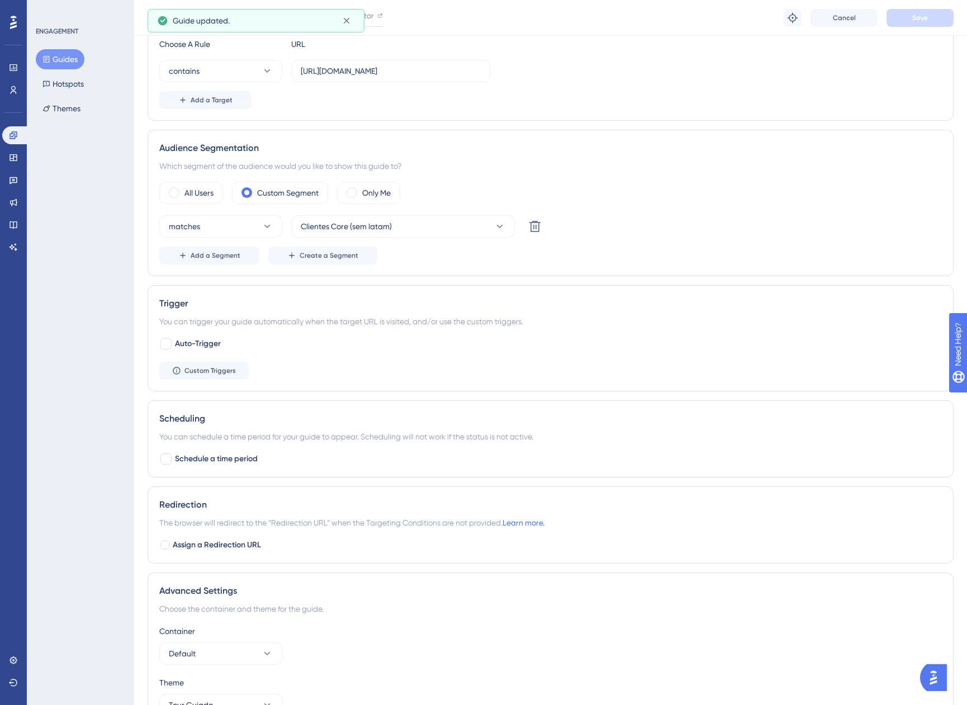
click at [56, 60] on button "Guides" at bounding box center [60, 59] width 49 height 20
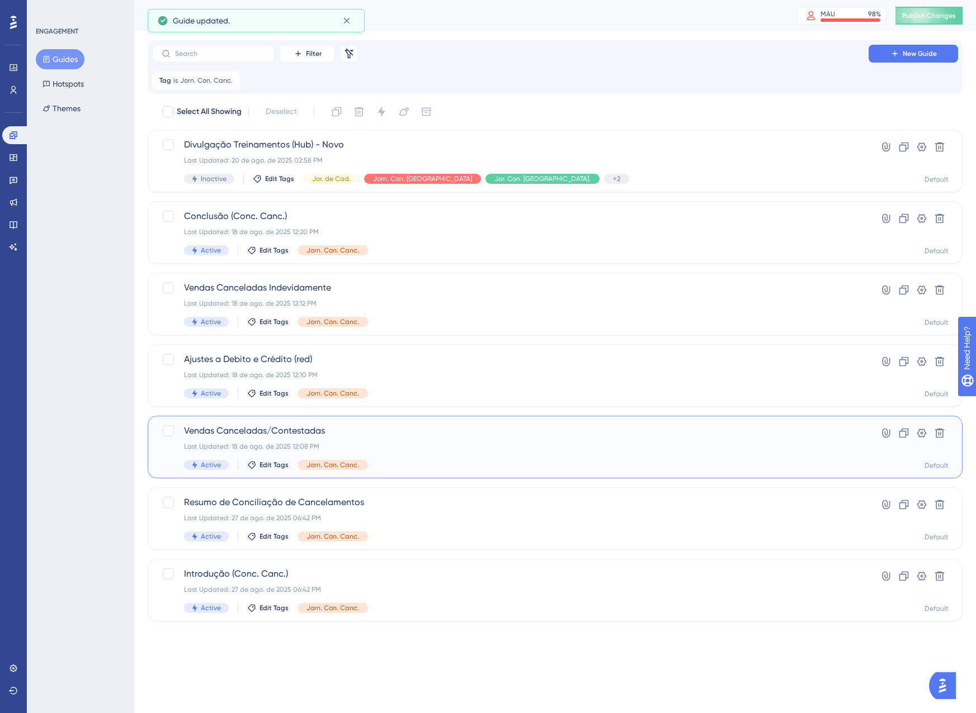
click at [379, 452] on div "Vendas Canceladas/Contestadas Last Updated: 18 de ago. de 2025 12:08 PM Active …" at bounding box center [510, 447] width 652 height 46
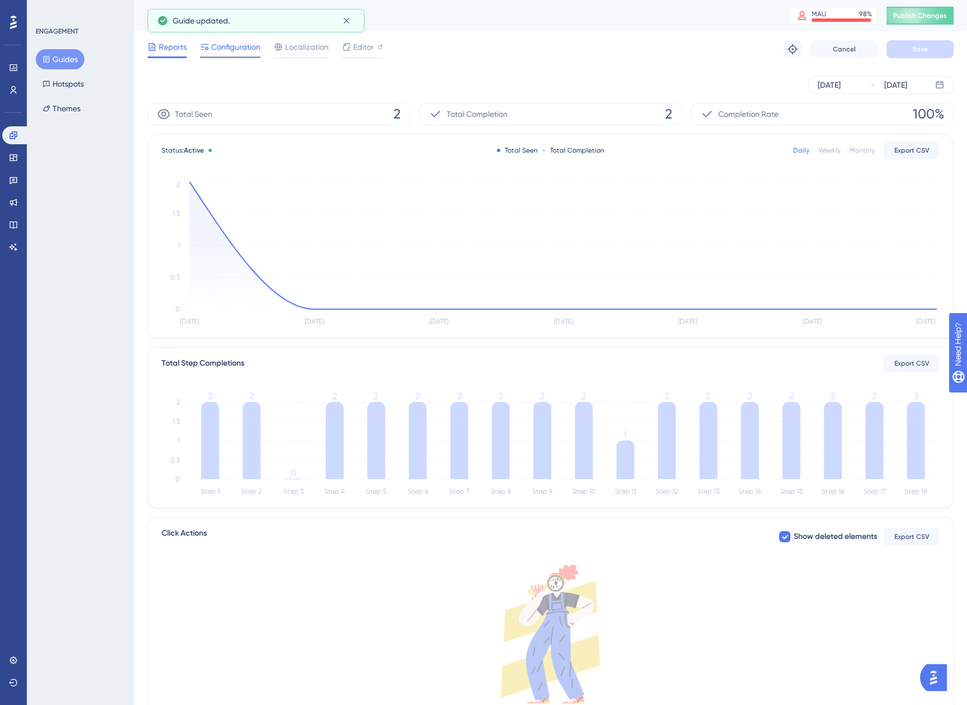
click at [223, 44] on span "Configuration" at bounding box center [235, 46] width 49 height 13
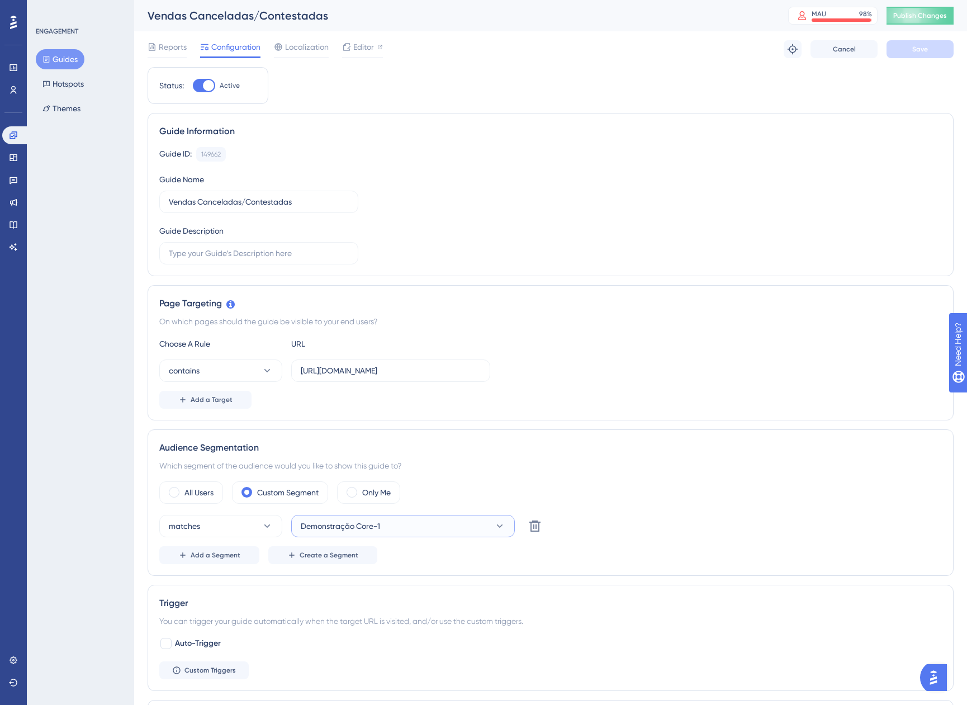
click at [385, 528] on button "Demonstração Core-1" at bounding box center [403, 526] width 224 height 22
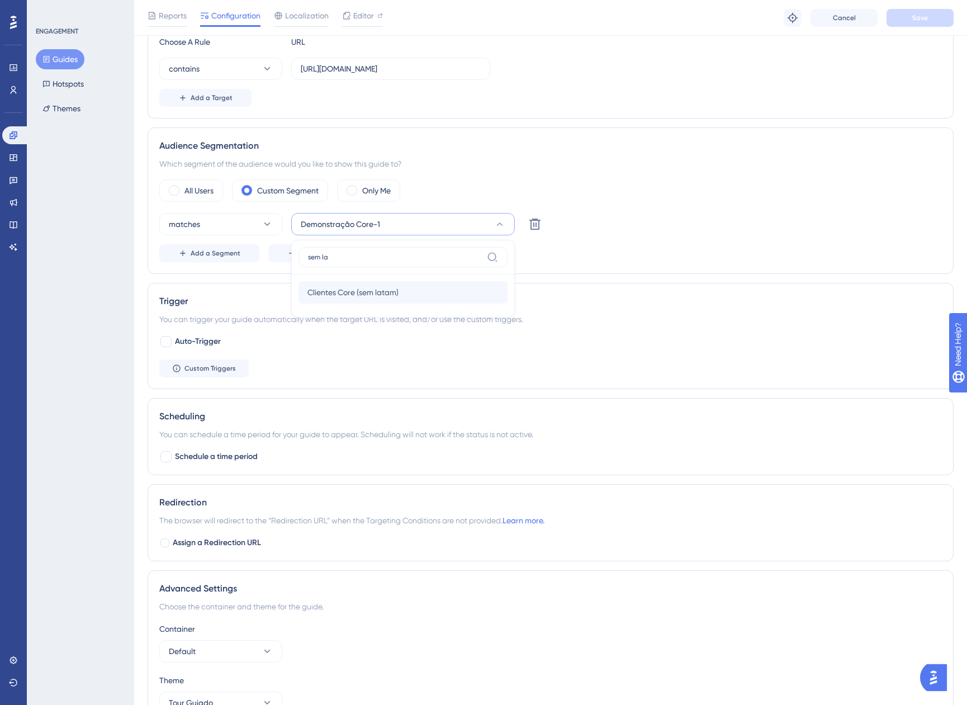
type input "sem la"
click at [382, 287] on span "Clientes Core (sem latam)" at bounding box center [353, 292] width 91 height 13
click at [934, 16] on button "Save" at bounding box center [920, 18] width 67 height 18
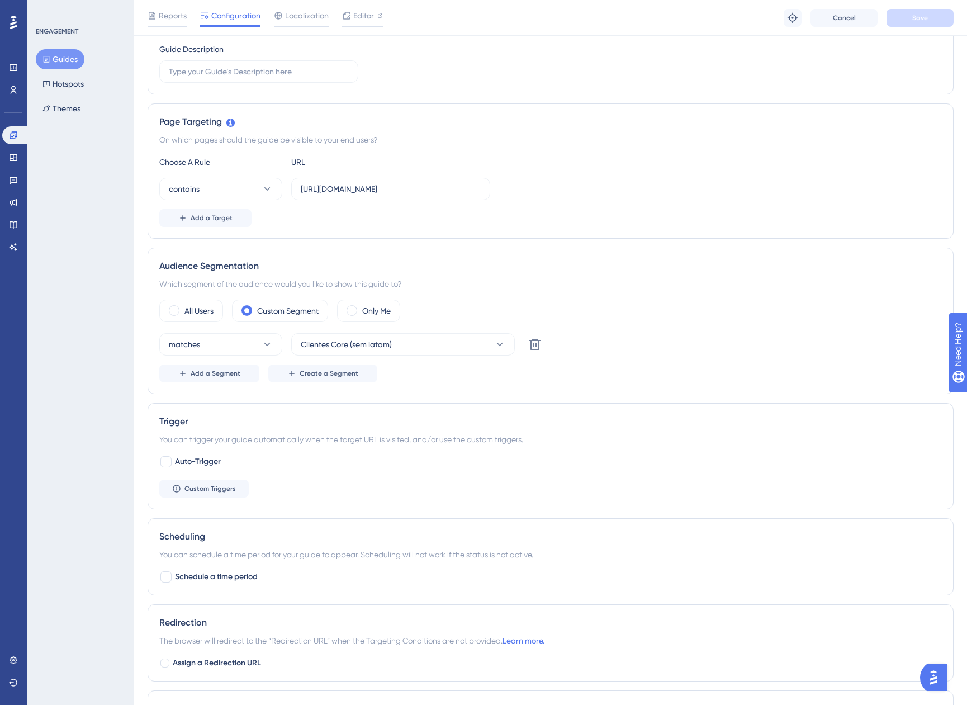
scroll to position [27, 0]
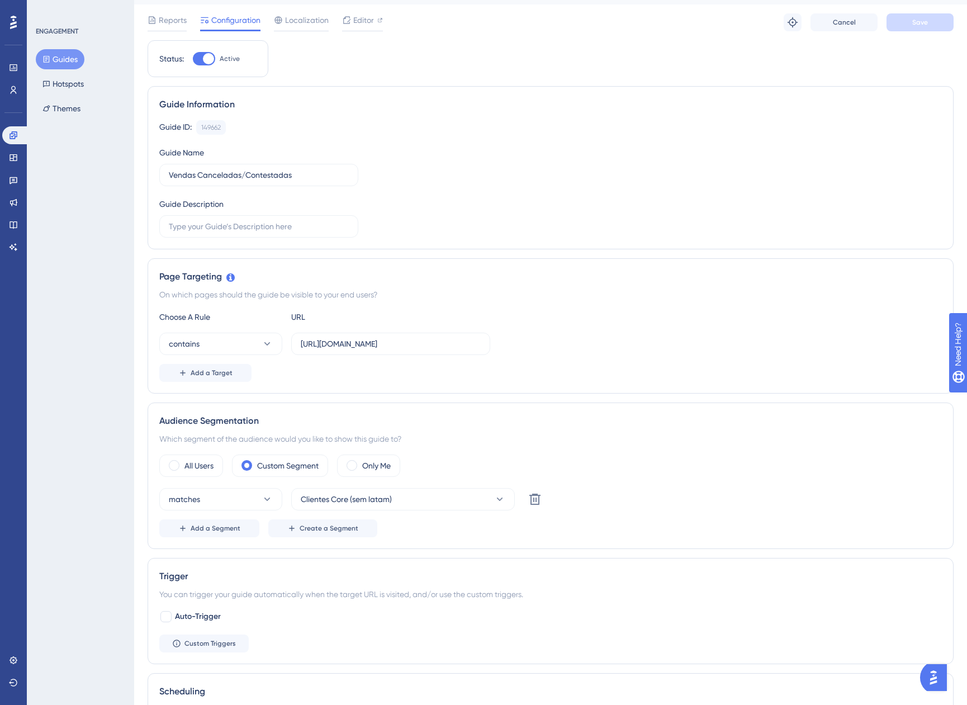
click at [60, 53] on button "Guides" at bounding box center [60, 59] width 49 height 20
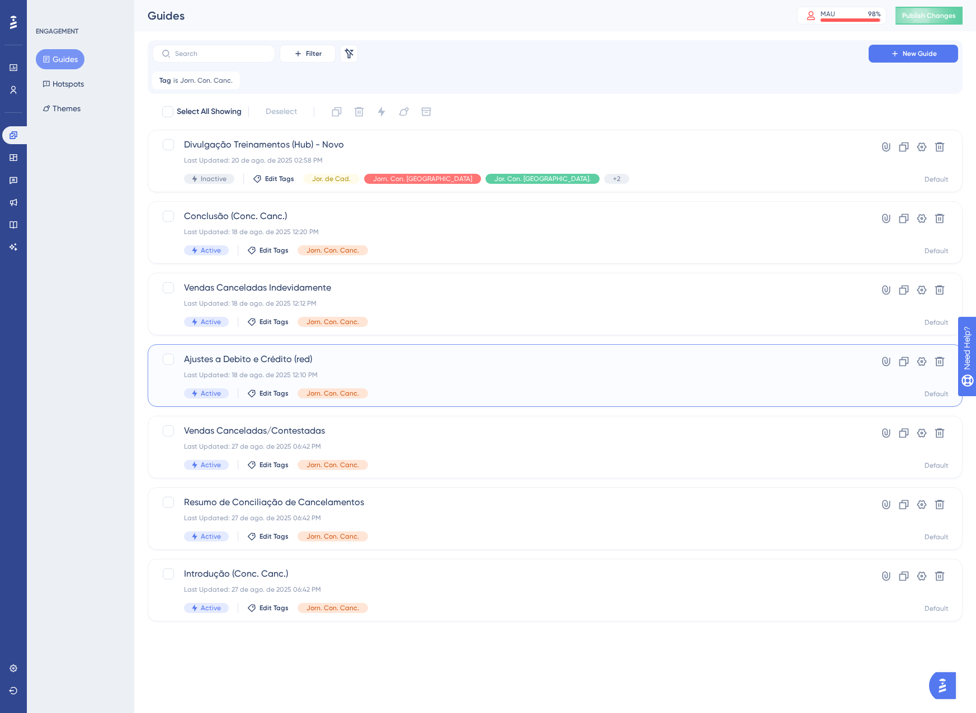
click at [394, 351] on div "Ajustes a Debito e Crédito (red) Last Updated: 18 de ago. de 2025 12:10 PM Acti…" at bounding box center [555, 375] width 815 height 63
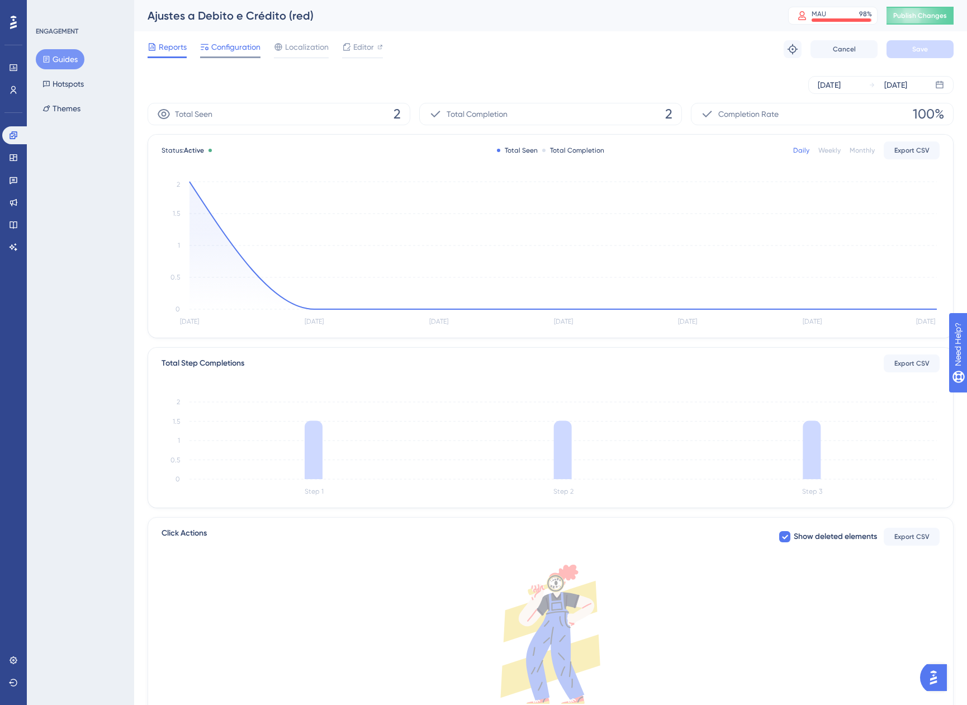
click at [243, 44] on span "Configuration" at bounding box center [235, 46] width 49 height 13
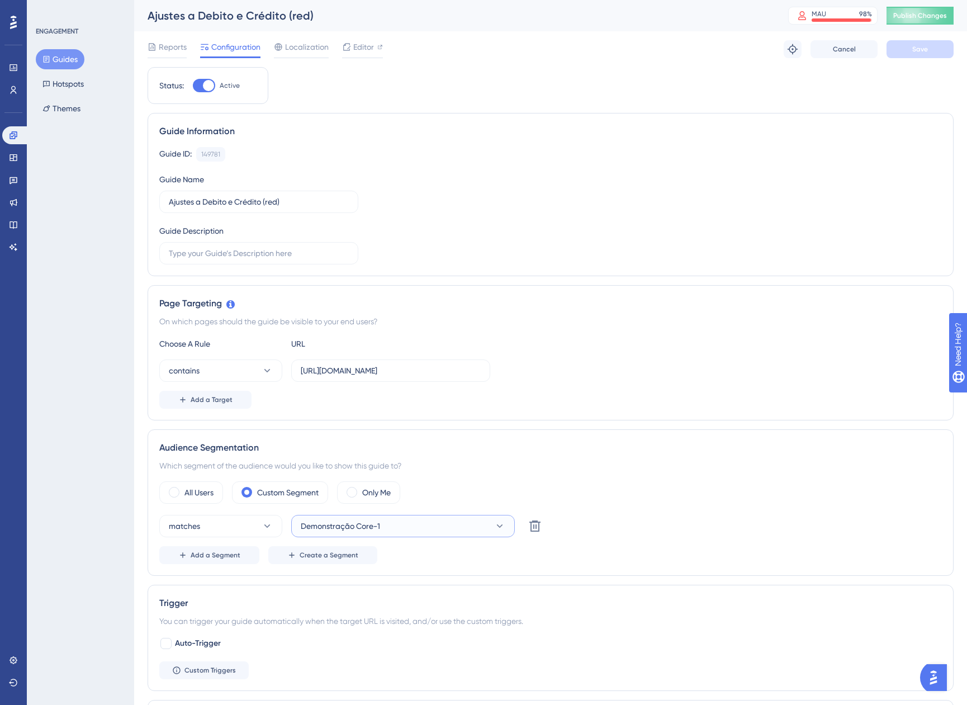
click at [460, 524] on button "Demonstração Core-1" at bounding box center [403, 526] width 224 height 22
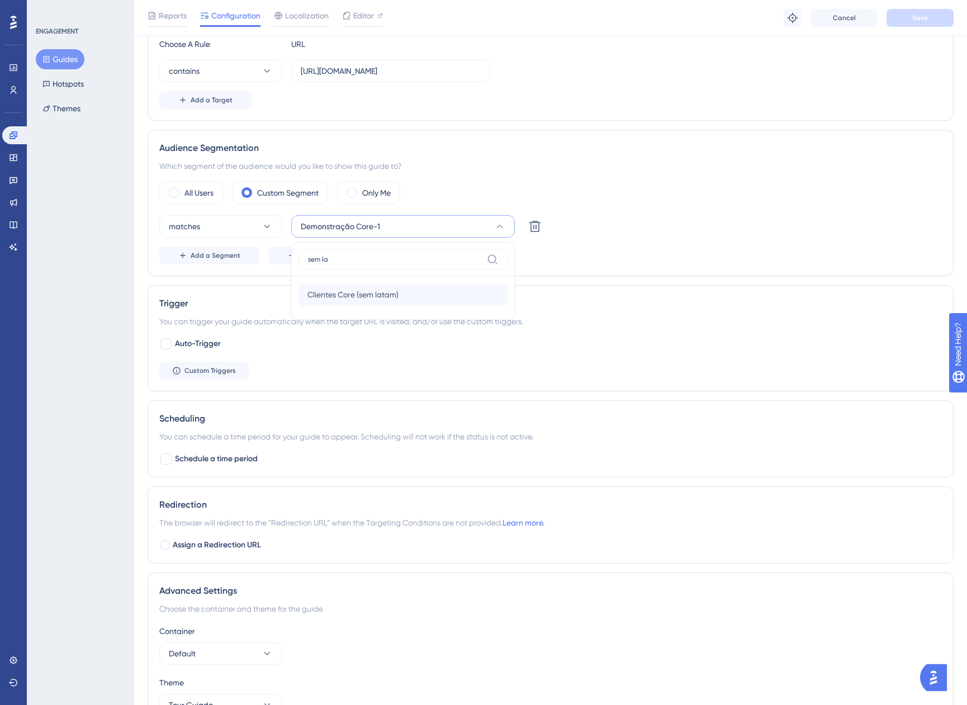
type input "sem la"
click at [381, 288] on span "Clientes Core (sem latam)" at bounding box center [353, 294] width 91 height 13
click at [931, 17] on button "Save" at bounding box center [920, 18] width 67 height 18
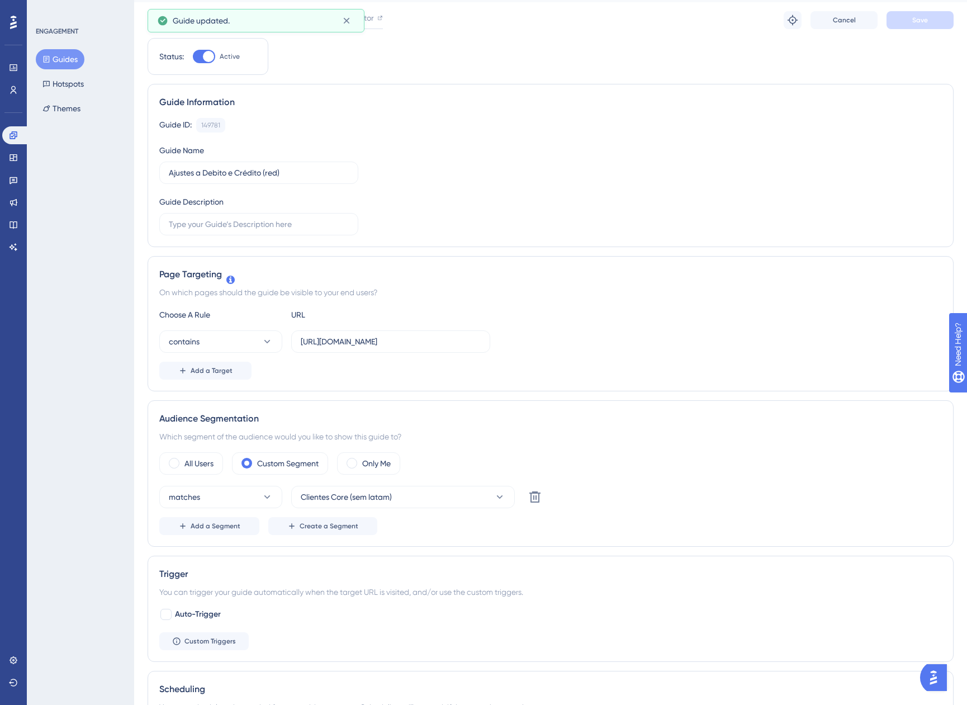
scroll to position [0, 0]
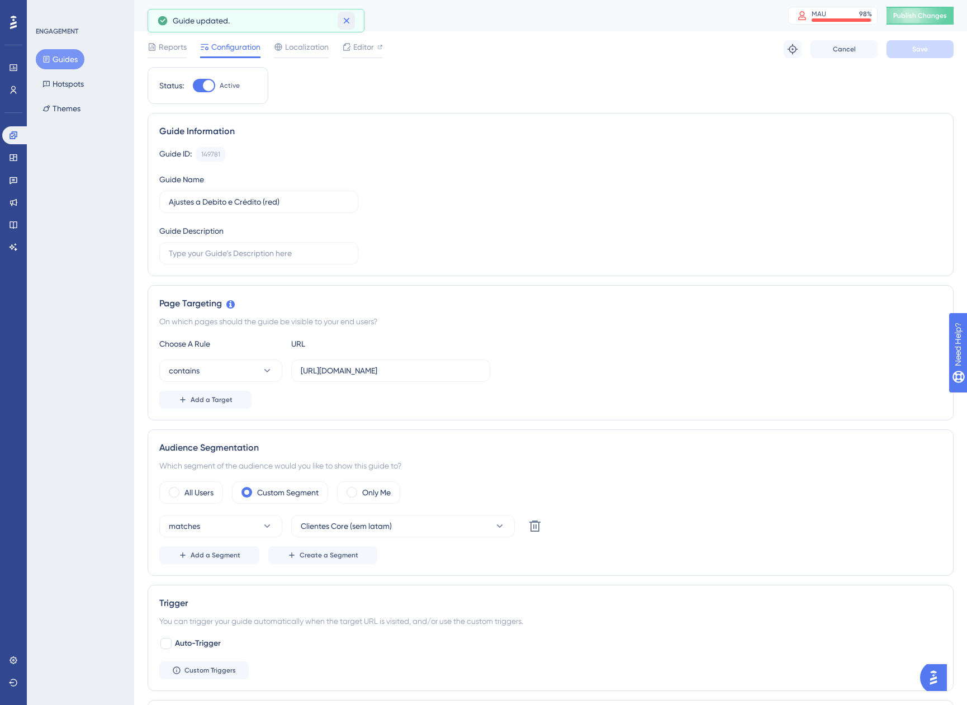
click at [347, 18] on icon at bounding box center [346, 20] width 11 height 11
click at [59, 60] on button "Guides" at bounding box center [60, 59] width 49 height 20
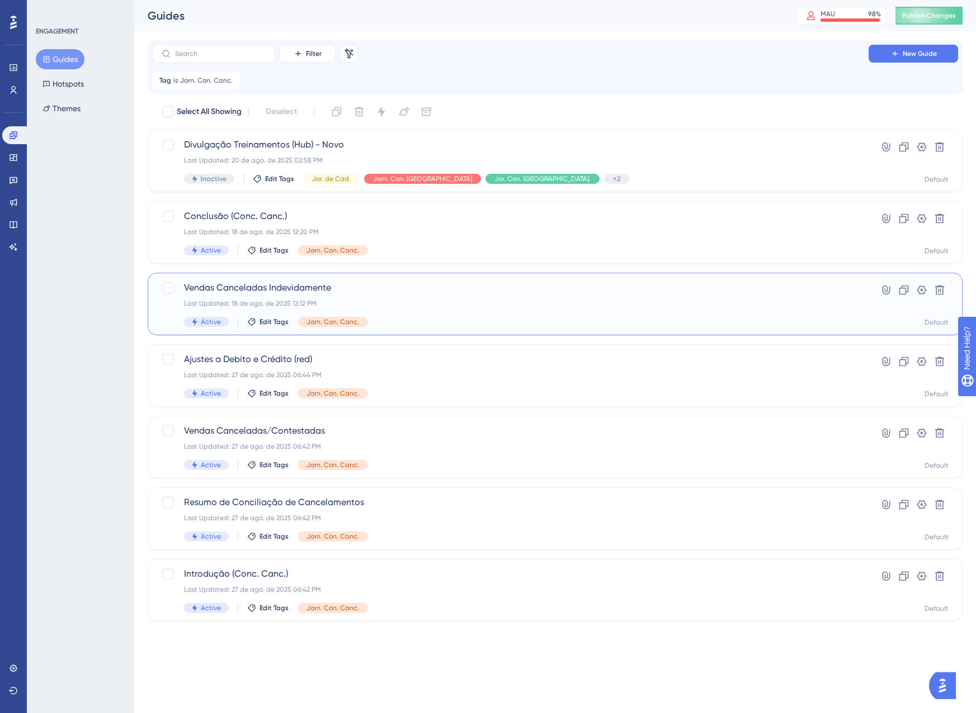
click at [435, 304] on div "Last Updated: 18 de ago. de 2025 12:12 PM" at bounding box center [510, 303] width 652 height 9
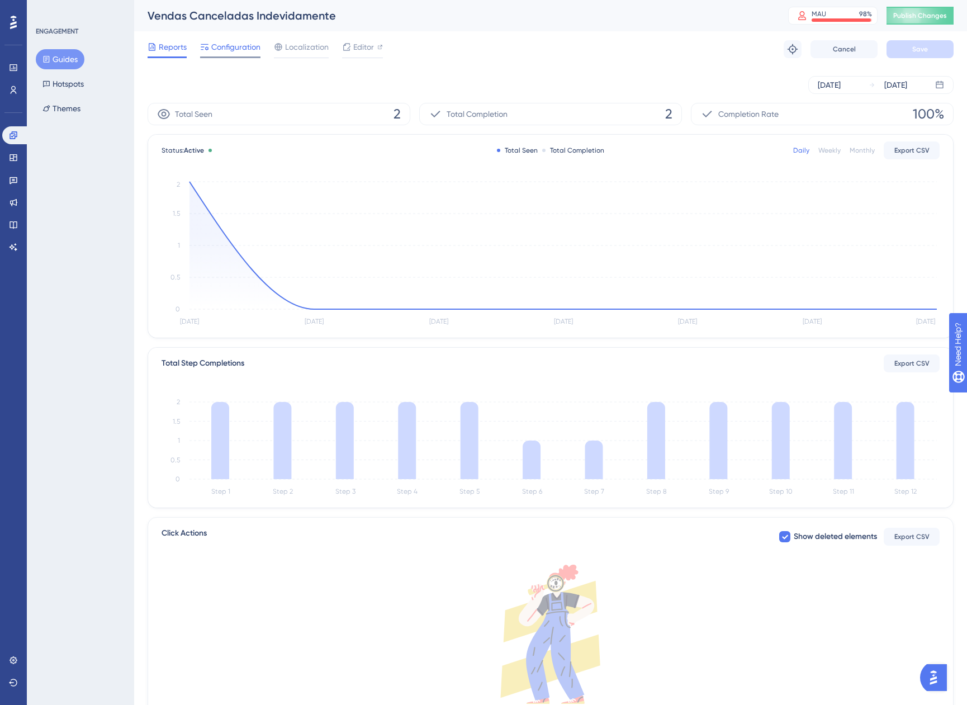
click at [232, 56] on div at bounding box center [230, 57] width 60 height 2
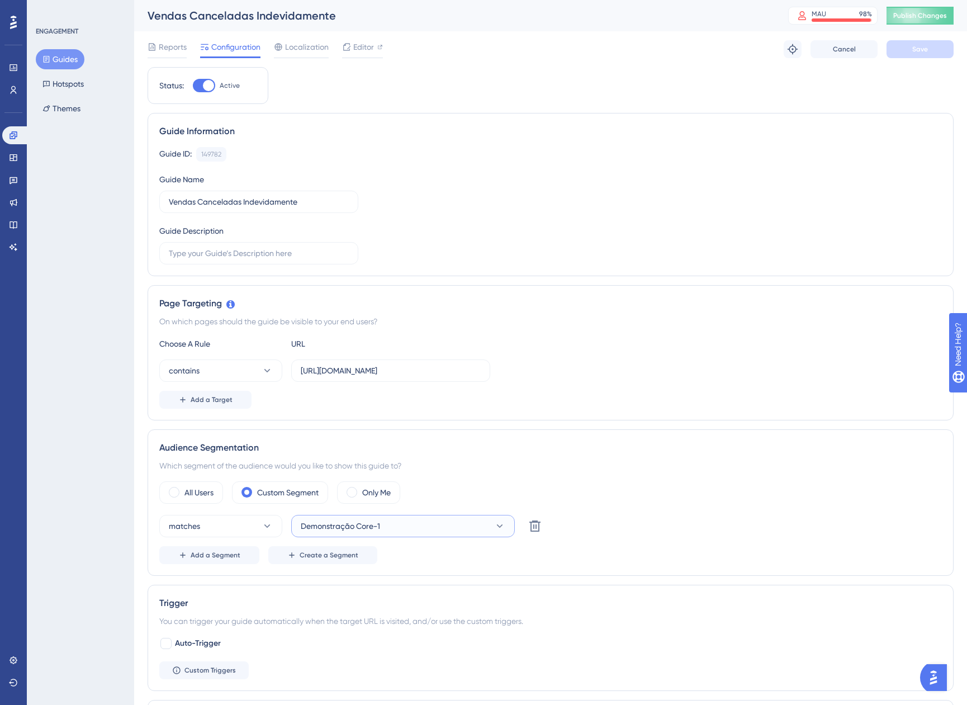
click at [442, 529] on button "Demonstração Core-1" at bounding box center [403, 526] width 224 height 22
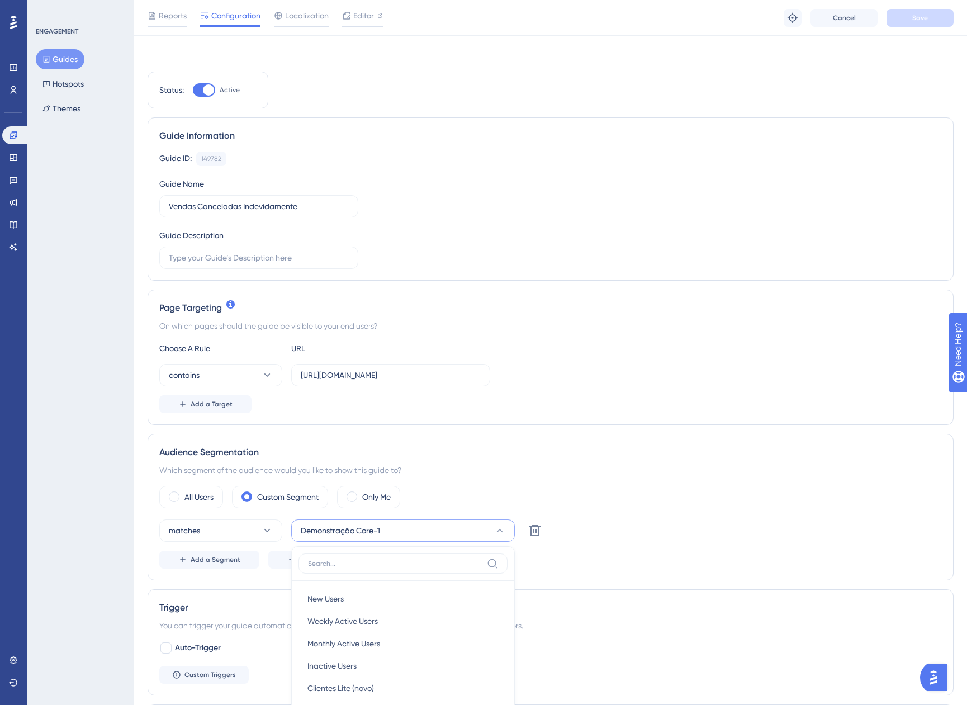
scroll to position [302, 0]
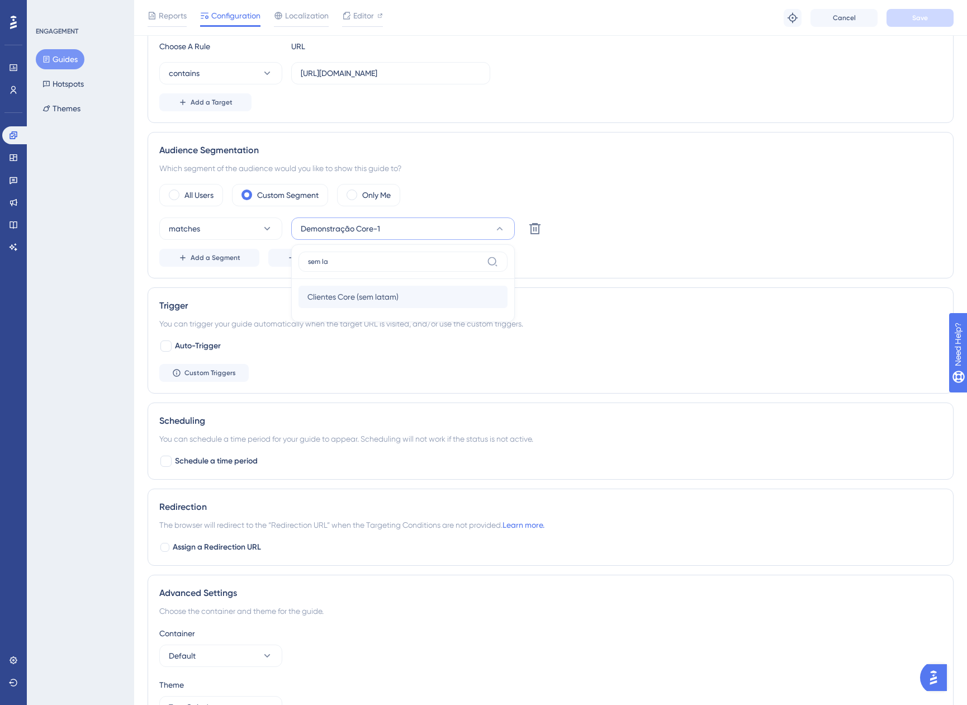
type input "sem la"
click at [379, 302] on span "Clientes Core (sem latam)" at bounding box center [353, 296] width 91 height 13
click at [918, 19] on span "Save" at bounding box center [920, 17] width 16 height 9
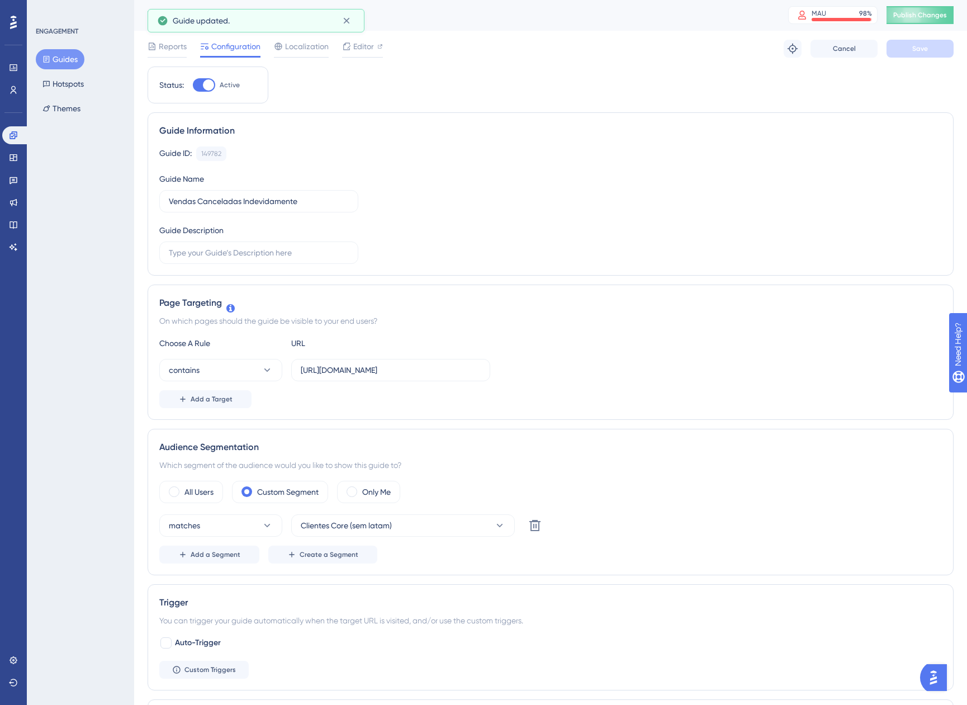
scroll to position [0, 0]
click at [62, 58] on button "Guides" at bounding box center [60, 59] width 49 height 20
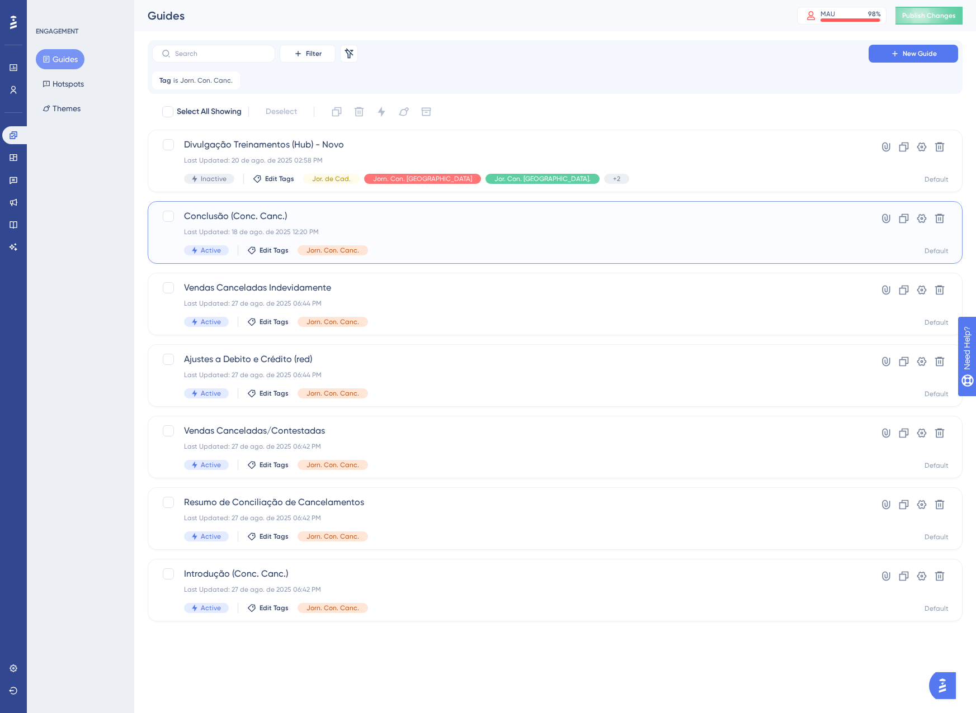
click at [456, 243] on div "Conclusão (Conc. Canc.) Last Updated: 18 de ago. de 2025 12:20 PM Active Edit T…" at bounding box center [510, 233] width 652 height 46
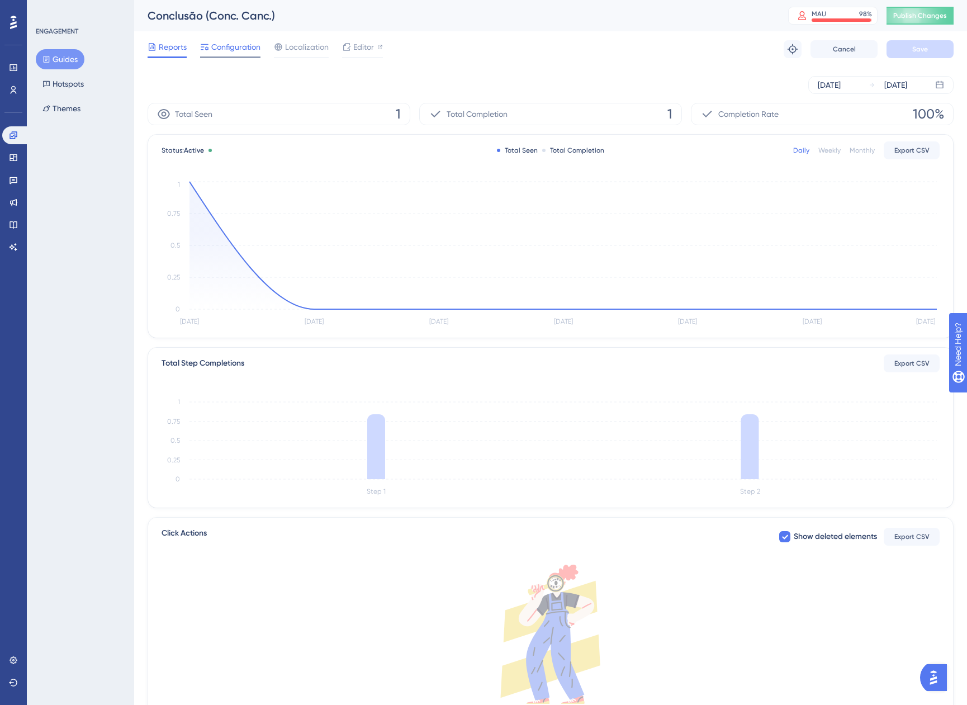
click at [225, 54] on div "Configuration" at bounding box center [230, 49] width 60 height 18
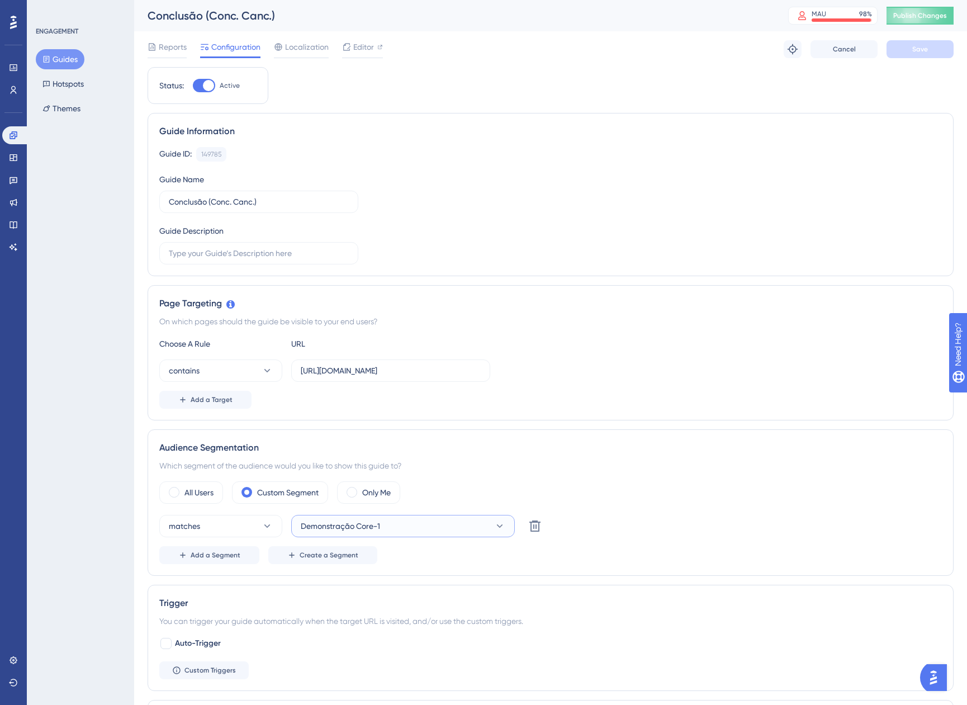
click at [427, 520] on button "Demonstração Core-1" at bounding box center [403, 526] width 224 height 22
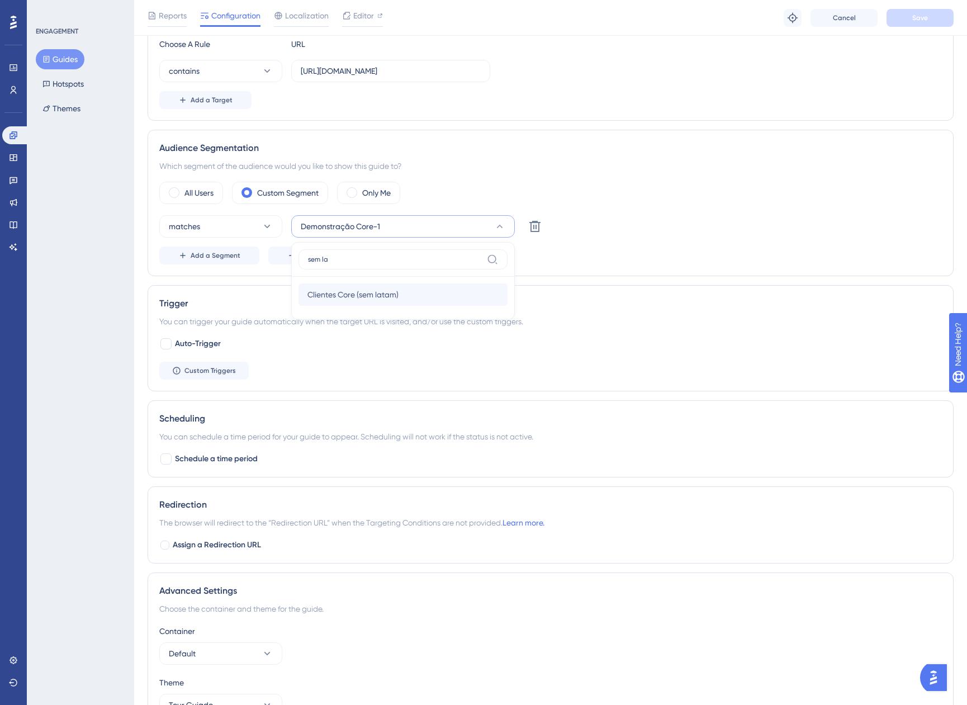
type input "sem la"
click at [330, 294] on span "Clientes Core (sem latam)" at bounding box center [353, 294] width 91 height 13
click at [895, 23] on button "Save" at bounding box center [920, 18] width 67 height 18
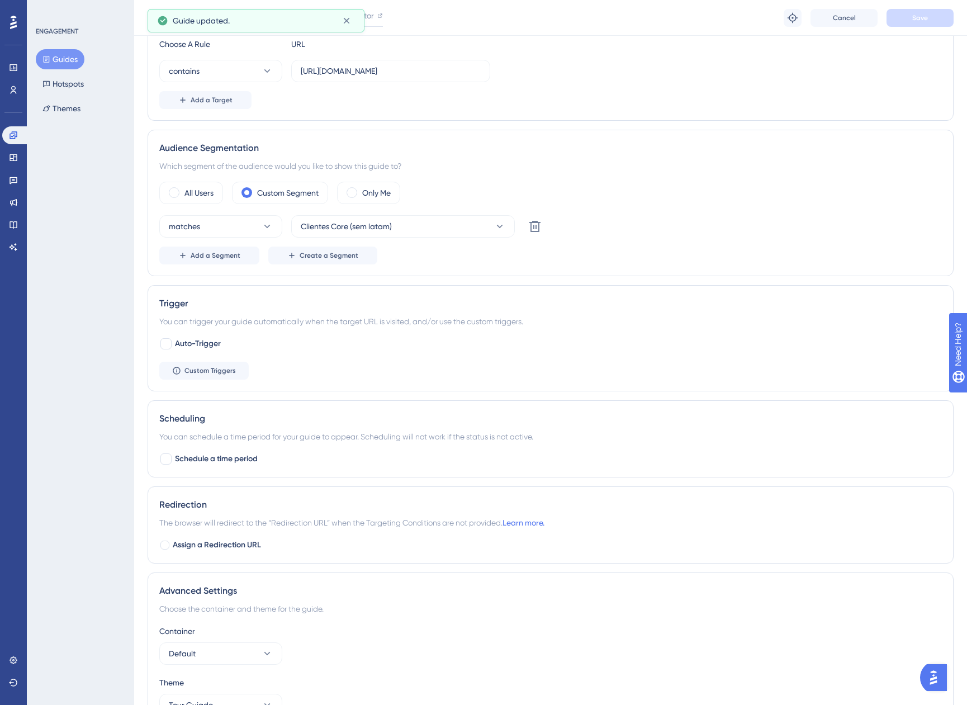
click at [55, 55] on button "Guides" at bounding box center [60, 59] width 49 height 20
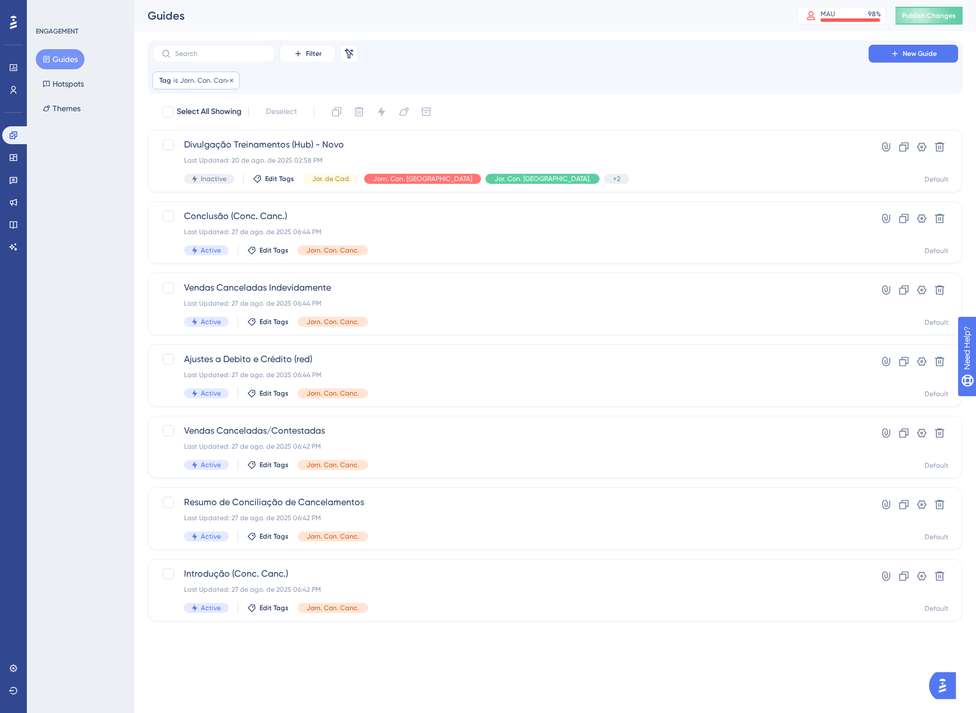
click at [198, 81] on span "Jorn. Con. Canc." at bounding box center [206, 80] width 53 height 9
click at [205, 140] on span "Jorn. Con. Canc." at bounding box center [200, 134] width 59 height 13
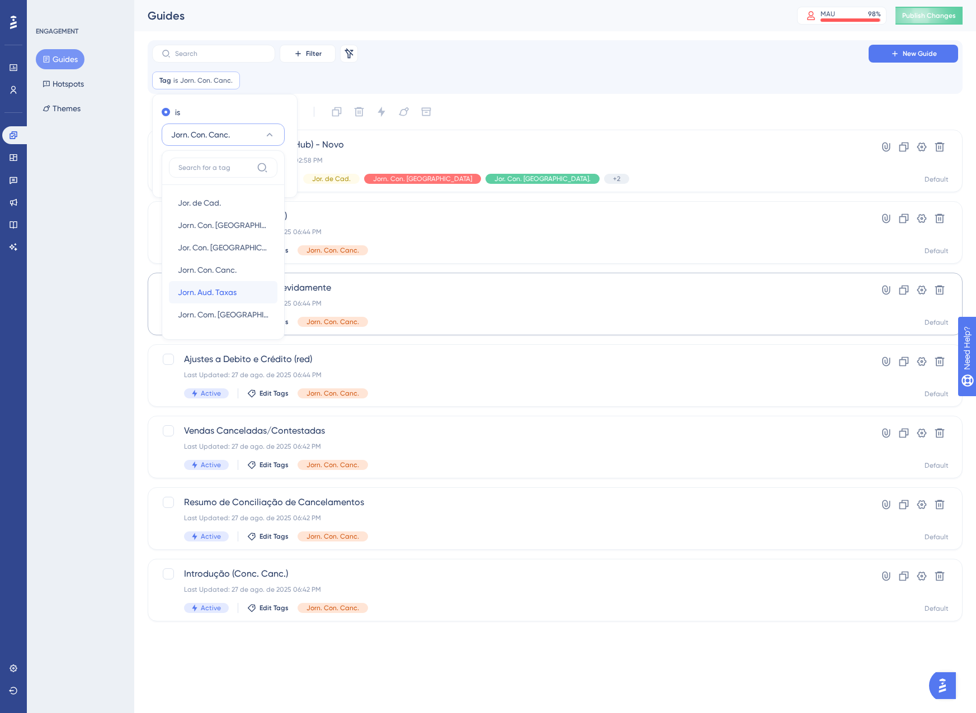
click at [218, 297] on span "Jorn. Aud. Taxas" at bounding box center [207, 292] width 59 height 13
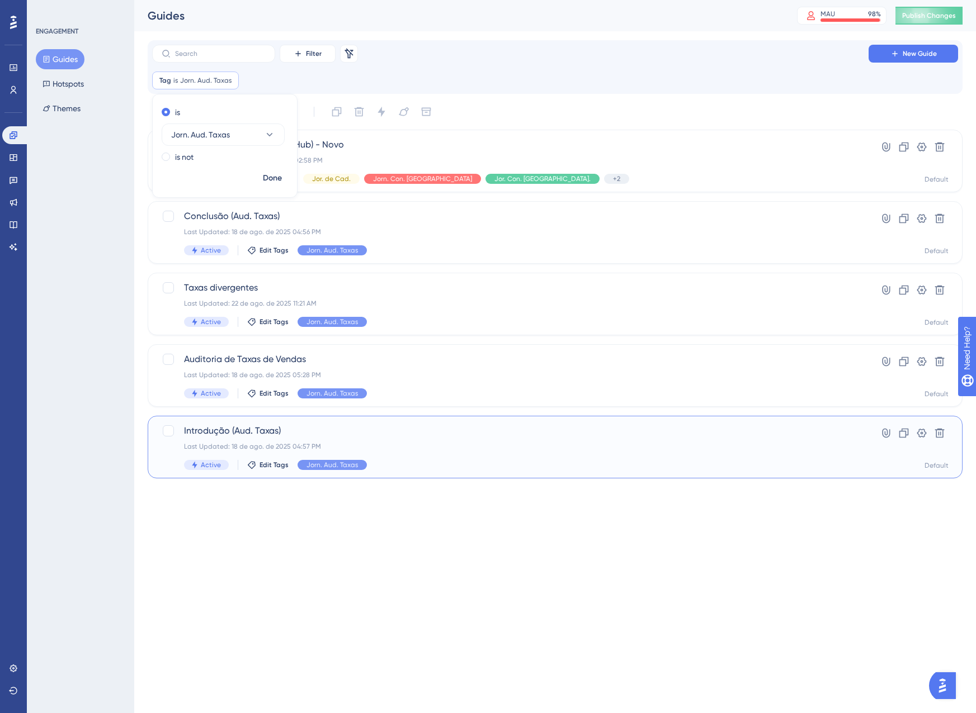
click at [429, 457] on div "Introdução (Aud. Taxas) Last Updated: 18 de ago. de 2025 04:57 PM Active Edit T…" at bounding box center [510, 447] width 652 height 46
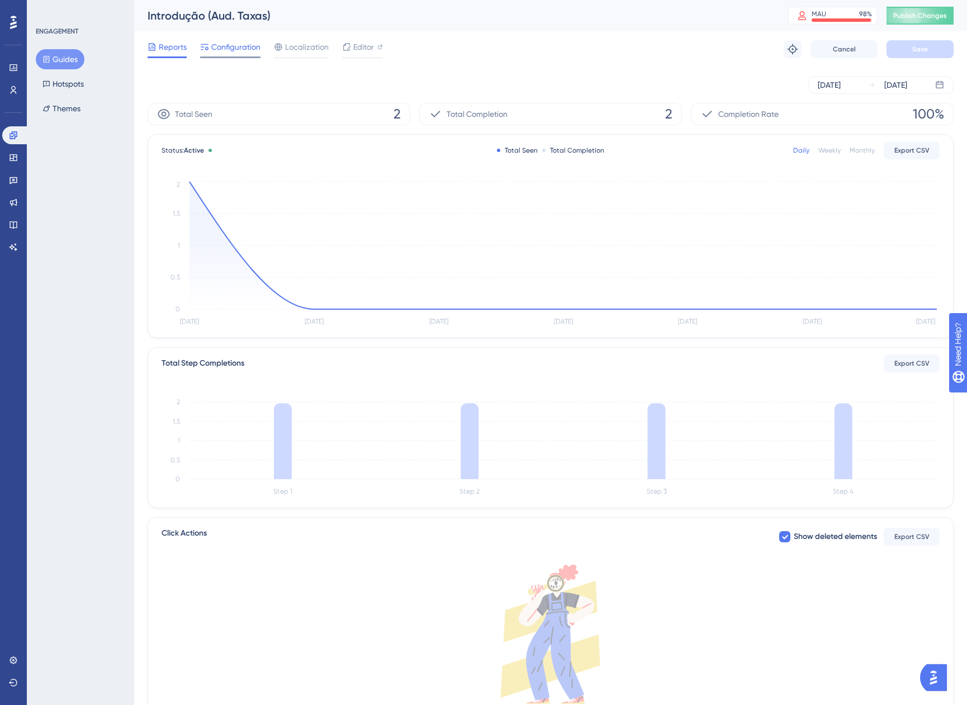
click at [233, 44] on span "Configuration" at bounding box center [235, 46] width 49 height 13
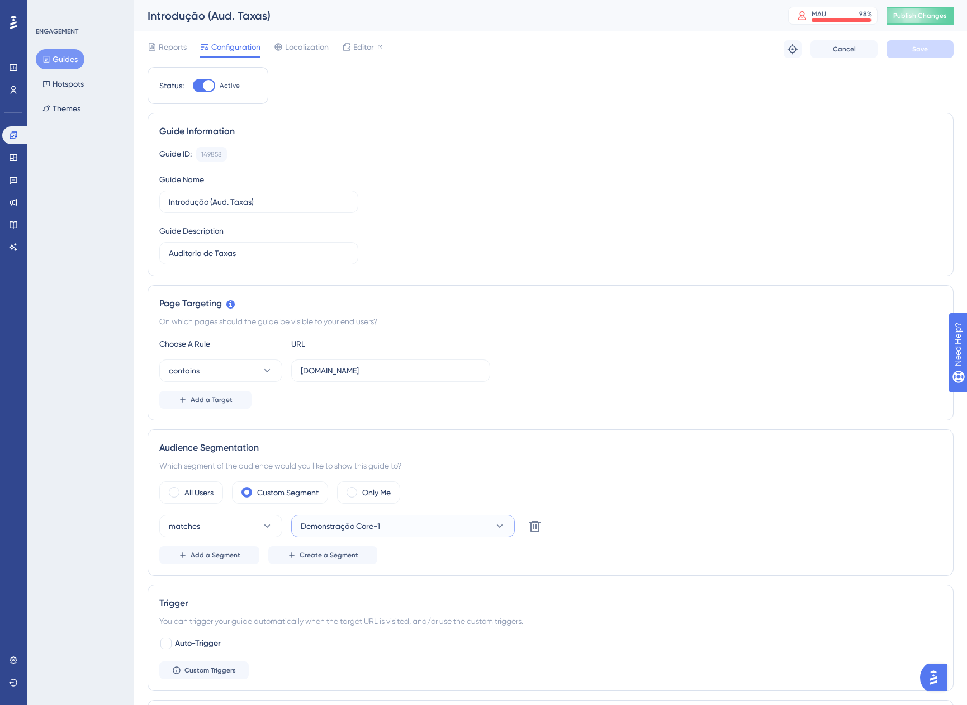
click at [370, 530] on span "Demonstração Core-1" at bounding box center [340, 525] width 79 height 13
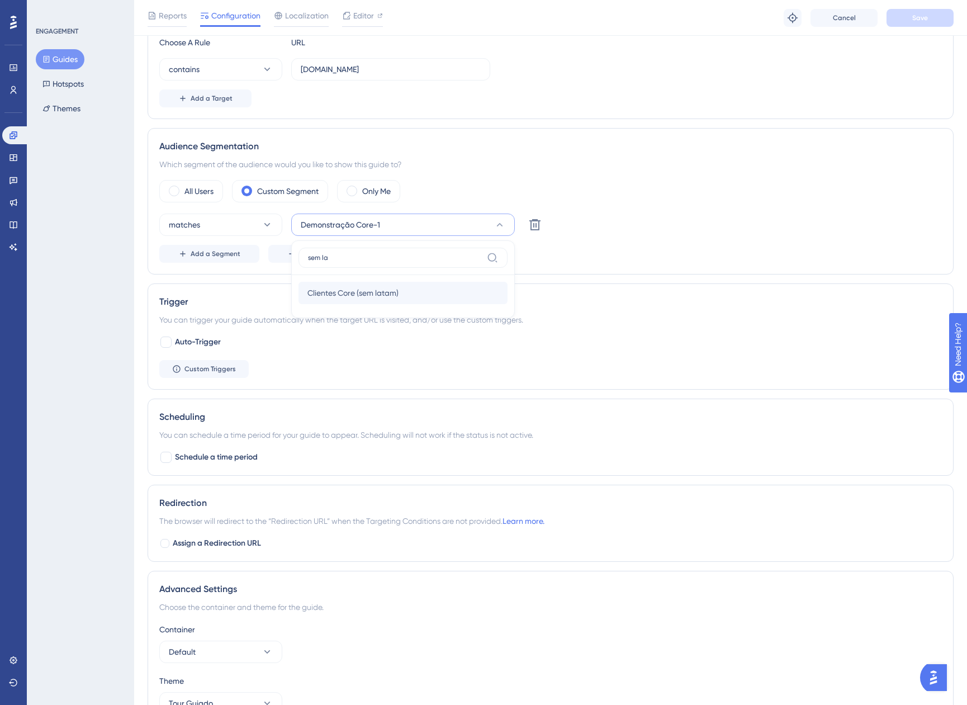
type input "sem la"
click at [333, 292] on span "Clientes Core (sem latam)" at bounding box center [353, 292] width 91 height 13
click at [914, 22] on span "Save" at bounding box center [920, 17] width 16 height 9
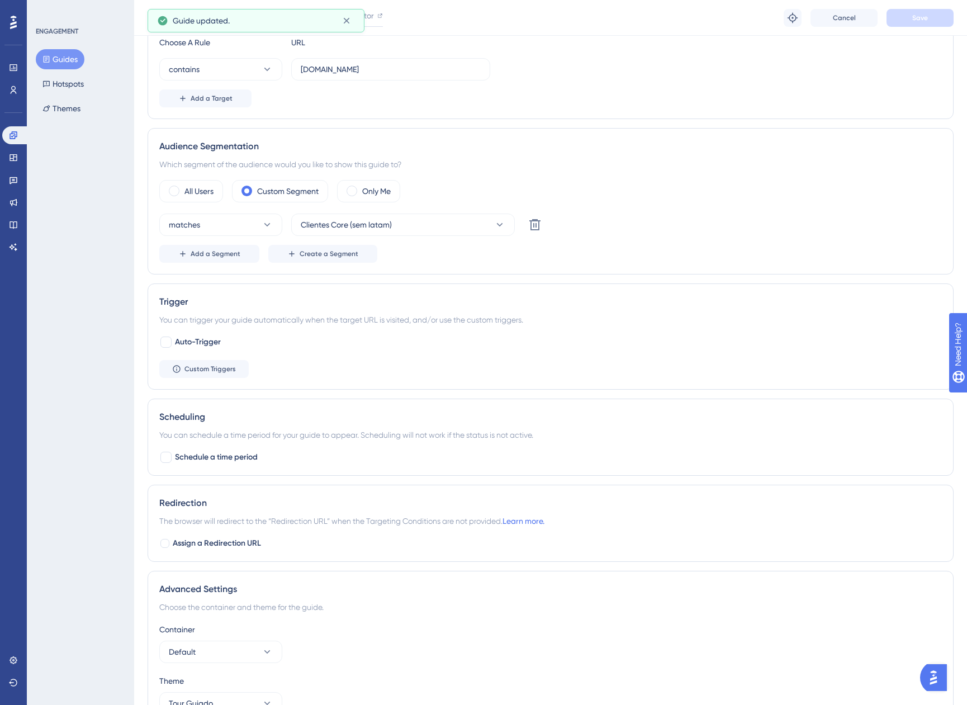
click at [45, 59] on icon at bounding box center [47, 59] width 6 height 7
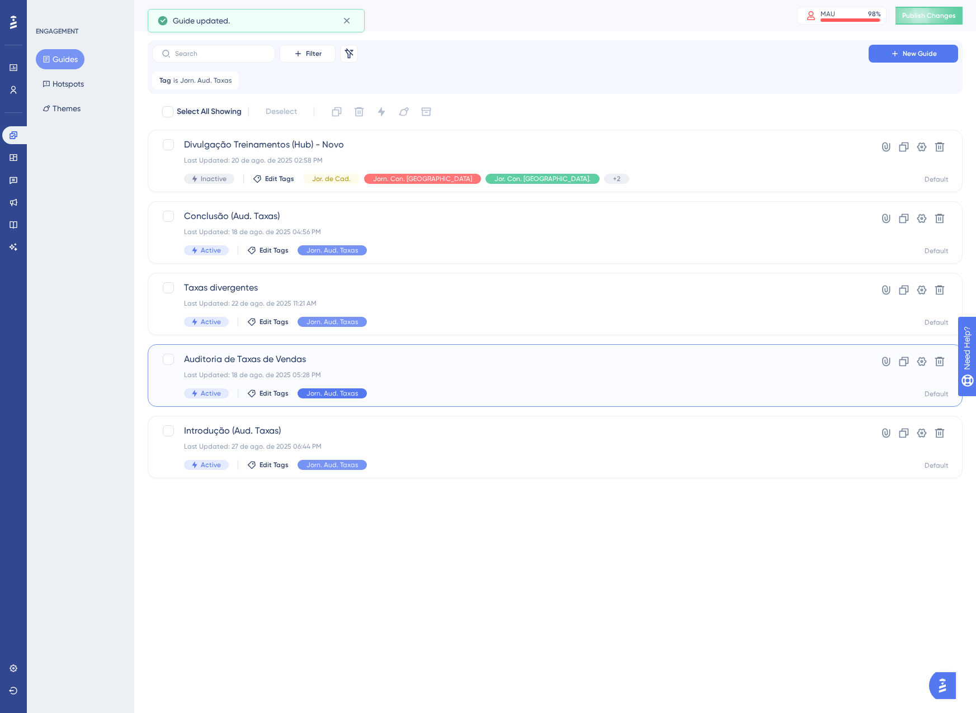
click at [324, 390] on span "Jorn. Aud. Taxas" at bounding box center [331, 393] width 51 height 9
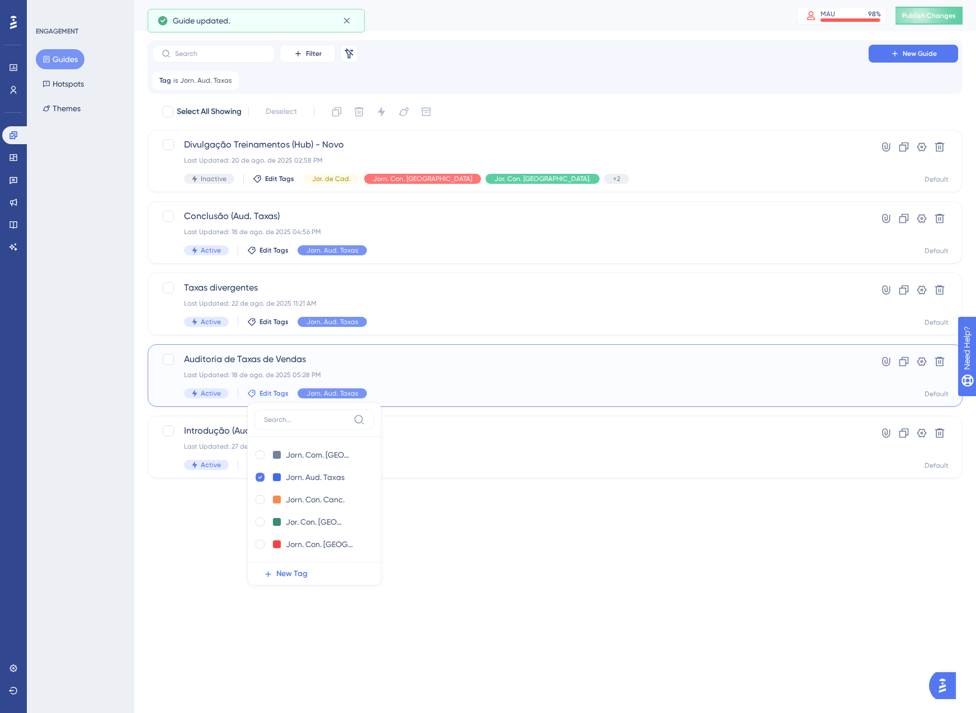
click at [412, 368] on div "Auditoria de Taxas de Vendas Last Updated: 18 de ago. de 2025 05:28 PM Active E…" at bounding box center [510, 376] width 652 height 46
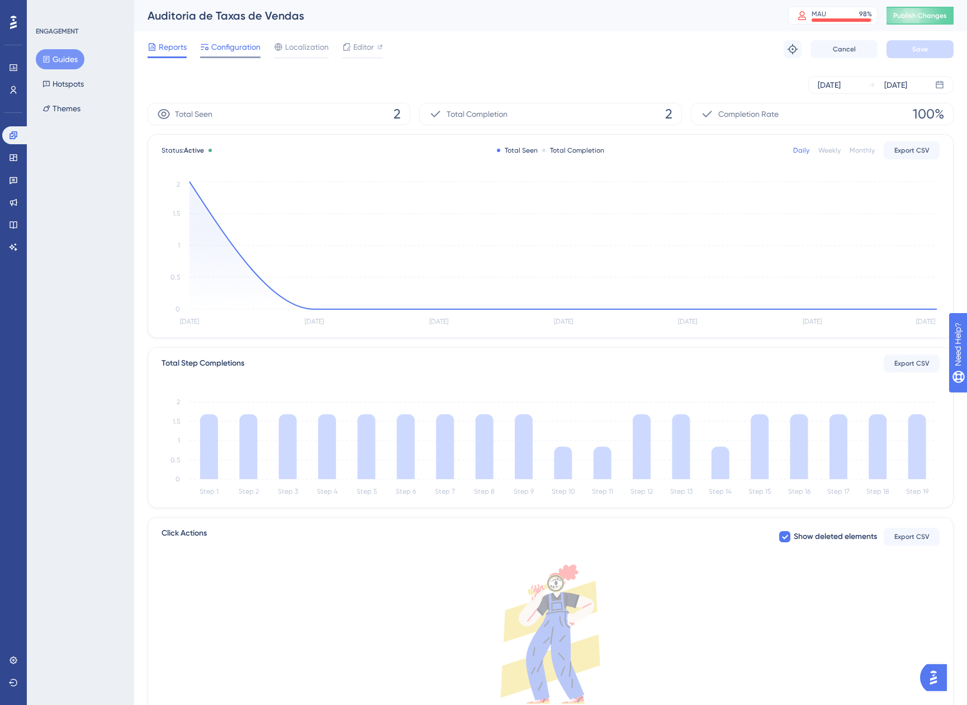
click at [215, 51] on span "Configuration" at bounding box center [235, 46] width 49 height 13
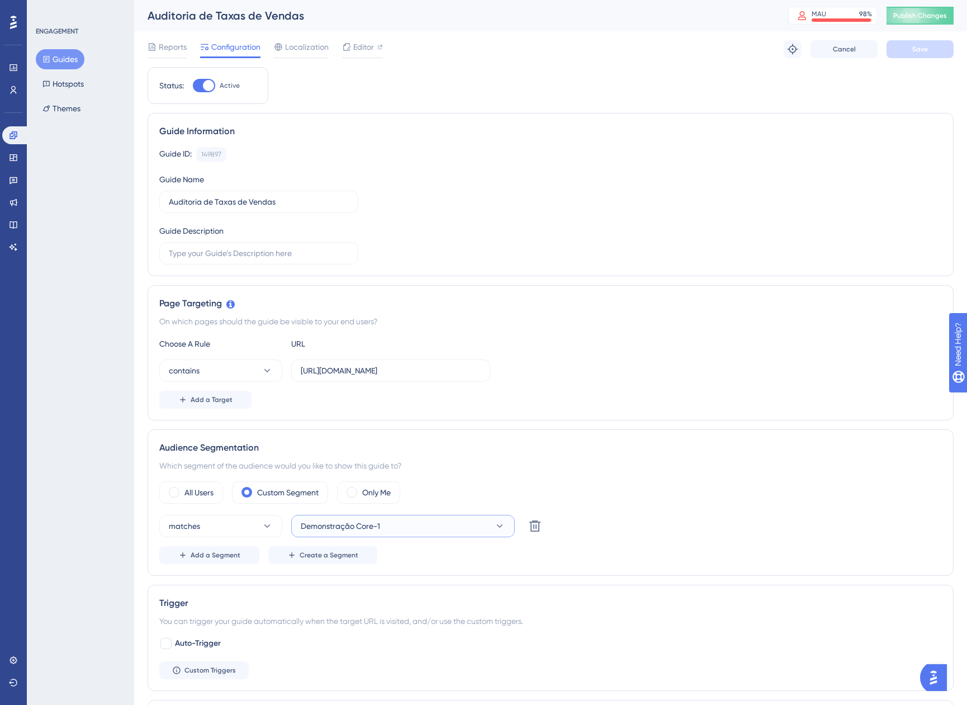
click at [371, 522] on span "Demonstração Core-1" at bounding box center [340, 525] width 79 height 13
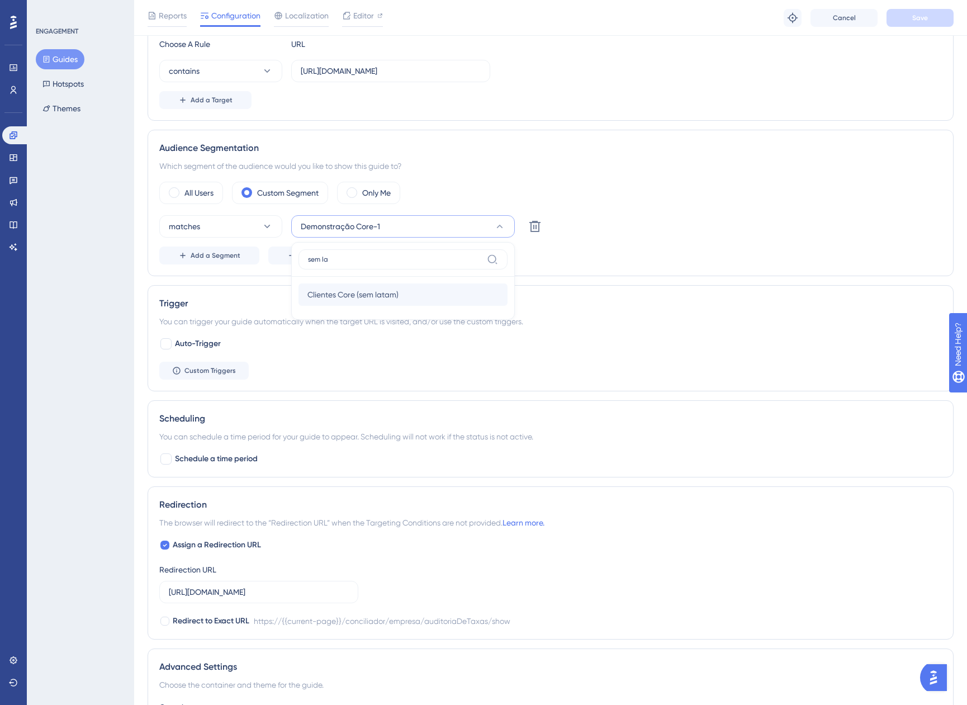
type input "sem la"
click at [378, 290] on span "Clientes Core (sem latam)" at bounding box center [353, 294] width 91 height 13
click at [922, 20] on span "Save" at bounding box center [920, 17] width 16 height 9
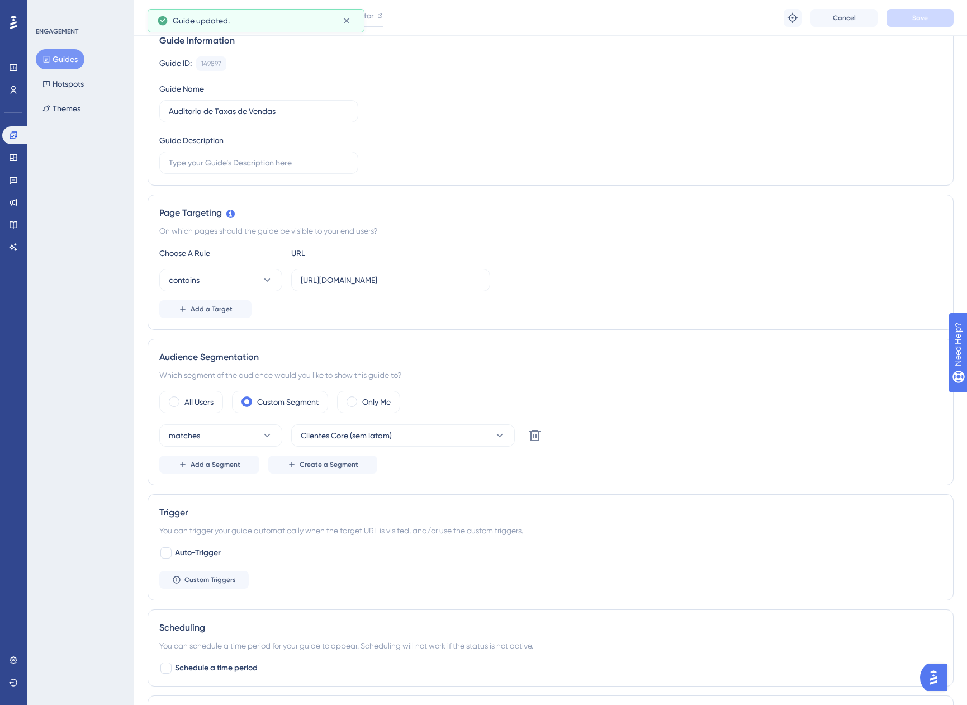
scroll to position [81, 0]
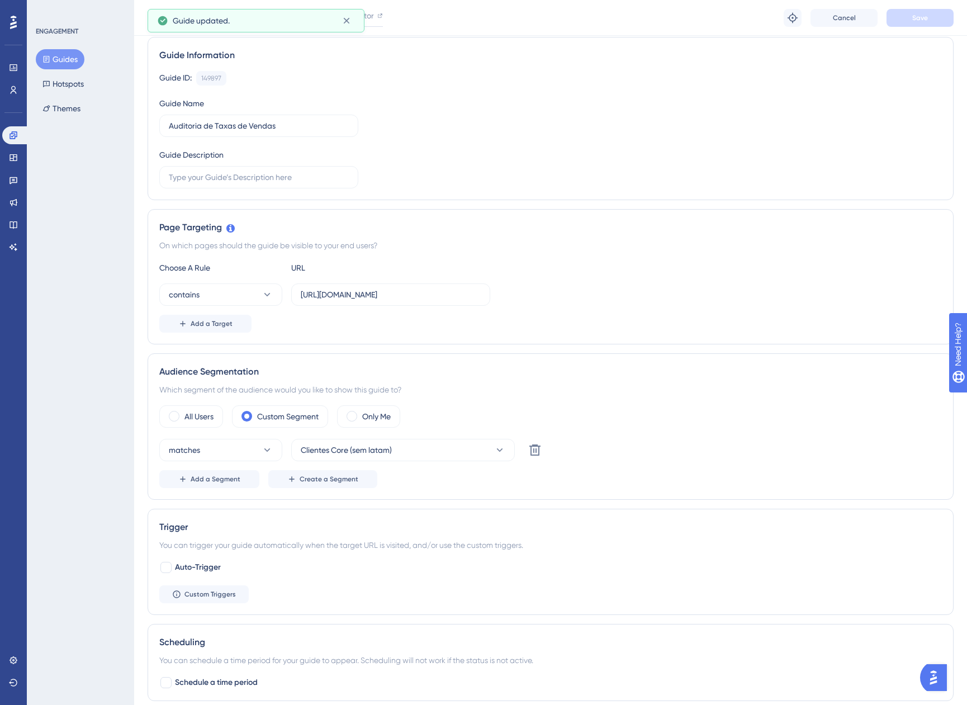
click at [43, 58] on icon at bounding box center [46, 59] width 8 height 8
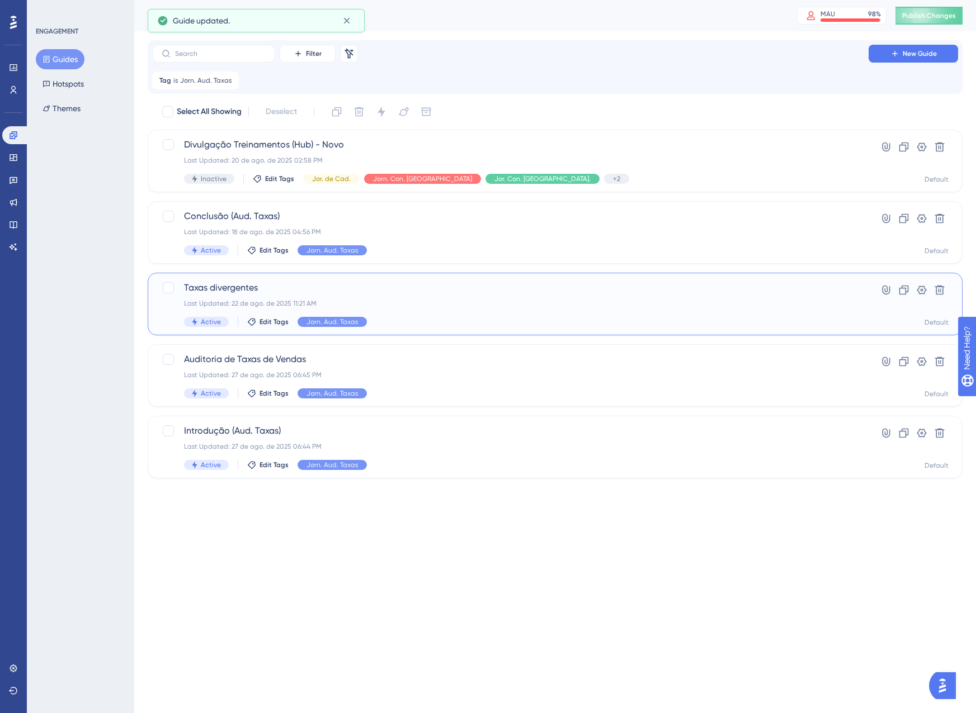
click at [376, 306] on div "Last Updated: 22 de ago. de 2025 11:21 AM" at bounding box center [510, 303] width 652 height 9
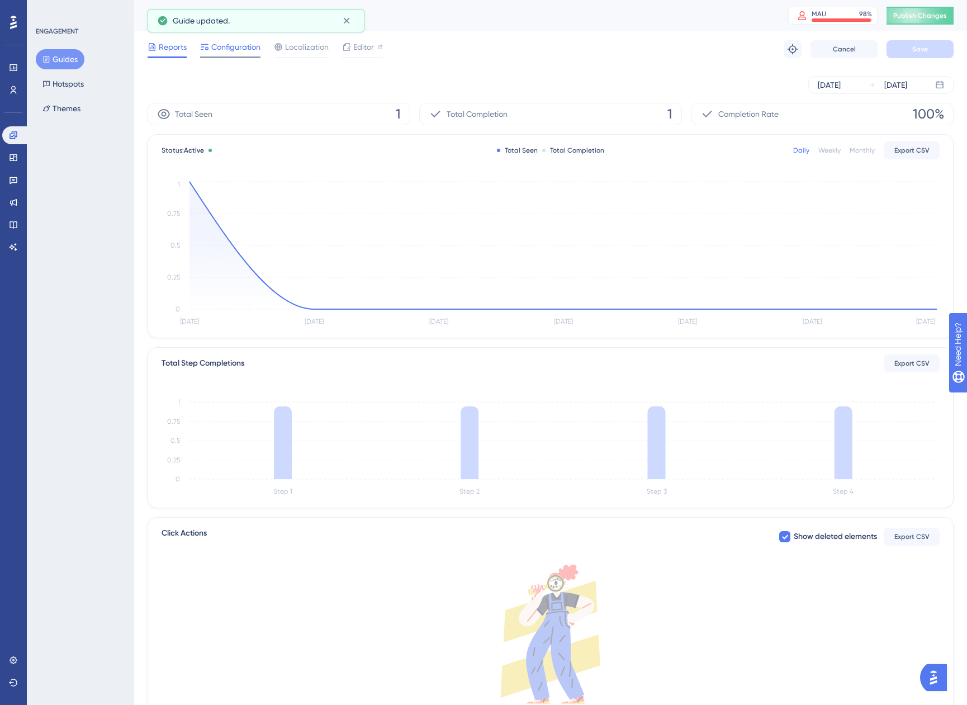
click at [230, 56] on div at bounding box center [230, 57] width 60 height 2
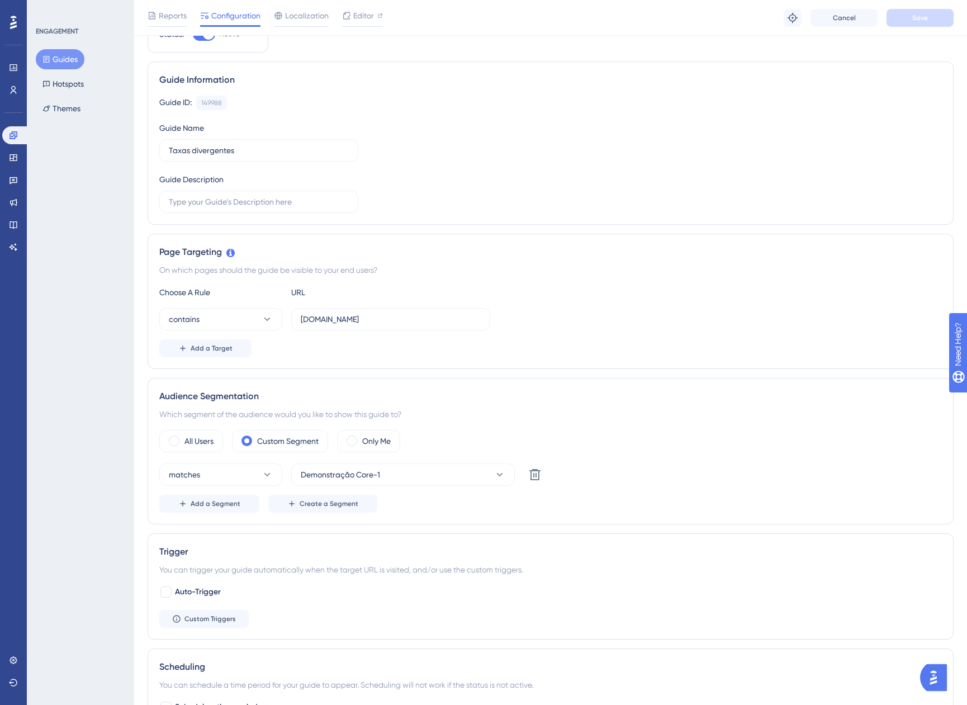
click at [414, 462] on div "All Users Custom Segment Only Me matches Demonstração Core-1 Delete Add a Segme…" at bounding box center [550, 471] width 783 height 83
click at [411, 480] on button "Demonstração Core-1" at bounding box center [403, 474] width 224 height 22
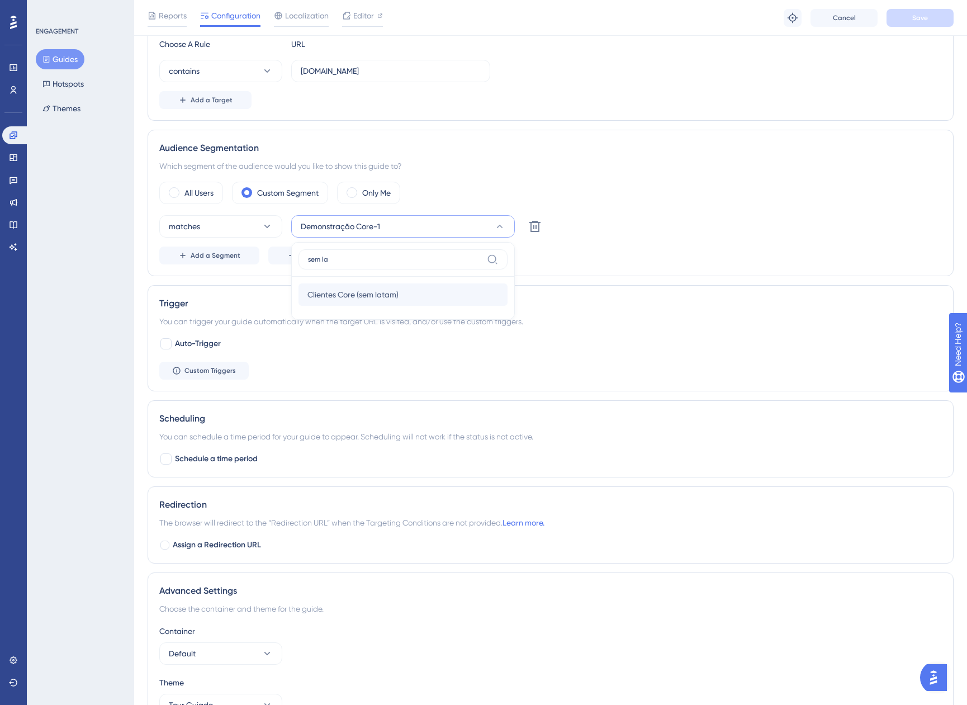
type input "sem la"
click at [380, 289] on span "Clientes Core (sem latam)" at bounding box center [353, 294] width 91 height 13
click at [917, 19] on span "Save" at bounding box center [920, 17] width 16 height 9
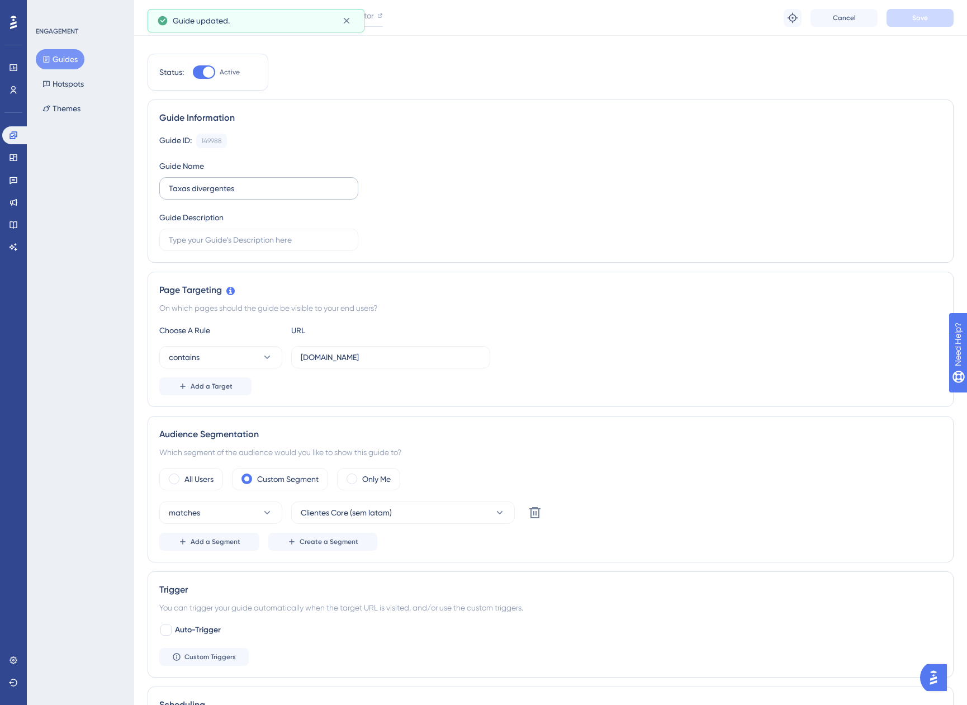
scroll to position [0, 0]
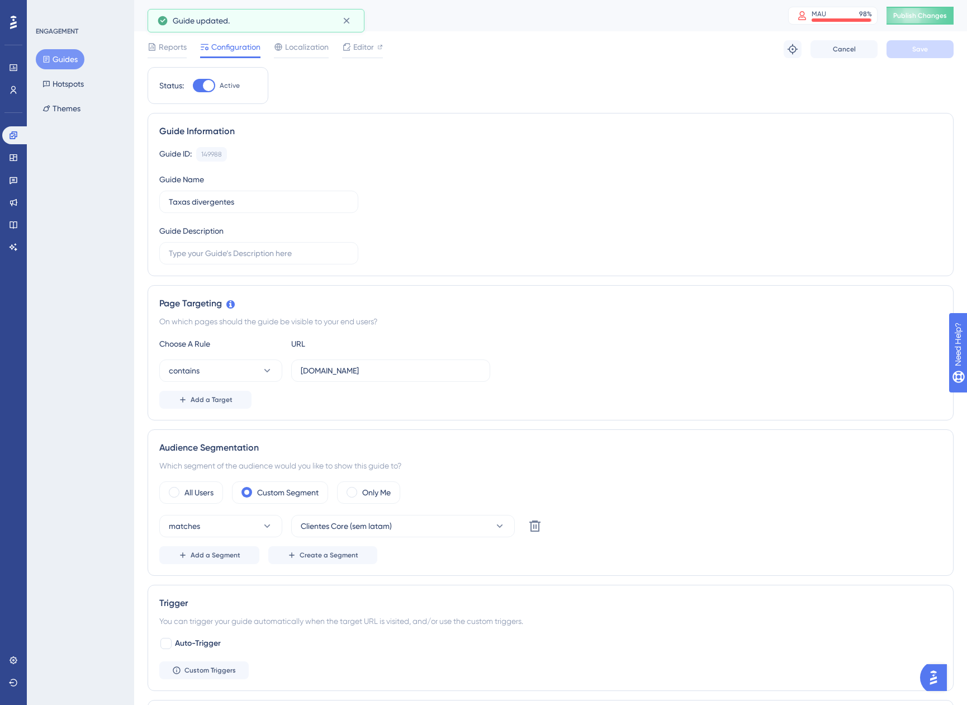
click at [76, 62] on button "Guides" at bounding box center [60, 59] width 49 height 20
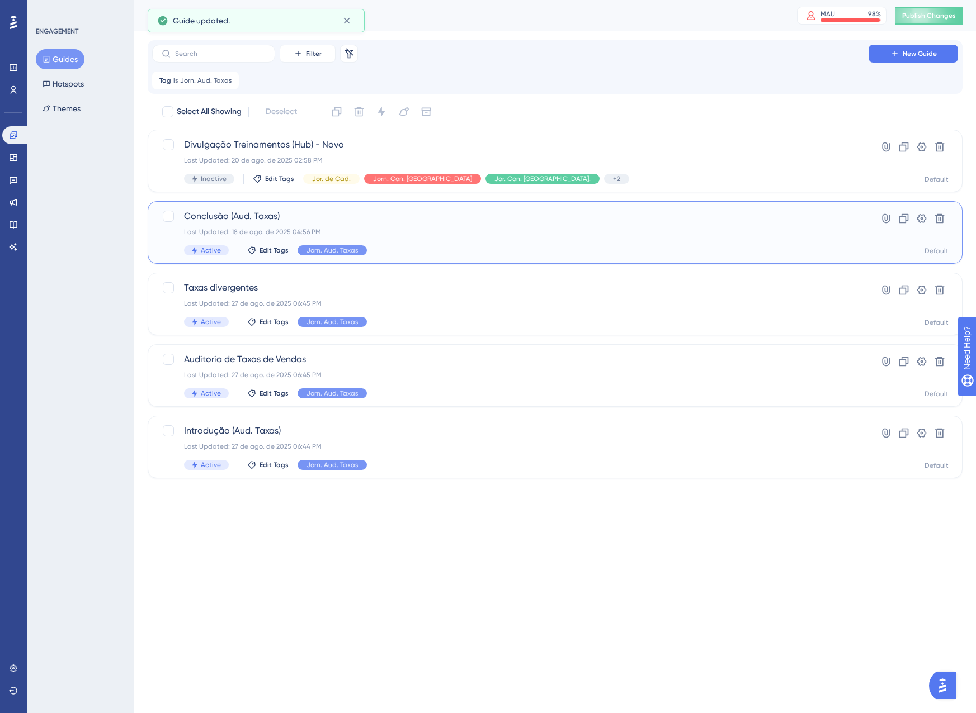
click at [426, 240] on div "Conclusão (Aud. Taxas) Last Updated: 18 de ago. de 2025 04:56 PM Active Edit Ta…" at bounding box center [510, 233] width 652 height 46
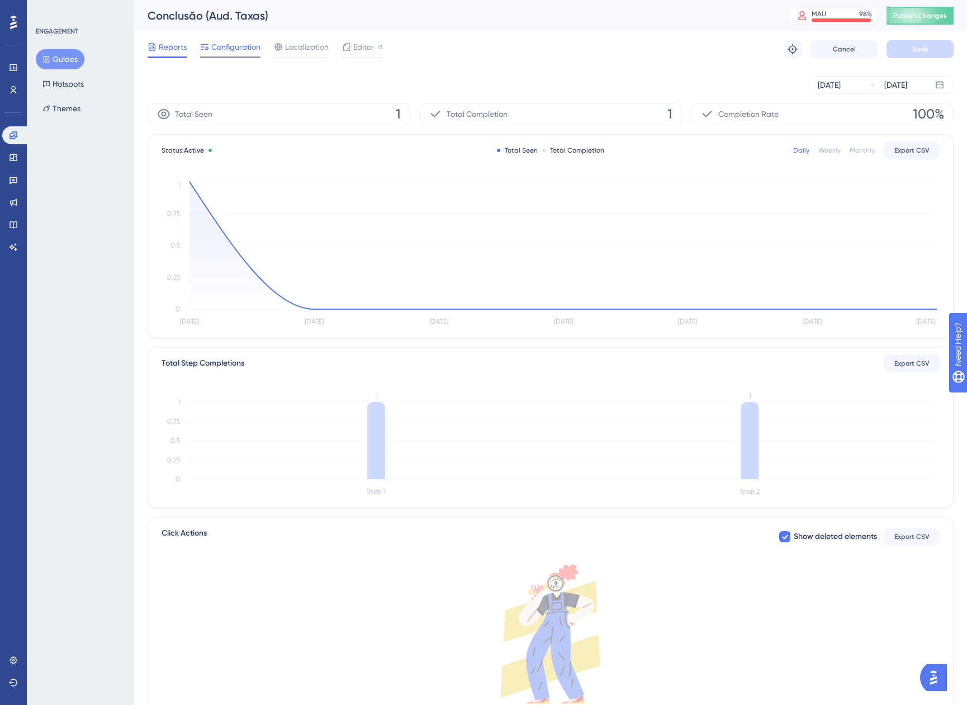
click at [250, 45] on span "Configuration" at bounding box center [235, 46] width 49 height 13
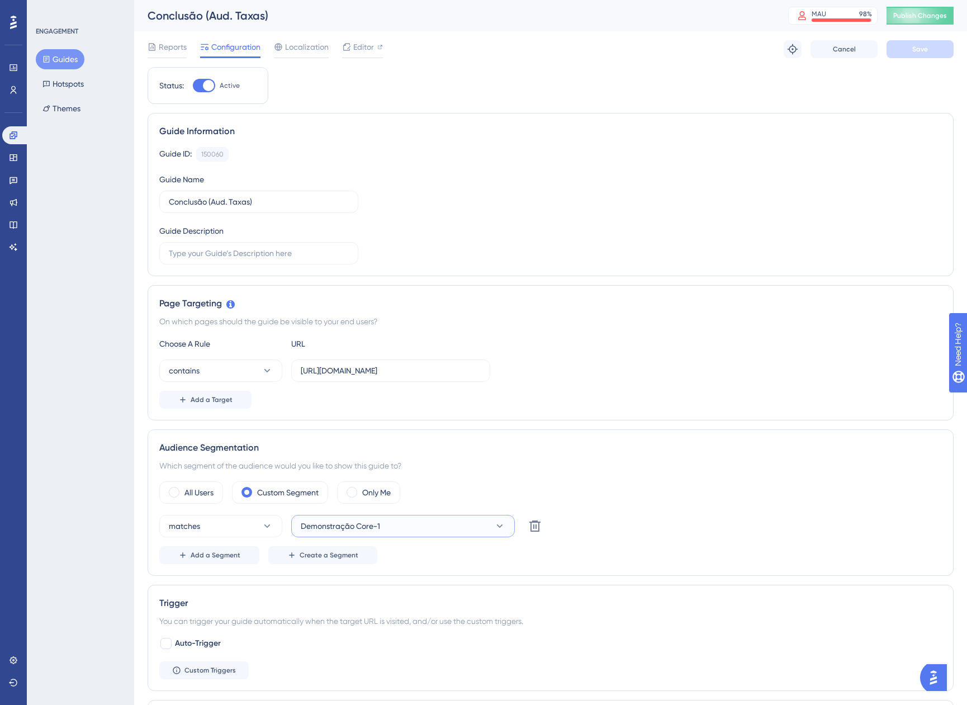
click at [381, 531] on button "Demonstração Core-1" at bounding box center [403, 526] width 224 height 22
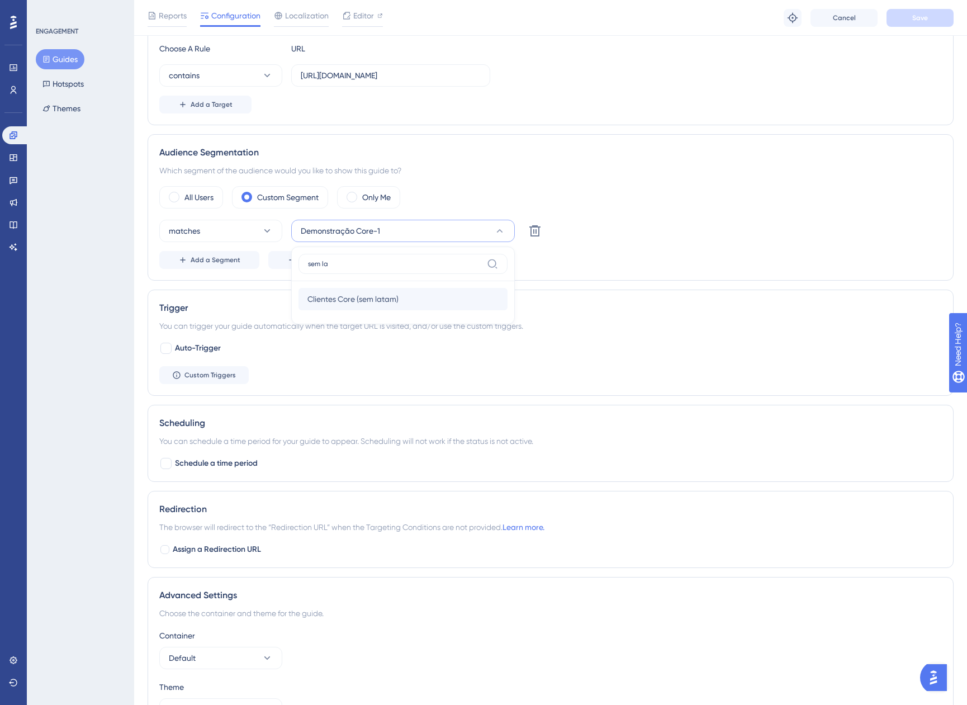
type input "sem la"
click at [328, 300] on span "Clientes Core (sem latam)" at bounding box center [353, 298] width 91 height 13
click at [948, 19] on button "Save" at bounding box center [920, 18] width 67 height 18
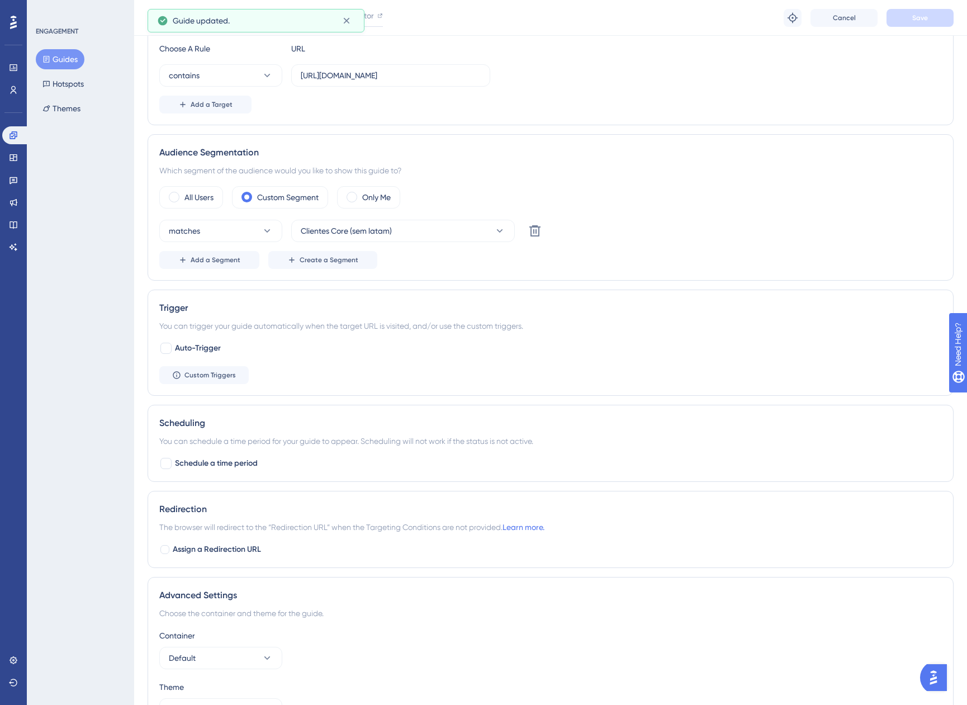
click at [62, 60] on button "Guides" at bounding box center [60, 59] width 49 height 20
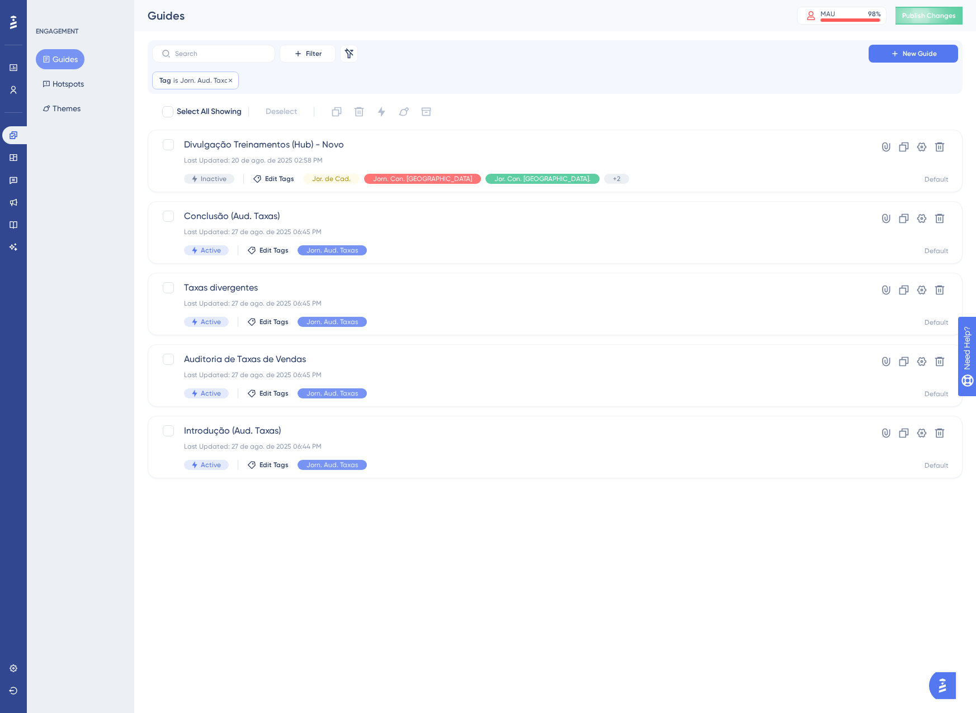
click at [210, 84] on span "Jorn. Aud. Taxas" at bounding box center [205, 80] width 51 height 9
click at [214, 137] on span "Jorn. Aud. Taxas" at bounding box center [200, 134] width 59 height 13
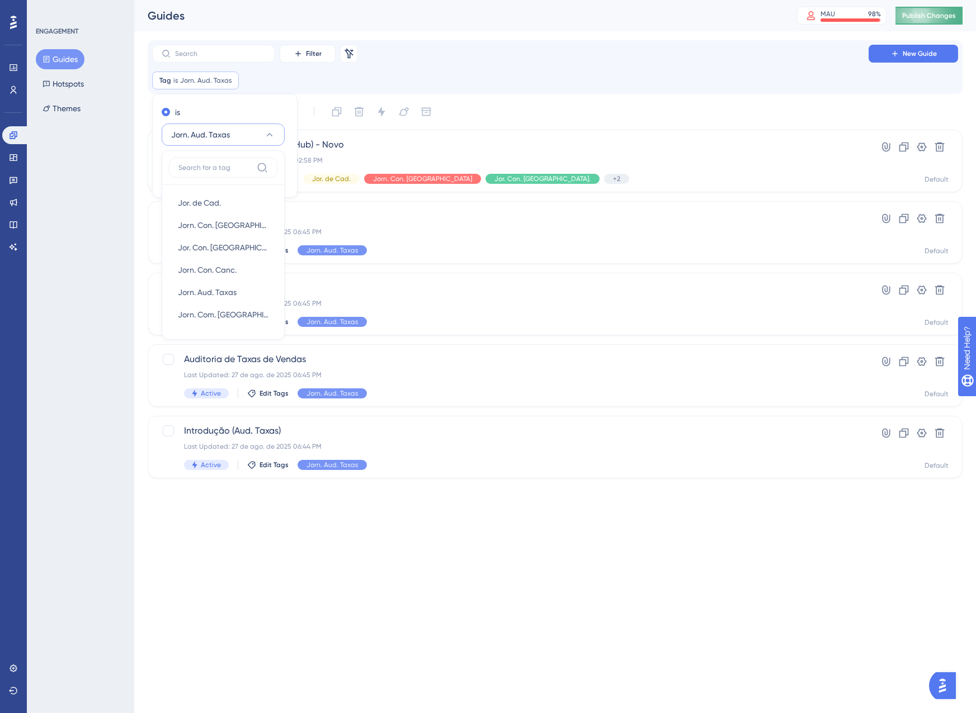
click at [925, 15] on span "Publish Changes" at bounding box center [929, 15] width 54 height 9
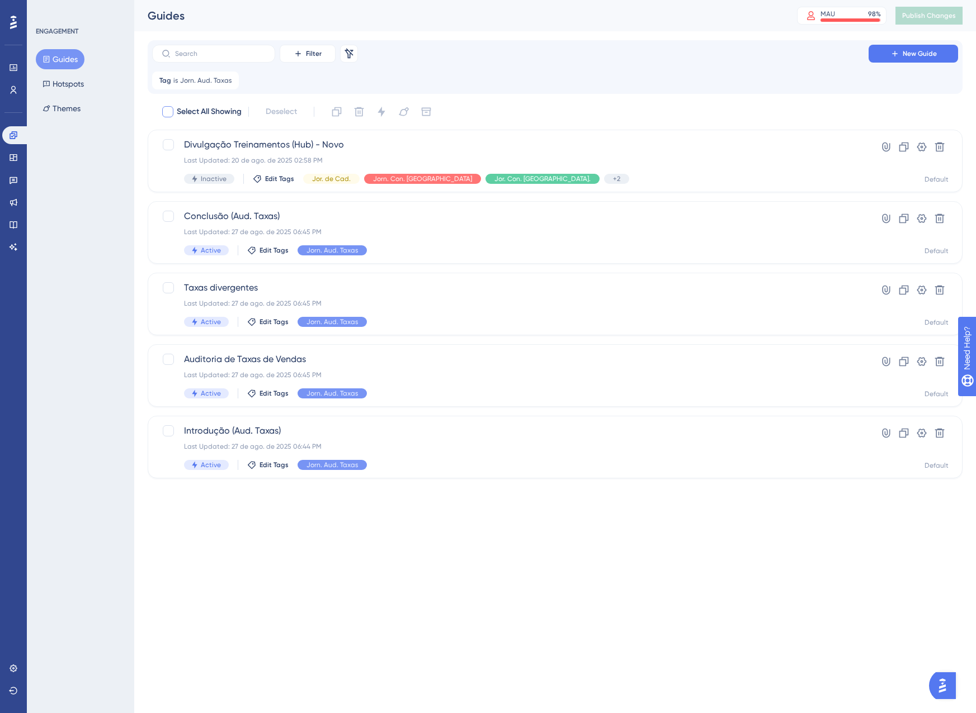
click at [229, 82] on icon at bounding box center [230, 80] width 7 height 7
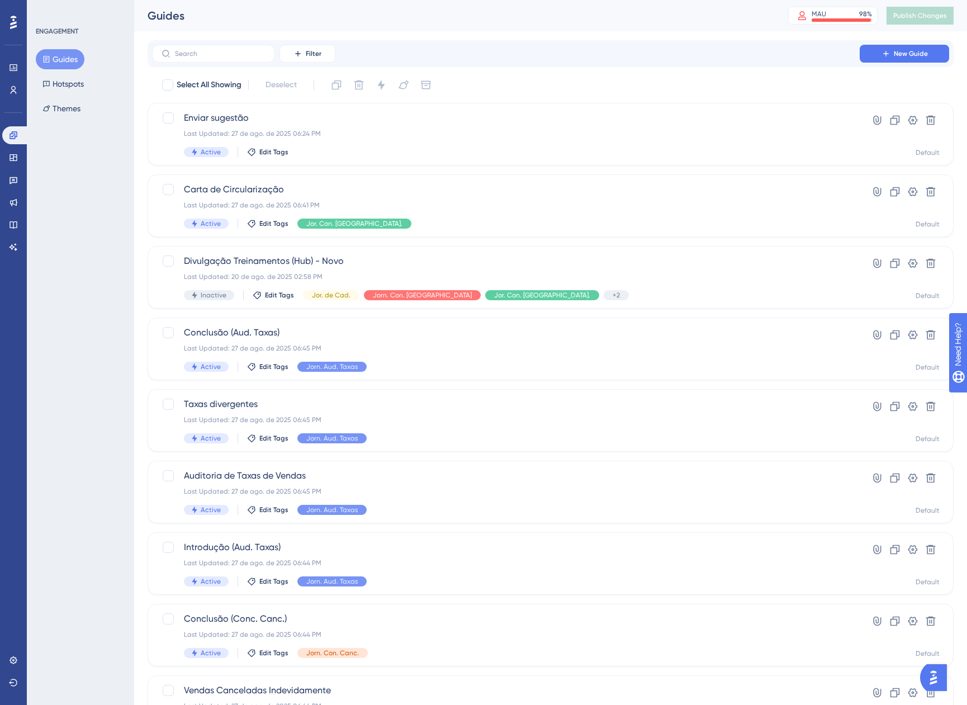
click at [77, 65] on button "Guides" at bounding box center [60, 59] width 49 height 20
click at [11, 158] on icon at bounding box center [13, 157] width 9 height 9
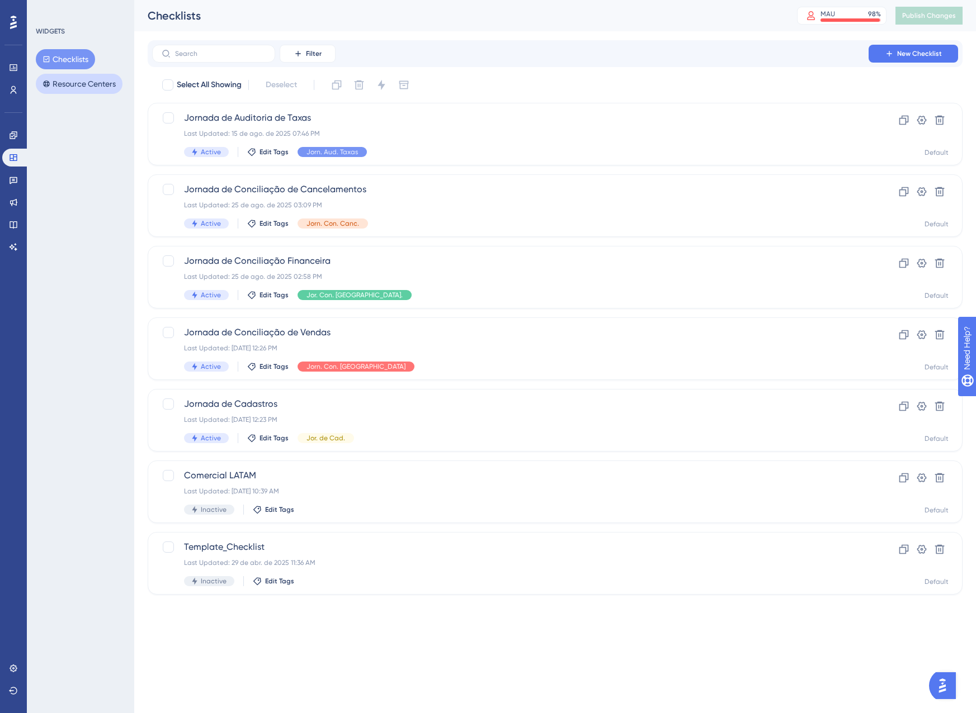
click at [83, 83] on button "Resource Centers" at bounding box center [79, 84] width 87 height 20
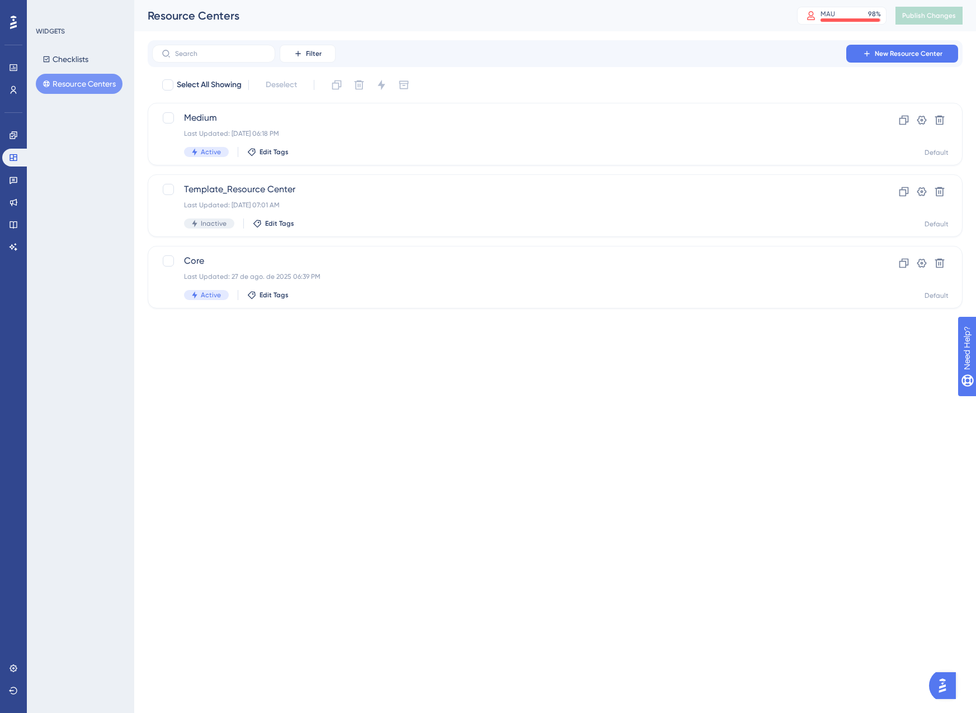
click at [106, 86] on button "Resource Centers" at bounding box center [79, 84] width 87 height 20
click at [365, 278] on div "Last Updated: 27 de ago. de 2025 06:39 PM" at bounding box center [510, 276] width 652 height 9
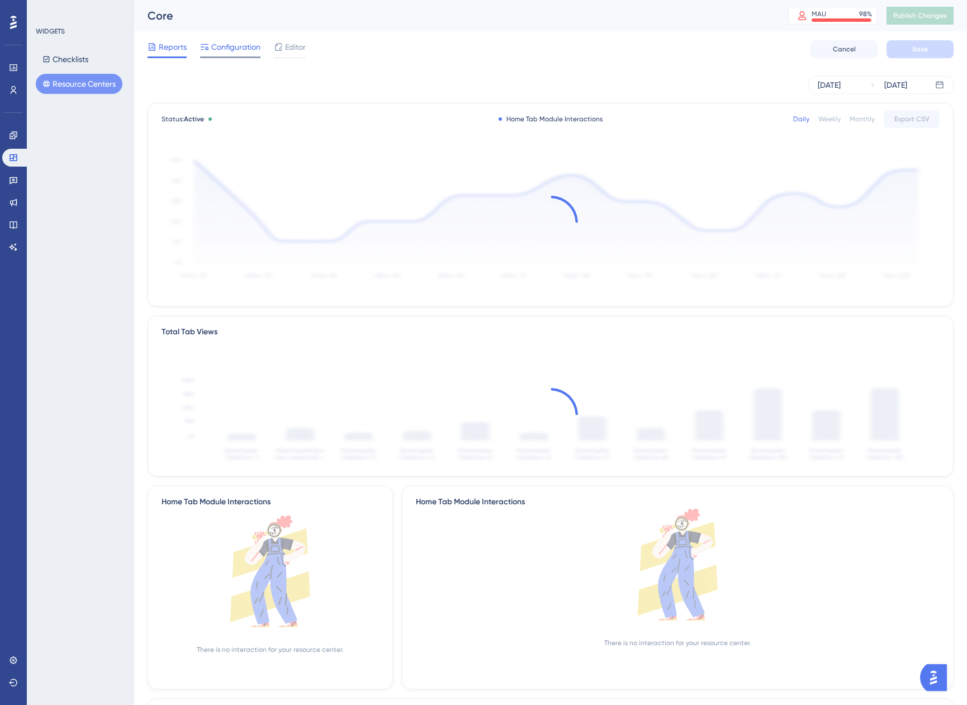
click at [245, 48] on span "Configuration" at bounding box center [235, 46] width 49 height 13
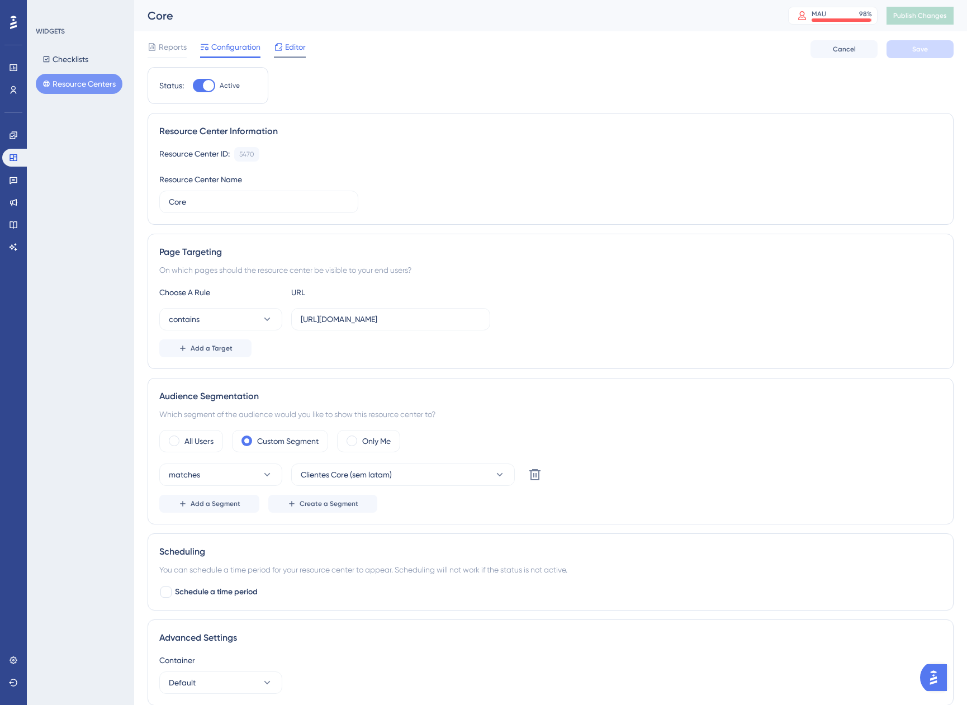
click at [282, 40] on div at bounding box center [278, 46] width 9 height 13
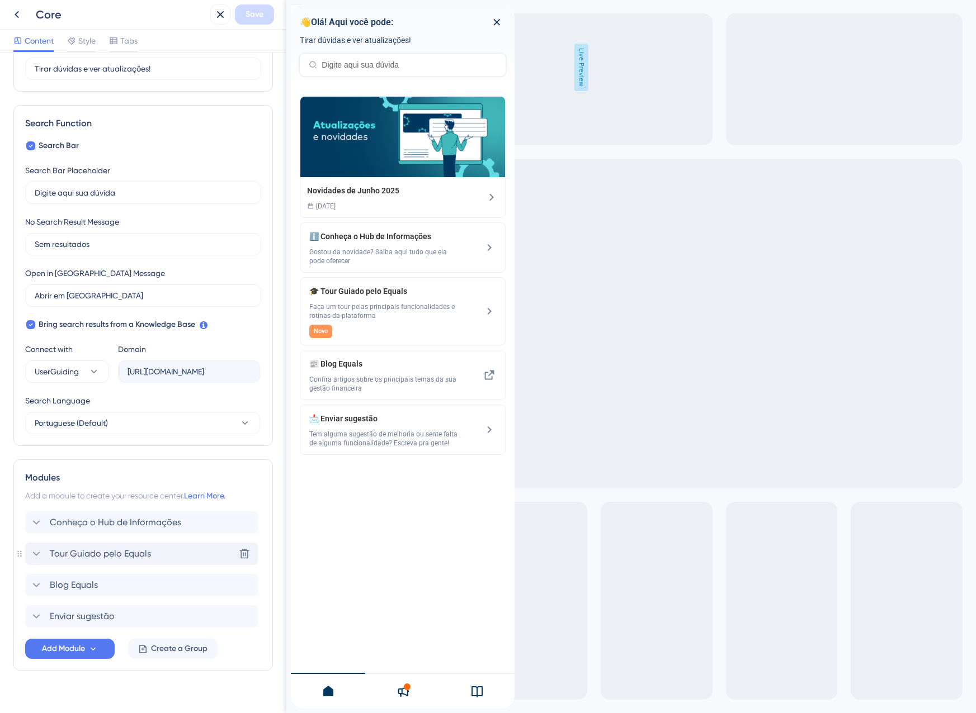
click at [82, 555] on span "Tour Guiado pelo Equals" at bounding box center [100, 553] width 101 height 13
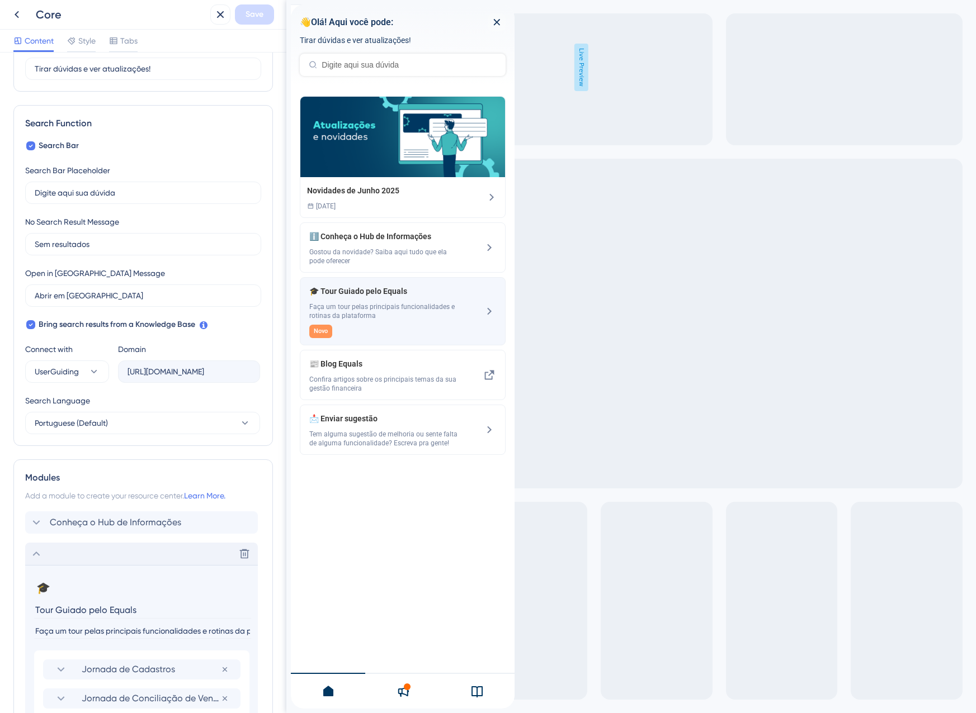
click at [380, 320] on span "Faça um tour pelas principais funcionalidades e rotinas da plataforma" at bounding box center [383, 311] width 149 height 18
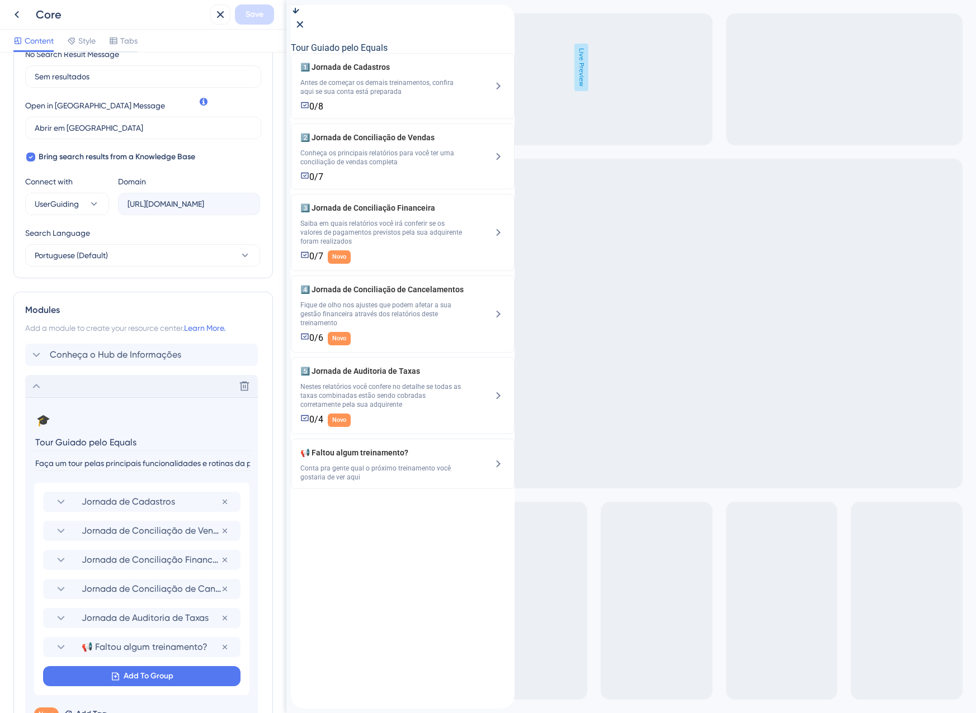
scroll to position [335, 0]
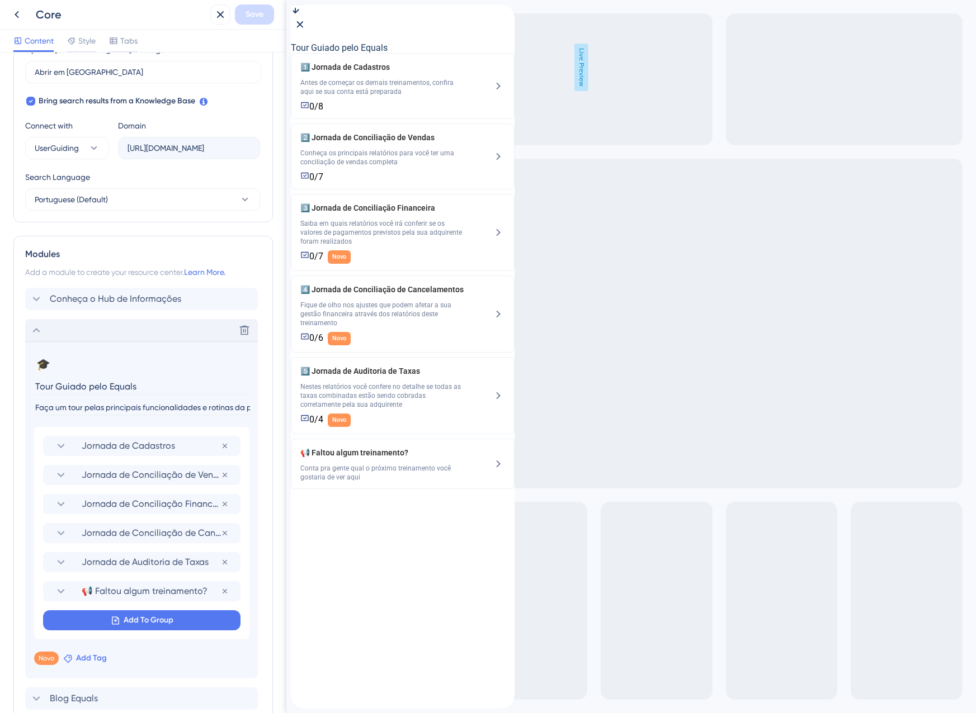
click at [82, 653] on span "Add Tag" at bounding box center [91, 658] width 31 height 13
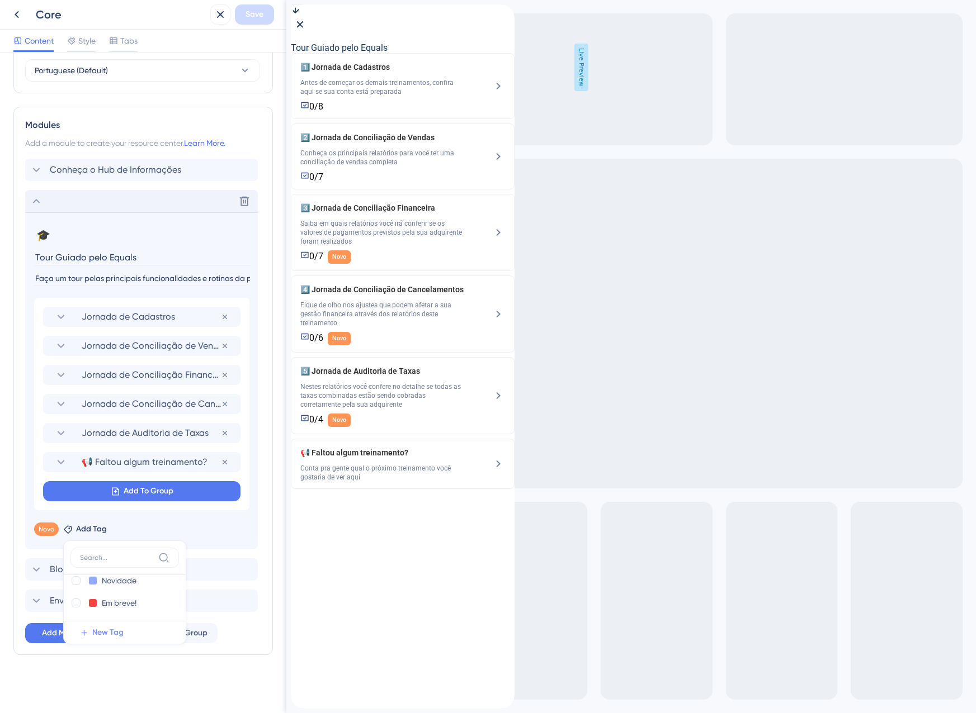
click at [110, 629] on span "New Tag" at bounding box center [107, 632] width 31 height 13
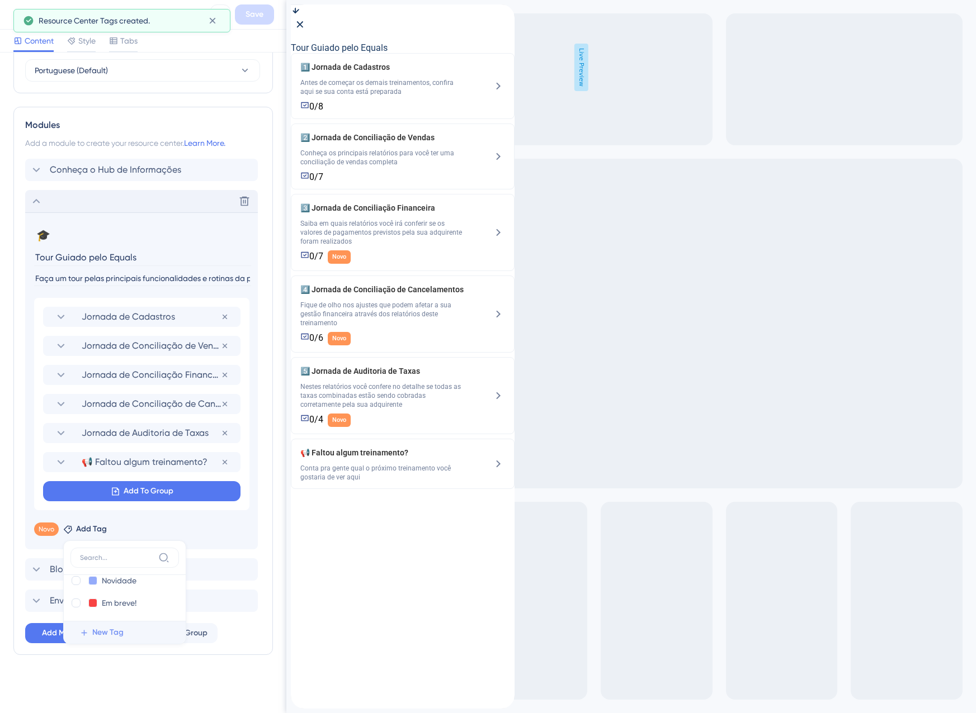
click at [97, 628] on span "New Tag" at bounding box center [107, 632] width 31 height 13
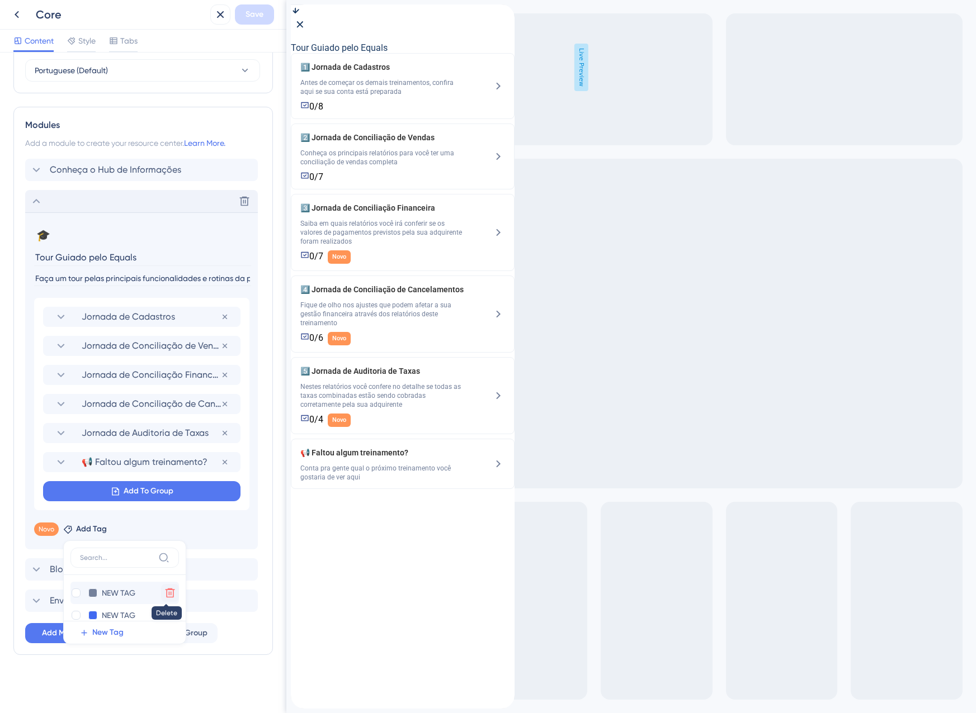
click at [164, 596] on icon at bounding box center [169, 593] width 11 height 11
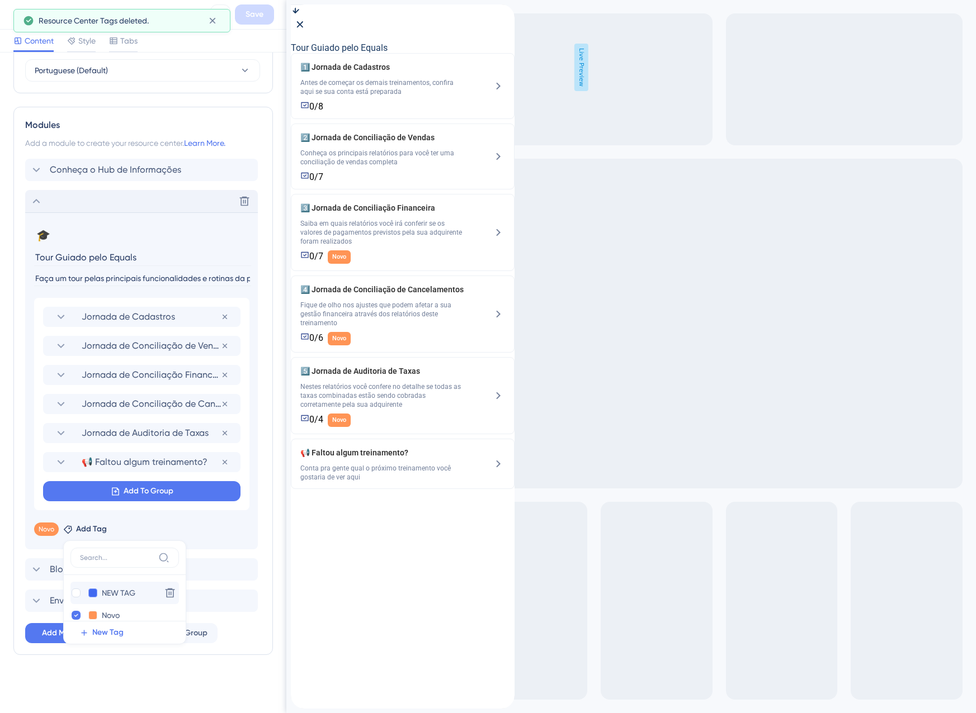
click at [92, 593] on button at bounding box center [92, 593] width 9 height 9
click at [134, 615] on div at bounding box center [135, 615] width 9 height 9
click at [133, 616] on div at bounding box center [135, 615] width 9 height 9
click at [131, 594] on input "NEW TAG" at bounding box center [124, 593] width 45 height 14
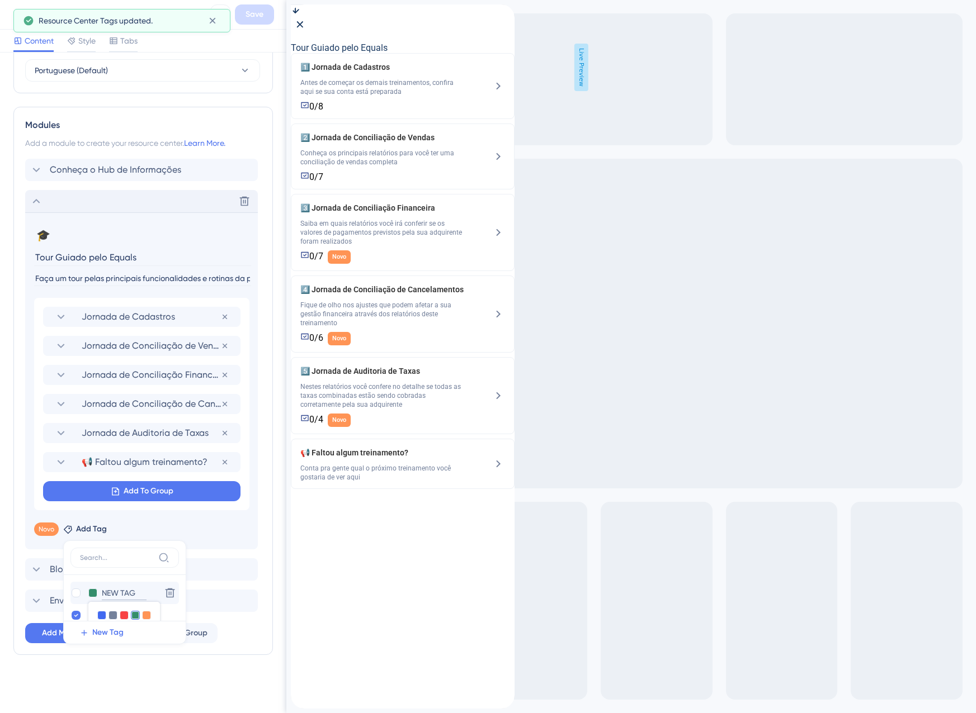
click at [132, 594] on input "NEW TAG" at bounding box center [124, 593] width 45 height 14
click at [132, 594] on input "NEW" at bounding box center [124, 593] width 45 height 14
type input "N"
type input "Ob"
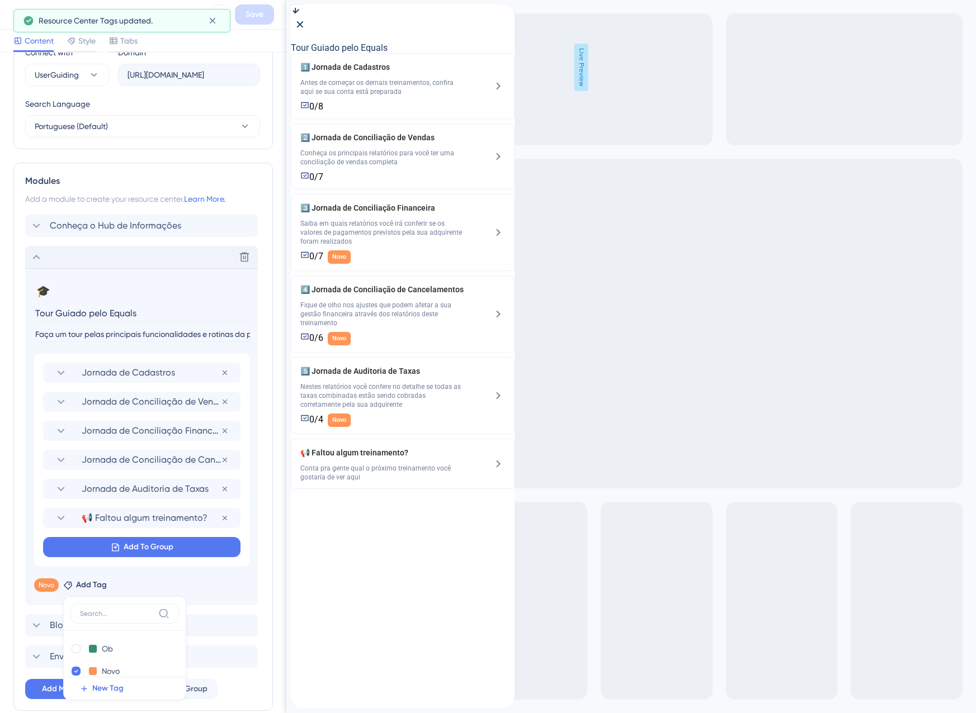
click at [132, 594] on section "🎓 Change emoji Remove emoji Tour Guiado pelo Equals Faça um tour pelas principa…" at bounding box center [141, 436] width 233 height 337
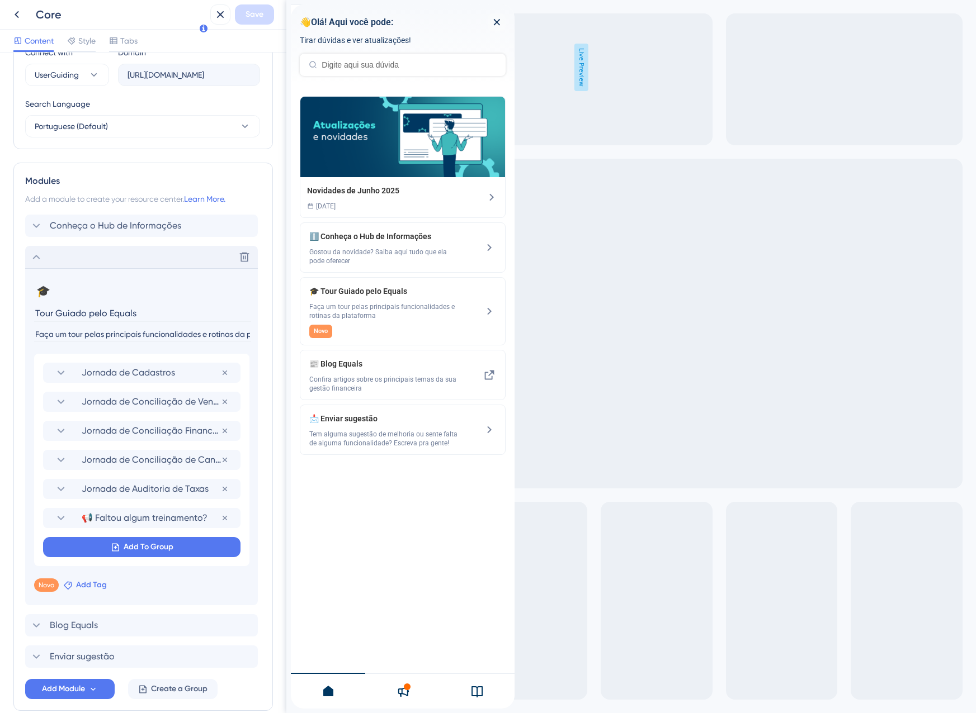
click at [87, 581] on span "Add Tag" at bounding box center [91, 585] width 31 height 13
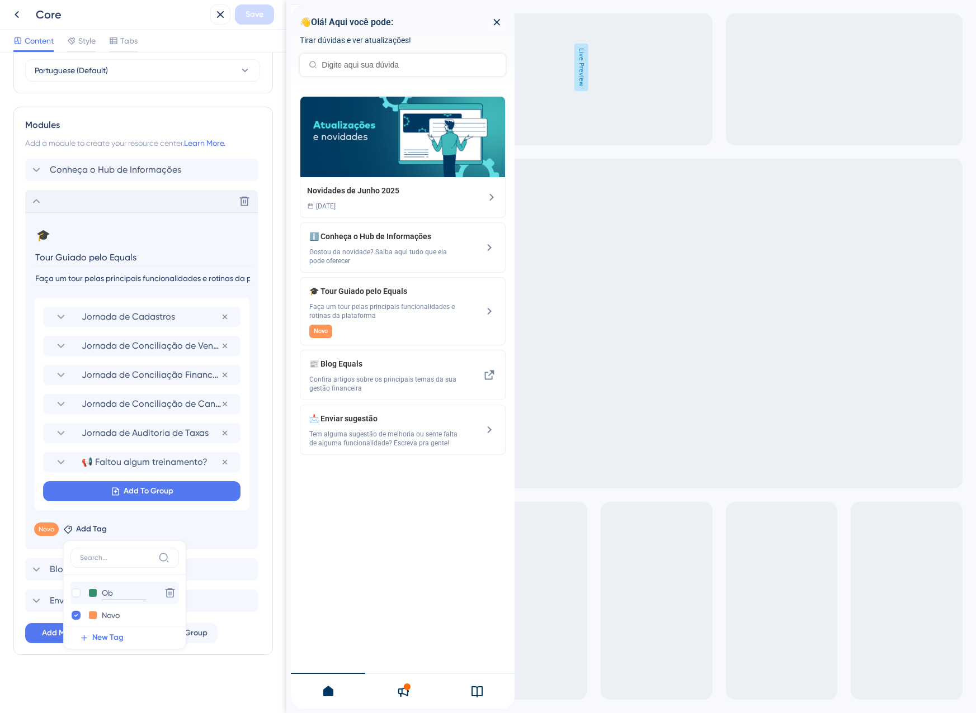
click at [111, 591] on input "Ob" at bounding box center [124, 593] width 45 height 14
type input "Treinamento"
click at [74, 596] on div at bounding box center [76, 593] width 9 height 9
checkbox input "true"
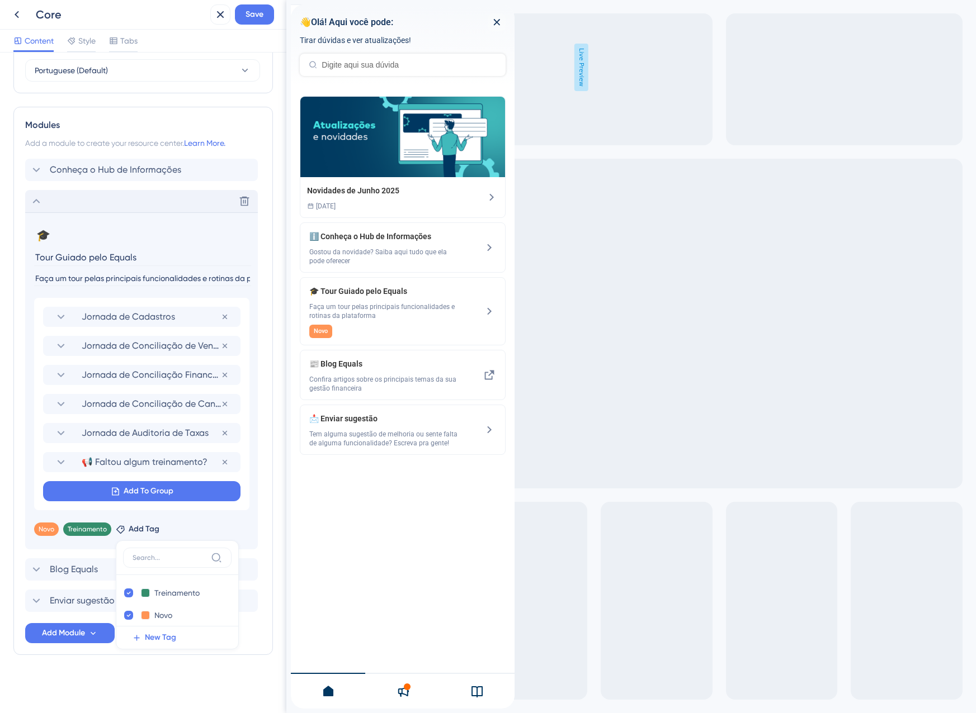
click at [143, 673] on div "Resource Center Header Title 👋Olá! Aqui você pode: 6 👋Olá! Aqui você pode: Subt…" at bounding box center [142, 150] width 259 height 1099
click at [104, 527] on icon at bounding box center [105, 528] width 3 height 3
click at [206, 684] on div "Resource Center Header Title 👋Olá! Aqui você pode: 6 👋Olá! Aqui você pode: Subt…" at bounding box center [142, 150] width 259 height 1099
click at [219, 12] on icon at bounding box center [220, 14] width 13 height 13
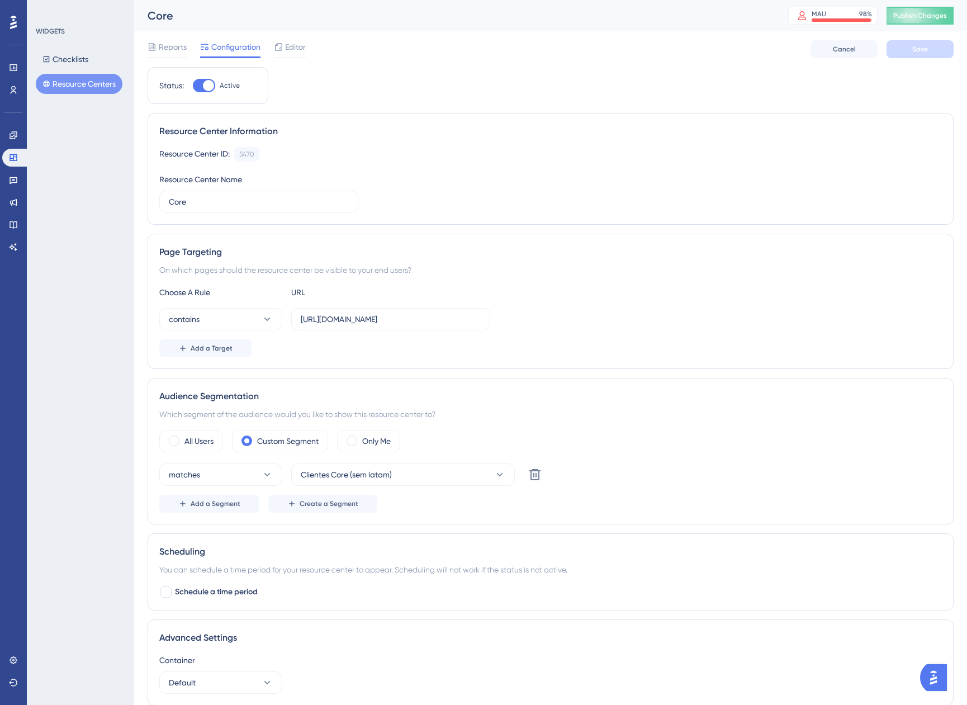
click at [49, 80] on icon at bounding box center [46, 84] width 8 height 8
